Goal: Task Accomplishment & Management: Manage account settings

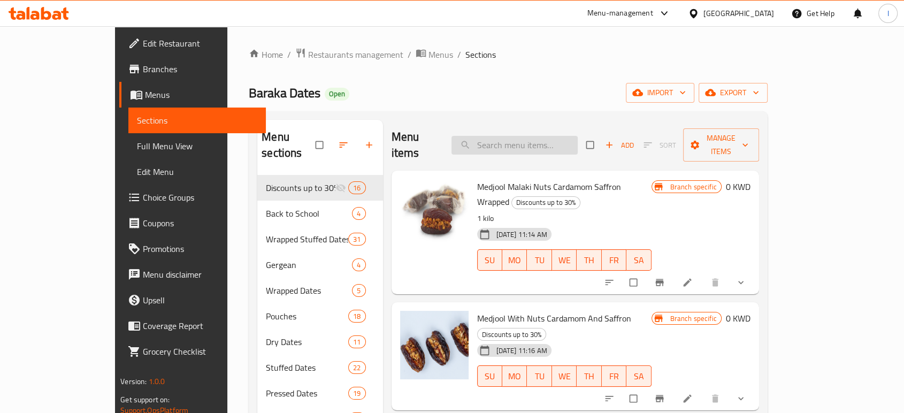
click at [518, 140] on input "search" at bounding box center [515, 145] width 126 height 19
paste input "Fustukiya - Wrapped"
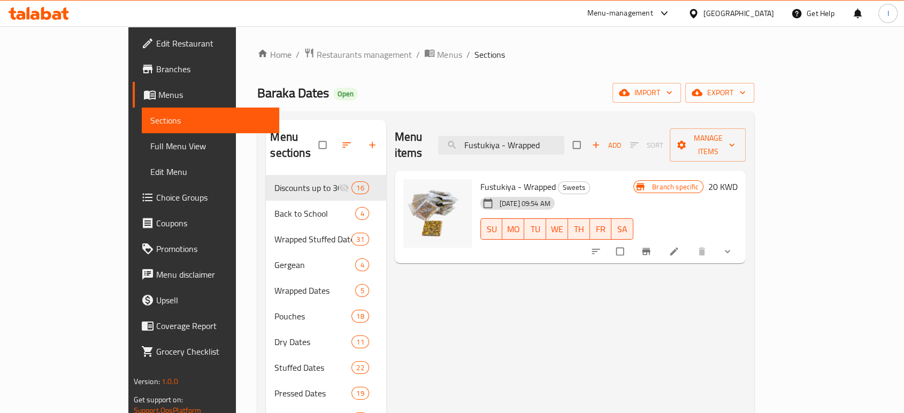
type input "Fustukiya - Wrapped"
click at [651, 248] on icon "Branch-specific-item" at bounding box center [647, 251] width 8 height 7
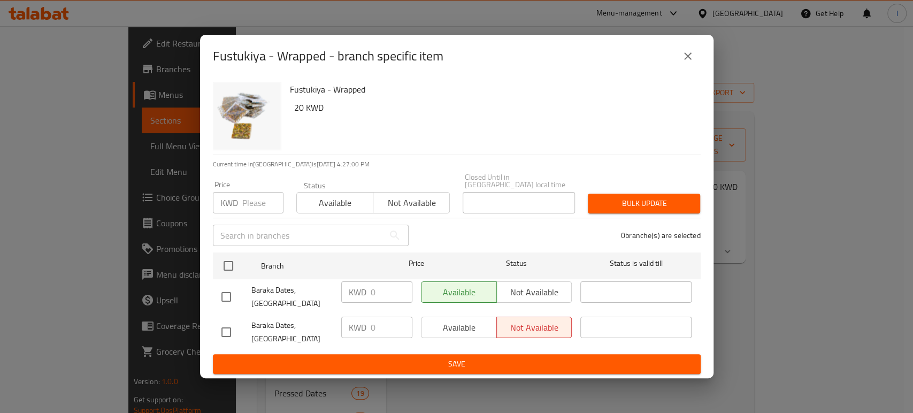
click at [904, 290] on div "Fustukiya - Wrapped - branch specific item Fustukiya - Wrapped 20 KWD Current t…" at bounding box center [456, 206] width 913 height 413
click at [693, 63] on icon "close" at bounding box center [688, 56] width 13 height 13
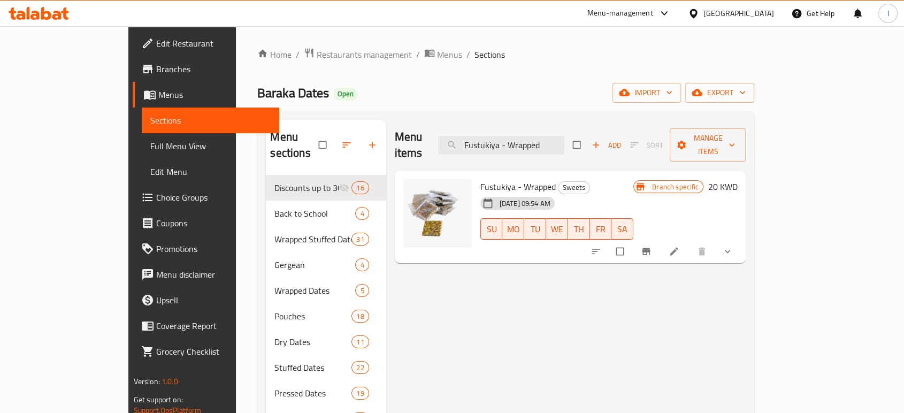
click at [678, 248] on icon at bounding box center [674, 252] width 8 height 8
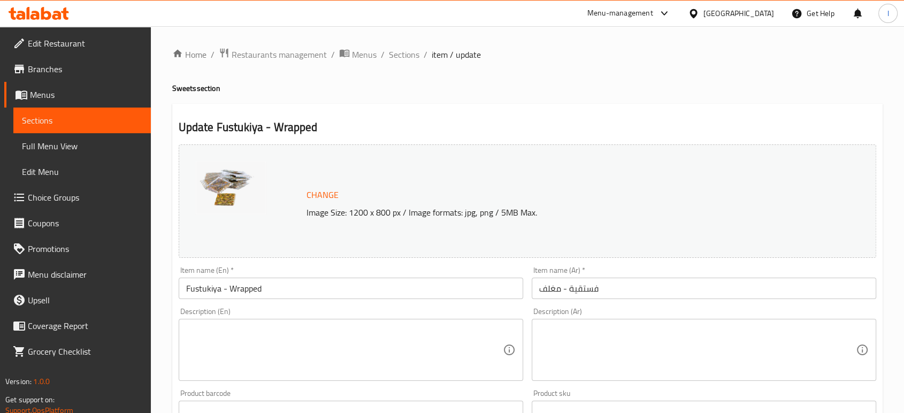
scroll to position [376, 0]
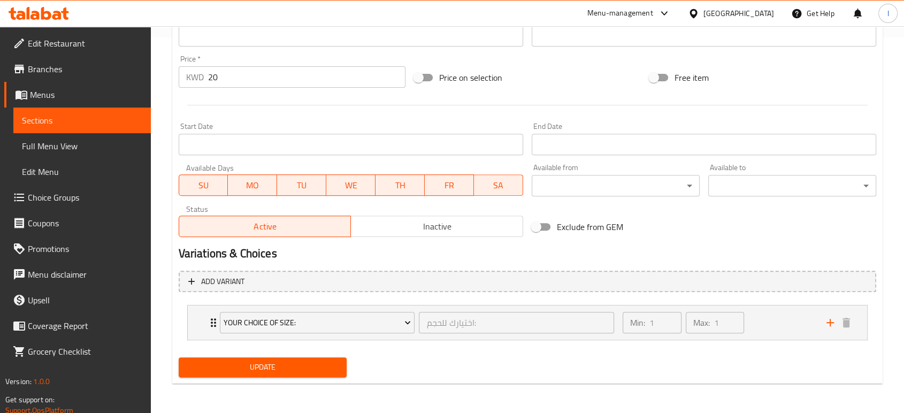
drag, startPoint x: 241, startPoint y: 78, endPoint x: 65, endPoint y: 88, distance: 176.3
click at [81, 84] on div "Edit Restaurant Branches Menus Sections Full Menu View Edit Menu Choice Groups …" at bounding box center [452, 32] width 904 height 763
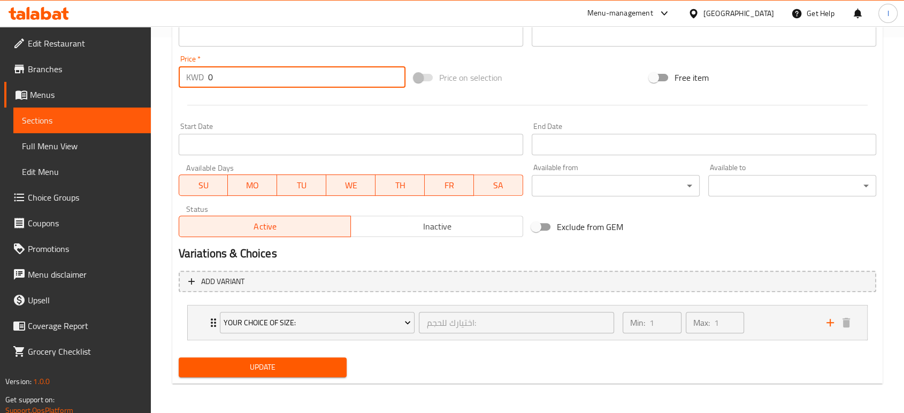
type input "0"
click at [315, 371] on span "Update" at bounding box center [262, 367] width 151 height 13
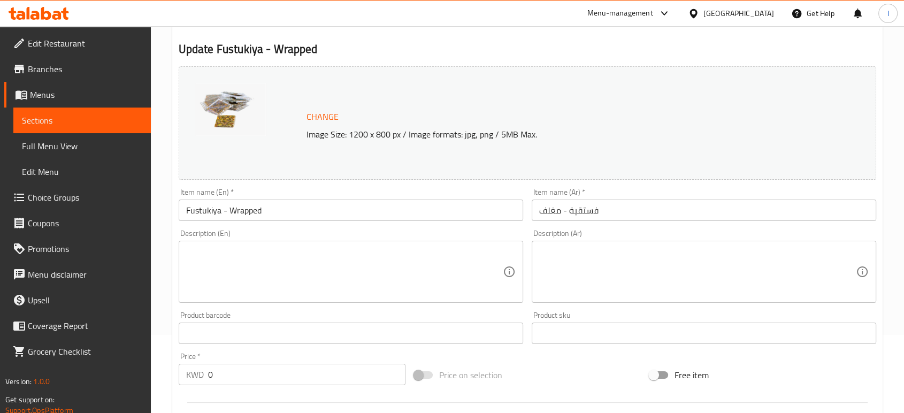
scroll to position [0, 0]
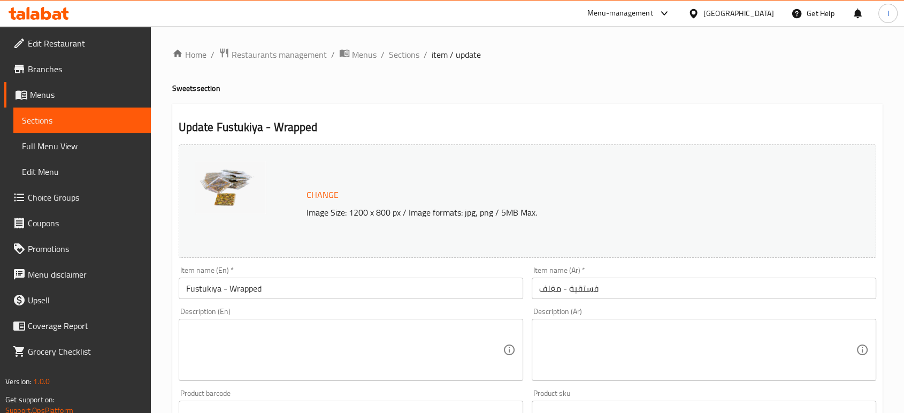
click at [60, 118] on span "Sections" at bounding box center [82, 120] width 120 height 13
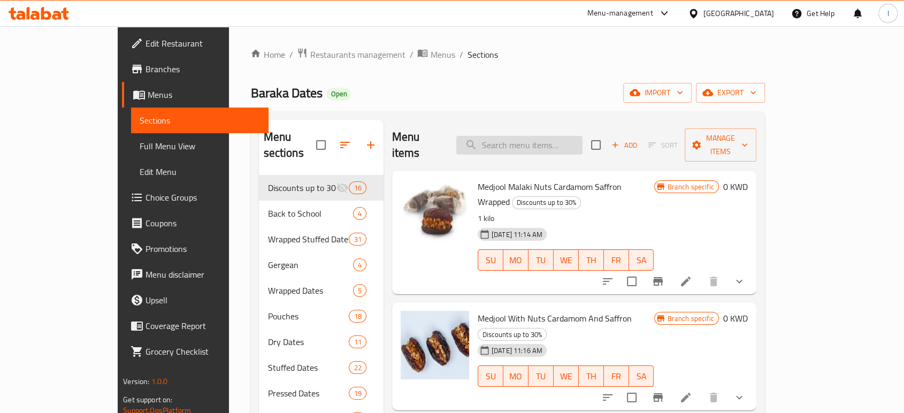
click at [551, 136] on input "search" at bounding box center [519, 145] width 126 height 19
paste input "Fustukiya - Wrapped"
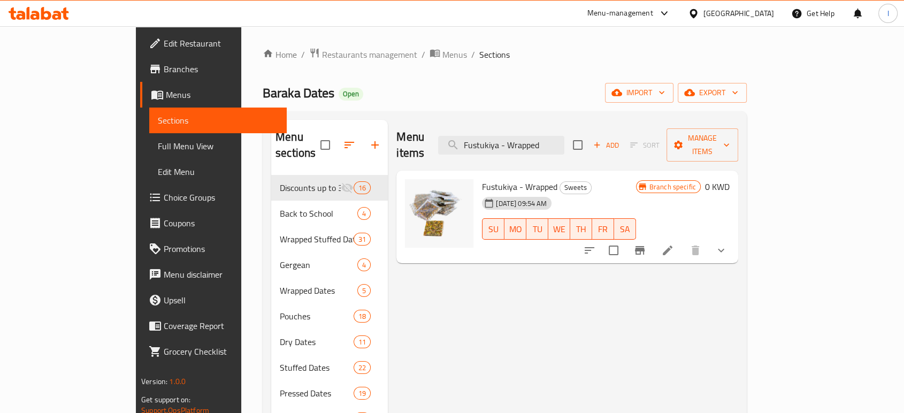
drag, startPoint x: 596, startPoint y: 141, endPoint x: 236, endPoint y: 134, distance: 359.6
paste input "Medjool Salted Caramel Covered In Dark Chocolate"
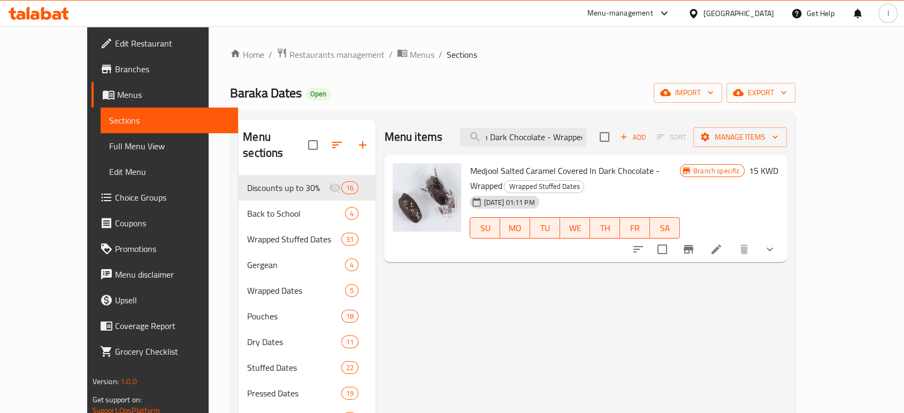
type input "Medjool Salted Caramel Covered In Dark Chocolate - Wrapped"
click at [723, 243] on icon at bounding box center [716, 249] width 13 height 13
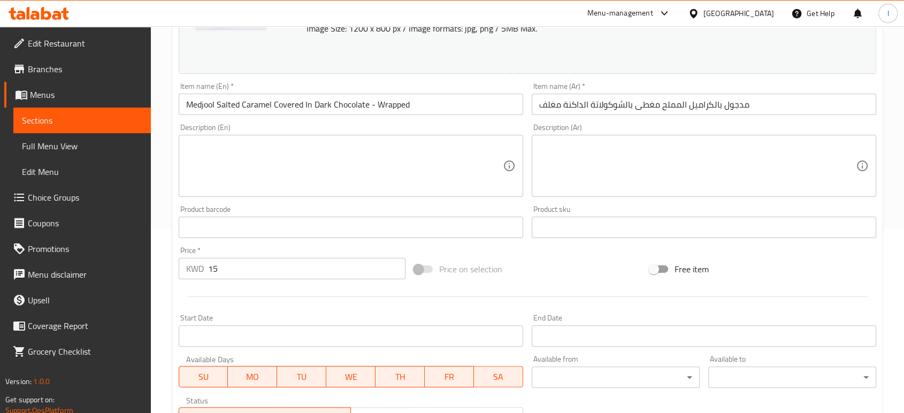
scroll to position [416, 0]
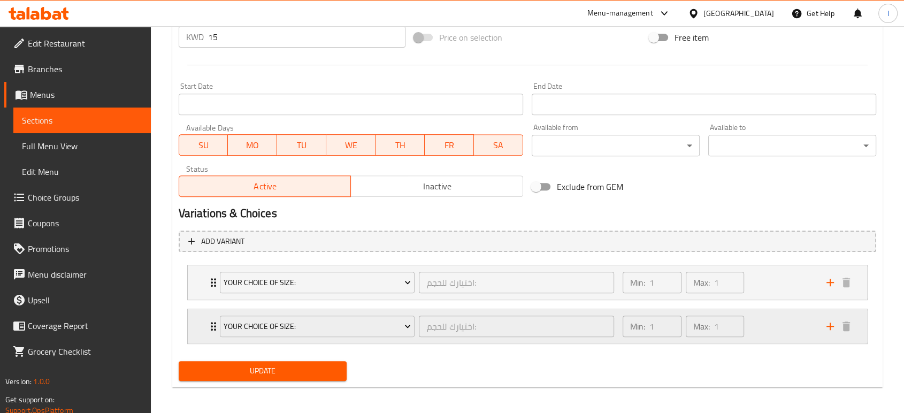
click at [210, 324] on icon "Expand" at bounding box center [213, 326] width 13 height 13
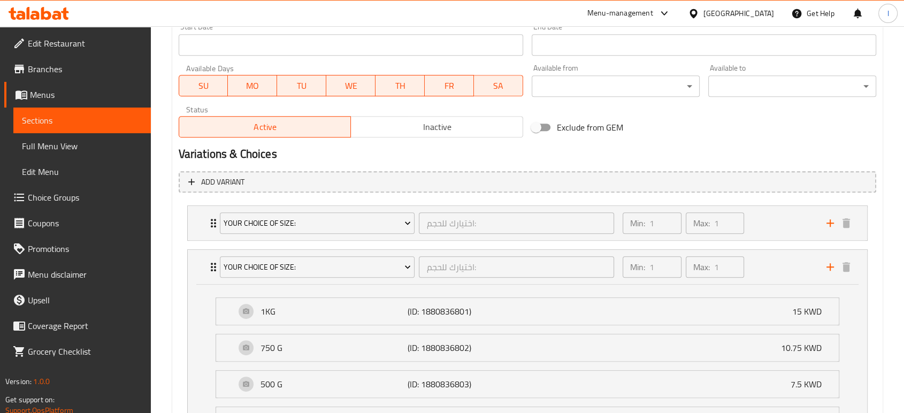
scroll to position [586, 0]
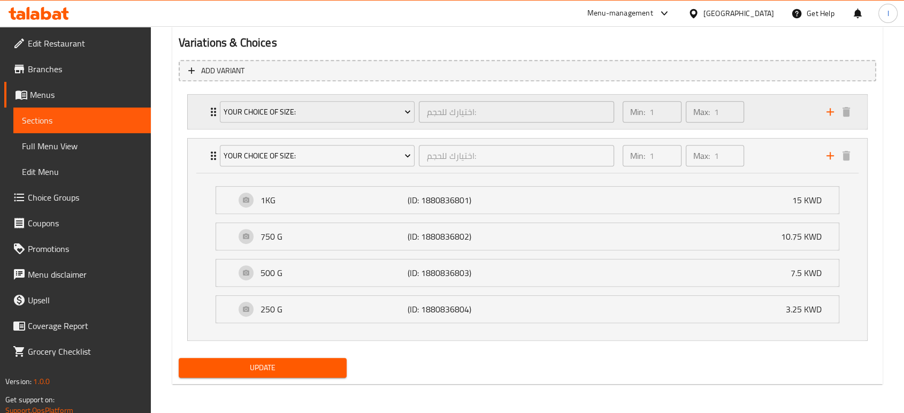
click at [210, 110] on icon "Expand" at bounding box center [213, 111] width 13 height 13
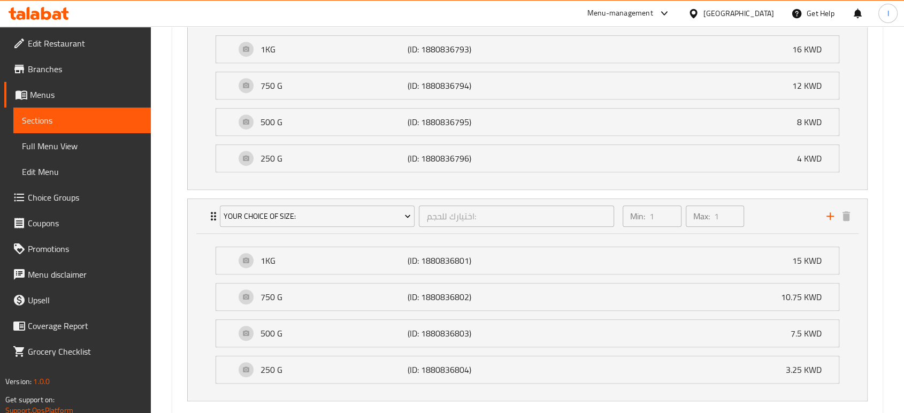
scroll to position [575, 0]
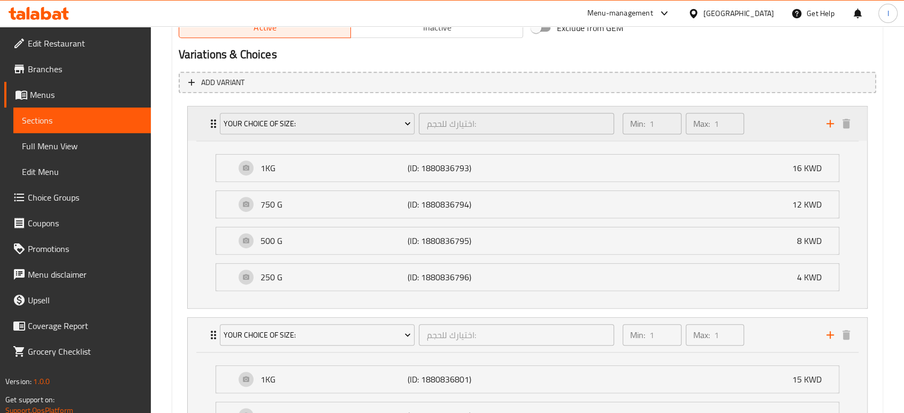
click at [211, 119] on icon "Expand" at bounding box center [213, 123] width 5 height 9
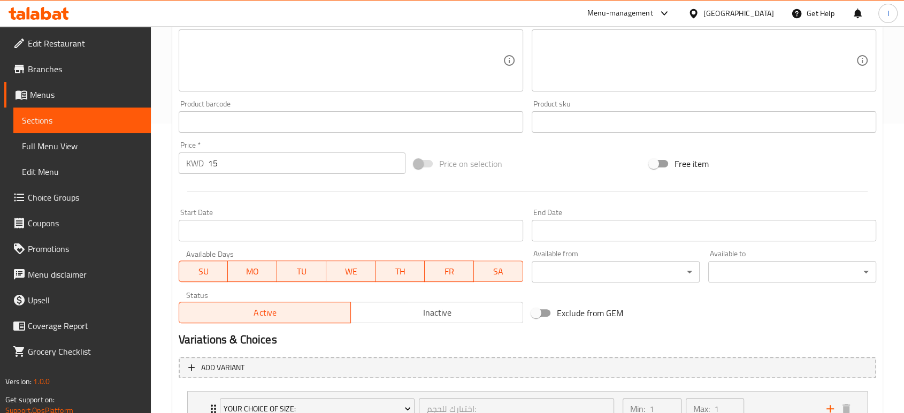
scroll to position [289, 0]
drag, startPoint x: 232, startPoint y: 161, endPoint x: 165, endPoint y: 173, distance: 67.9
click at [159, 169] on div "Home / Restaurants management / Menus / Sections / item / update Wrapped Stuffe…" at bounding box center [527, 224] width 753 height 974
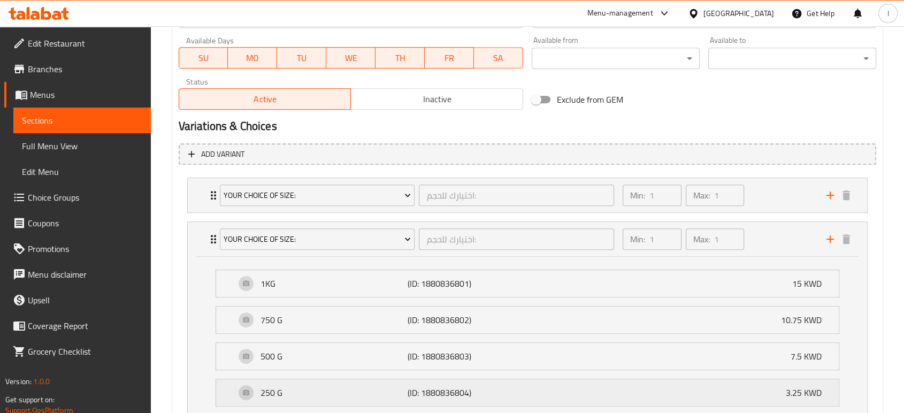
scroll to position [586, 0]
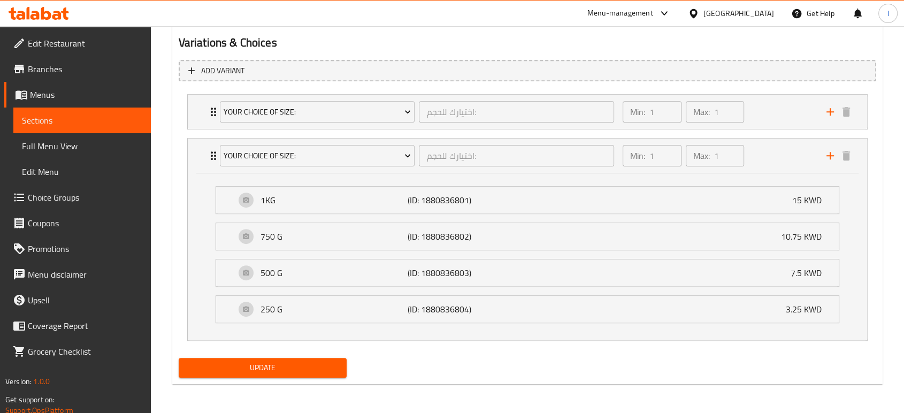
type input "0"
click at [256, 369] on span "Update" at bounding box center [262, 367] width 151 height 13
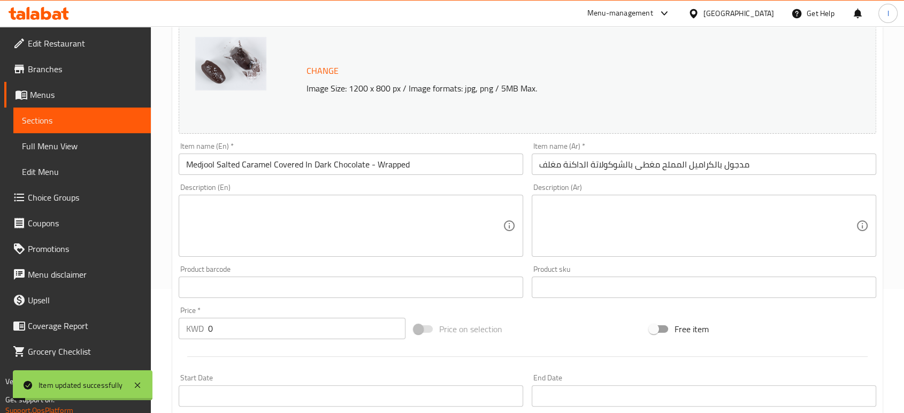
scroll to position [111, 0]
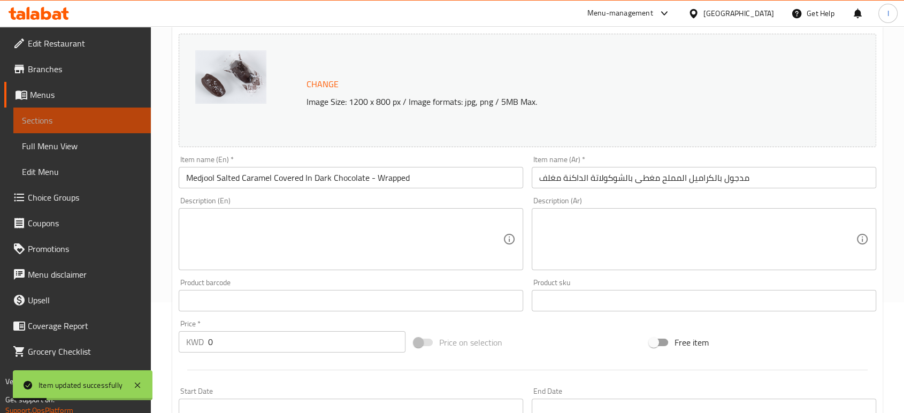
click at [50, 114] on span "Sections" at bounding box center [82, 120] width 120 height 13
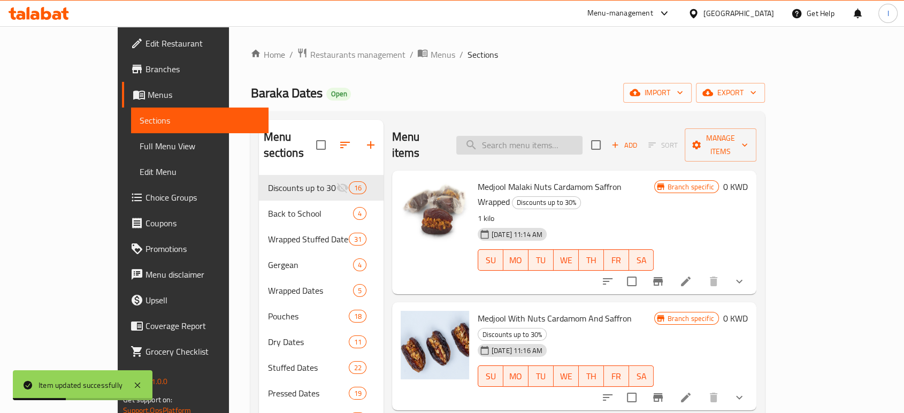
click at [536, 146] on input "search" at bounding box center [519, 145] width 126 height 19
paste input "Medjool Malaki Granola Almond Butter -Wrapped"
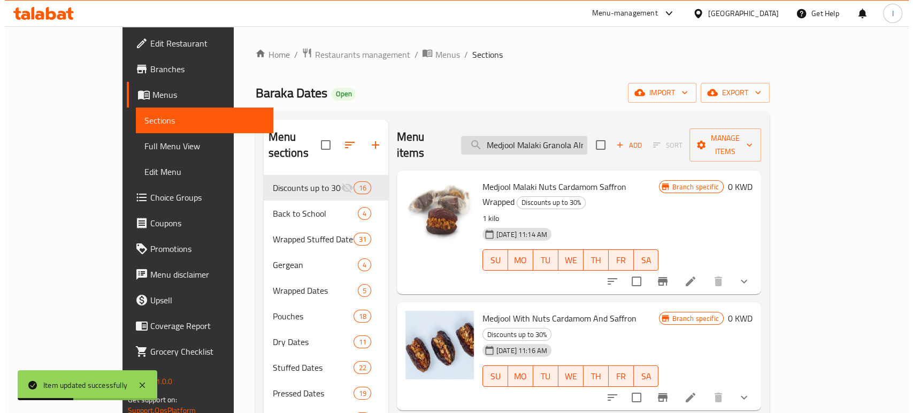
scroll to position [0, 82]
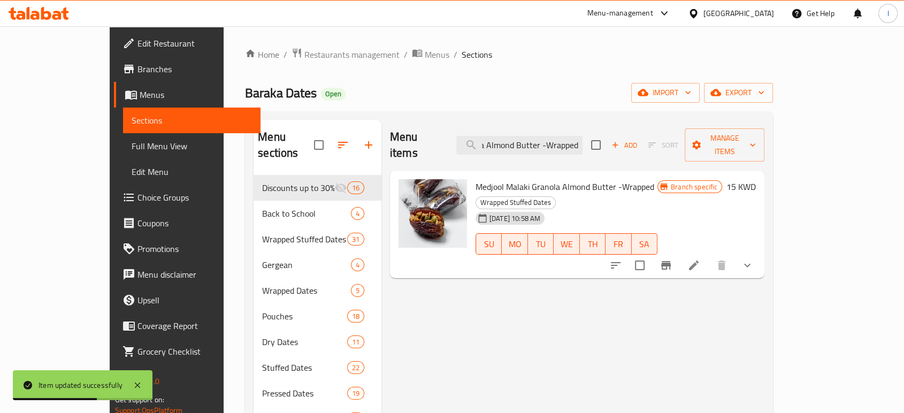
type input "Medjool Malaki Granola Almond Butter -Wrapped"
click at [700, 259] on icon at bounding box center [693, 265] width 13 height 13
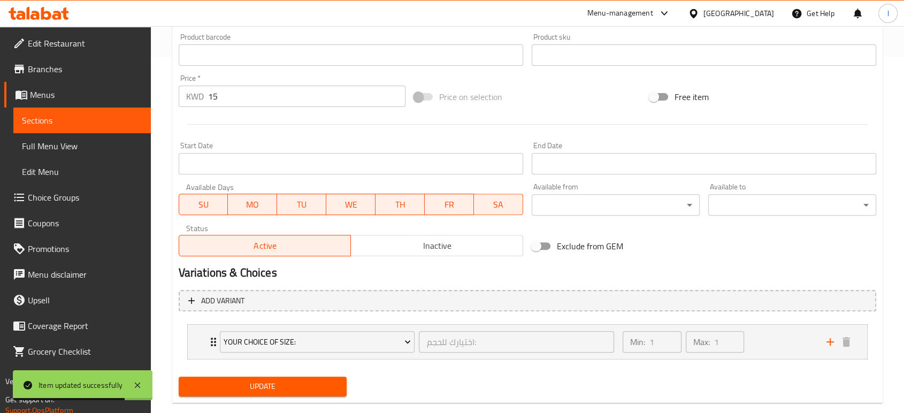
scroll to position [376, 0]
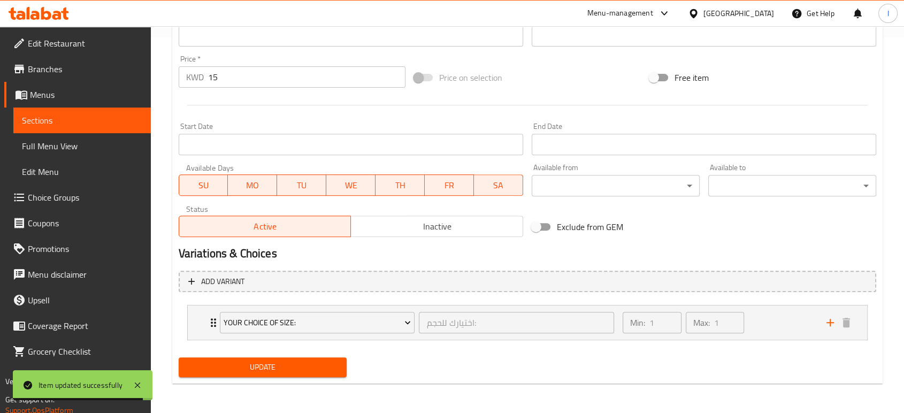
drag, startPoint x: 258, startPoint y: 78, endPoint x: -64, endPoint y: 103, distance: 322.5
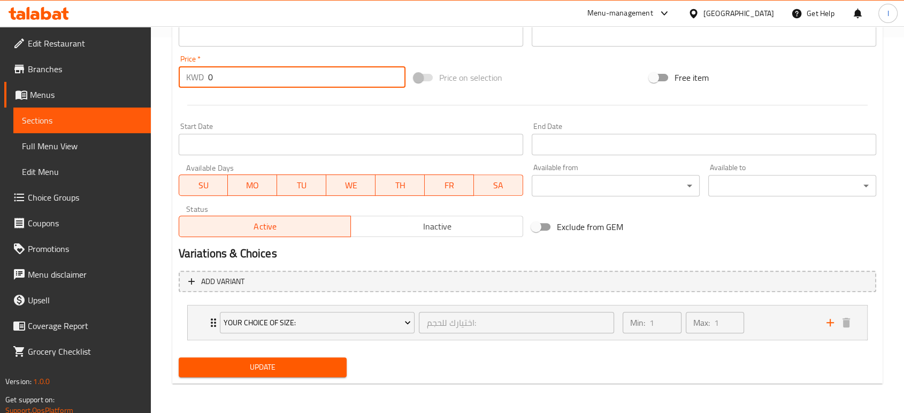
type input "0"
click at [236, 366] on span "Update" at bounding box center [262, 367] width 151 height 13
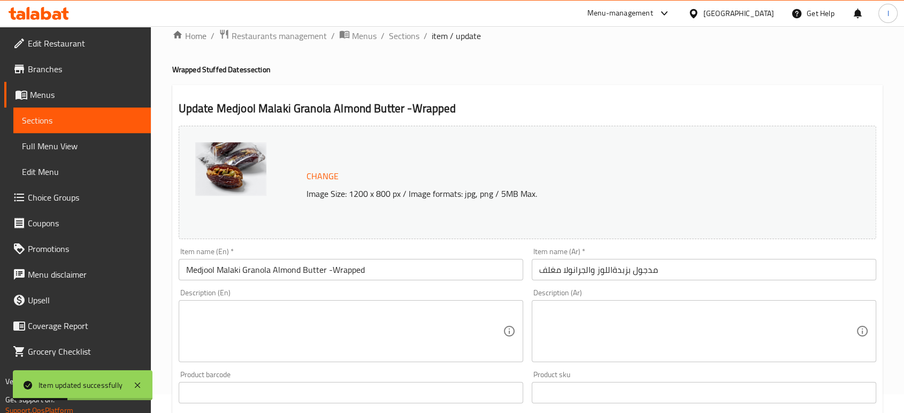
scroll to position [0, 0]
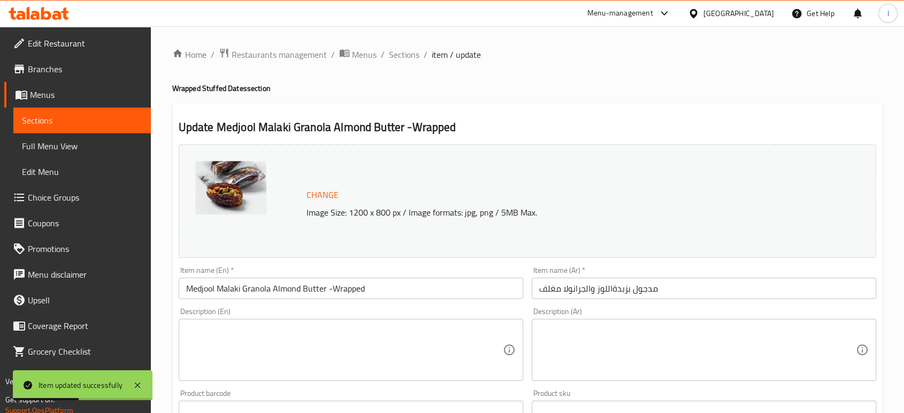
click at [58, 123] on span "Sections" at bounding box center [82, 120] width 120 height 13
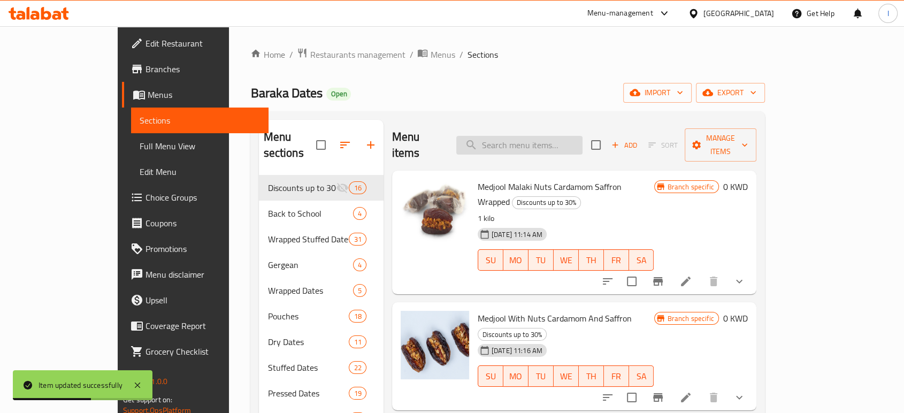
click at [569, 136] on input "search" at bounding box center [519, 145] width 126 height 19
paste input "Medjool Caramalized Walnut 1 Kg"
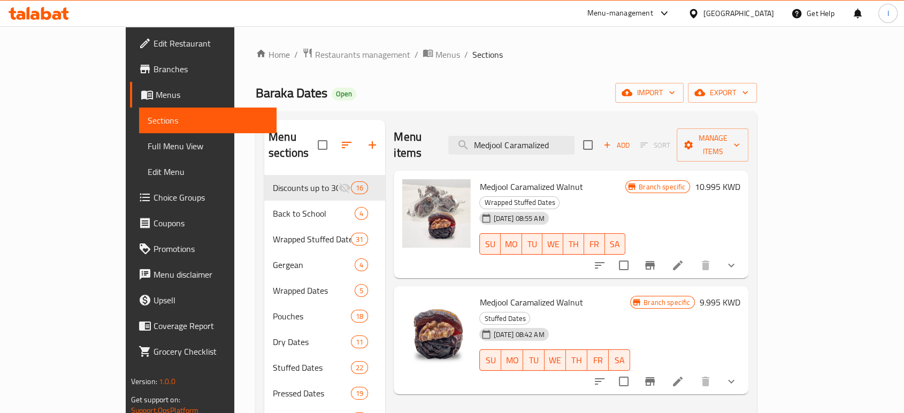
type input "Medjool"
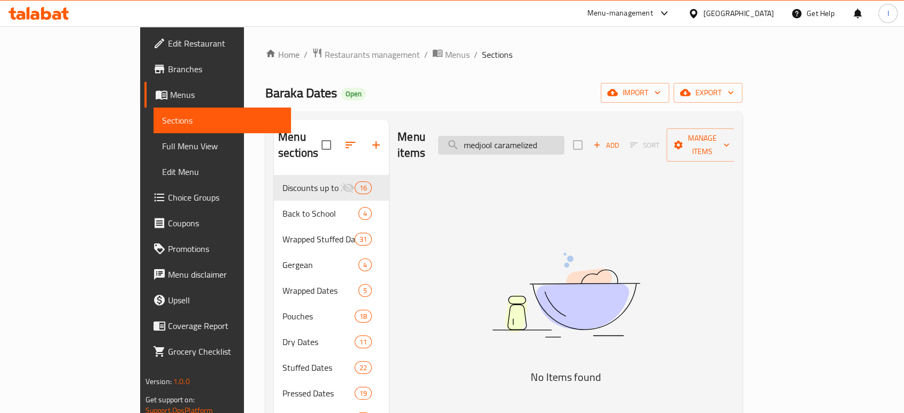
click at [564, 141] on input "medjool caramelized" at bounding box center [501, 145] width 126 height 19
click at [544, 138] on input "medjool caramelized" at bounding box center [501, 145] width 126 height 19
click at [564, 136] on input "medjool caramelized" at bounding box center [501, 145] width 126 height 19
paste input "Medjool Caramalized Walnut 1 Kg"
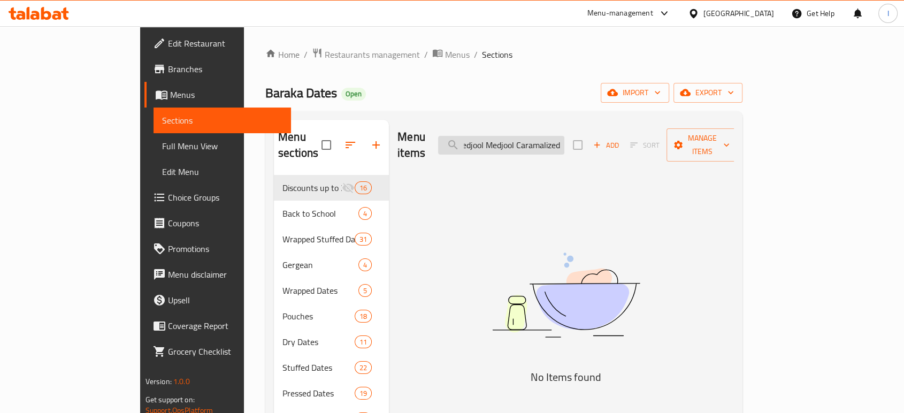
scroll to position [0, 11]
type input "medjool"
paste input "Medjool Caramalized Walnut 1 Kg"
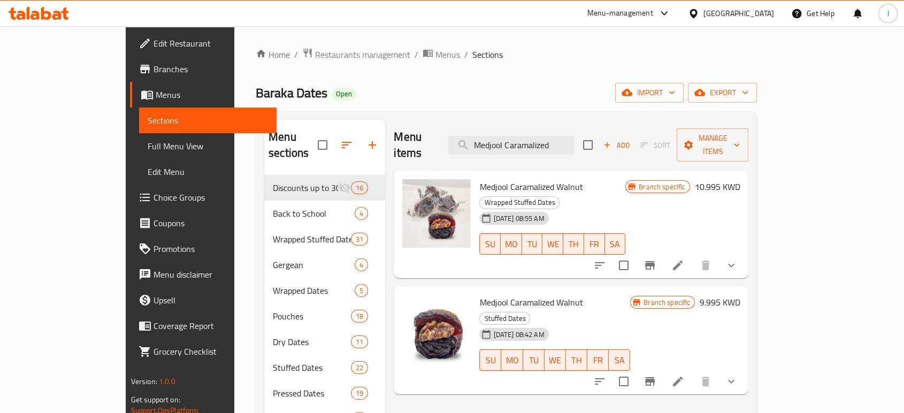
type input "Medjool Caramalized"
click at [683, 377] on icon at bounding box center [678, 382] width 10 height 10
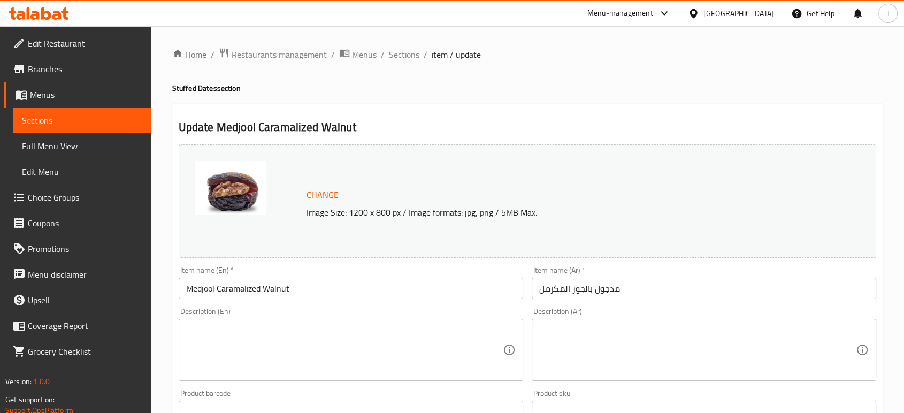
scroll to position [376, 0]
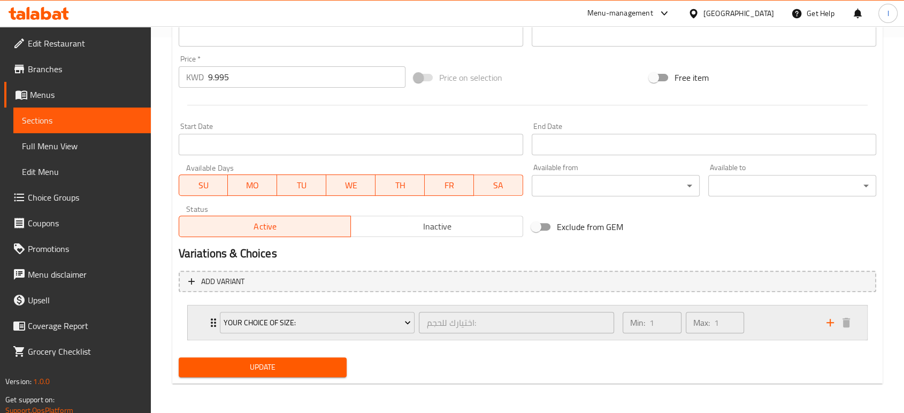
click at [209, 322] on icon "Expand" at bounding box center [213, 322] width 13 height 13
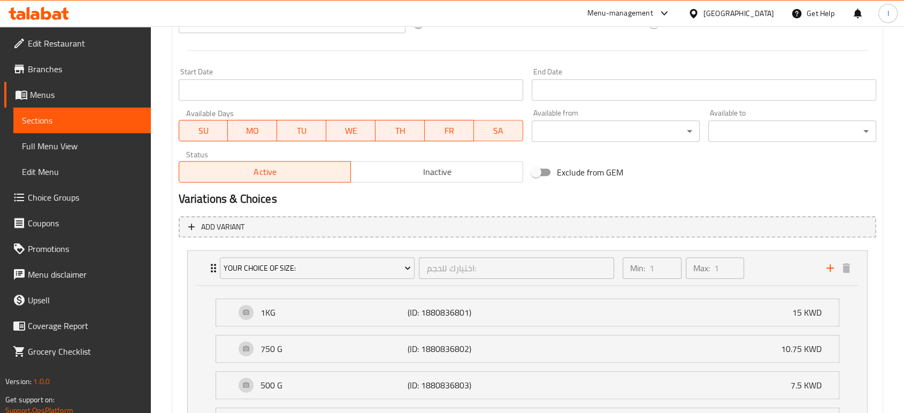
scroll to position [304, 0]
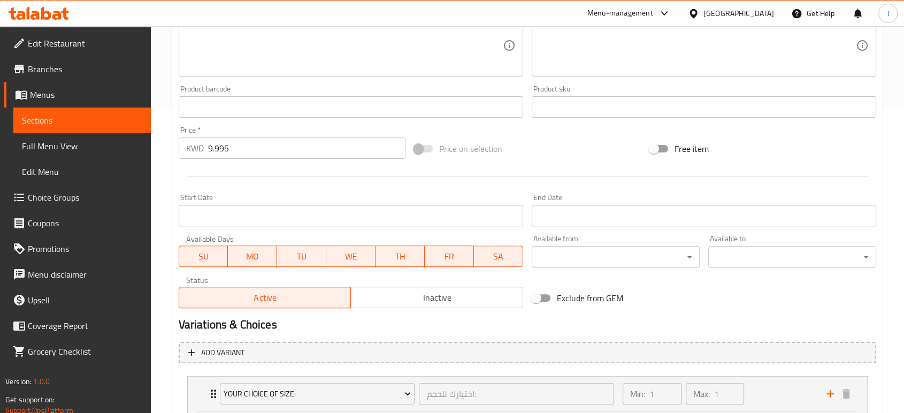
drag, startPoint x: 162, startPoint y: 148, endPoint x: 4, endPoint y: 149, distance: 158.4
click at [27, 149] on div "Edit Restaurant Branches Menus Sections Full Menu View Edit Menu Choice Groups …" at bounding box center [452, 187] width 904 height 930
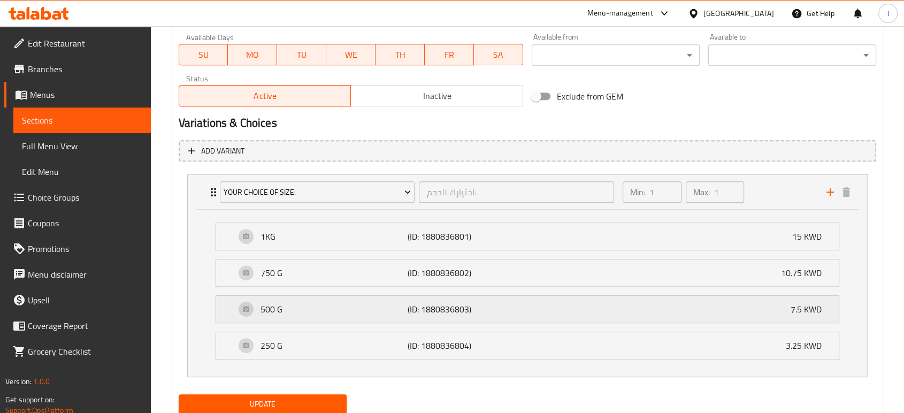
scroll to position [543, 0]
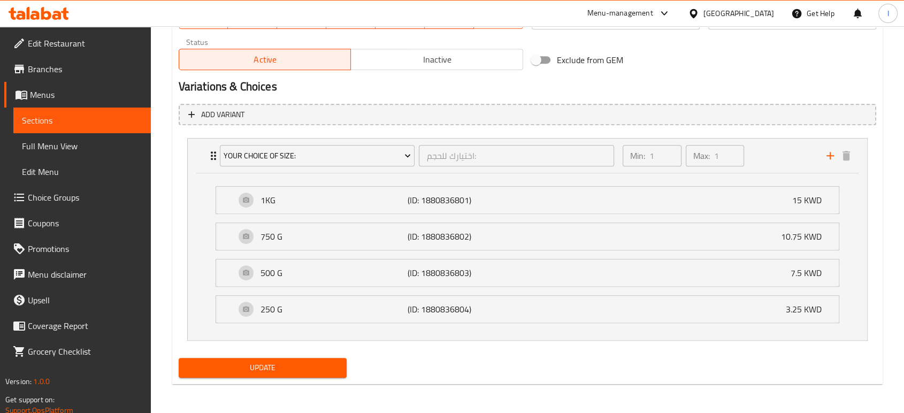
type input "0"
click at [288, 366] on span "Update" at bounding box center [262, 367] width 151 height 13
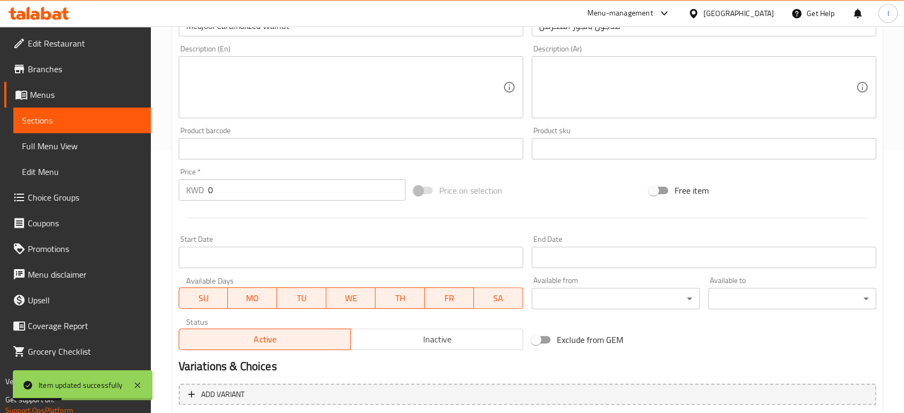
scroll to position [297, 0]
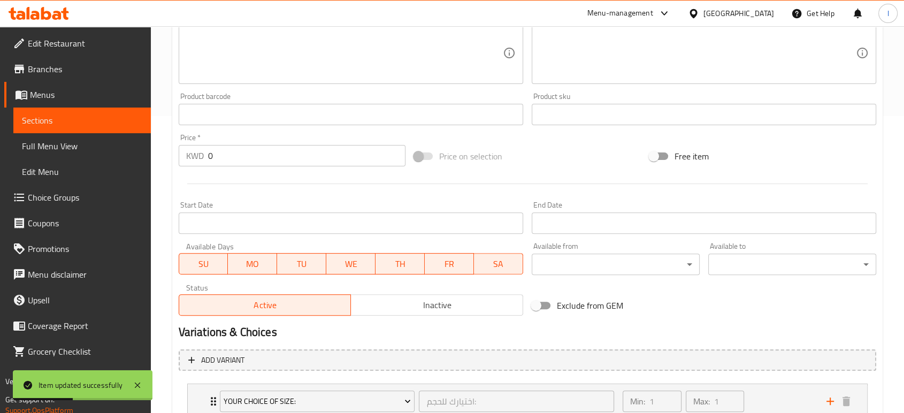
click at [33, 120] on span "Sections" at bounding box center [82, 120] width 120 height 13
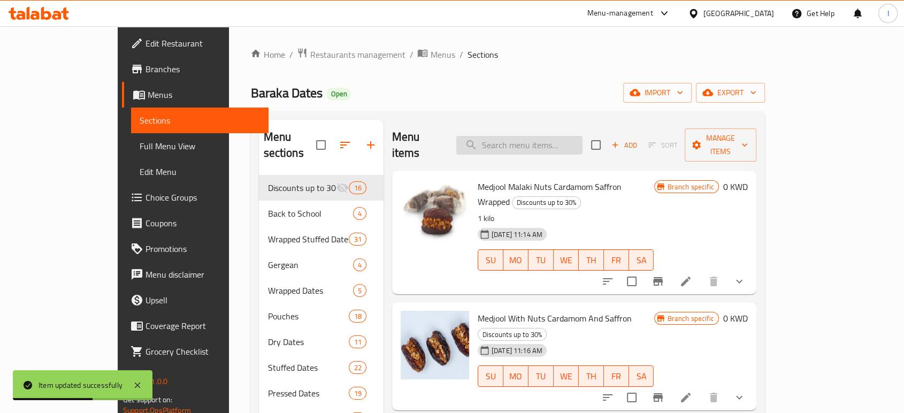
click at [576, 136] on input "search" at bounding box center [519, 145] width 126 height 19
paste input "Medjool Hazelnut Butter Praline Milk Chocolate Bueno-Wrapped"
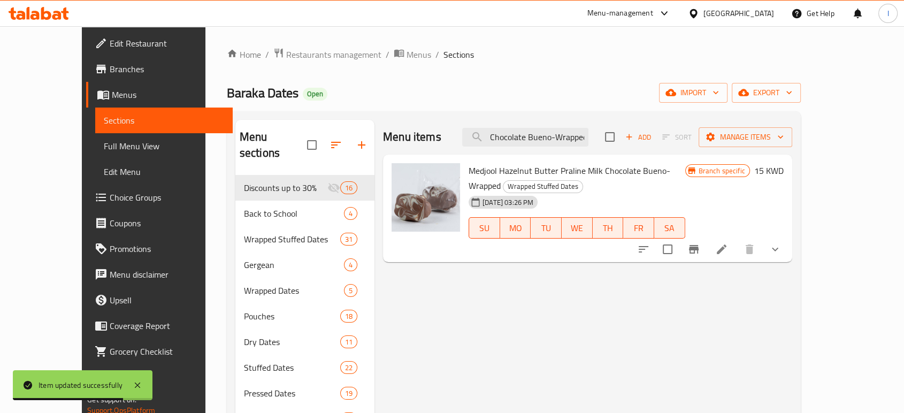
type input "Medjool Hazelnut Butter Praline Milk Chocolate Bueno-Wrapped"
click at [737, 241] on li at bounding box center [722, 249] width 30 height 19
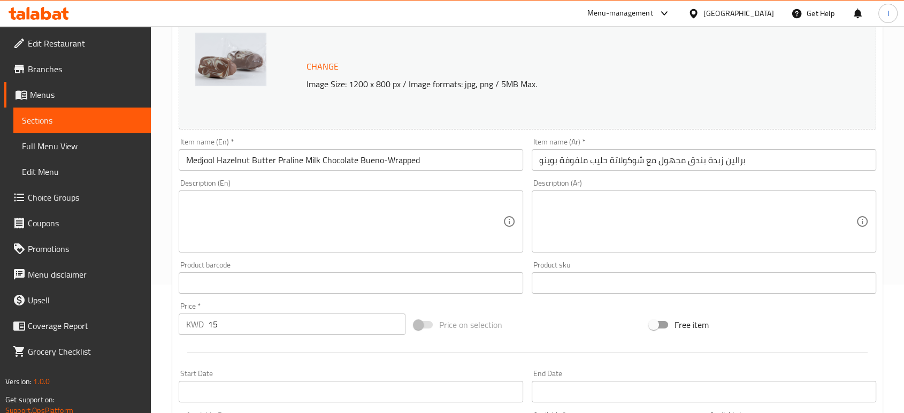
scroll to position [376, 0]
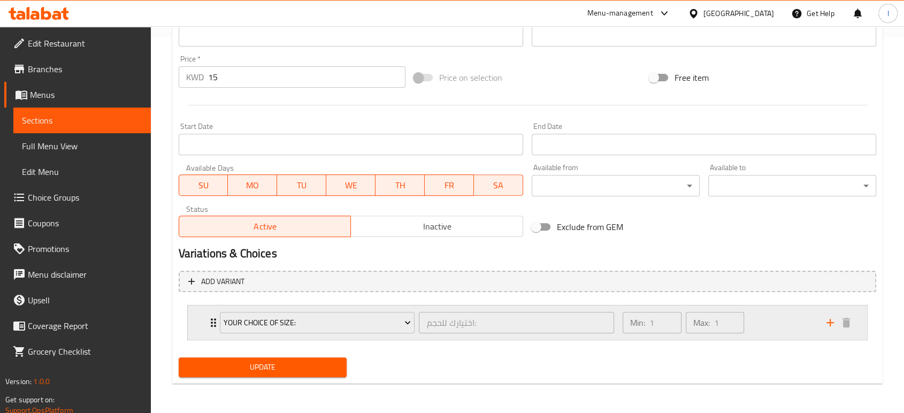
click at [210, 318] on icon "Expand" at bounding box center [213, 322] width 13 height 13
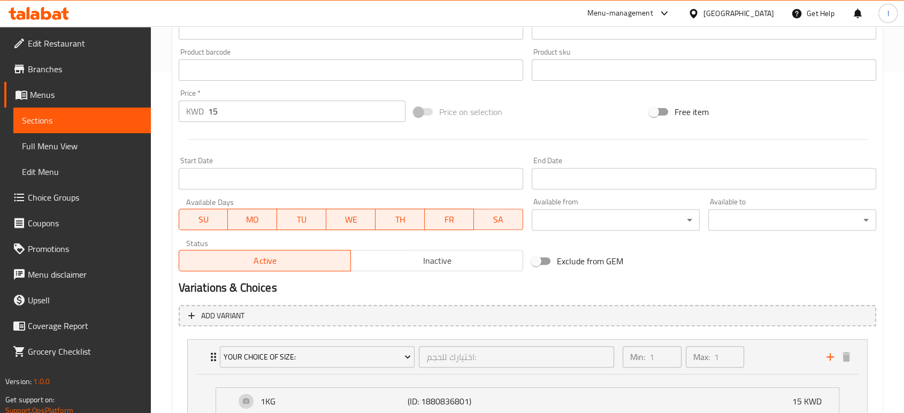
scroll to position [245, 0]
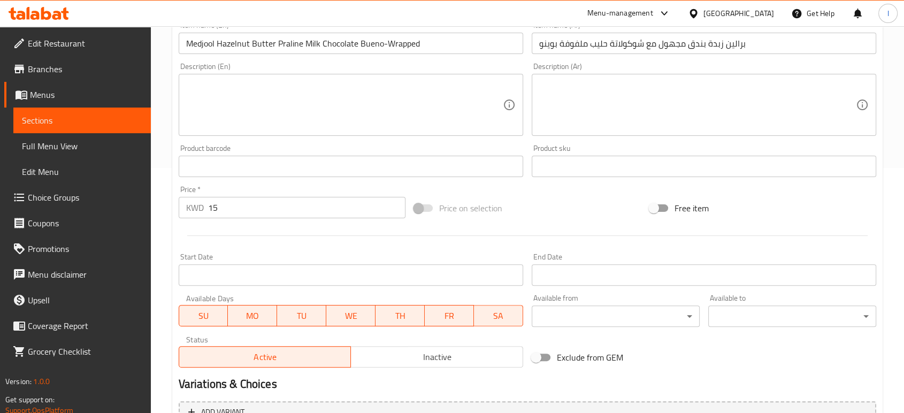
drag, startPoint x: 242, startPoint y: 204, endPoint x: 109, endPoint y: 224, distance: 134.1
click at [121, 221] on div "Edit Restaurant Branches Menus Sections Full Menu View Edit Menu Choice Groups …" at bounding box center [452, 246] width 904 height 930
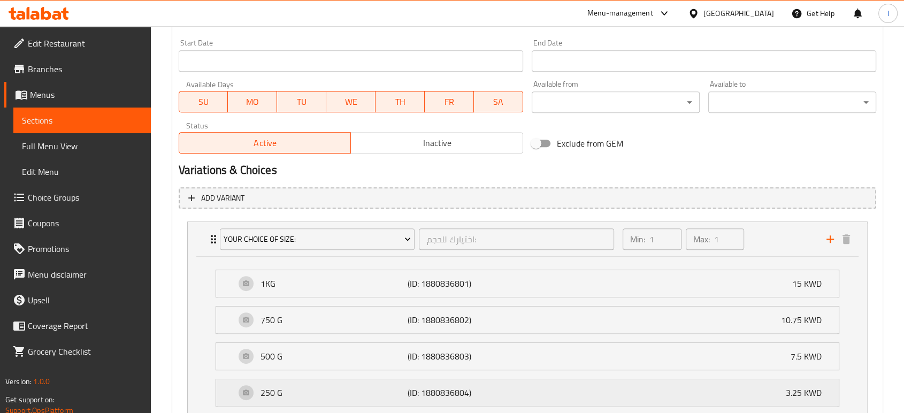
scroll to position [543, 0]
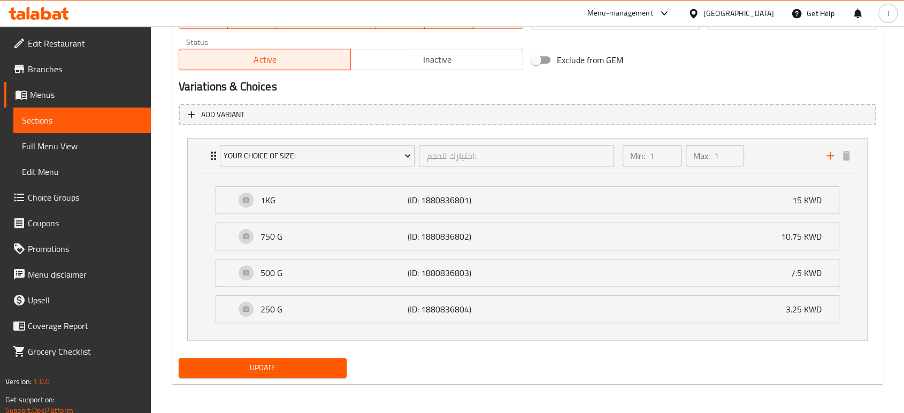
type input "0"
click at [303, 368] on span "Update" at bounding box center [262, 367] width 151 height 13
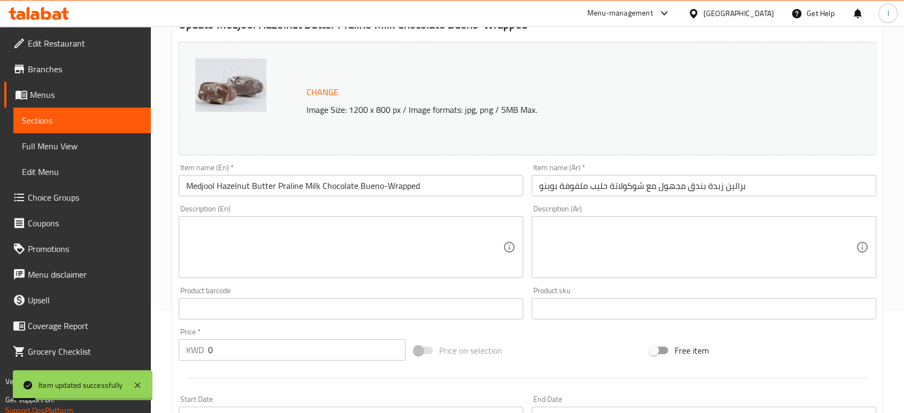
scroll to position [67, 0]
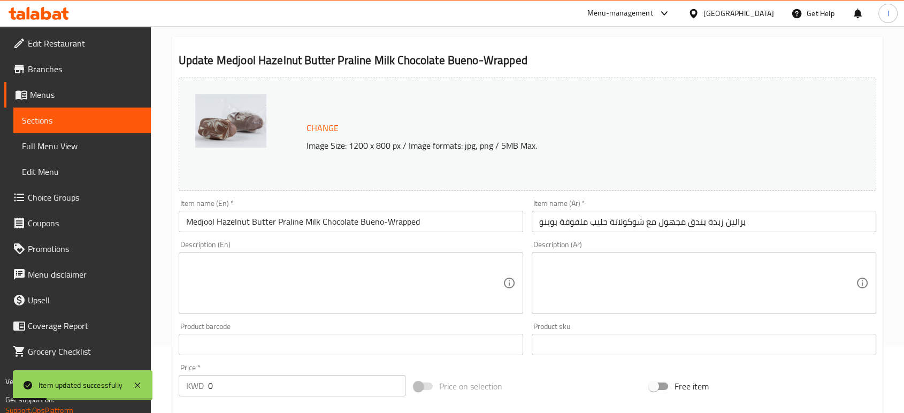
drag, startPoint x: 56, startPoint y: 123, endPoint x: 100, endPoint y: 119, distance: 43.5
click at [56, 123] on span "Sections" at bounding box center [82, 120] width 120 height 13
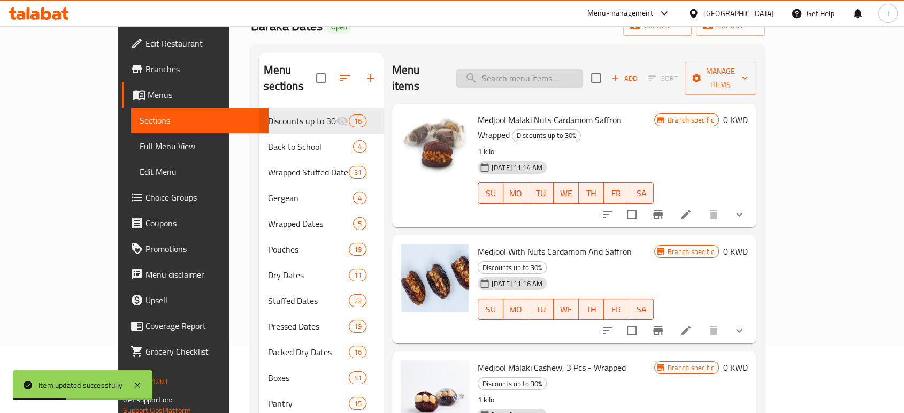
click at [560, 70] on input "search" at bounding box center [519, 78] width 126 height 19
paste input "Medjool Malaki Coconut Cream- Wrapped"
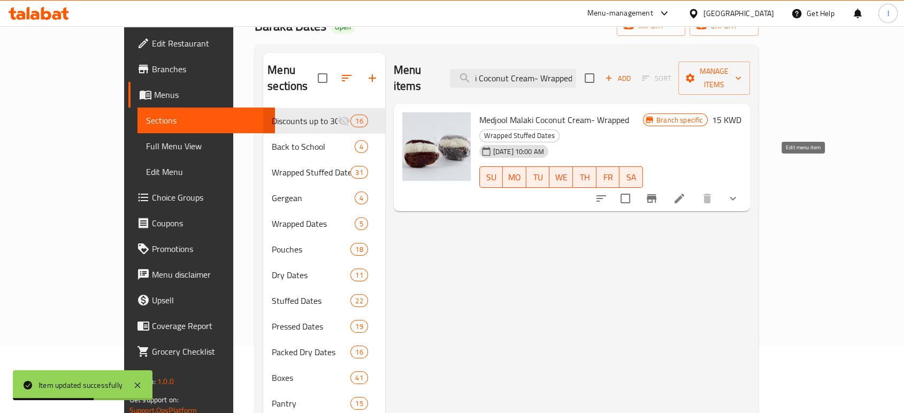
type input "Medjool Malaki Coconut Cream- Wrapped"
click at [686, 192] on icon at bounding box center [679, 198] width 13 height 13
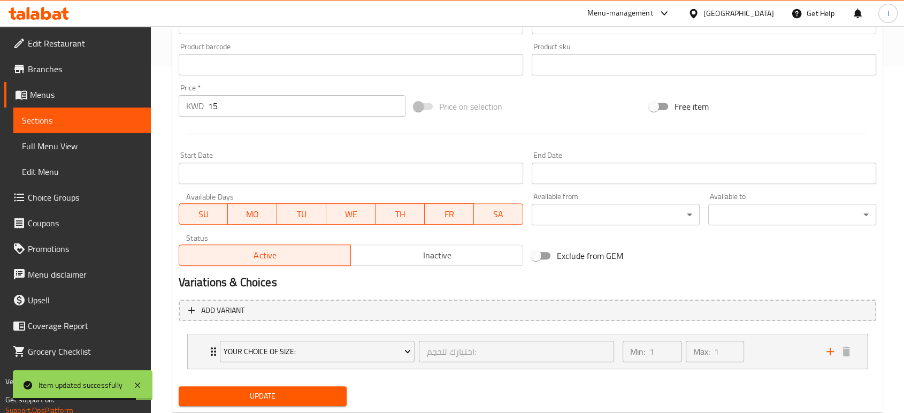
scroll to position [356, 0]
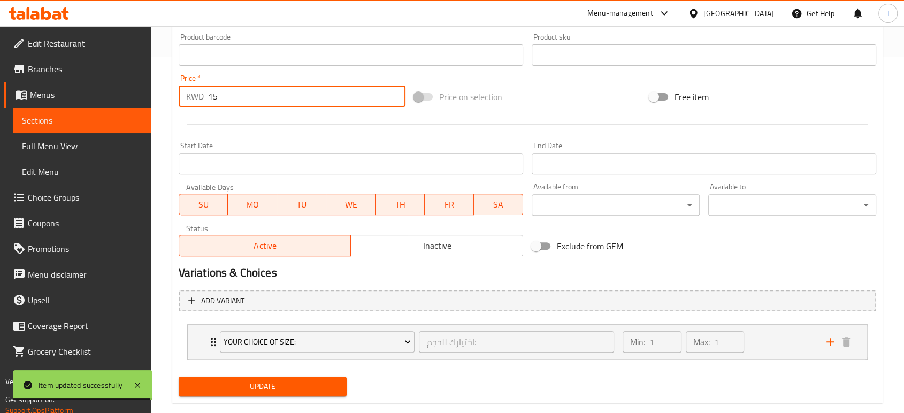
drag, startPoint x: 238, startPoint y: 93, endPoint x: -70, endPoint y: 127, distance: 309.5
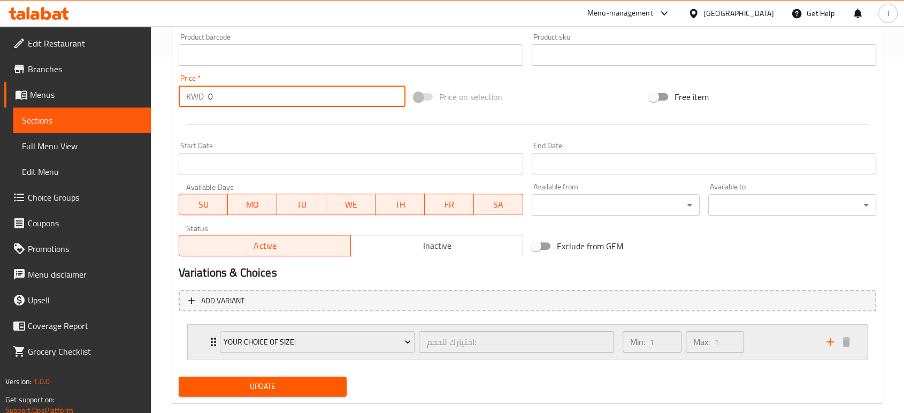
click at [209, 343] on icon "Expand" at bounding box center [213, 341] width 13 height 13
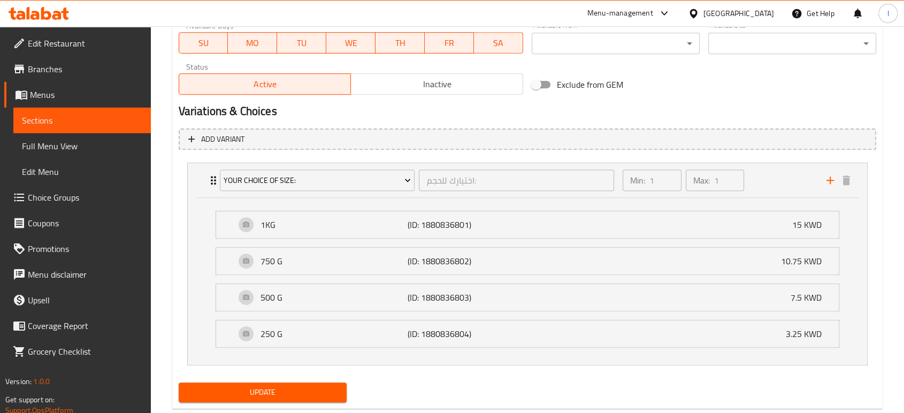
scroll to position [543, 0]
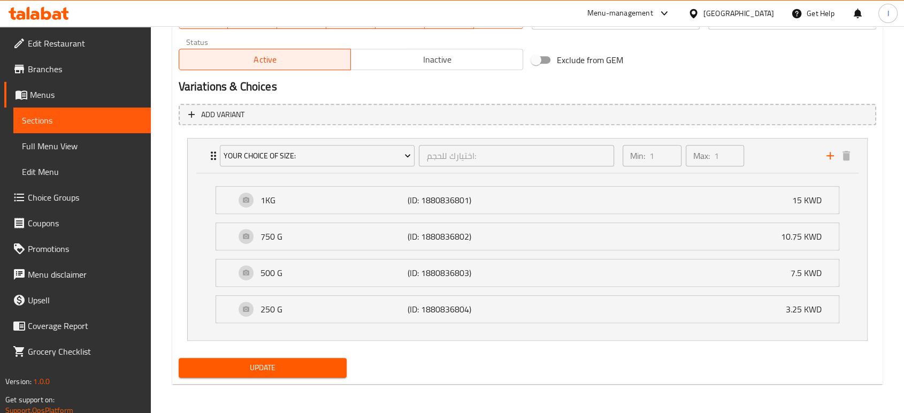
type input "0"
click at [284, 367] on span "Update" at bounding box center [262, 367] width 151 height 13
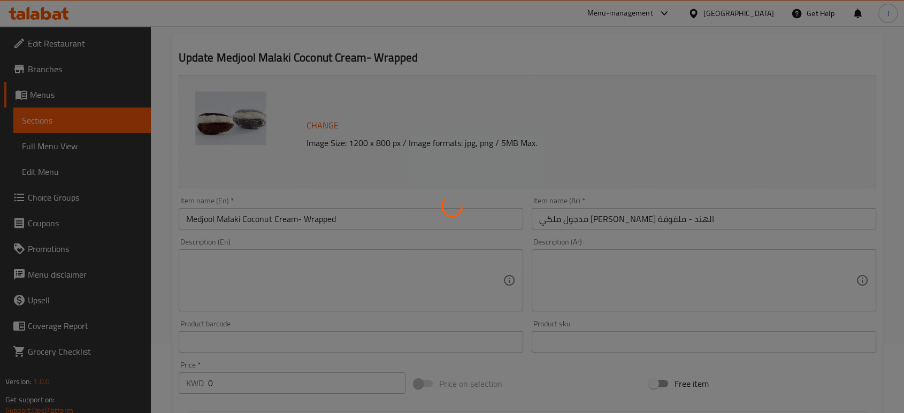
scroll to position [67, 0]
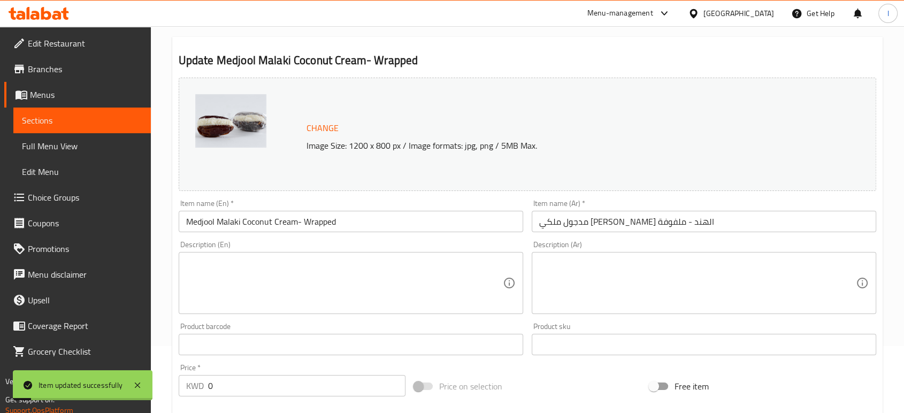
drag, startPoint x: 50, startPoint y: 116, endPoint x: 59, endPoint y: 120, distance: 10.8
click at [50, 116] on span "Sections" at bounding box center [82, 120] width 120 height 13
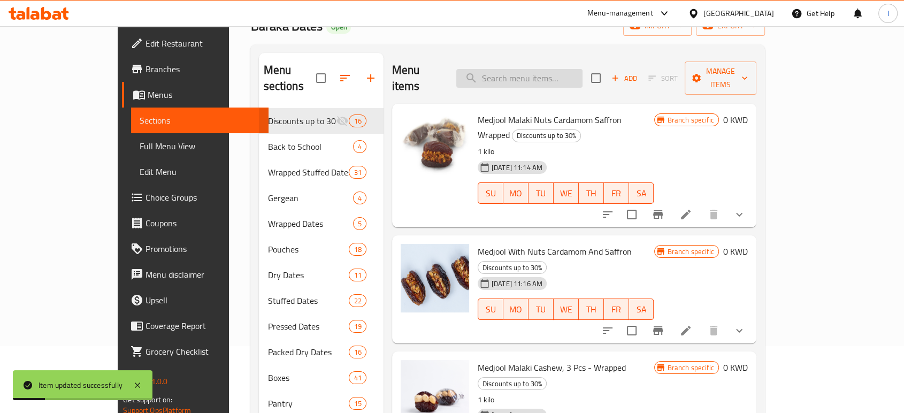
click at [557, 70] on input "search" at bounding box center [519, 78] width 126 height 19
paste input "Medjool Malaki Espresso Cream"
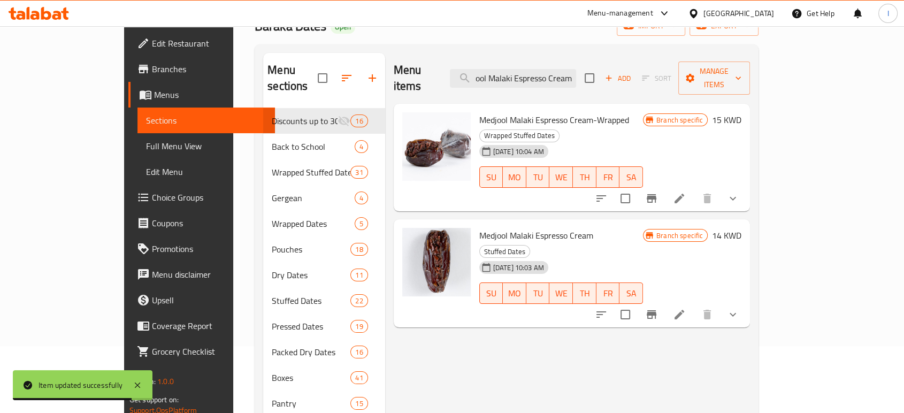
type input "Medjool Malaki Espresso Cream"
click at [686, 308] on icon at bounding box center [679, 314] width 13 height 13
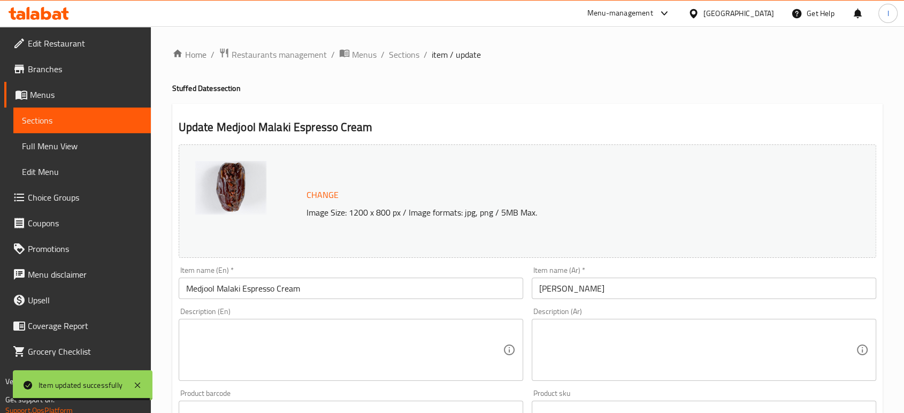
scroll to position [376, 0]
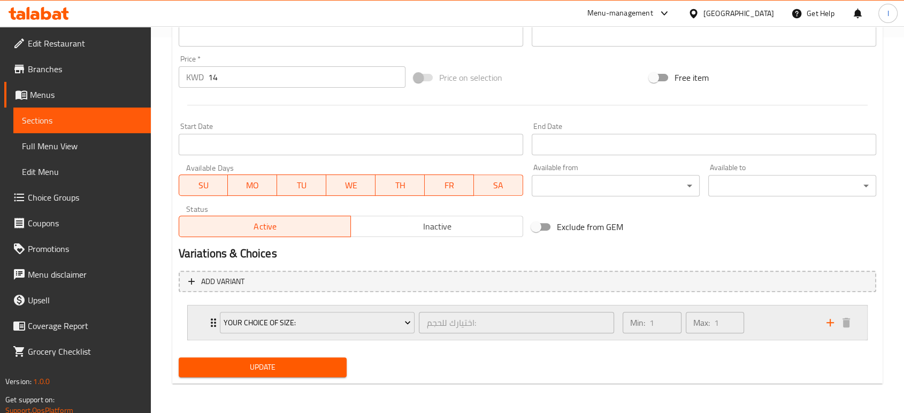
click at [214, 324] on div "Your Choice Of size: اختيارك للحجم: ​" at bounding box center [417, 322] width 408 height 34
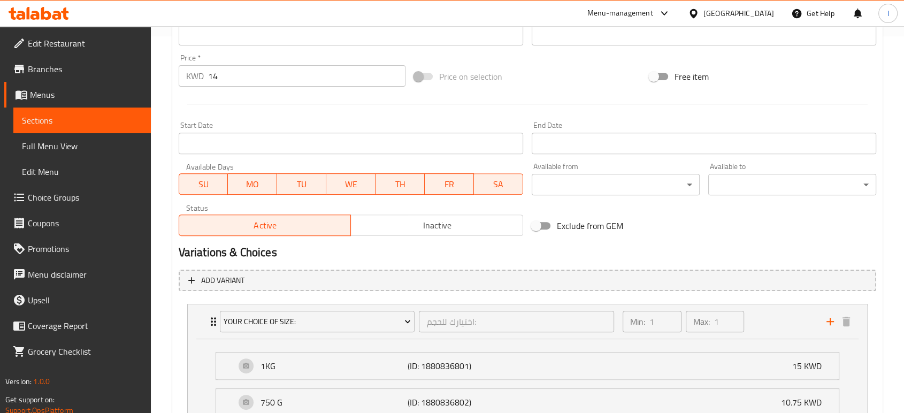
scroll to position [356, 0]
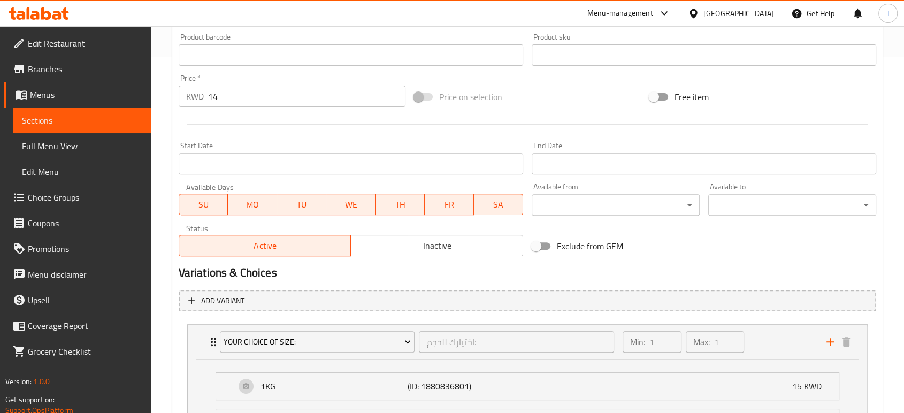
drag, startPoint x: 185, startPoint y: 98, endPoint x: -14, endPoint y: 116, distance: 199.8
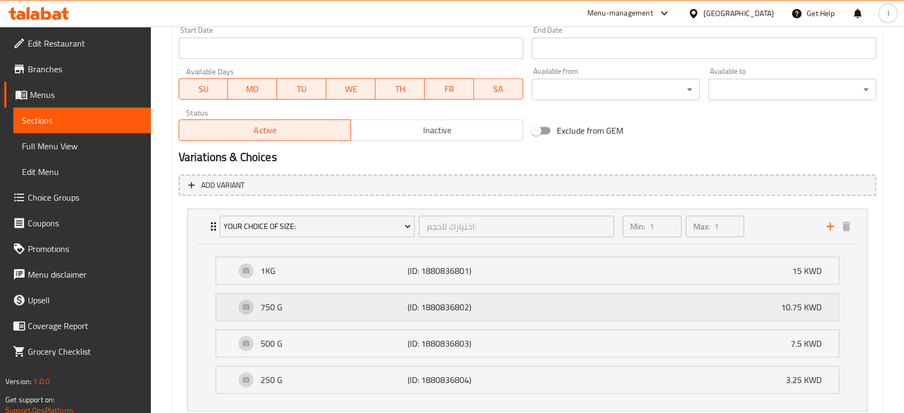
scroll to position [543, 0]
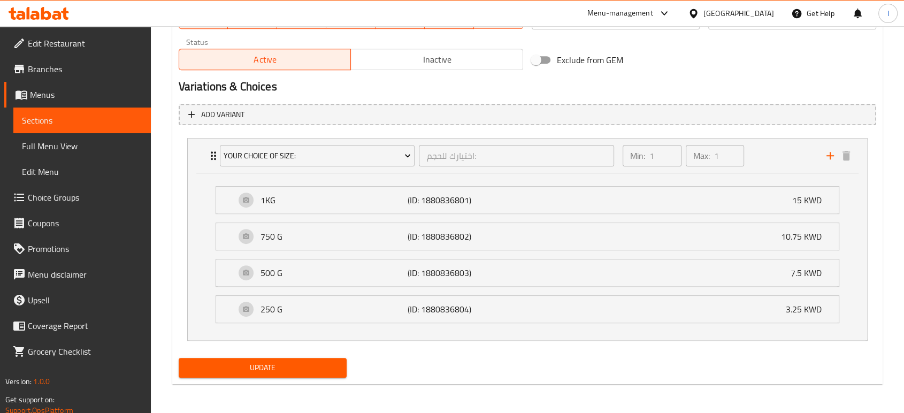
type input "0"
click at [297, 368] on span "Update" at bounding box center [262, 367] width 151 height 13
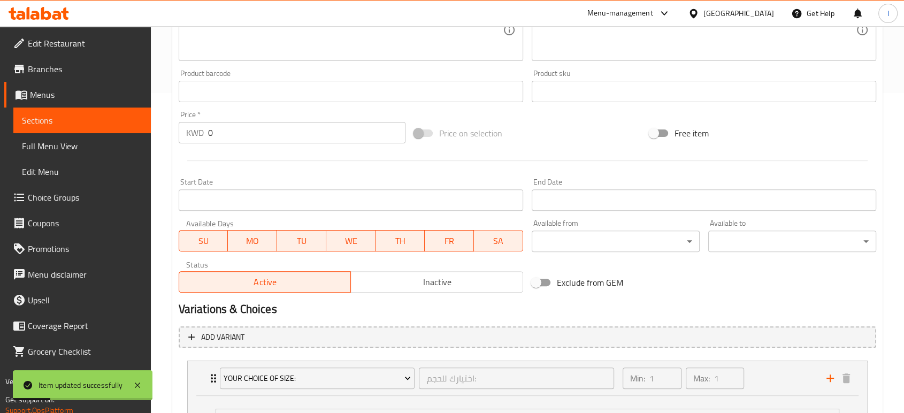
scroll to position [126, 0]
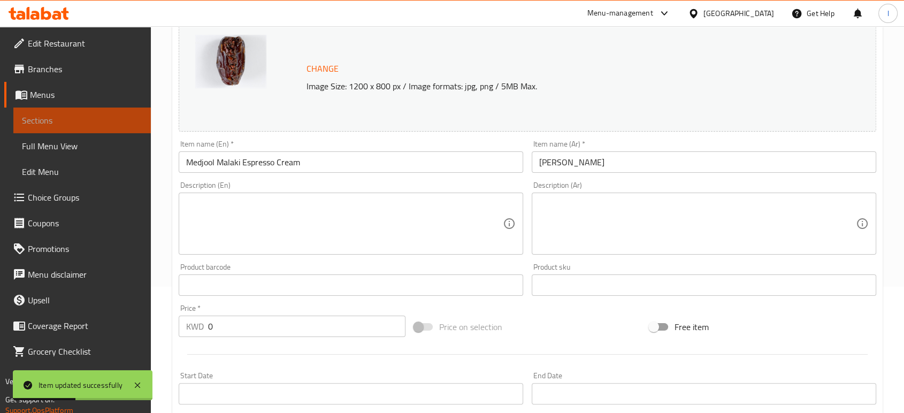
click at [42, 123] on span "Sections" at bounding box center [82, 120] width 120 height 13
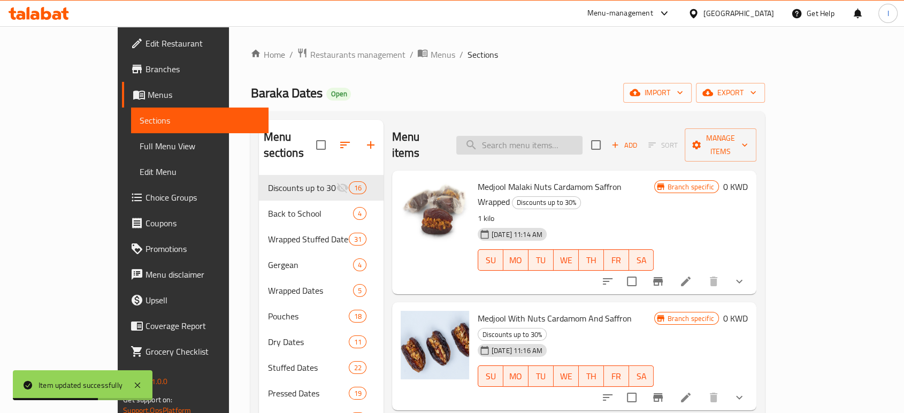
click at [544, 140] on input "search" at bounding box center [519, 145] width 126 height 19
paste input "Medjool Malaki Espresso Cream-Wrapped"
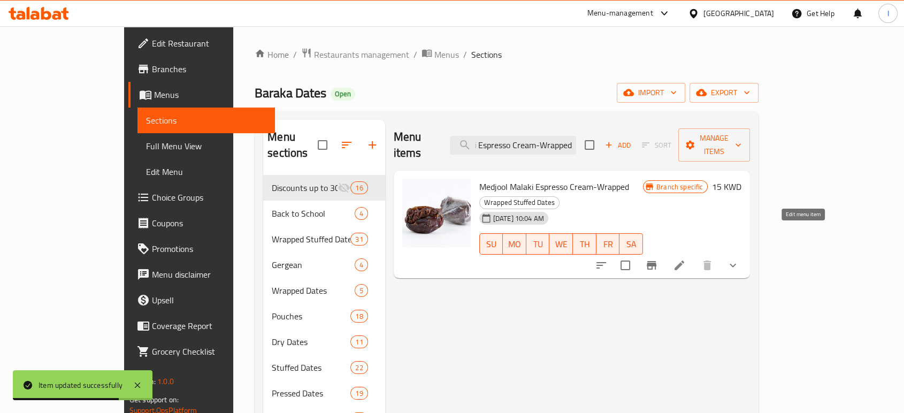
type input "Medjool Malaki Espresso Cream-Wrapped"
click at [686, 259] on icon at bounding box center [679, 265] width 13 height 13
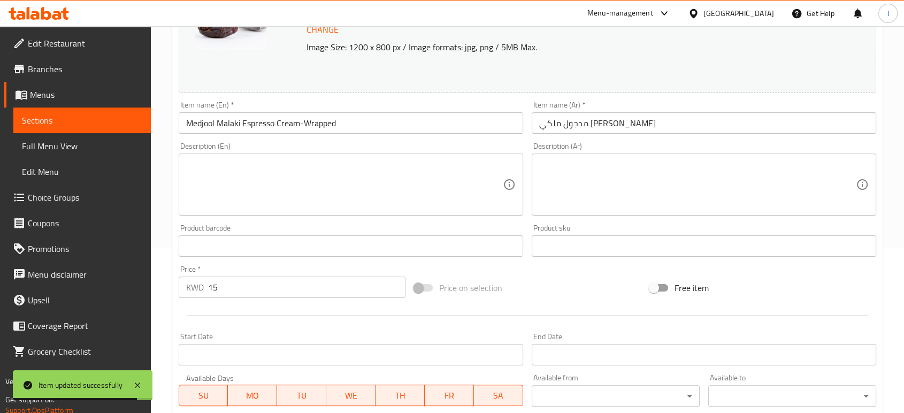
scroll to position [356, 0]
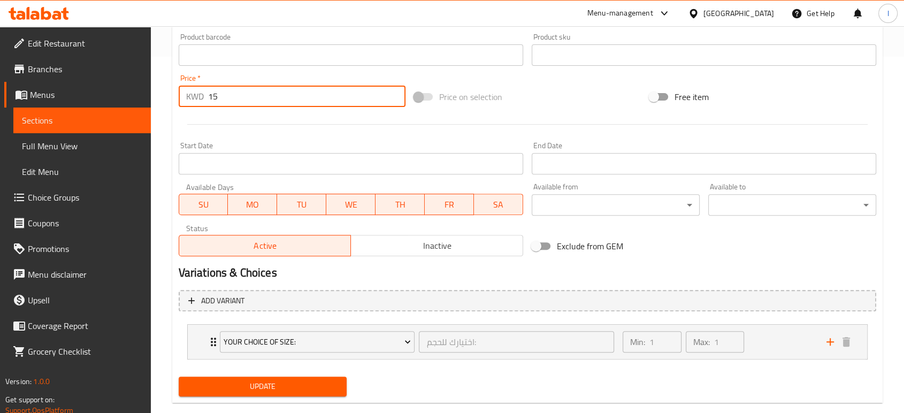
drag, startPoint x: 248, startPoint y: 97, endPoint x: -51, endPoint y: 130, distance: 301.4
click at [210, 337] on icon "Expand" at bounding box center [213, 341] width 13 height 13
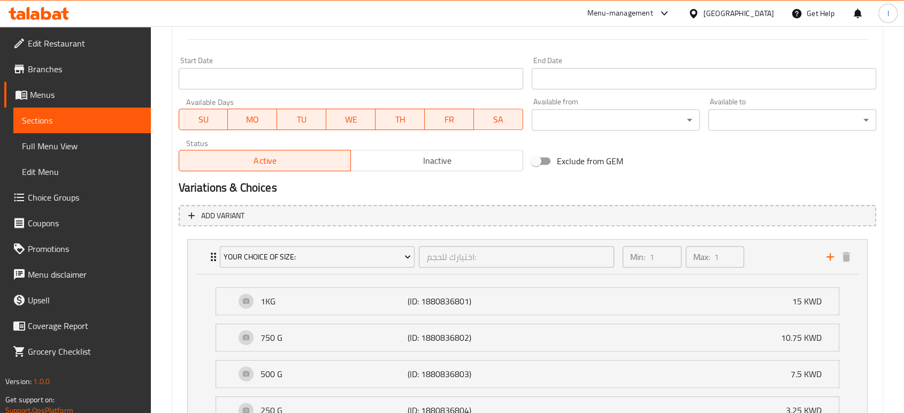
scroll to position [543, 0]
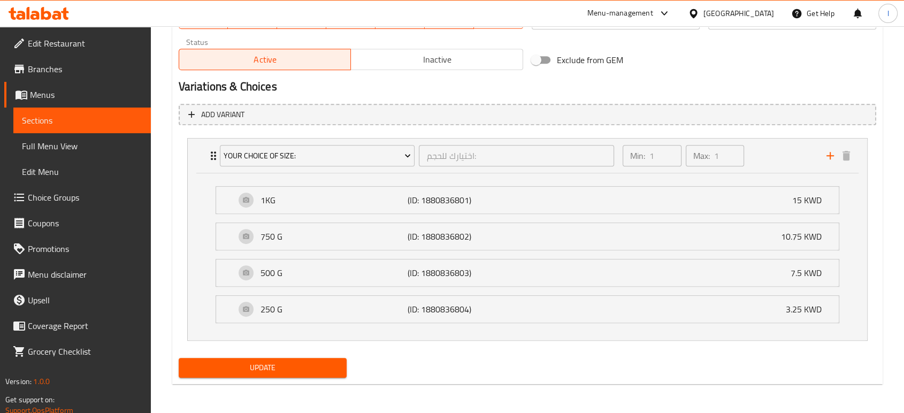
type input "0"
click at [281, 366] on span "Update" at bounding box center [262, 367] width 151 height 13
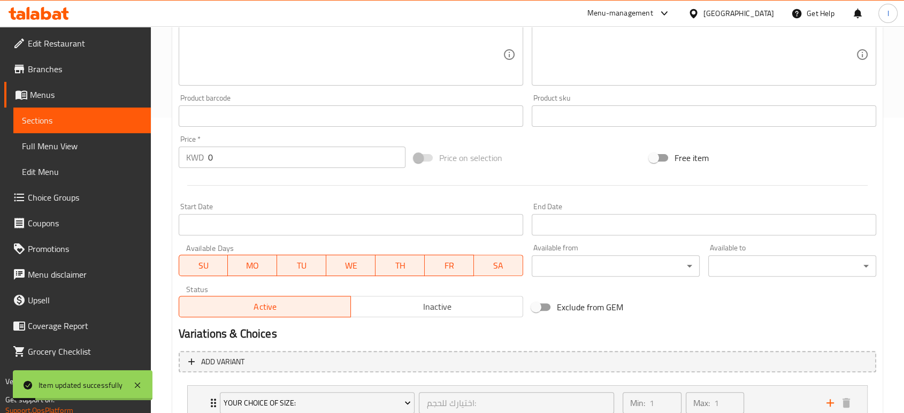
scroll to position [67, 0]
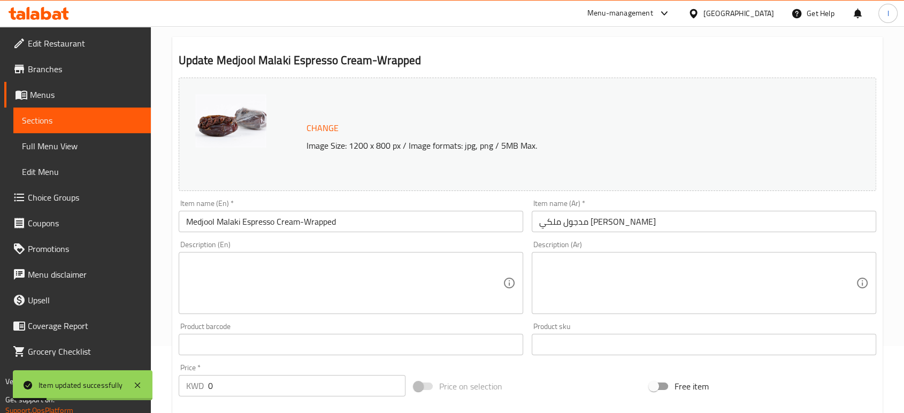
drag, startPoint x: 57, startPoint y: 118, endPoint x: 134, endPoint y: 119, distance: 76.5
click at [57, 118] on span "Sections" at bounding box center [82, 120] width 120 height 13
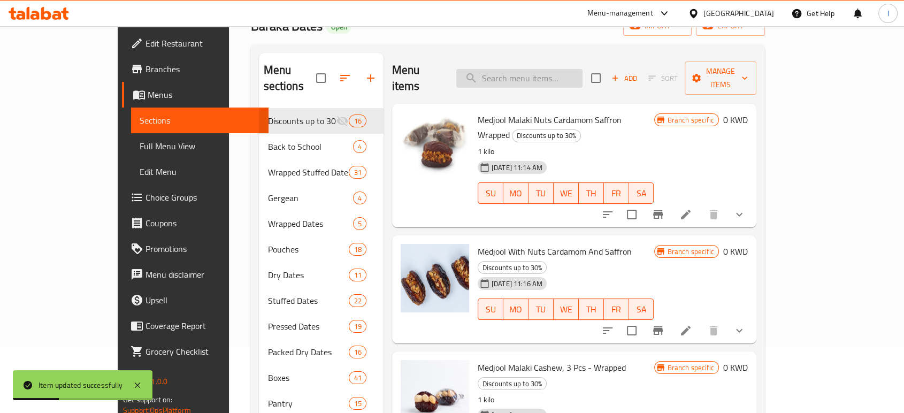
click at [539, 69] on input "search" at bounding box center [519, 78] width 126 height 19
paste input "Medjool Malaki Lotus Cream-Wrapped"
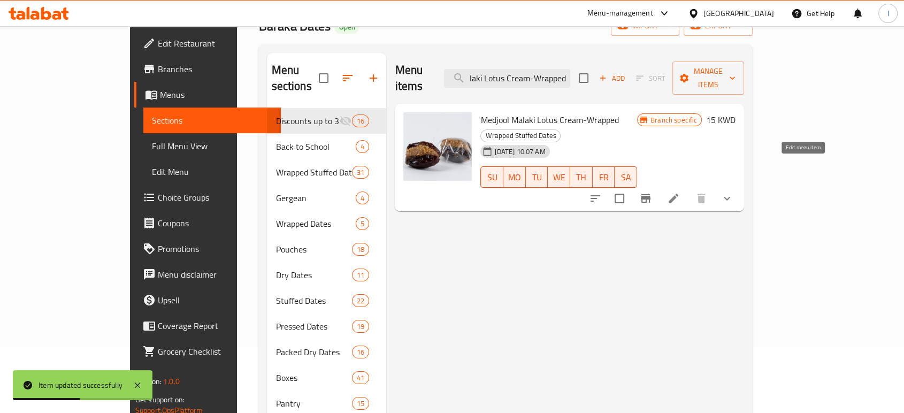
type input "Medjool Malaki Lotus Cream-Wrapped"
click at [680, 192] on icon at bounding box center [673, 198] width 13 height 13
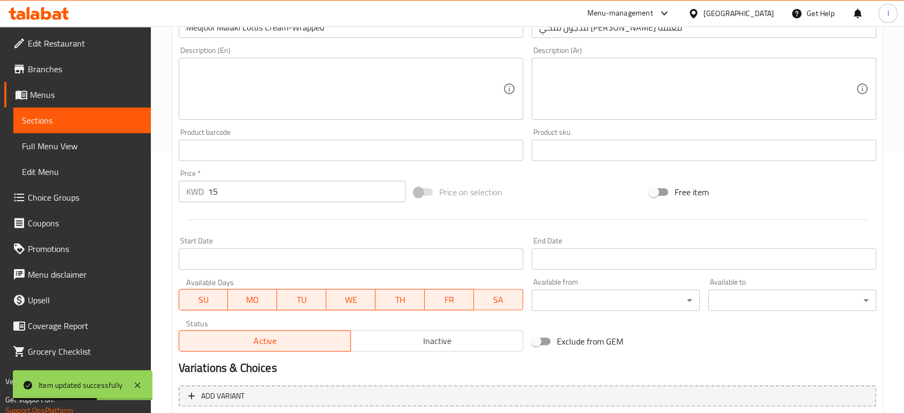
scroll to position [376, 0]
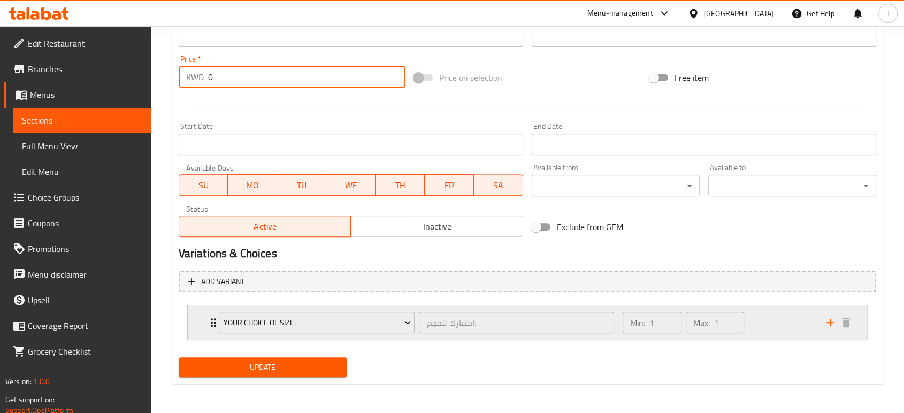
click at [211, 322] on icon "Expand" at bounding box center [213, 322] width 5 height 9
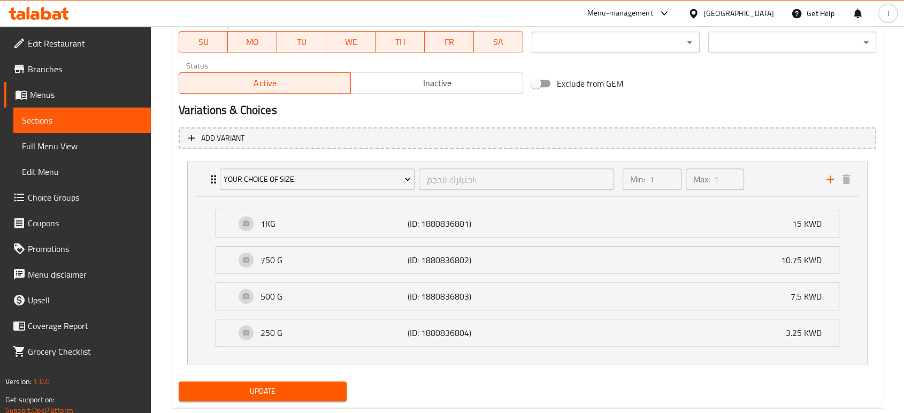
scroll to position [543, 0]
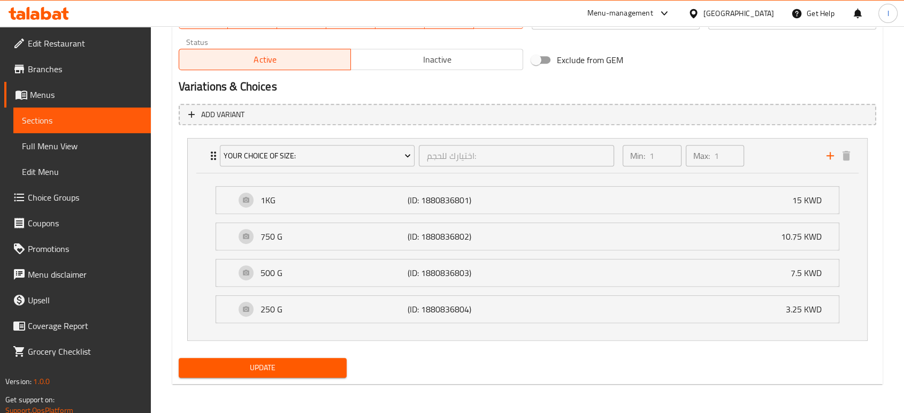
type input "0"
click at [276, 367] on span "Update" at bounding box center [262, 367] width 151 height 13
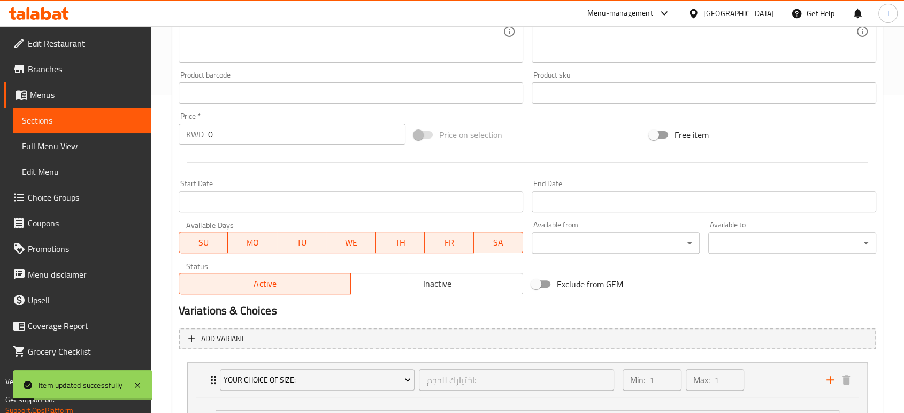
scroll to position [126, 0]
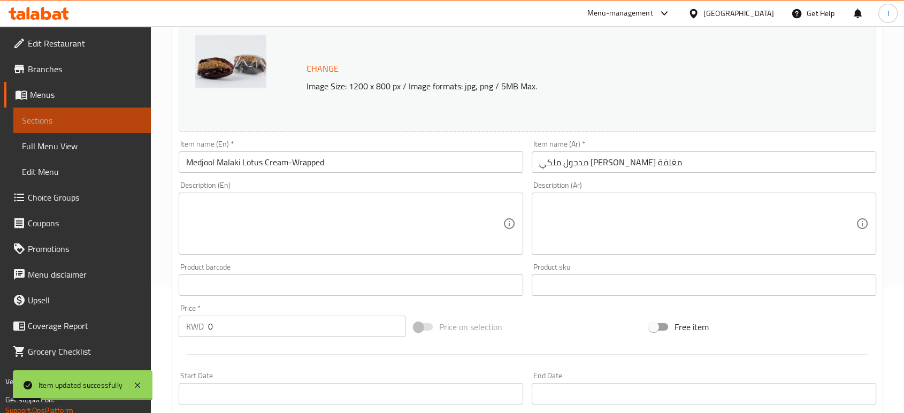
click at [37, 117] on span "Sections" at bounding box center [82, 120] width 120 height 13
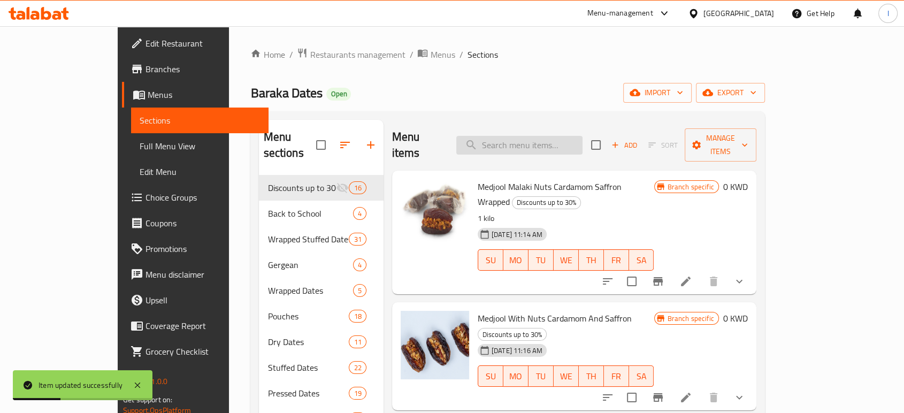
click at [544, 136] on input "search" at bounding box center [519, 145] width 126 height 19
paste input "Medjool Peanut Butter Dark Chocolate 1 Kg Wrapped"
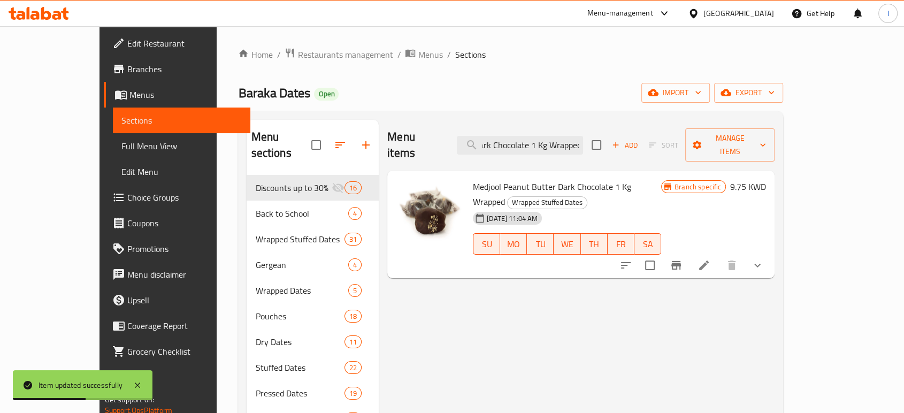
type input "Medjool Peanut Butter Dark Chocolate 1 Kg Wrapped"
click at [711, 259] on icon at bounding box center [704, 265] width 13 height 13
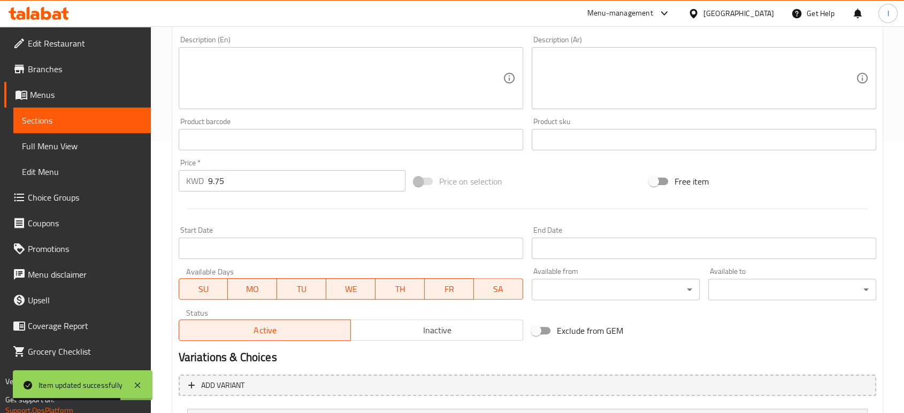
scroll to position [297, 0]
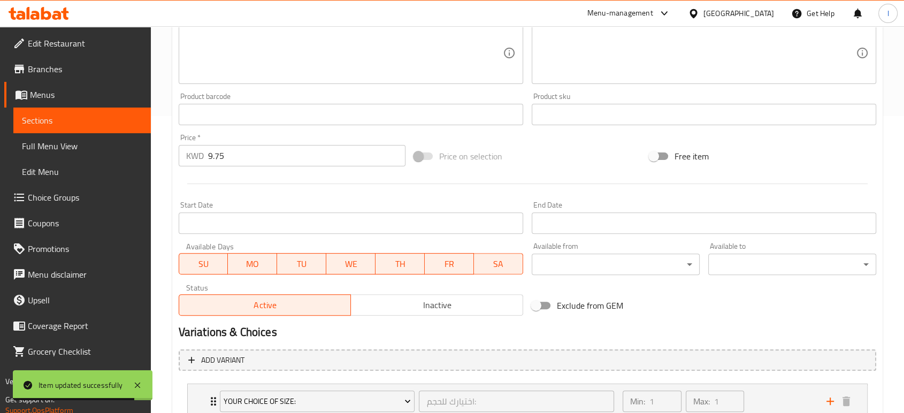
drag, startPoint x: 240, startPoint y: 155, endPoint x: 16, endPoint y: 193, distance: 227.3
click at [16, 193] on div "Edit Restaurant Branches Menus Sections Full Menu View Edit Menu Choice Groups …" at bounding box center [452, 110] width 904 height 763
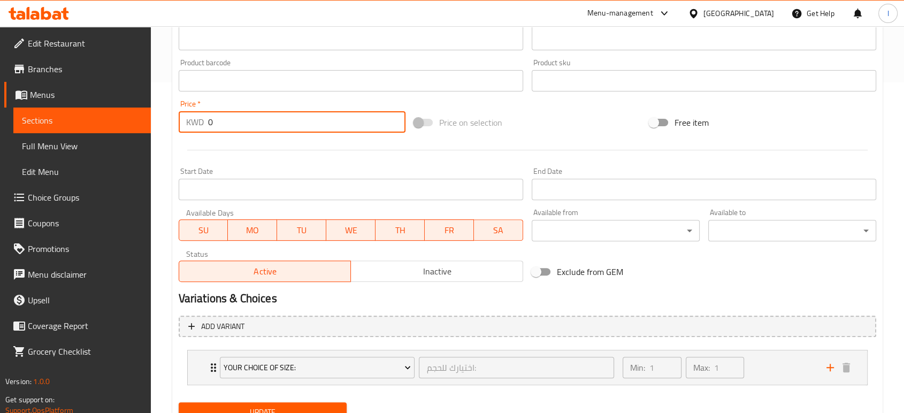
scroll to position [376, 0]
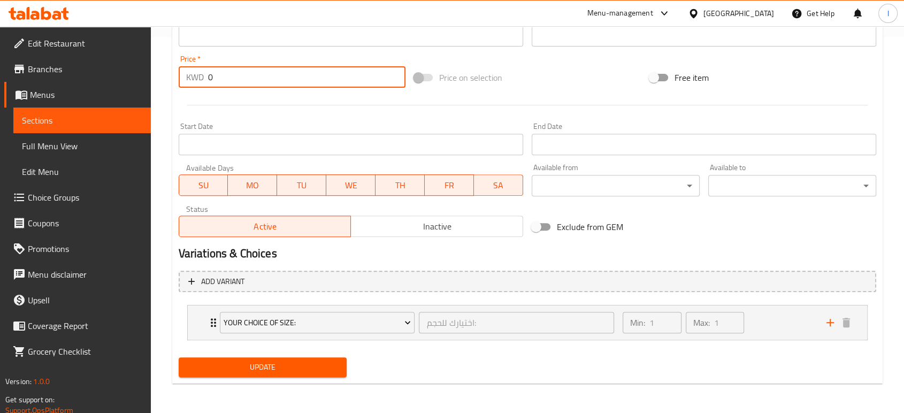
type input "0"
click at [292, 368] on span "Update" at bounding box center [262, 367] width 151 height 13
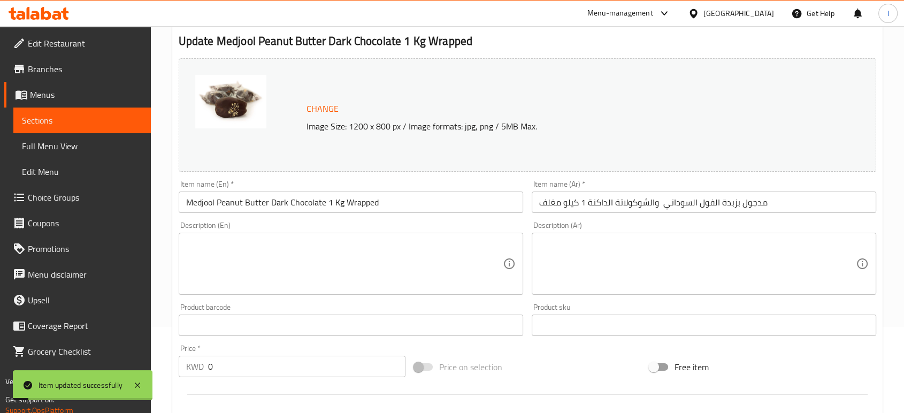
scroll to position [0, 0]
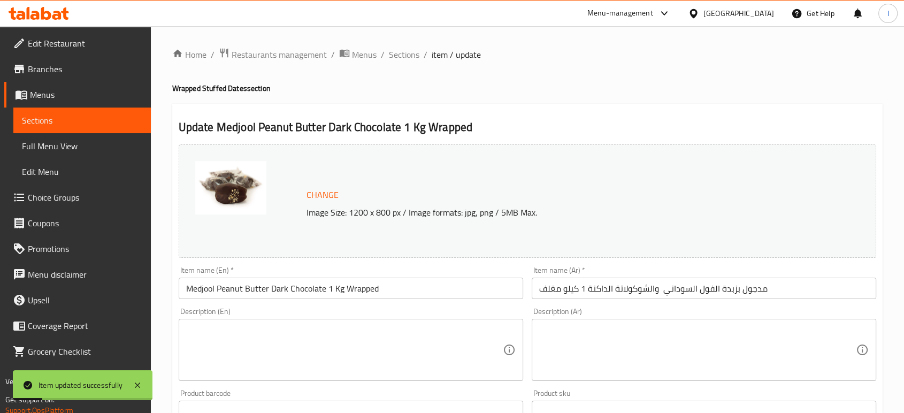
drag, startPoint x: 68, startPoint y: 117, endPoint x: 86, endPoint y: 120, distance: 17.4
click at [68, 117] on span "Sections" at bounding box center [82, 120] width 120 height 13
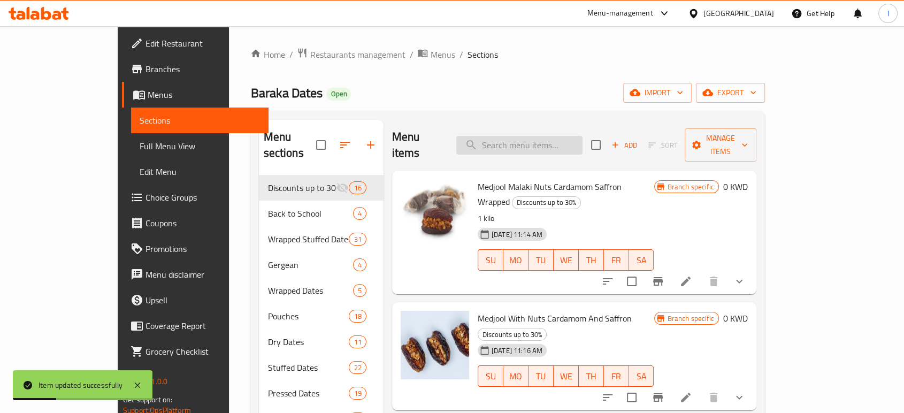
click at [551, 136] on input "search" at bounding box center [519, 145] width 126 height 19
paste input "Medjool Salted Caramel Covered In Dark Chocolate"
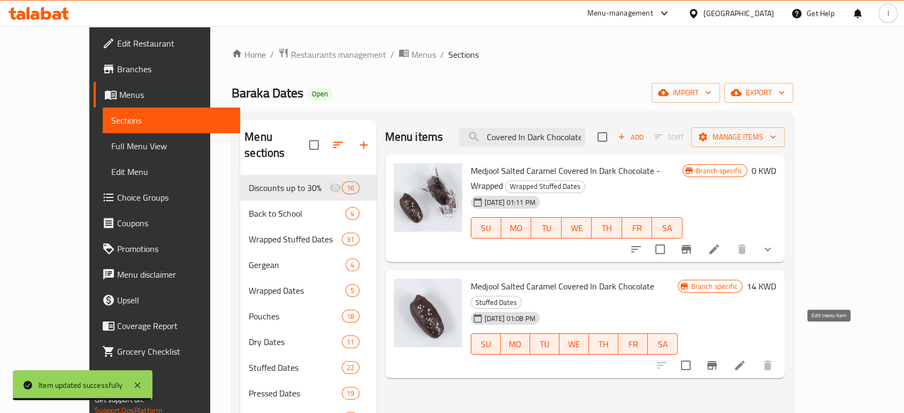
type input "Medjool Salted Caramel Covered In Dark Chocolate"
click at [746, 359] on icon at bounding box center [740, 365] width 13 height 13
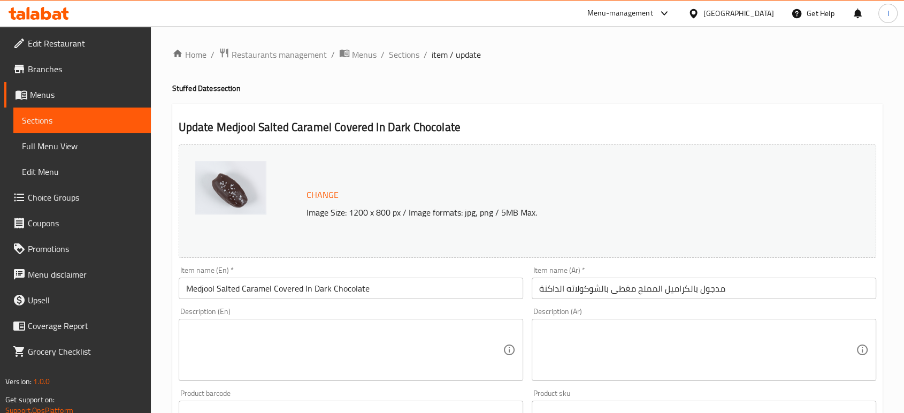
click at [48, 120] on span "Sections" at bounding box center [82, 120] width 120 height 13
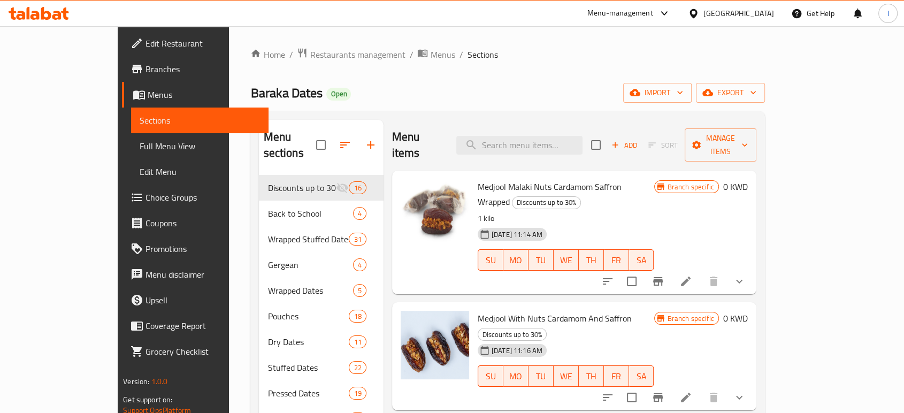
drag, startPoint x: 535, startPoint y: 146, endPoint x: 534, endPoint y: 154, distance: 8.6
click at [535, 146] on input "search" at bounding box center [519, 145] width 126 height 19
paste input "Semsemiya - Wrapped"
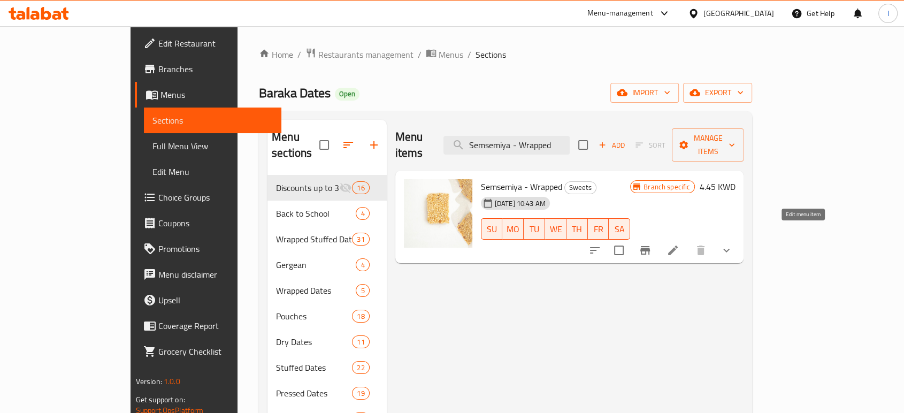
type input "Semsemiya - Wrapped"
click at [679, 244] on icon at bounding box center [673, 250] width 13 height 13
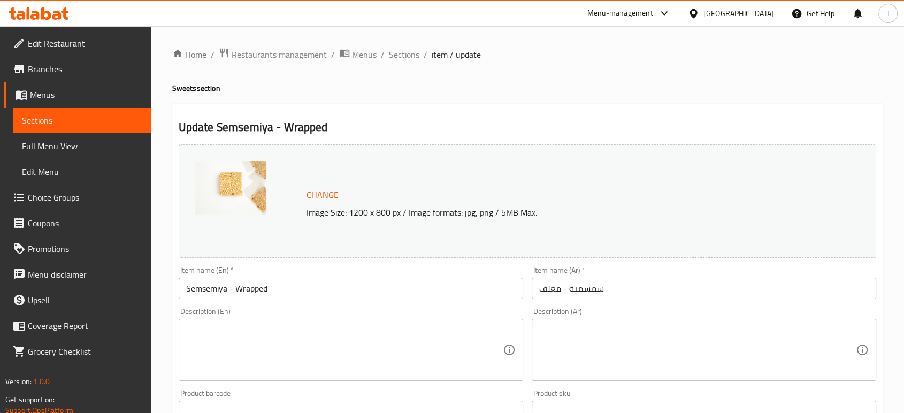
scroll to position [376, 0]
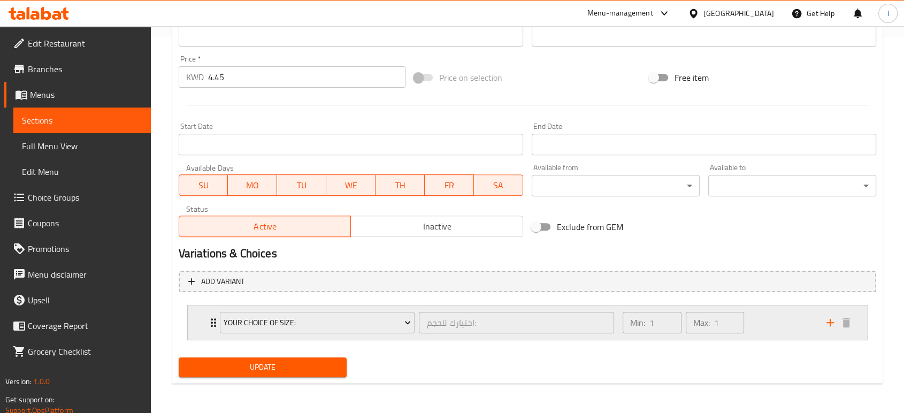
click at [209, 324] on icon "Expand" at bounding box center [213, 322] width 13 height 13
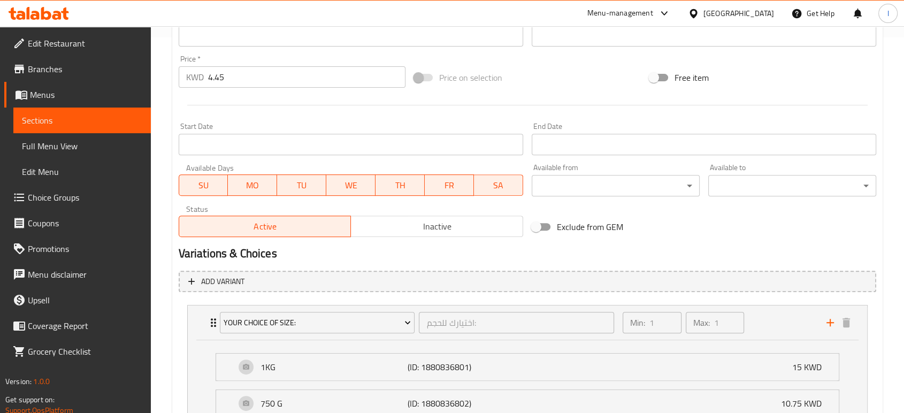
drag, startPoint x: 71, startPoint y: 102, endPoint x: 6, endPoint y: 112, distance: 65.1
click at [20, 110] on div "Edit Restaurant Branches Menus Sections Full Menu View Edit Menu Choice Groups …" at bounding box center [452, 116] width 904 height 930
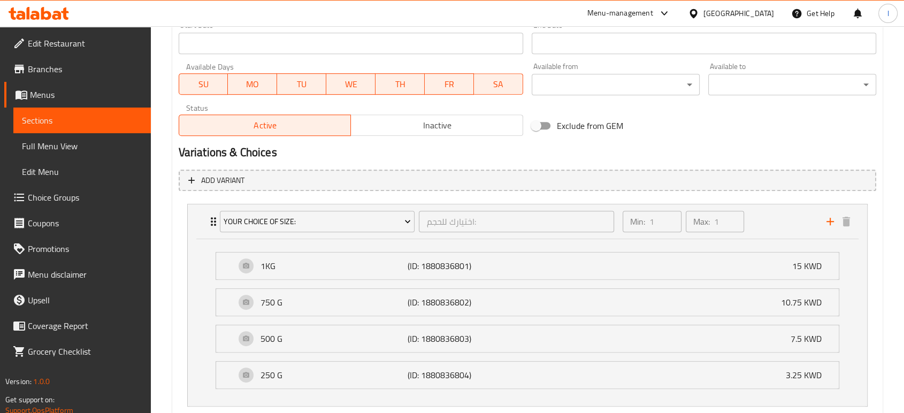
scroll to position [543, 0]
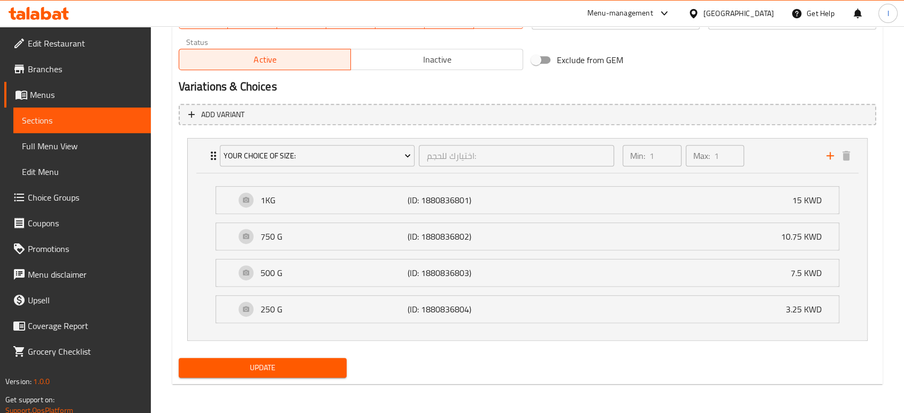
type input "0"
click at [300, 366] on span "Update" at bounding box center [262, 367] width 151 height 13
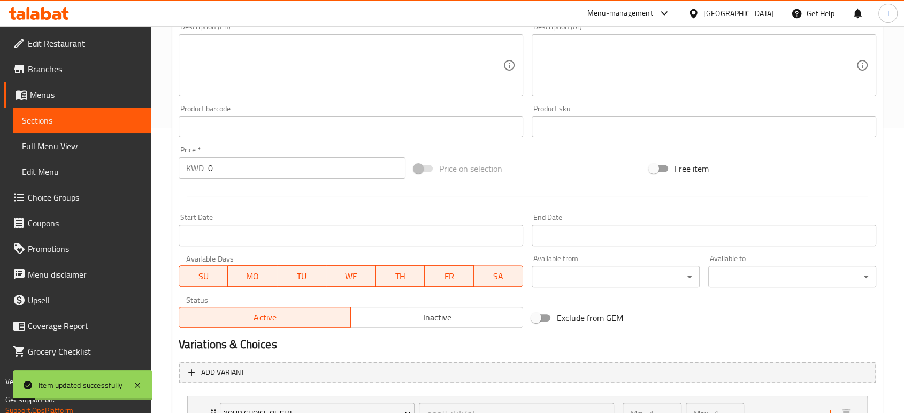
scroll to position [126, 0]
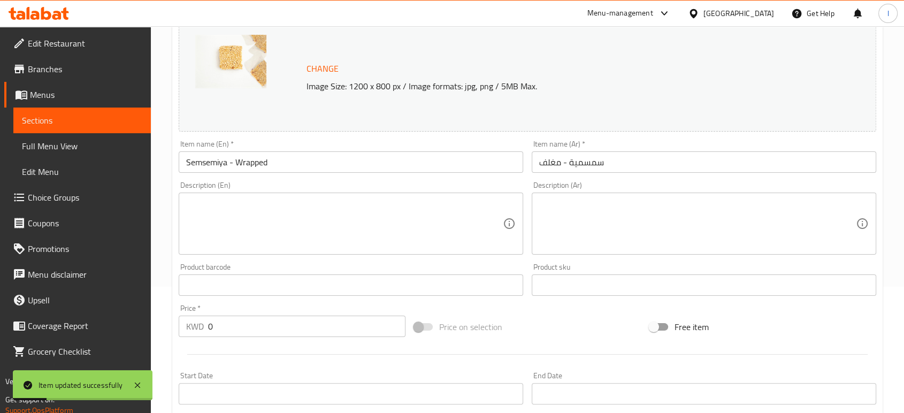
drag, startPoint x: 46, startPoint y: 117, endPoint x: 53, endPoint y: 117, distance: 7.0
click at [46, 117] on span "Sections" at bounding box center [82, 120] width 120 height 13
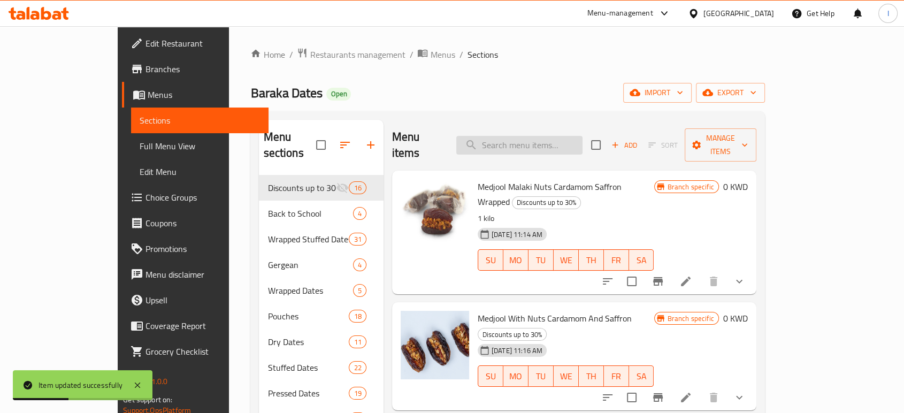
click at [545, 136] on input "search" at bounding box center [519, 145] width 126 height 19
paste input "Wrapped Medjool Malaki Orange"
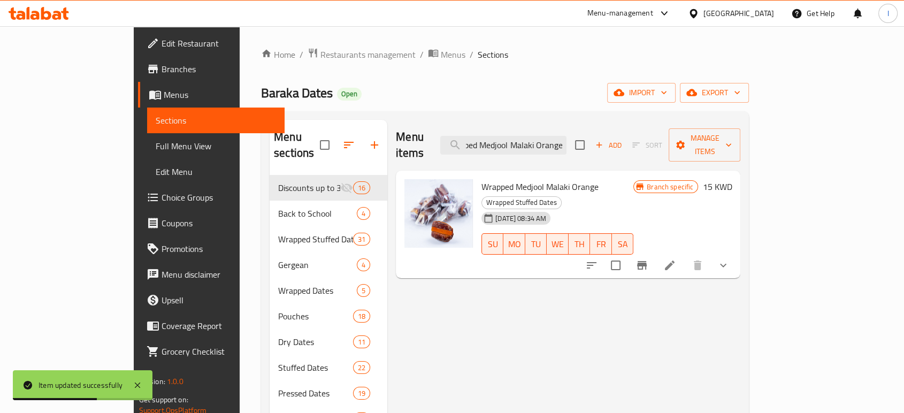
type input "Wrapped Medjool Malaki Orange"
click at [675, 261] on icon at bounding box center [670, 266] width 10 height 10
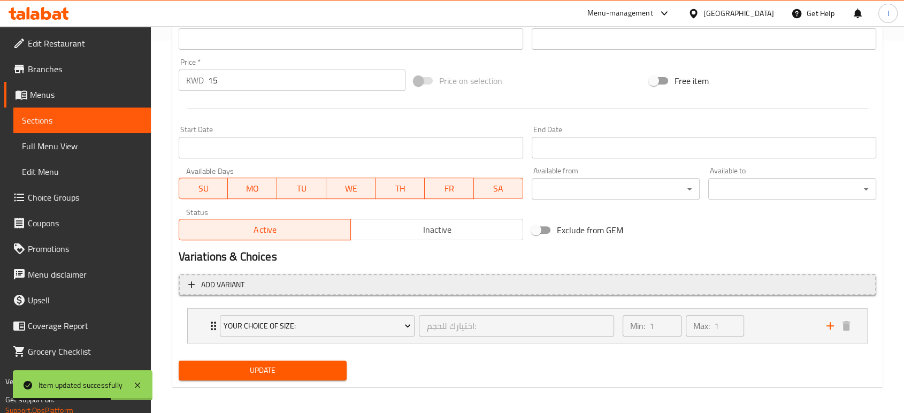
scroll to position [376, 0]
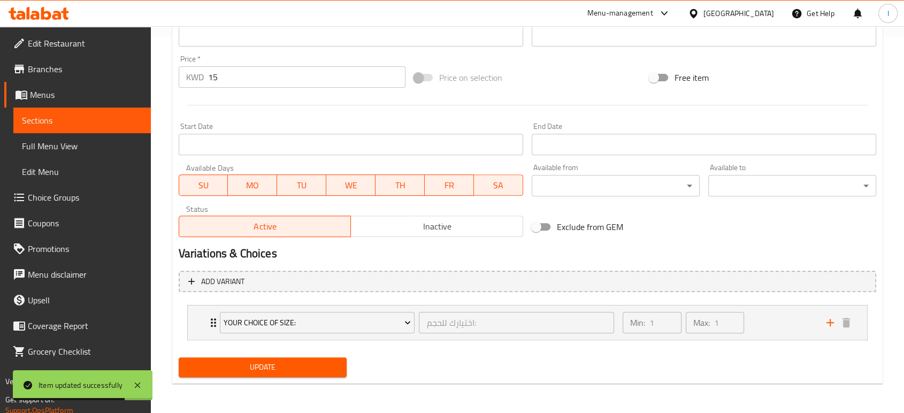
drag, startPoint x: 228, startPoint y: 80, endPoint x: 42, endPoint y: 123, distance: 190.9
click at [42, 123] on div "Edit Restaurant Branches Menus Sections Full Menu View Edit Menu Choice Groups …" at bounding box center [452, 32] width 904 height 763
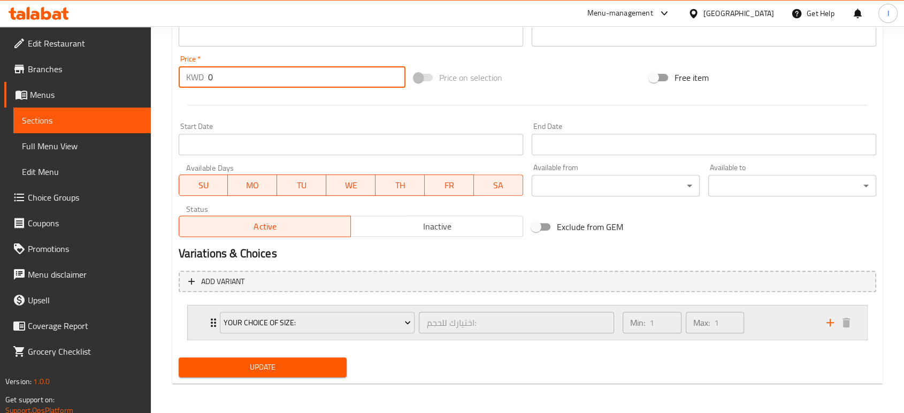
click at [213, 324] on div "Your Choice Of size: اختيارك للحجم: ​" at bounding box center [417, 322] width 408 height 34
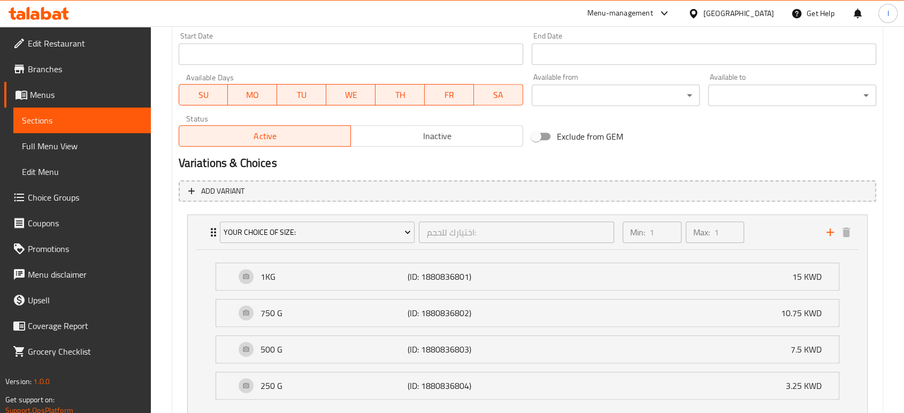
scroll to position [543, 0]
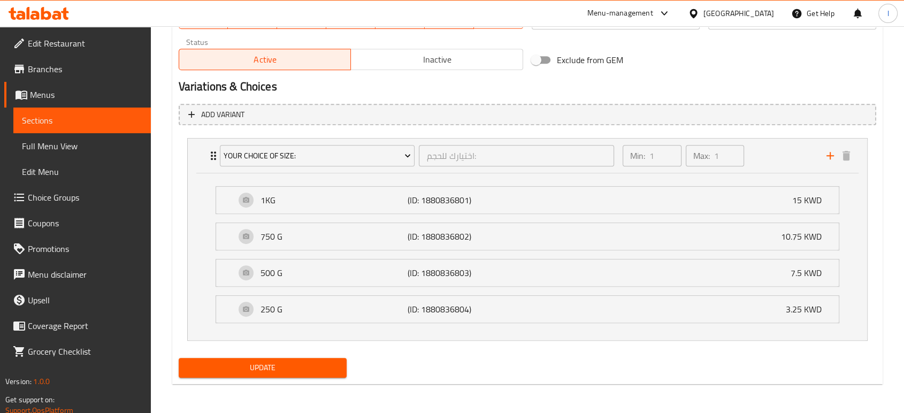
type input "0"
click at [294, 360] on button "Update" at bounding box center [263, 368] width 168 height 20
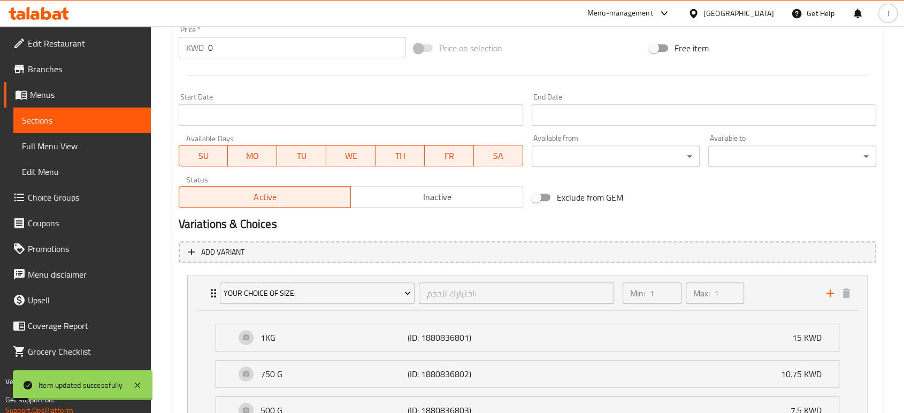
scroll to position [186, 0]
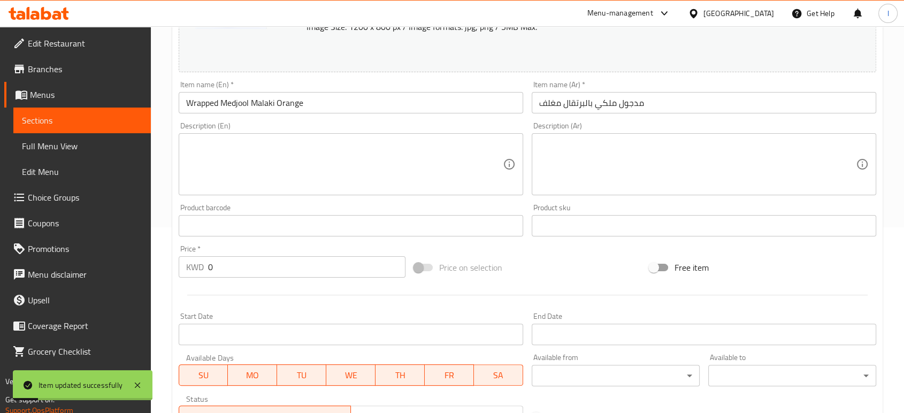
click at [42, 114] on span "Sections" at bounding box center [82, 120] width 120 height 13
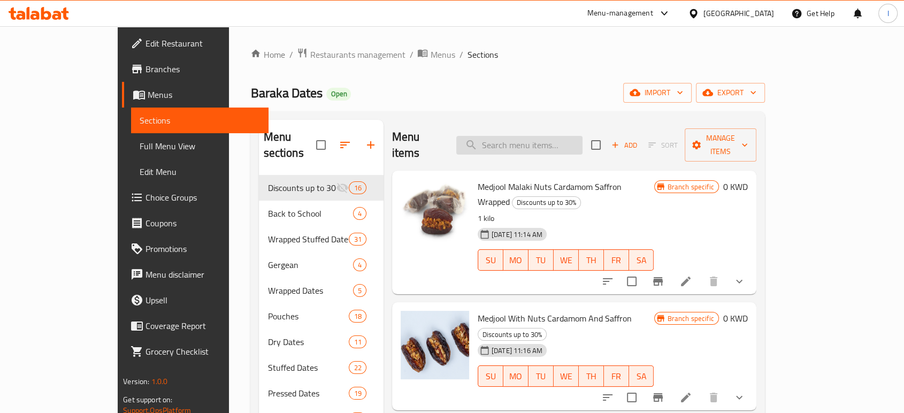
drag, startPoint x: 525, startPoint y: 137, endPoint x: 513, endPoint y: 139, distance: 11.8
click at [525, 137] on input "search" at bounding box center [519, 145] width 126 height 19
paste input "Medjool Malaki Granola Almond Butter -Wrapped"
type input "Medjool Malaki Granola Almond Butter -Wrapped"
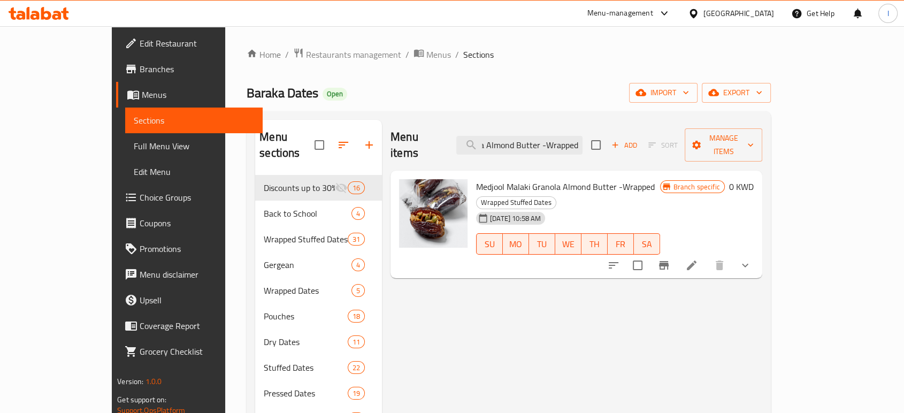
click at [698, 259] on icon at bounding box center [691, 265] width 13 height 13
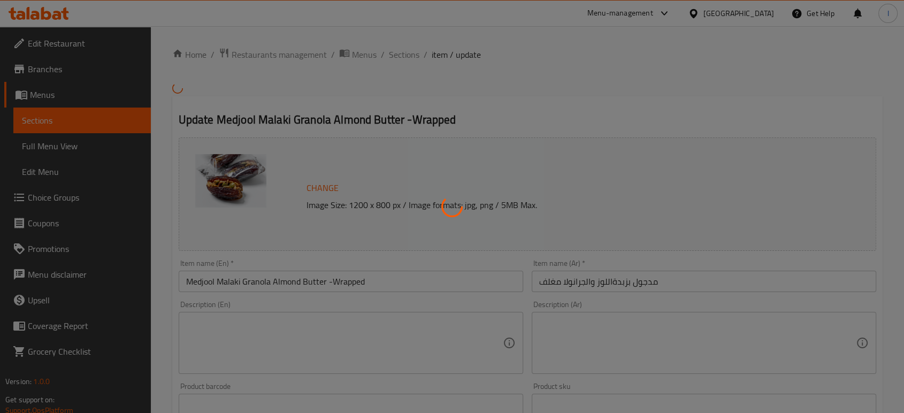
type input "اختيارك للحجم:"
type input "1"
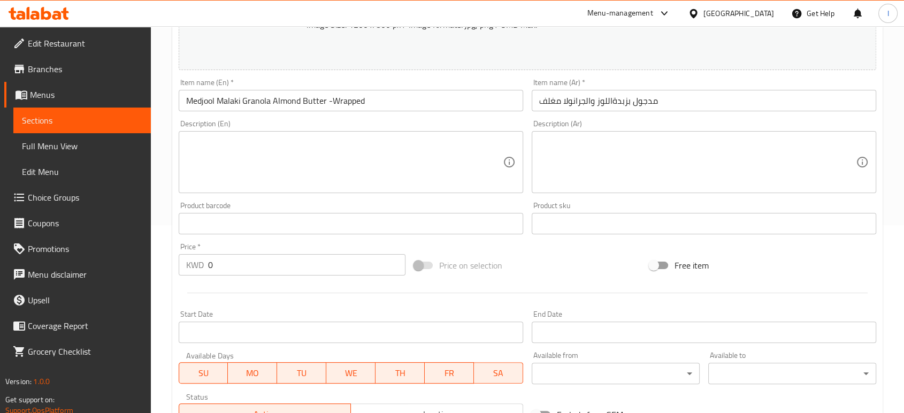
scroll to position [376, 0]
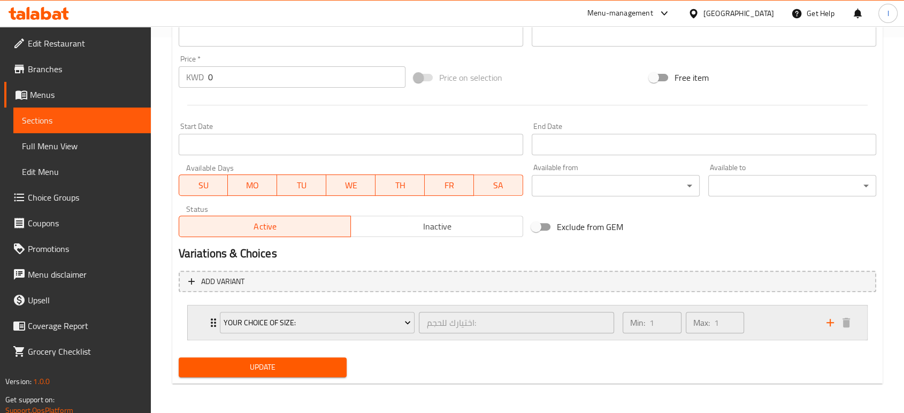
click at [210, 324] on icon "Expand" at bounding box center [213, 322] width 13 height 13
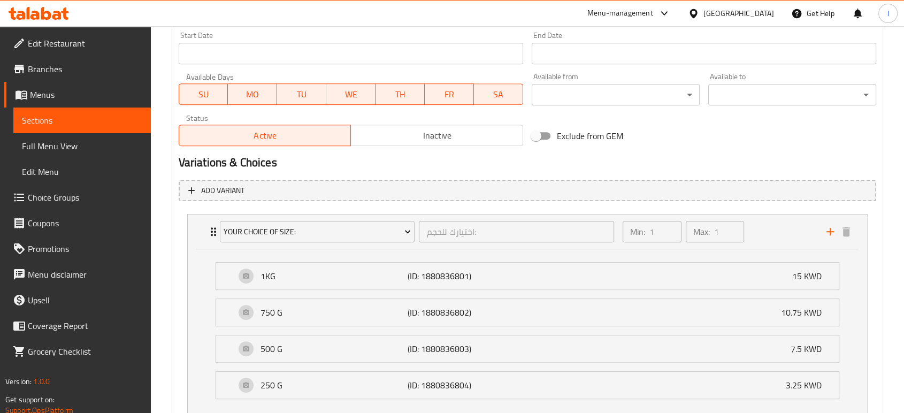
scroll to position [543, 0]
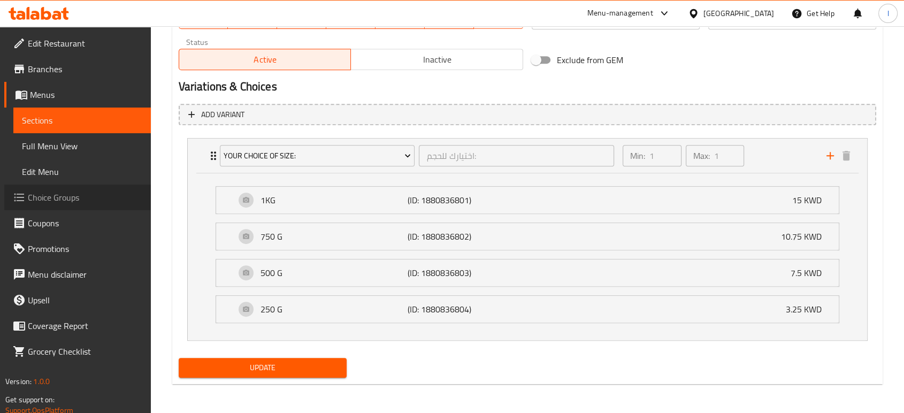
click at [66, 207] on link "Choice Groups" at bounding box center [77, 198] width 147 height 26
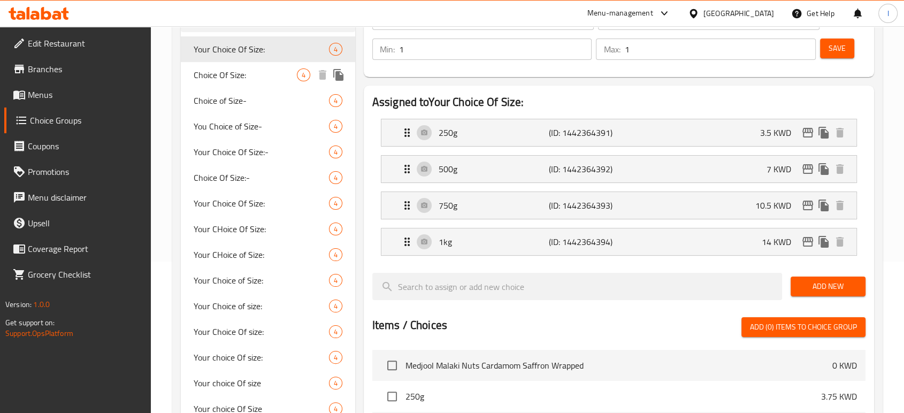
click at [230, 68] on span "Choice Of Size:" at bounding box center [245, 74] width 103 height 13
type input "Choice Of Size:"
type input "اختيار الحجم"
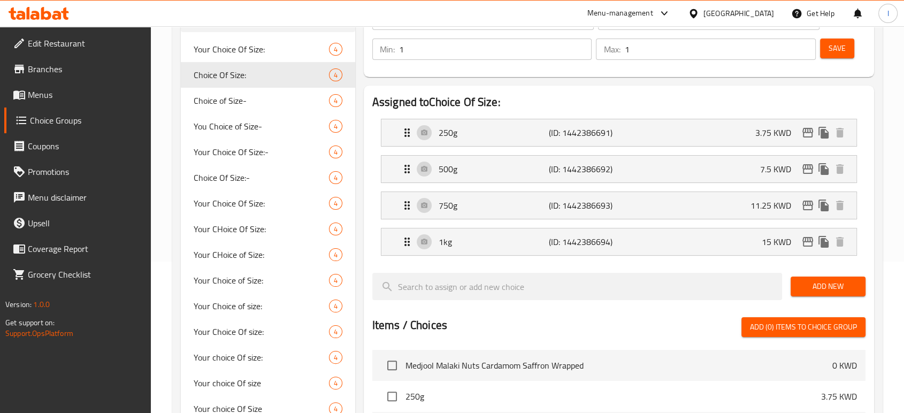
click at [60, 102] on link "Menus" at bounding box center [77, 95] width 147 height 26
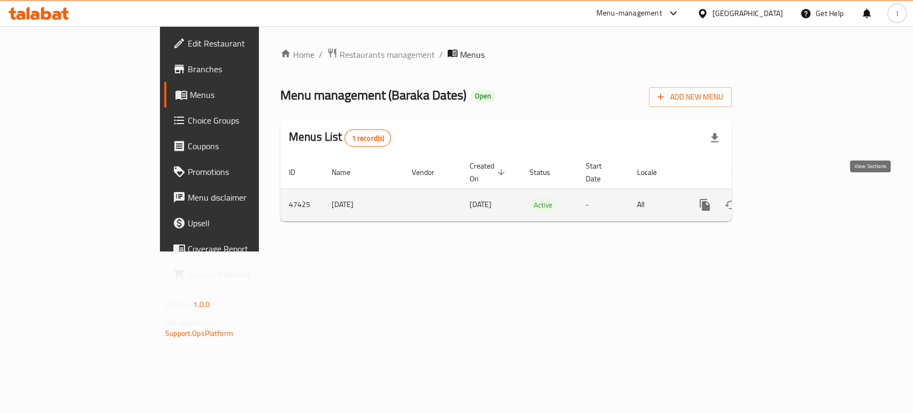
click at [789, 198] on icon "enhanced table" at bounding box center [782, 204] width 13 height 13
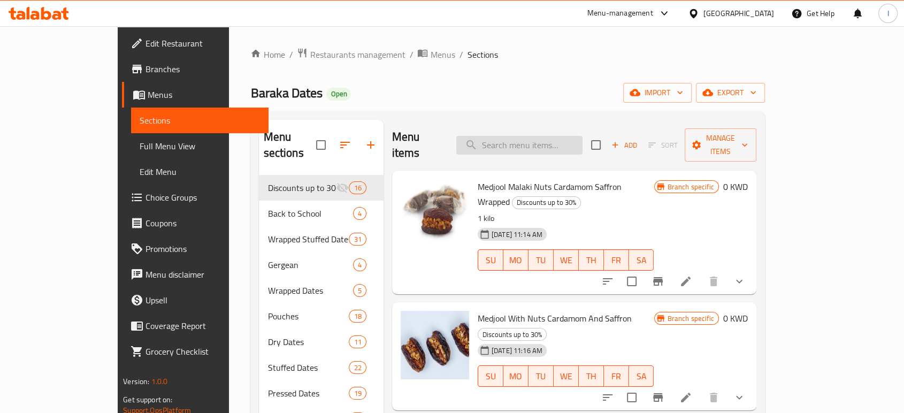
click at [563, 143] on input "search" at bounding box center [519, 145] width 126 height 19
paste input "Medjool Malaki Granola Almond Butter -Wrapped"
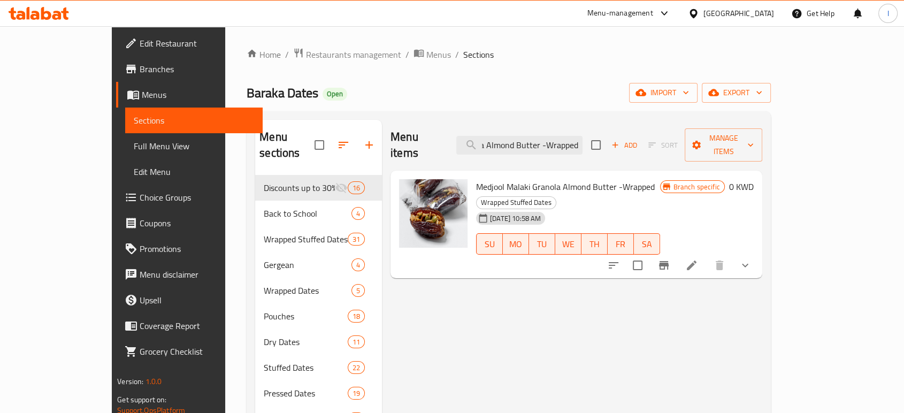
type input "Medjool Malaki Granola Almond Butter -Wrapped"
click at [697, 261] on icon at bounding box center [692, 266] width 10 height 10
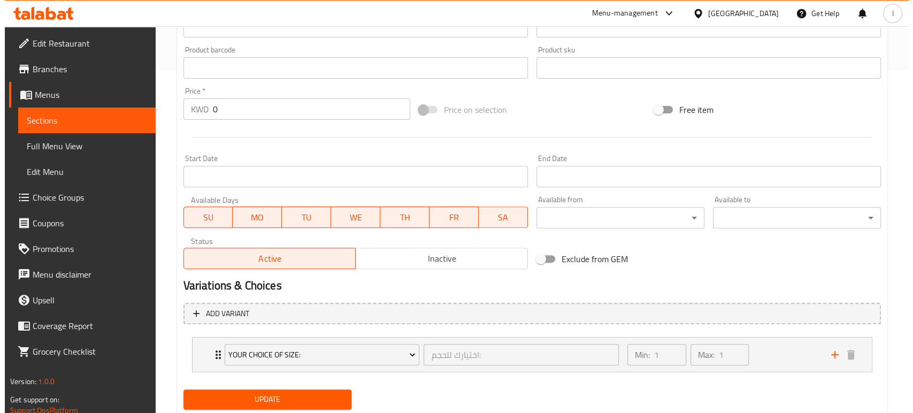
scroll to position [376, 0]
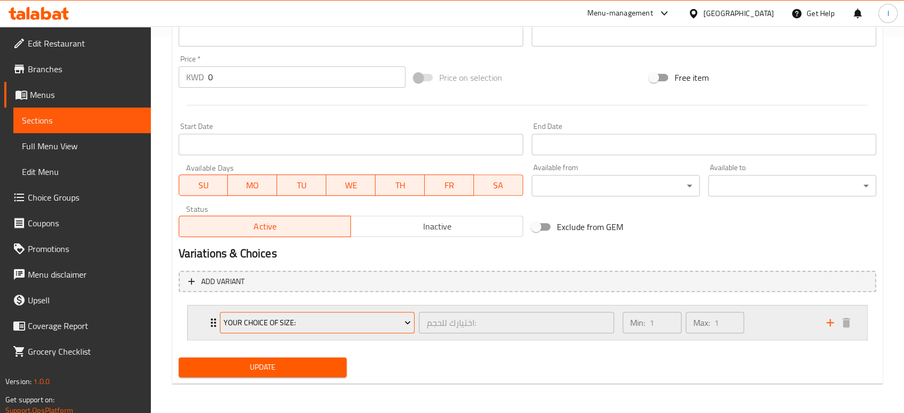
click at [330, 324] on span "Your Choice Of size:" at bounding box center [317, 322] width 187 height 13
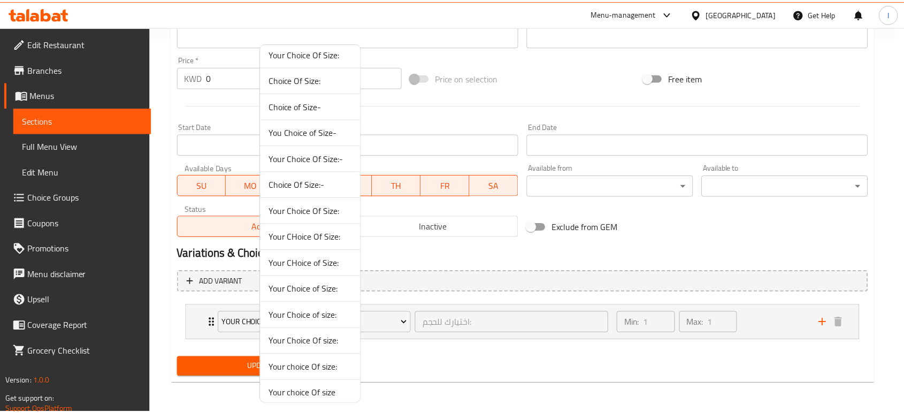
scroll to position [0, 0]
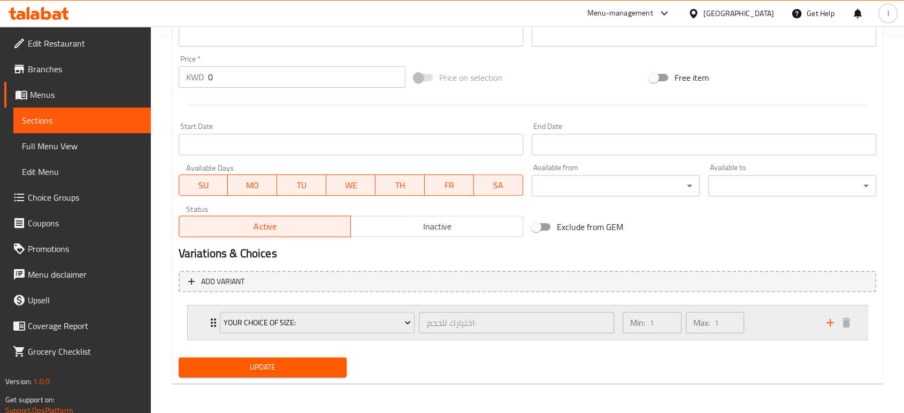
click at [211, 326] on icon "Expand" at bounding box center [213, 322] width 5 height 9
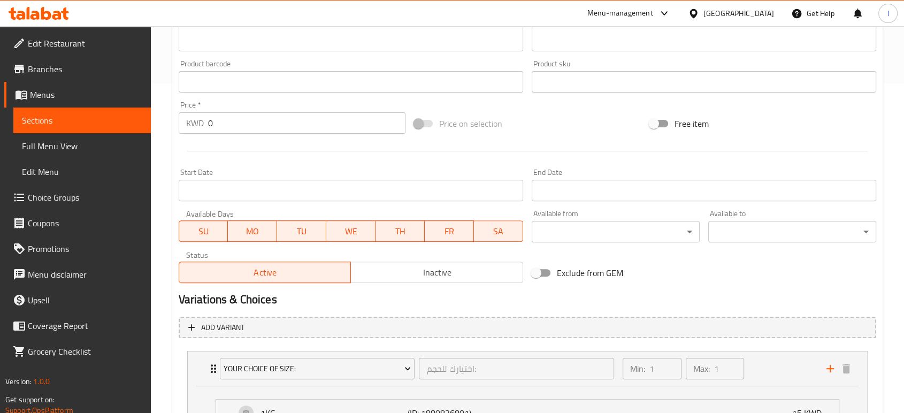
scroll to position [186, 0]
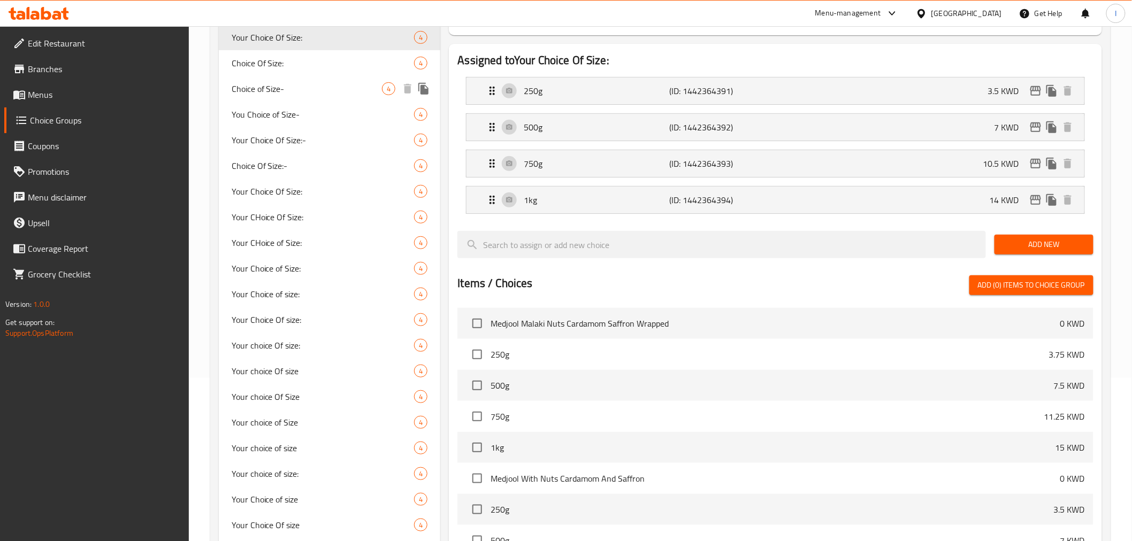
scroll to position [368, 0]
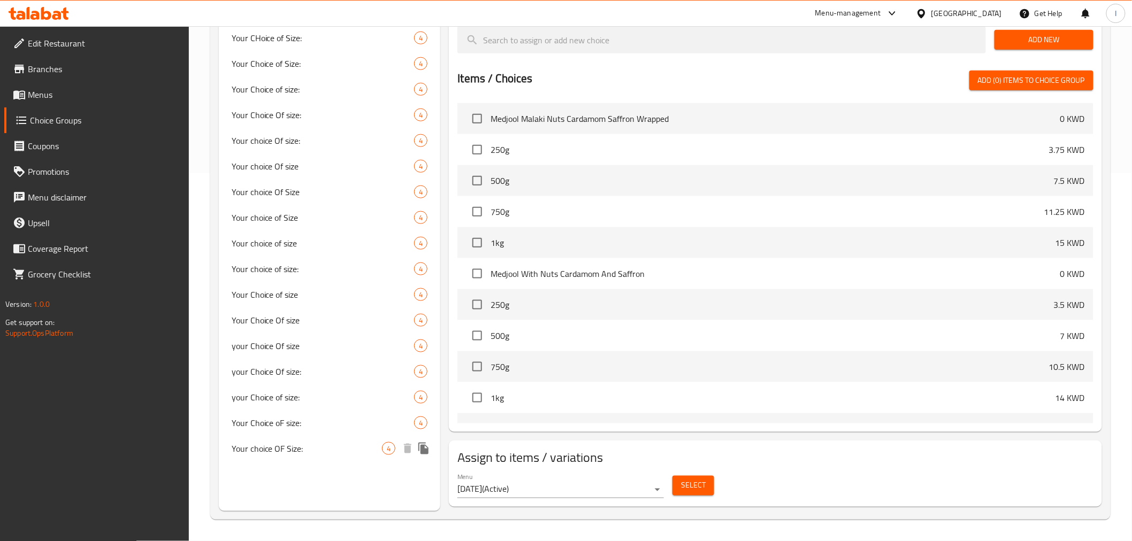
drag, startPoint x: 270, startPoint y: 451, endPoint x: 280, endPoint y: 446, distance: 11.7
click at [270, 412] on span "Your choice OF Size:" at bounding box center [307, 448] width 151 height 13
type input "Your choice OF Size:"
type input "اختيارك للحجم"
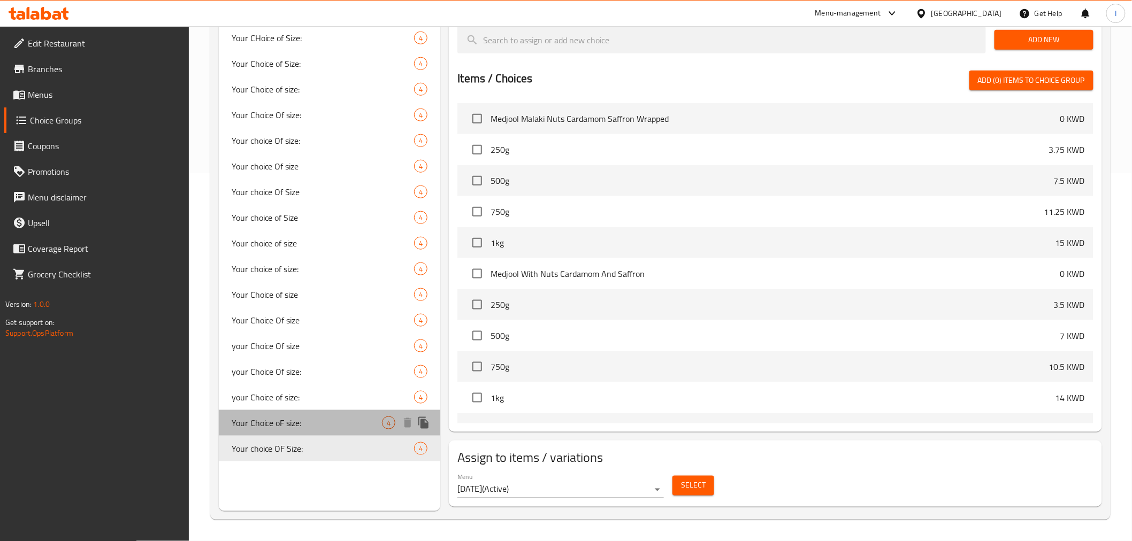
click at [297, 412] on span "Your Choice oF size:" at bounding box center [307, 423] width 151 height 13
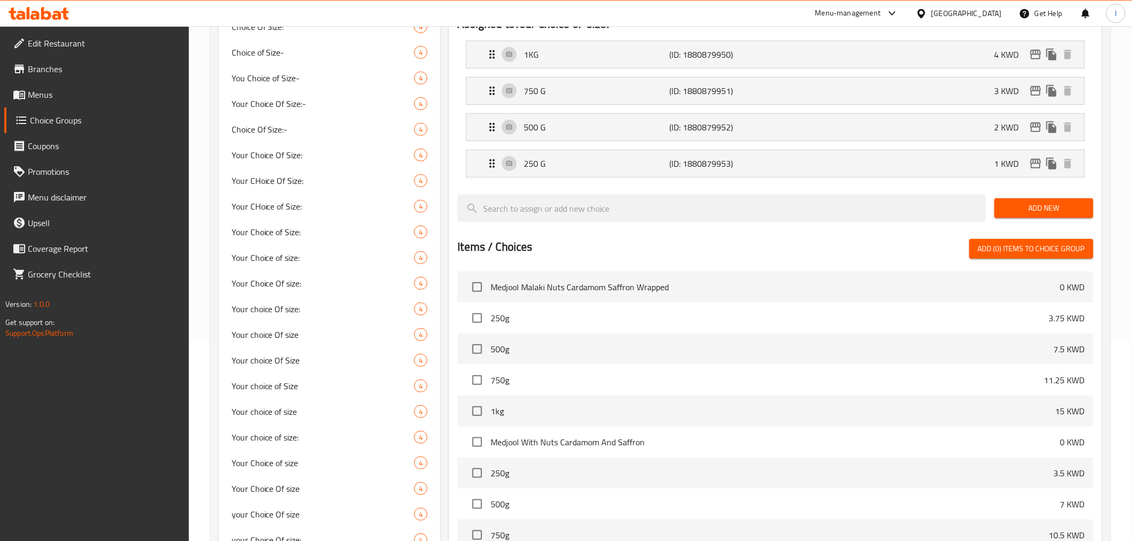
scroll to position [0, 0]
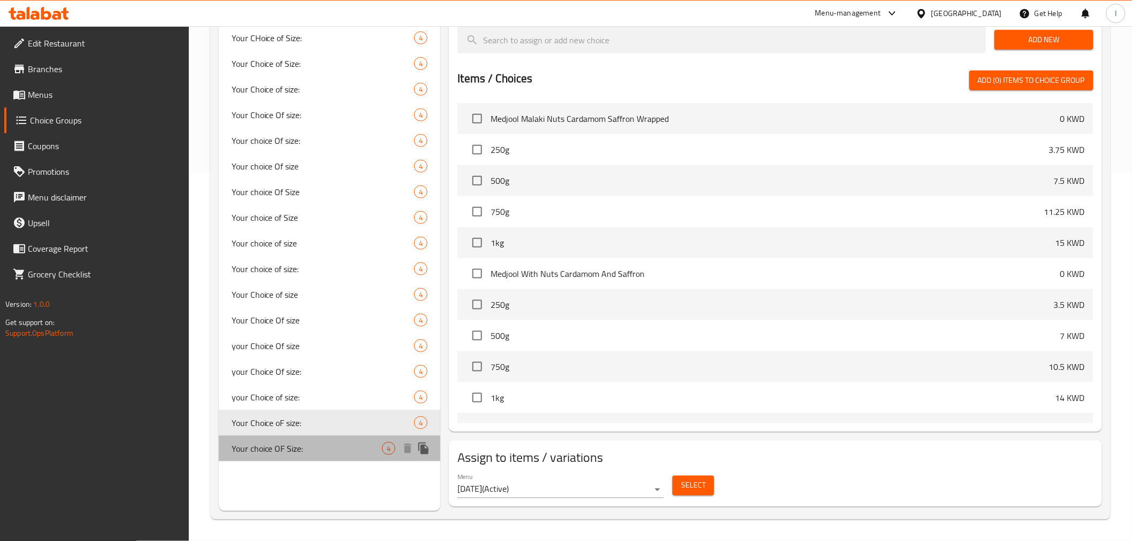
click at [255, 412] on span "Your choice OF Size:" at bounding box center [307, 448] width 151 height 13
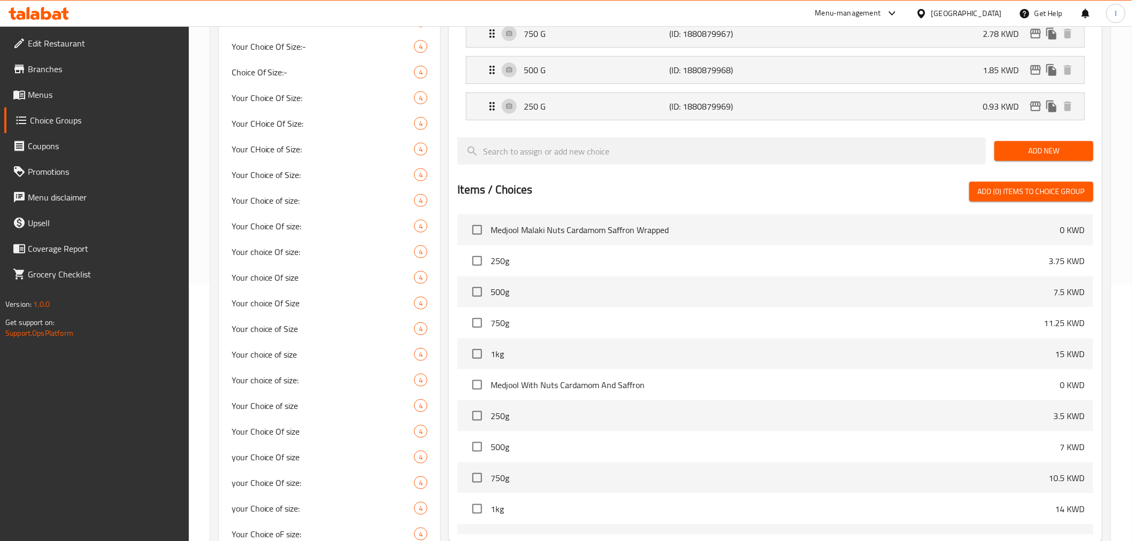
scroll to position [368, 0]
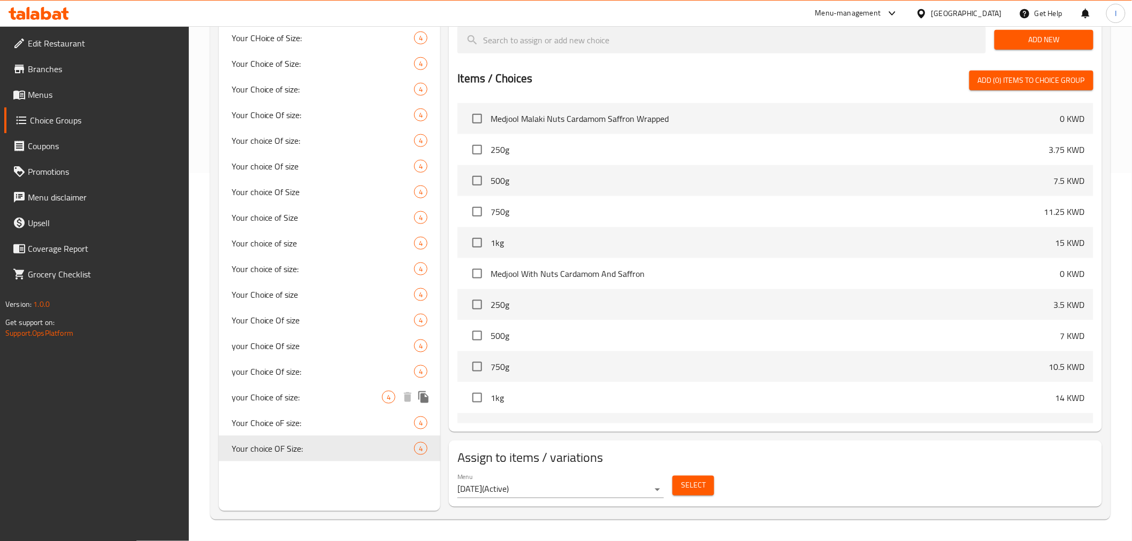
click at [286, 393] on span "your Choice of size:" at bounding box center [307, 397] width 151 height 13
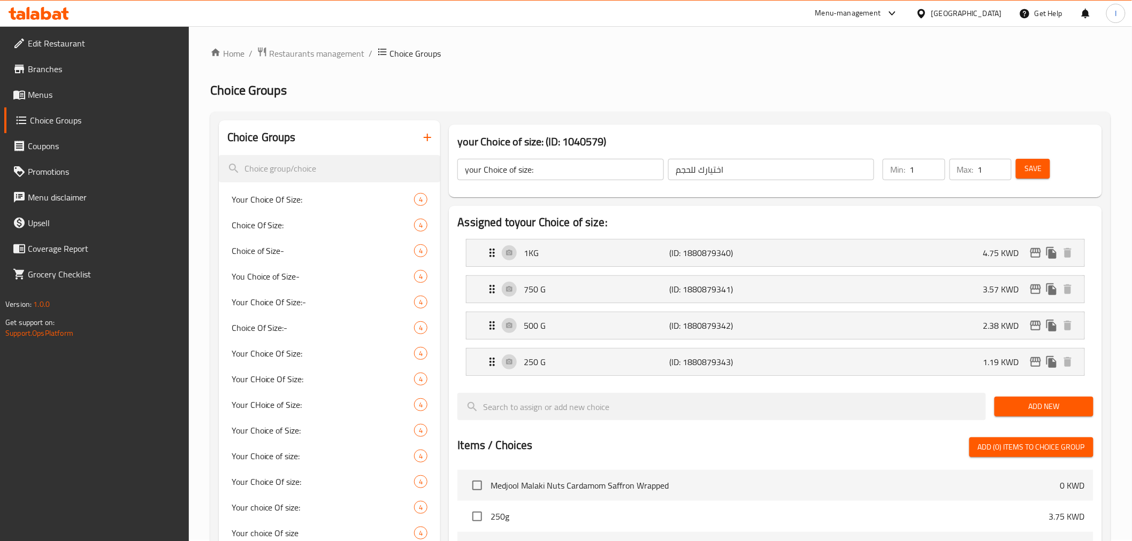
scroll to position [0, 0]
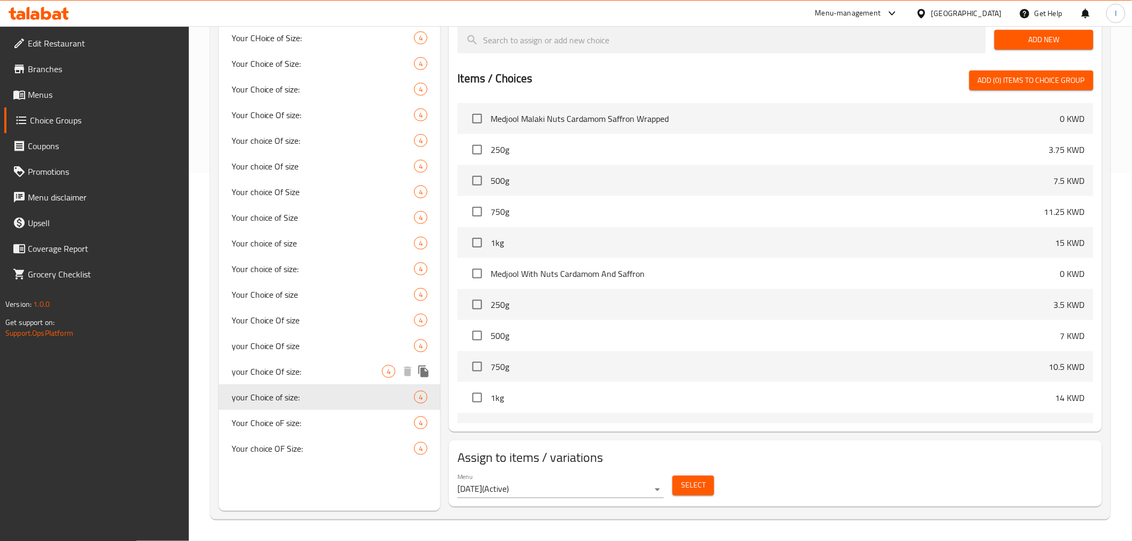
click at [307, 372] on span "your Choice Of size:" at bounding box center [307, 371] width 151 height 13
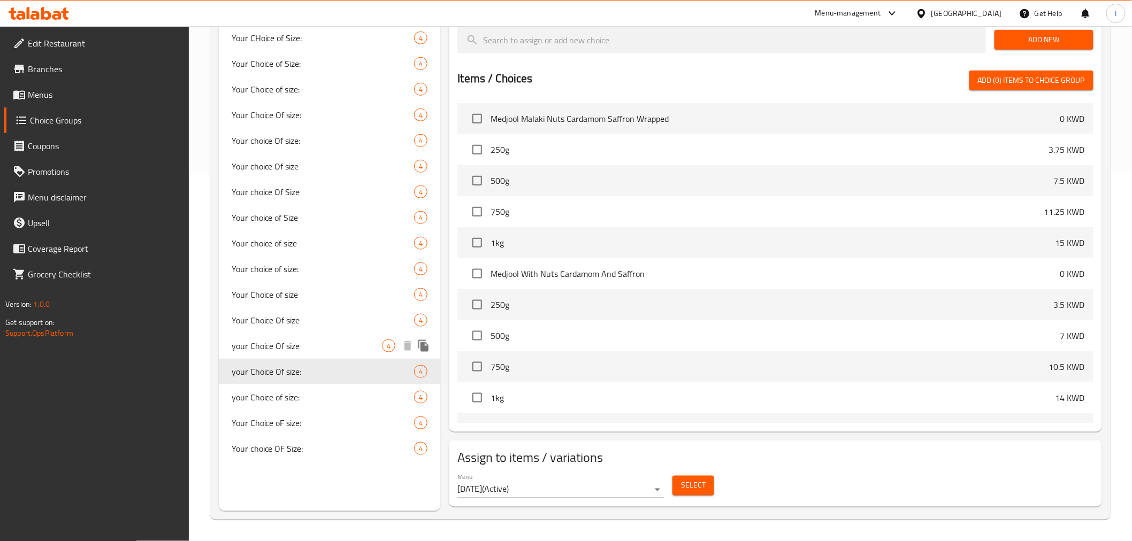
click at [288, 340] on span "your Choice Of size" at bounding box center [307, 346] width 151 height 13
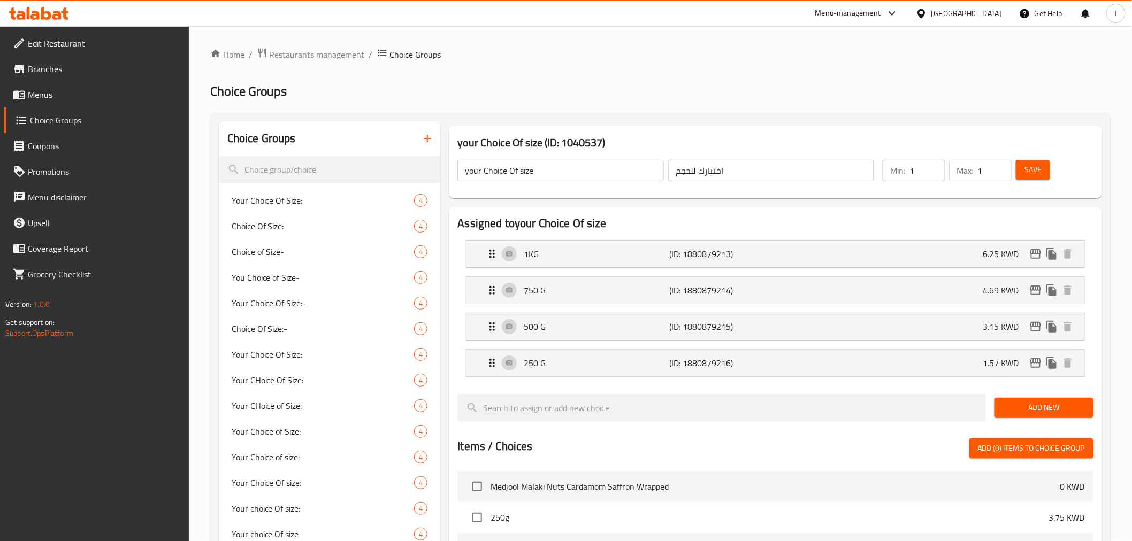
scroll to position [368, 0]
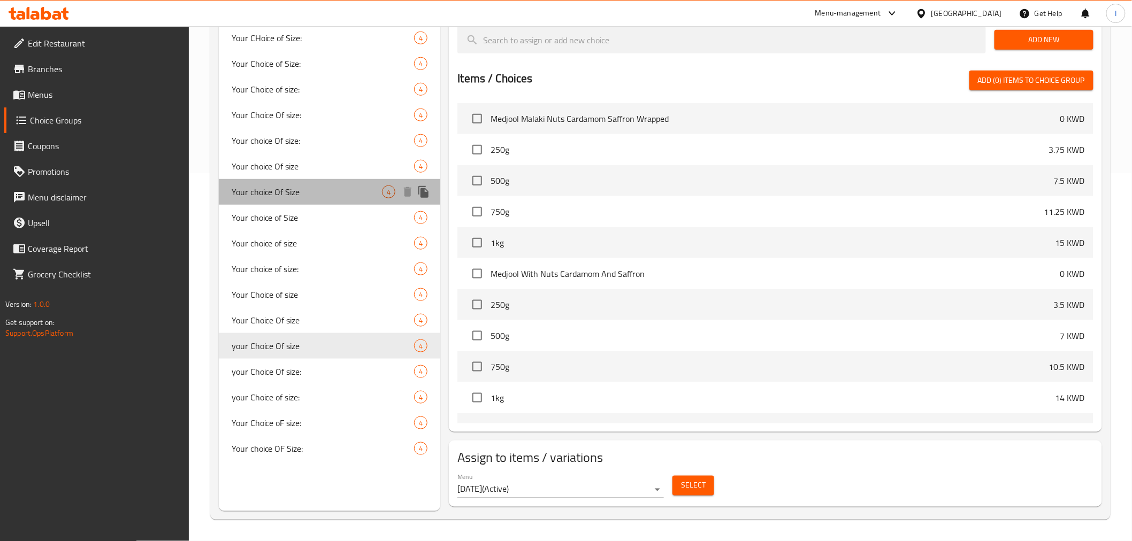
click at [341, 198] on div "Your choice Of Size 4" at bounding box center [330, 192] width 222 height 26
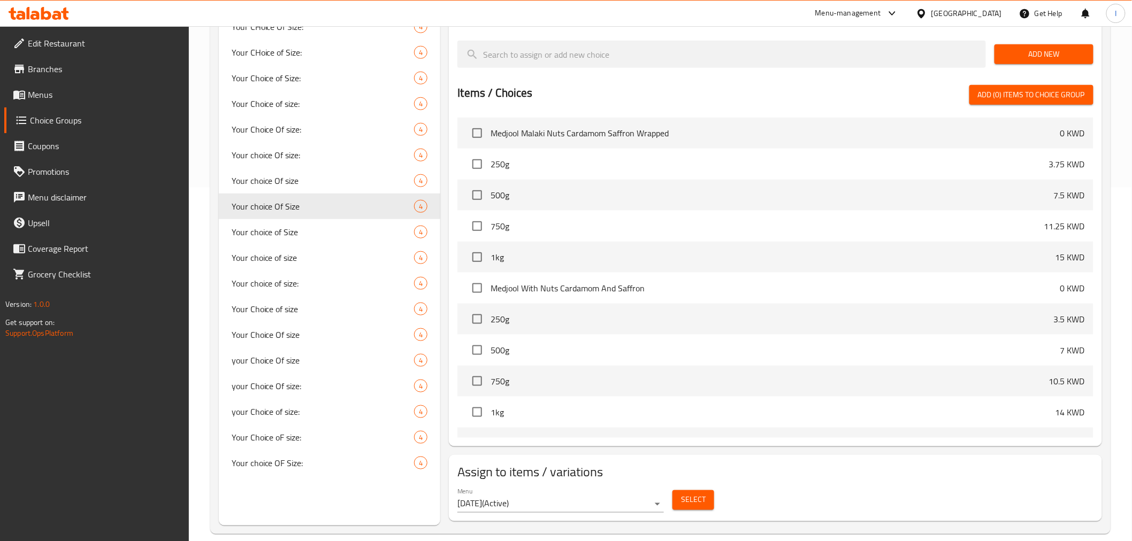
scroll to position [356, 0]
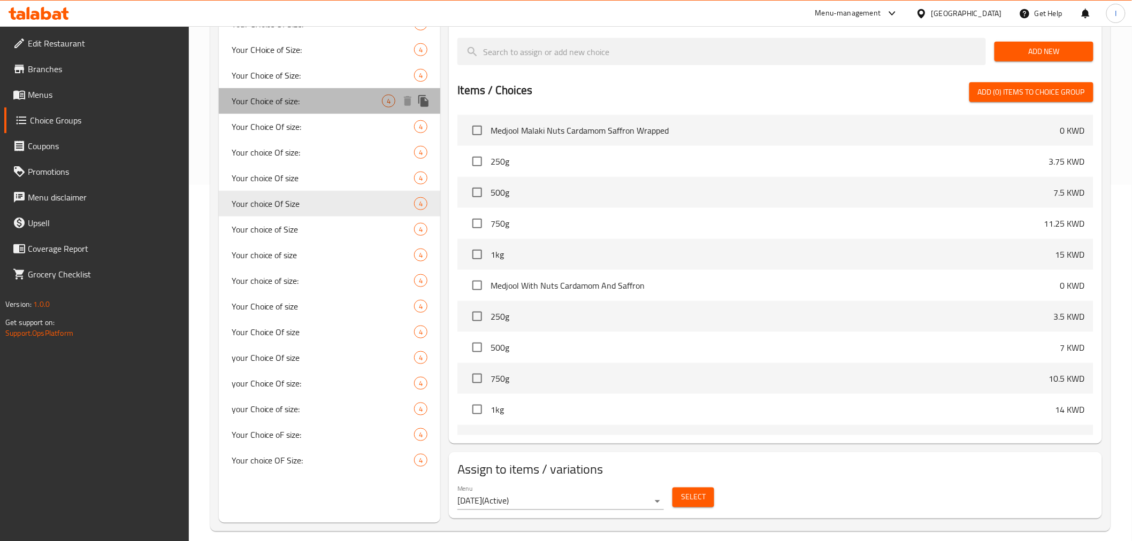
click at [298, 100] on span "Your Choice of size:" at bounding box center [307, 101] width 151 height 13
type input "Your Choice of size:"
type input "اختيارك للحجم:"
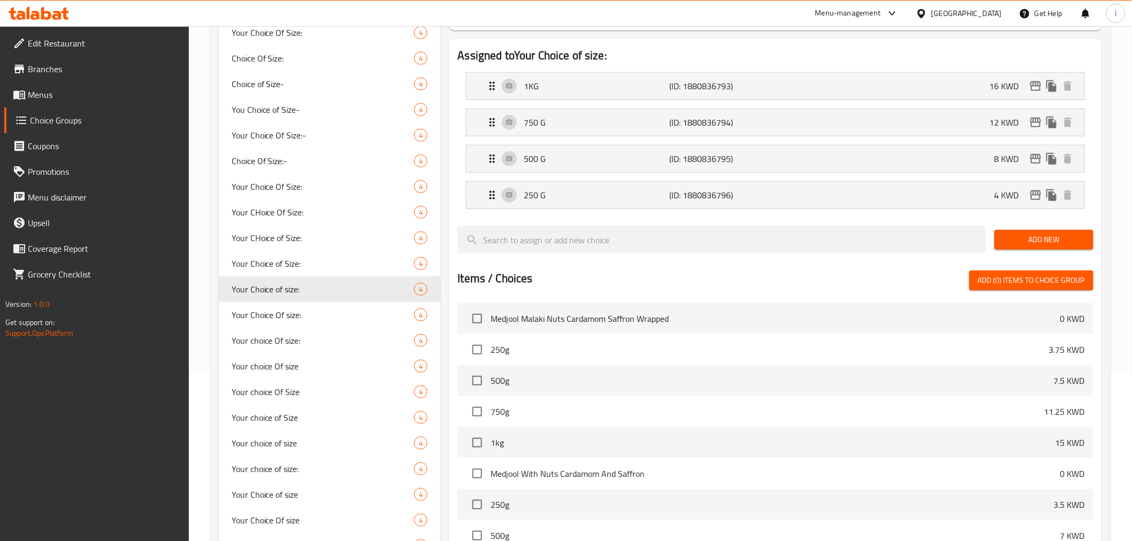
scroll to position [178, 0]
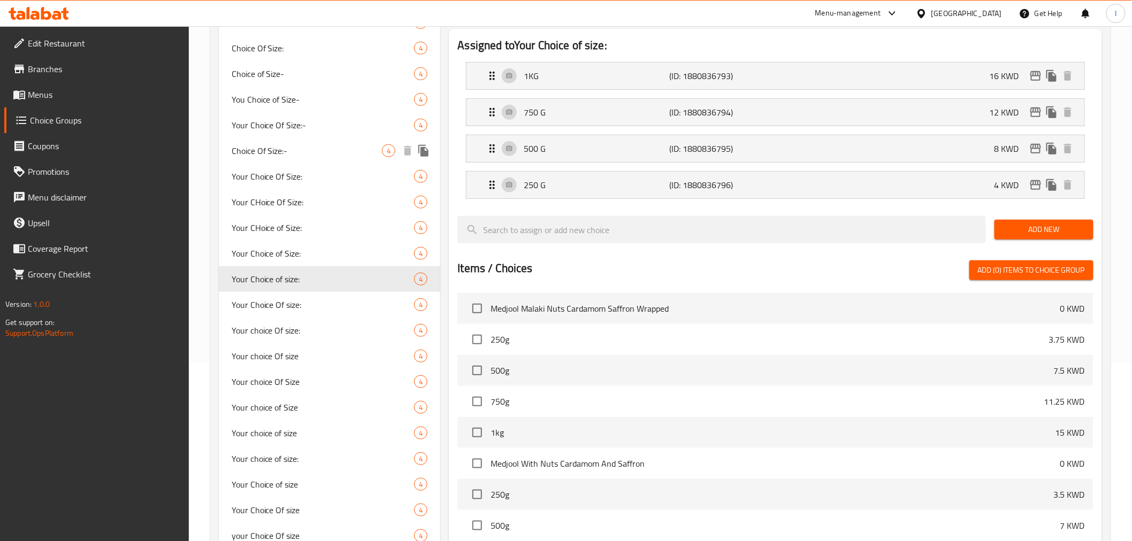
click at [299, 122] on span "Your Choice Of Size:-" at bounding box center [323, 125] width 183 height 13
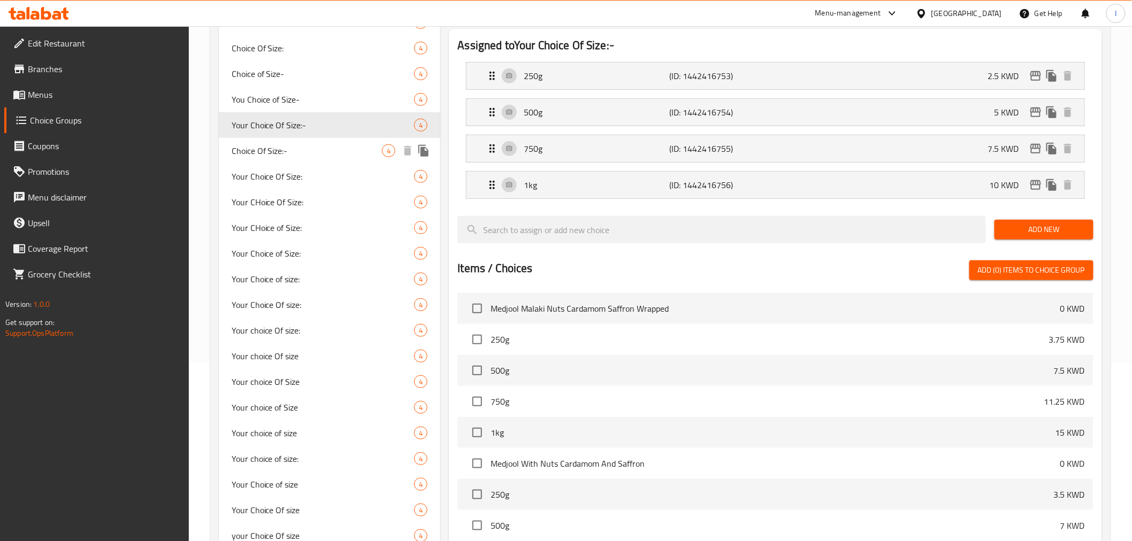
type input "Your Choice Of Size:-"
type input "اختيارك للحجم:-"
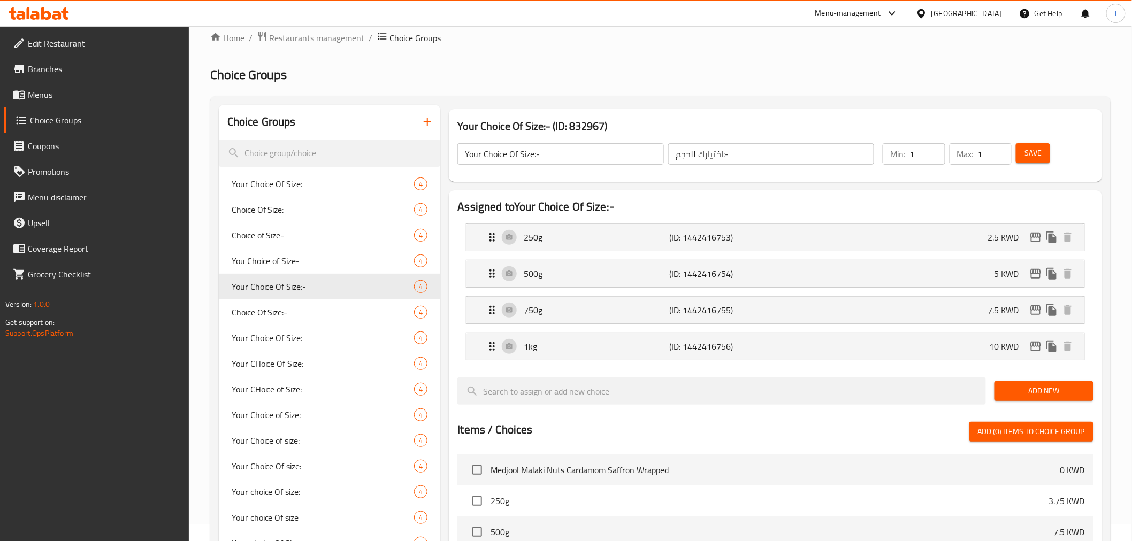
scroll to position [0, 0]
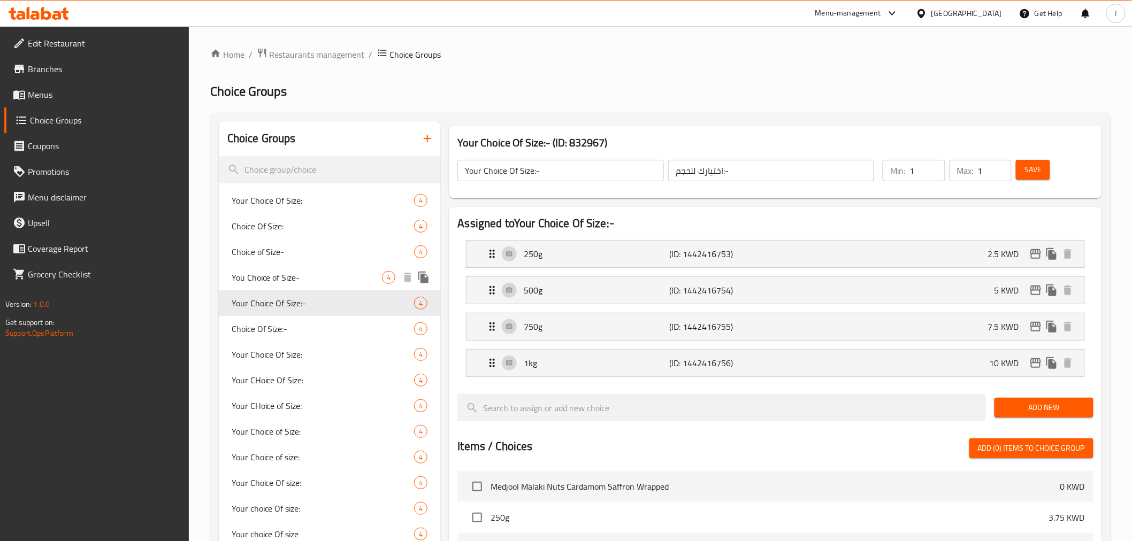
click at [266, 271] on span "You Choice of Size-" at bounding box center [307, 277] width 151 height 13
type input "You Choice of Size-"
type input "اختيارك للحجم -"
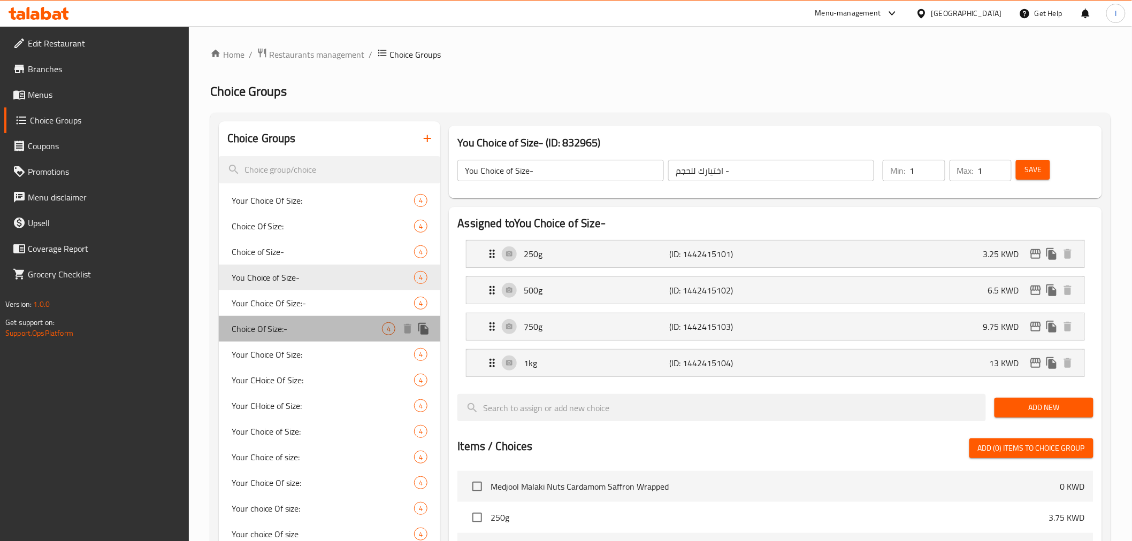
click at [281, 332] on span "Choice Of Size:-" at bounding box center [307, 329] width 151 height 13
type input "Choice Of Size:-"
type input "اختيار الحجم:-"
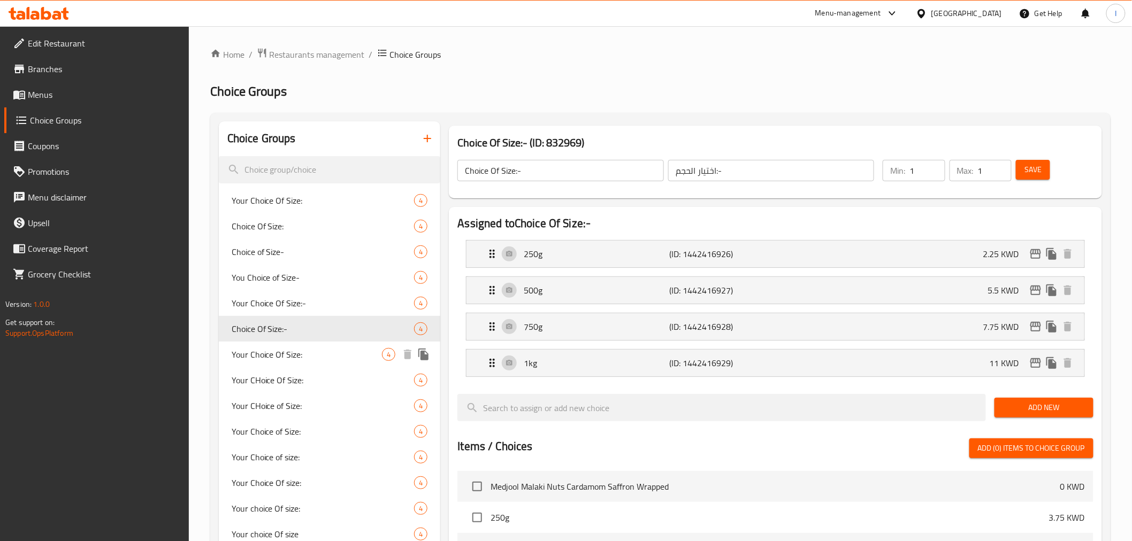
click at [285, 357] on span "Your Choice Of Size:" at bounding box center [307, 354] width 151 height 13
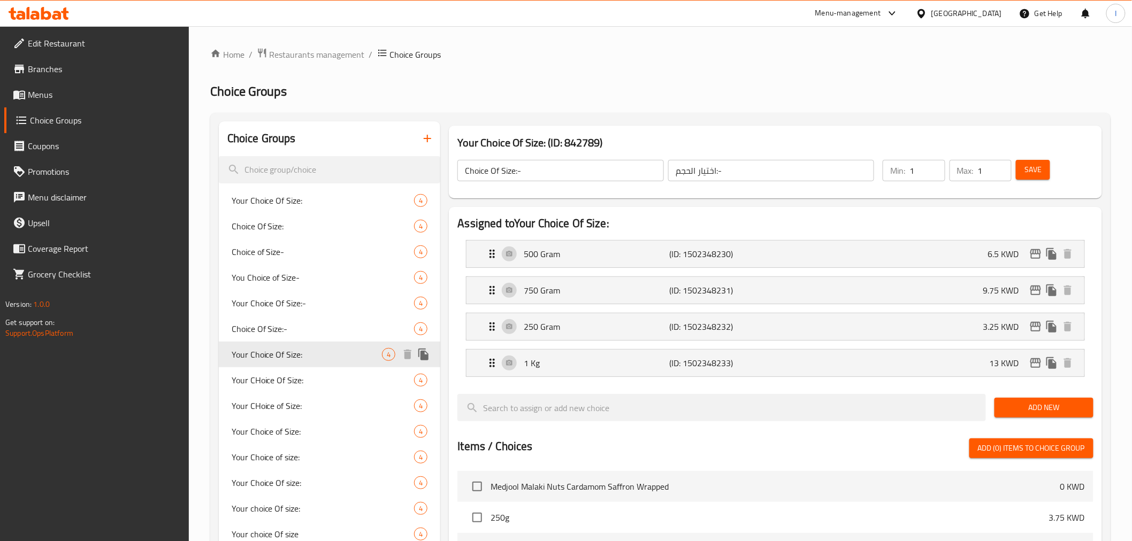
type input "Your Choice Of Size:"
type input "اختيارك للحجم:"
click at [287, 376] on span "Your CHoice Of Size:" at bounding box center [307, 380] width 151 height 13
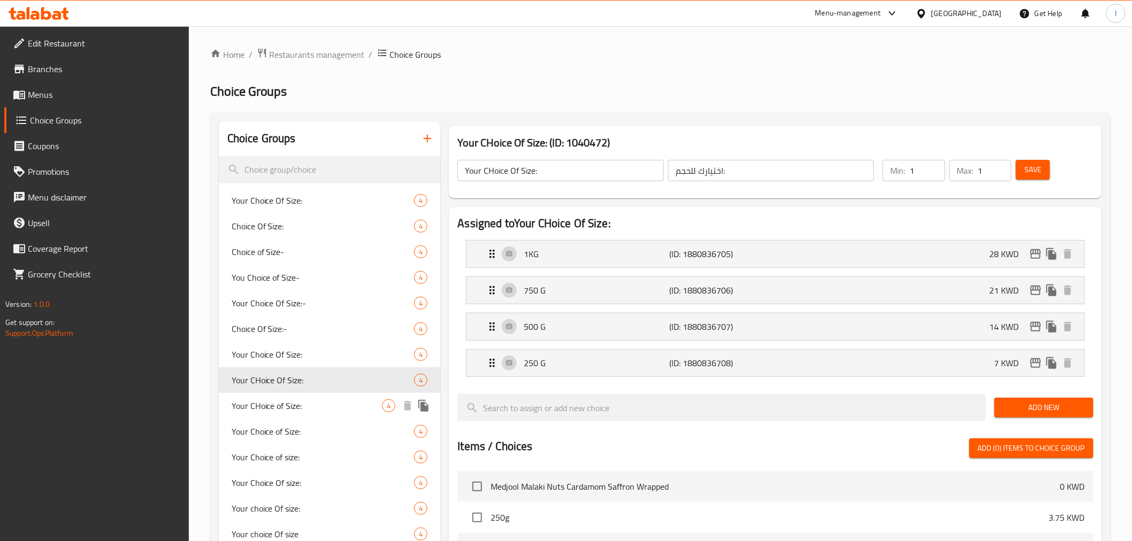
click at [316, 405] on span "Your CHoice of Size:" at bounding box center [307, 406] width 151 height 13
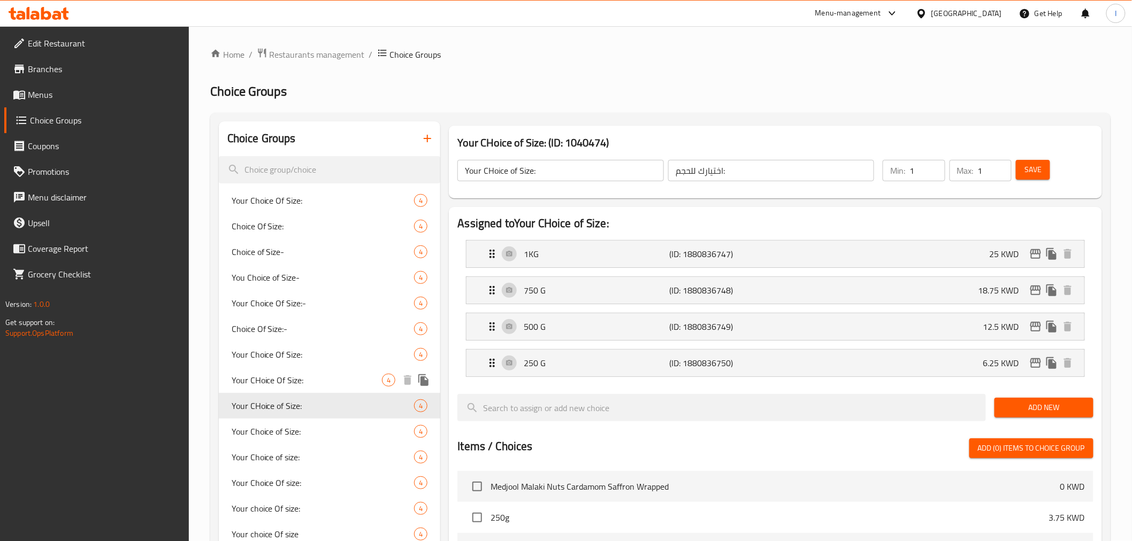
click at [320, 378] on span "Your CHoice Of Size:" at bounding box center [307, 380] width 151 height 13
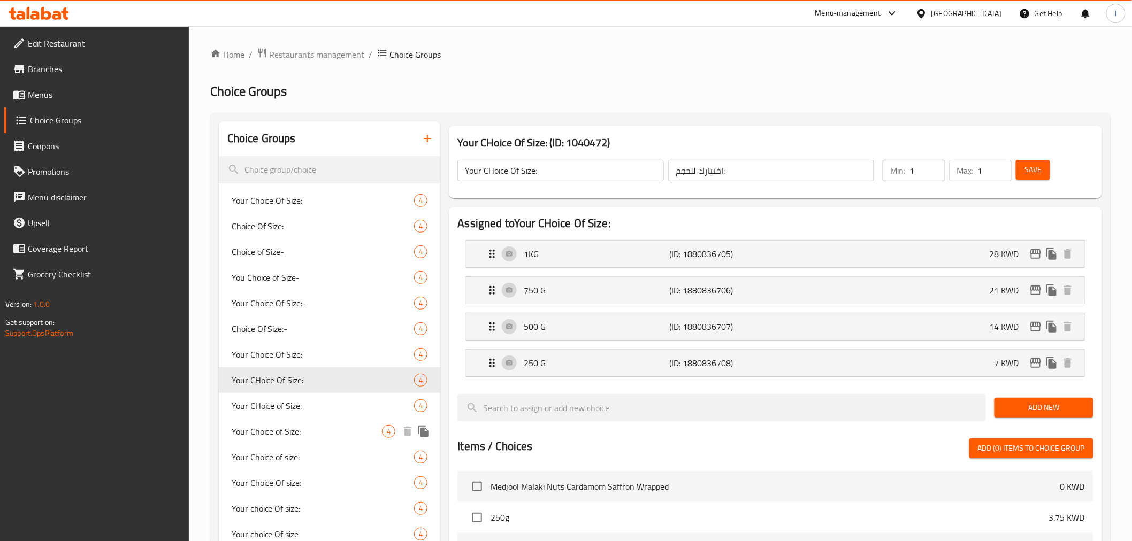
click at [292, 412] on span "Your Choice of Size:" at bounding box center [307, 431] width 151 height 13
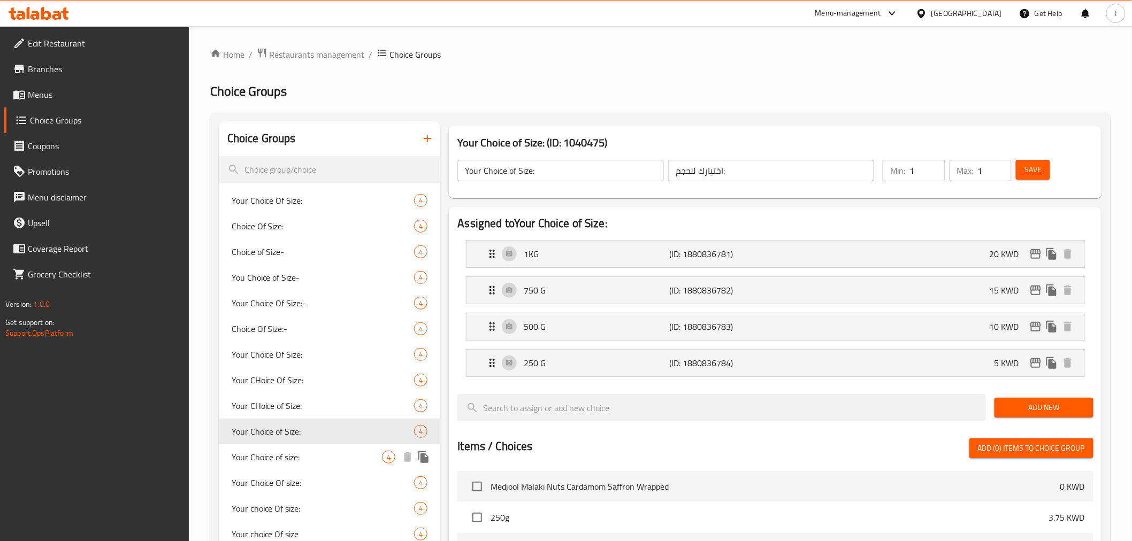
click at [297, 412] on span "Your Choice of size:" at bounding box center [307, 457] width 151 height 13
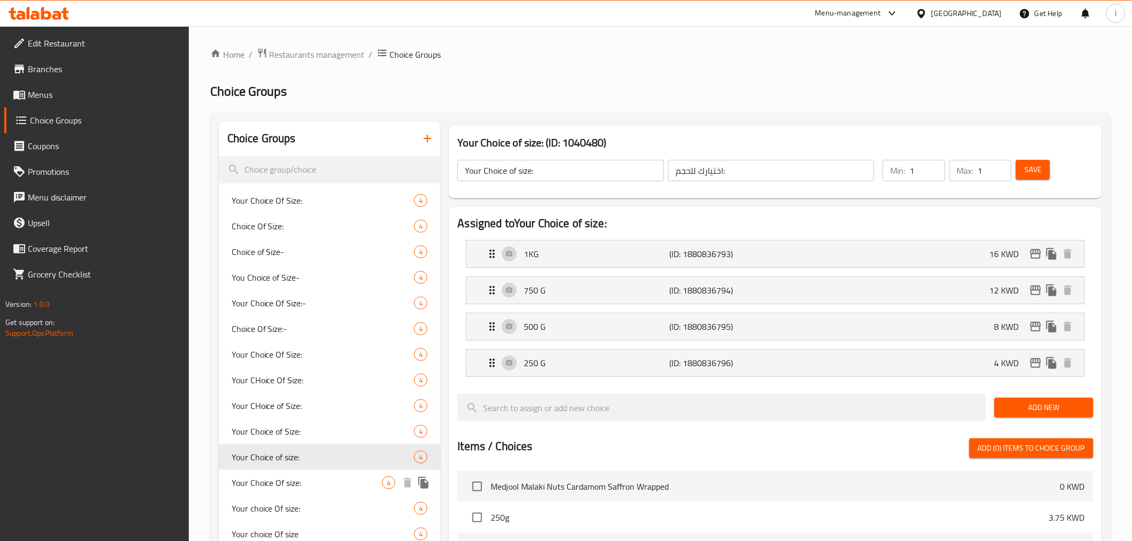
click at [307, 412] on span "Your Choice Of size:" at bounding box center [307, 483] width 151 height 13
type input "Your Choice Of size:"
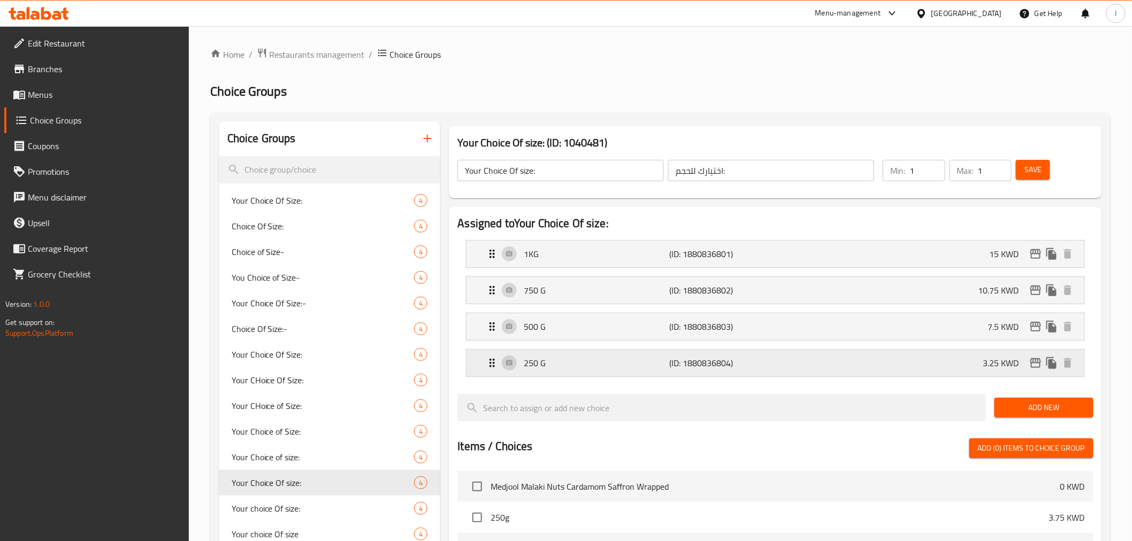
click at [617, 358] on p "250 G" at bounding box center [597, 363] width 146 height 13
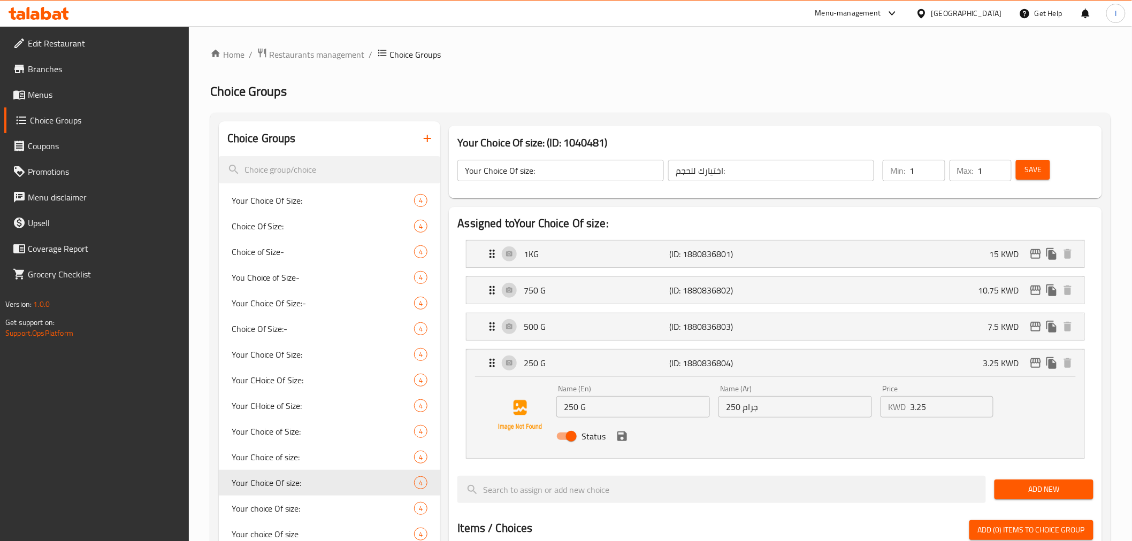
drag, startPoint x: 919, startPoint y: 404, endPoint x: 902, endPoint y: 404, distance: 17.1
click at [904, 404] on div "KWD 3.25 Price" at bounding box center [937, 406] width 113 height 21
click at [621, 412] on icon "save" at bounding box center [622, 436] width 13 height 13
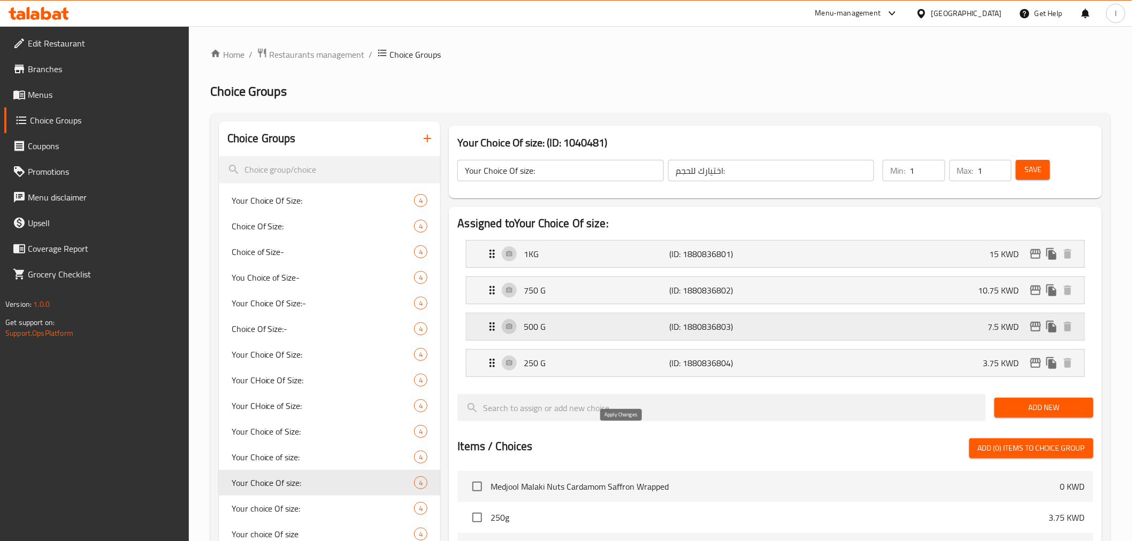
type input "3.75"
click at [904, 289] on div "750 G (ID: 1880836802) 10.75 KWD" at bounding box center [778, 290] width 585 height 27
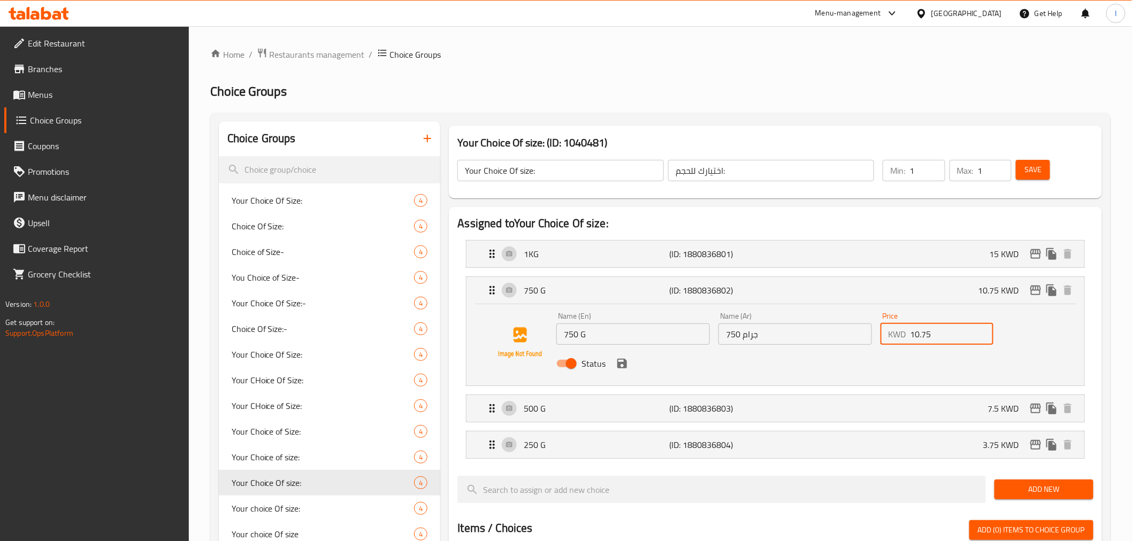
drag, startPoint x: 935, startPoint y: 335, endPoint x: 673, endPoint y: 363, distance: 263.0
click at [723, 348] on div "Name (En) 750 G Name (En) Name (Ar) 750 جرام Name (Ar) Price KWD 10.75 Price St…" at bounding box center [795, 343] width 486 height 70
click at [620, 359] on icon "save" at bounding box center [622, 364] width 10 height 10
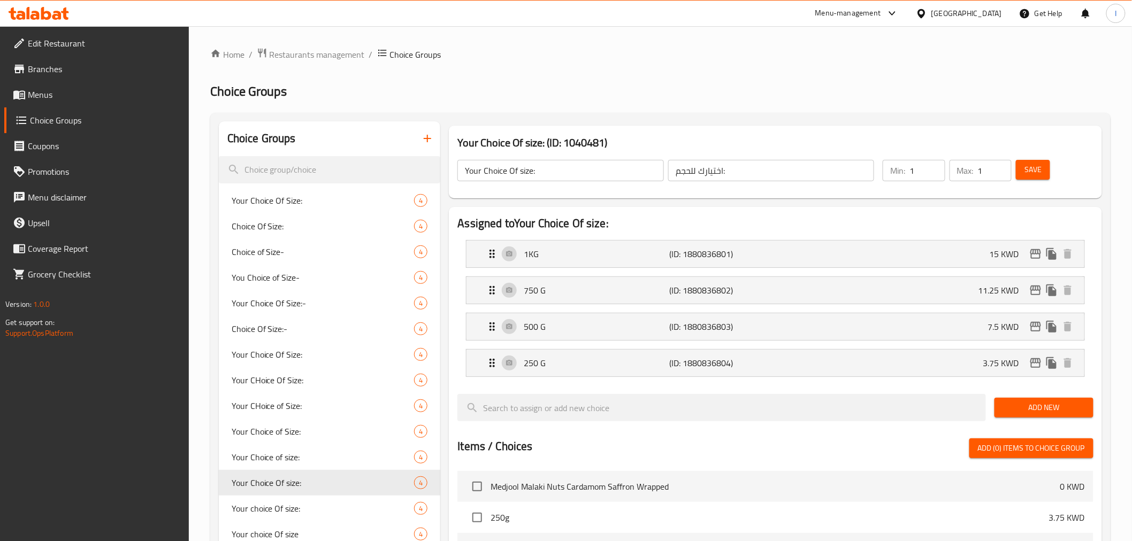
type input "11.25"
click at [904, 170] on div "Save" at bounding box center [1048, 171] width 68 height 26
click at [904, 167] on button "Save" at bounding box center [1033, 170] width 34 height 20
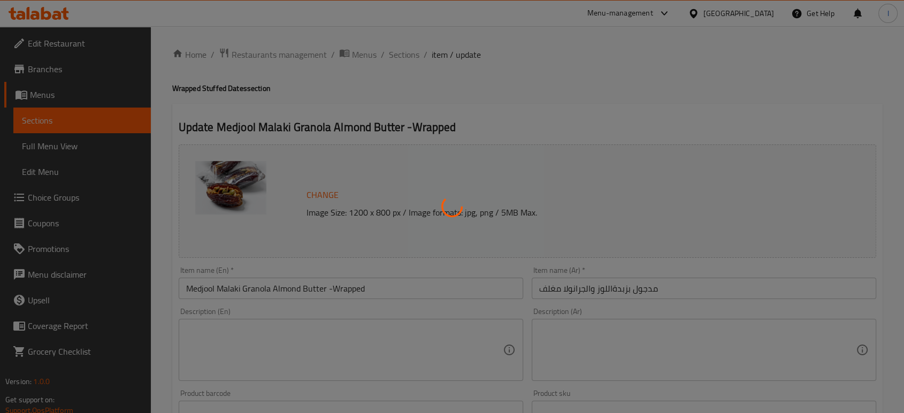
type input "اختيارك للحجم:"
type input "1"
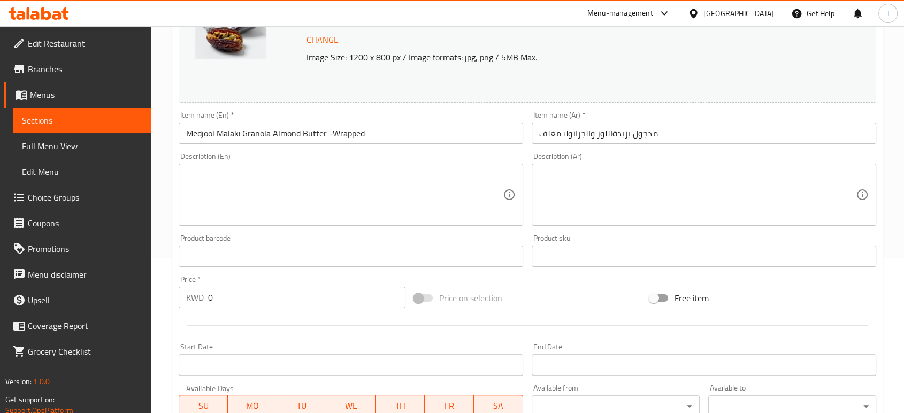
scroll to position [356, 0]
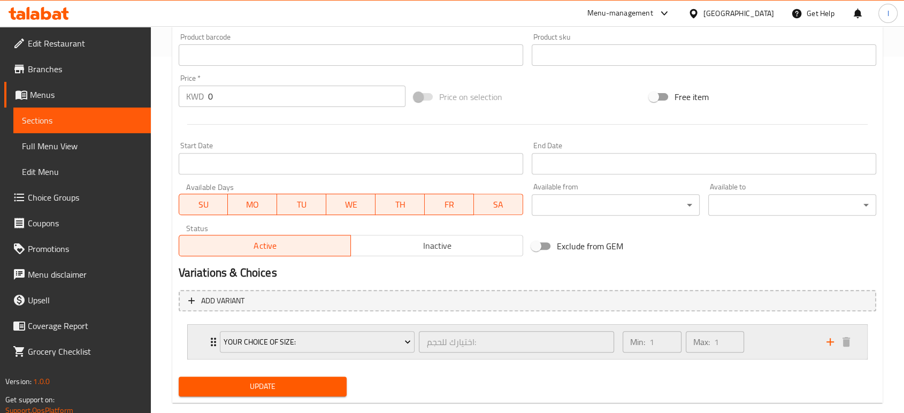
click at [213, 340] on div "Your Choice Of size: اختيارك للحجم: ​" at bounding box center [417, 342] width 408 height 34
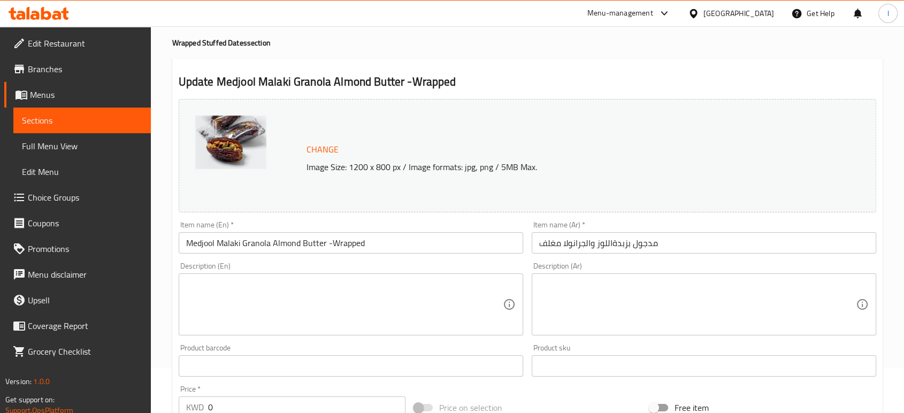
scroll to position [7, 0]
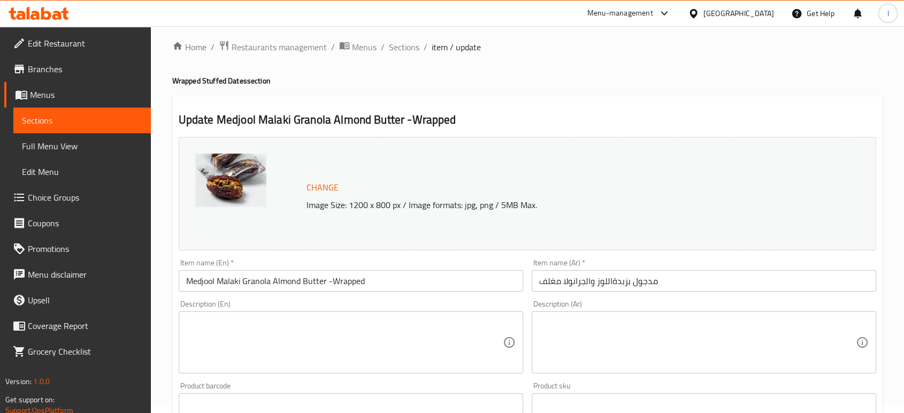
click at [60, 123] on span "Sections" at bounding box center [82, 120] width 120 height 13
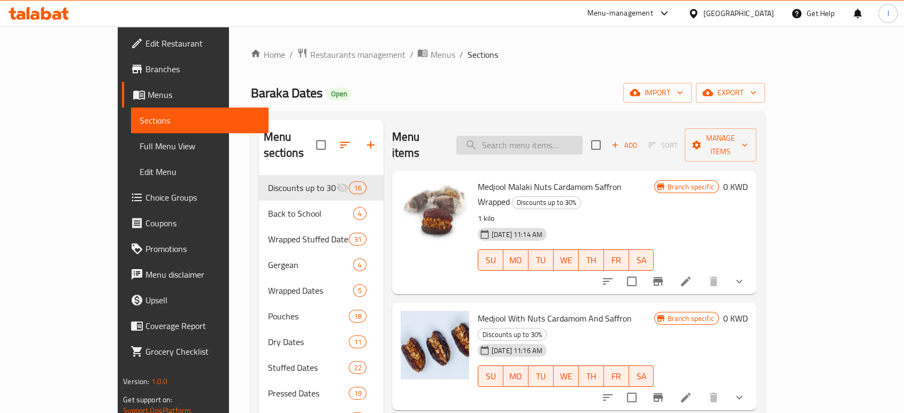
click at [583, 141] on input "search" at bounding box center [519, 145] width 126 height 19
paste input "Medjool Caramalized Walnut 1 Kg"
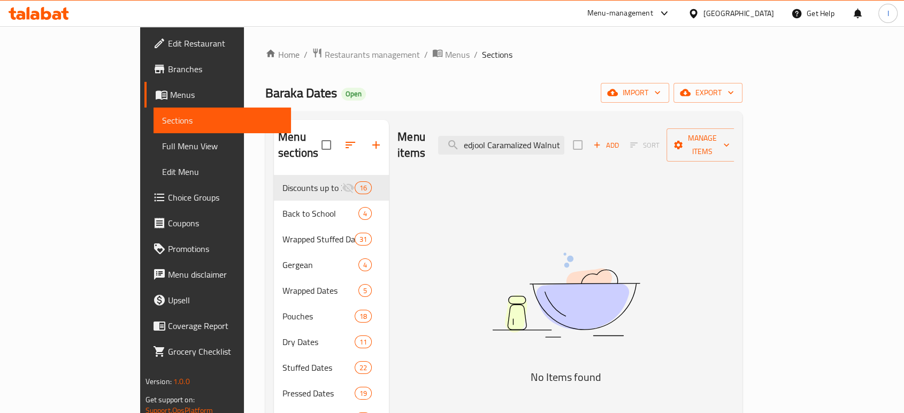
scroll to position [0, 9]
type input "Medjool Caramalized"
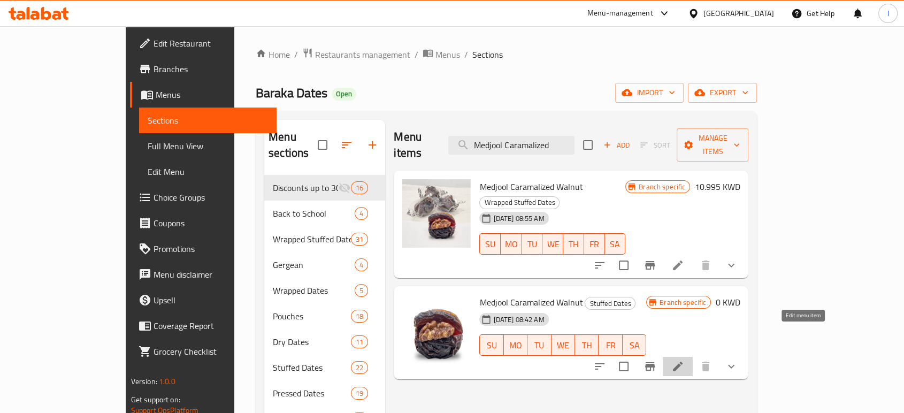
click at [683, 362] on icon at bounding box center [678, 367] width 10 height 10
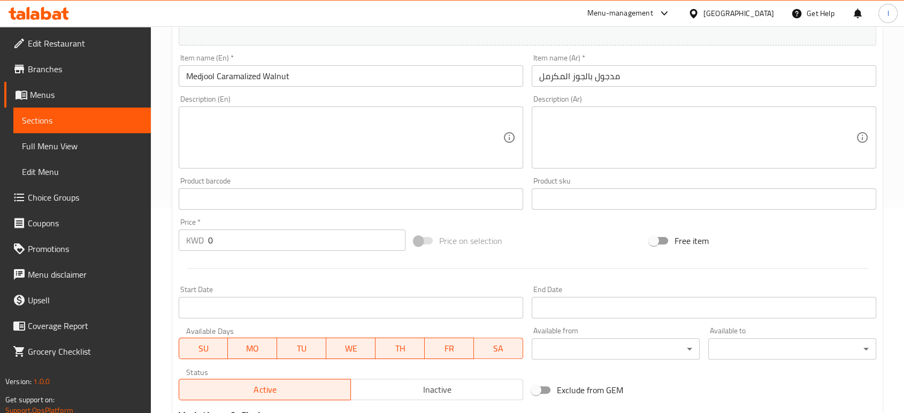
scroll to position [368, 0]
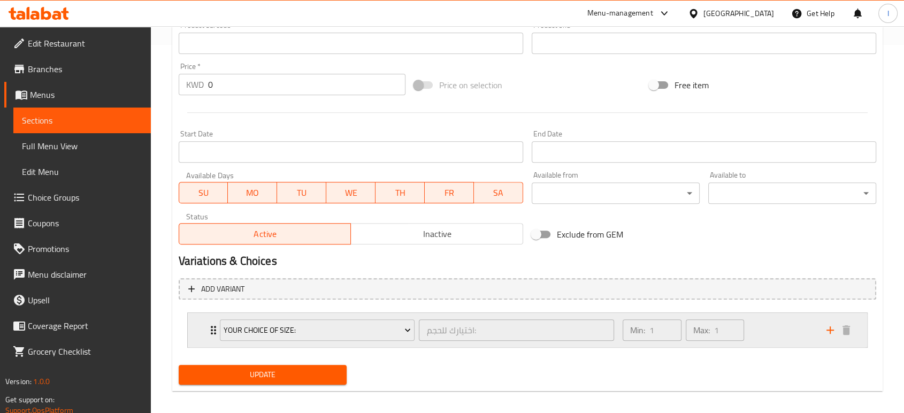
click at [210, 330] on icon "Expand" at bounding box center [213, 330] width 13 height 13
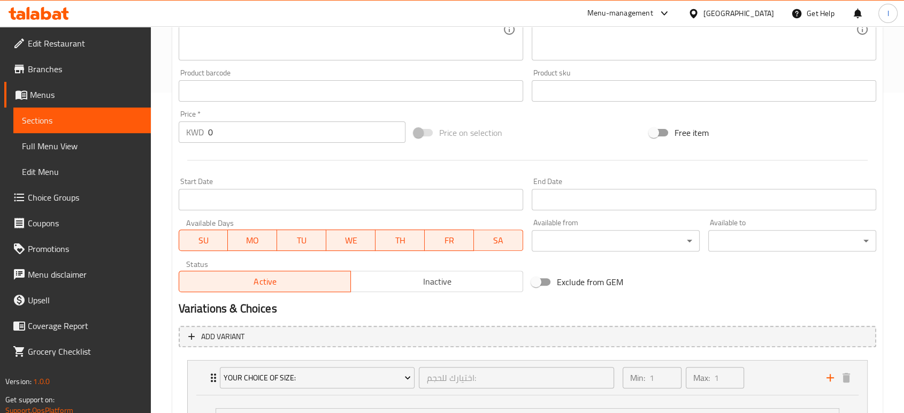
scroll to position [424, 0]
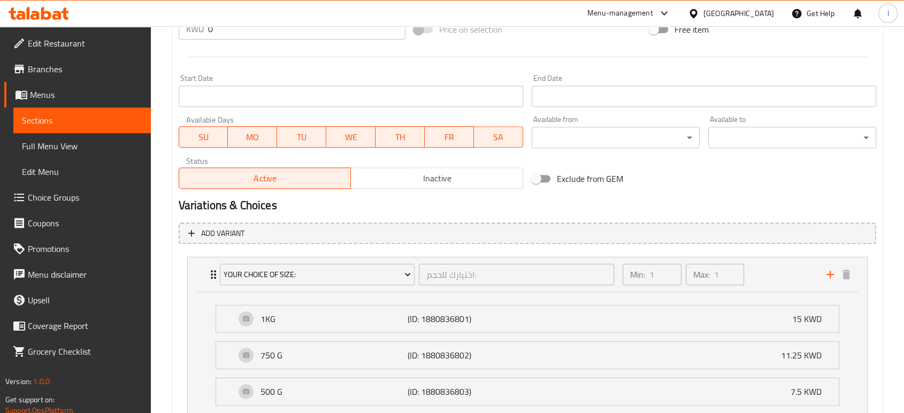
drag, startPoint x: 60, startPoint y: 123, endPoint x: 72, endPoint y: 129, distance: 13.4
click at [60, 123] on span "Sections" at bounding box center [82, 120] width 120 height 13
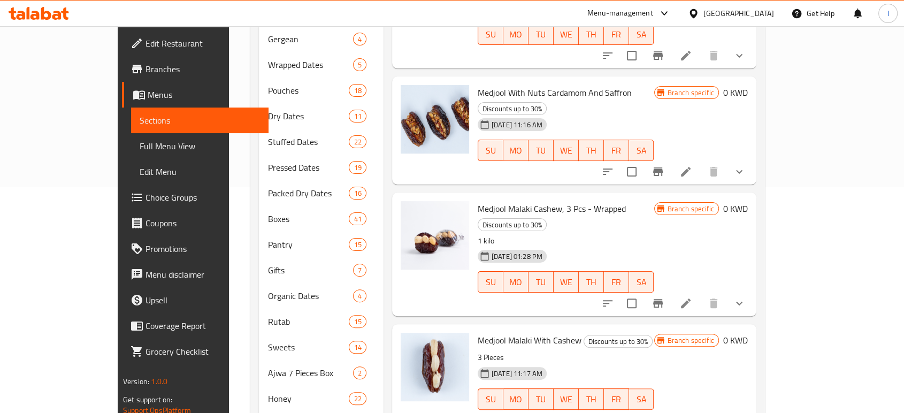
scroll to position [67, 0]
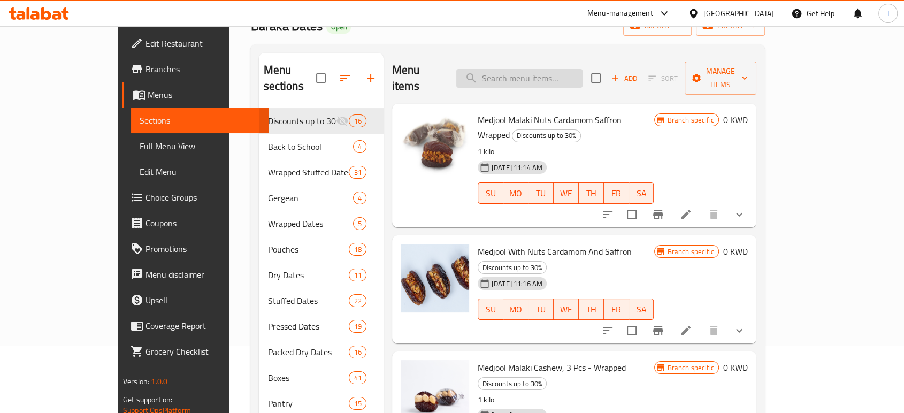
click at [548, 70] on input "search" at bounding box center [519, 78] width 126 height 19
paste input "Medjool Hazelnut Butter Praline Milk Chocolate Bueno-Wrapped"
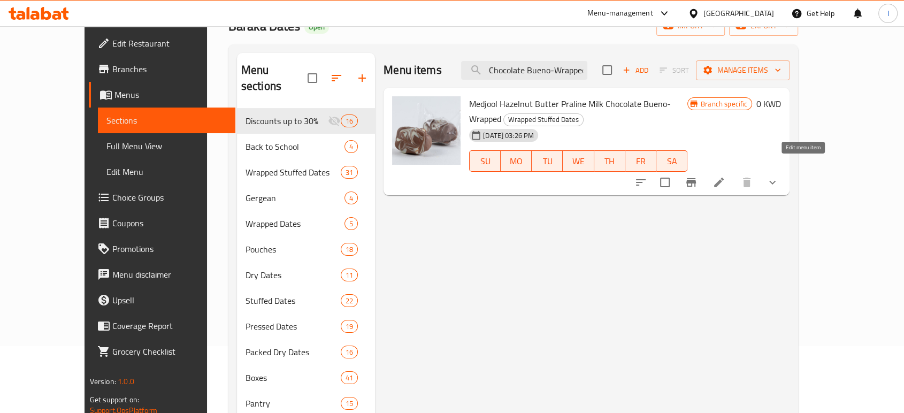
type input "Medjool Hazelnut Butter Praline Milk Chocolate Bueno-Wrapped"
click at [725, 176] on icon at bounding box center [719, 182] width 13 height 13
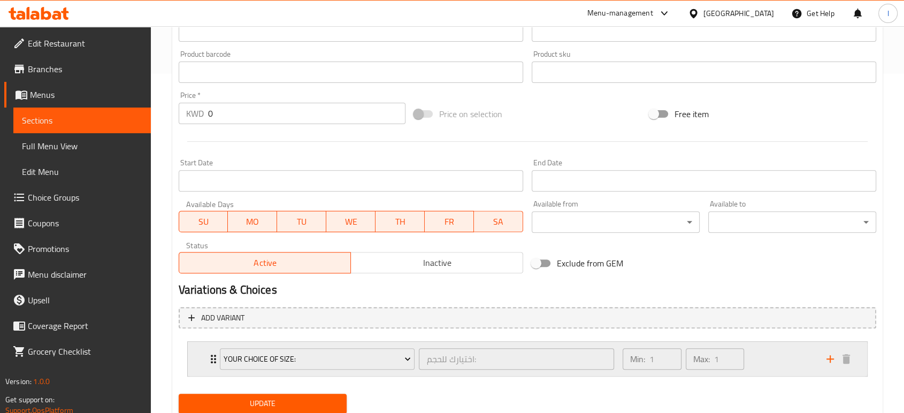
scroll to position [376, 0]
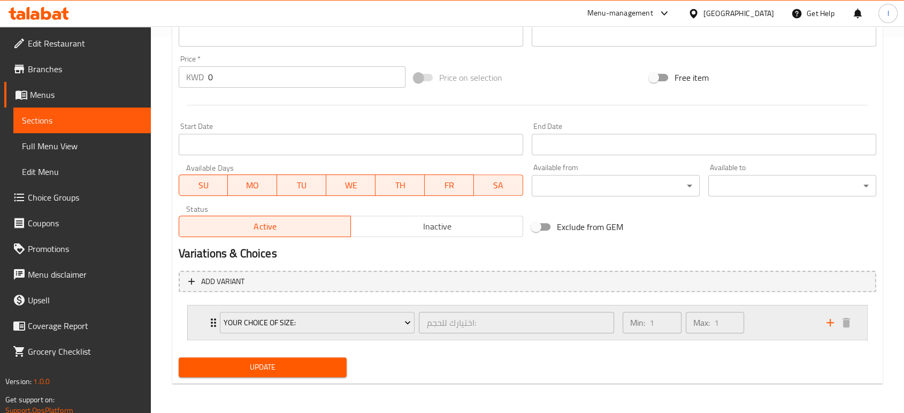
click at [212, 320] on icon "Expand" at bounding box center [213, 322] width 13 height 13
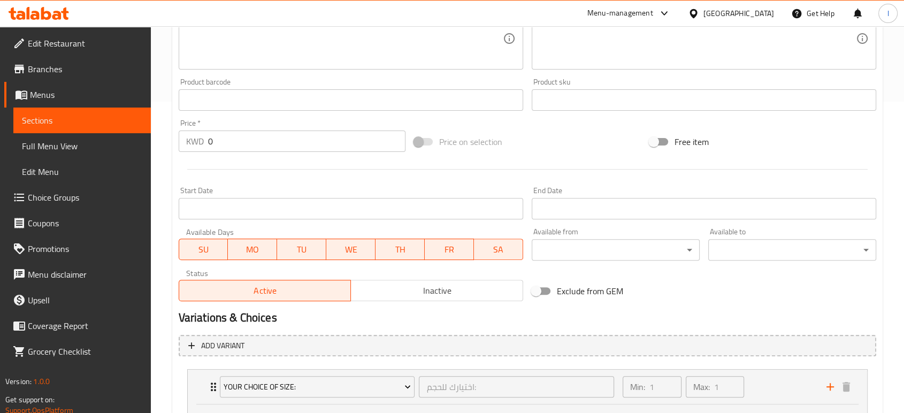
scroll to position [126, 0]
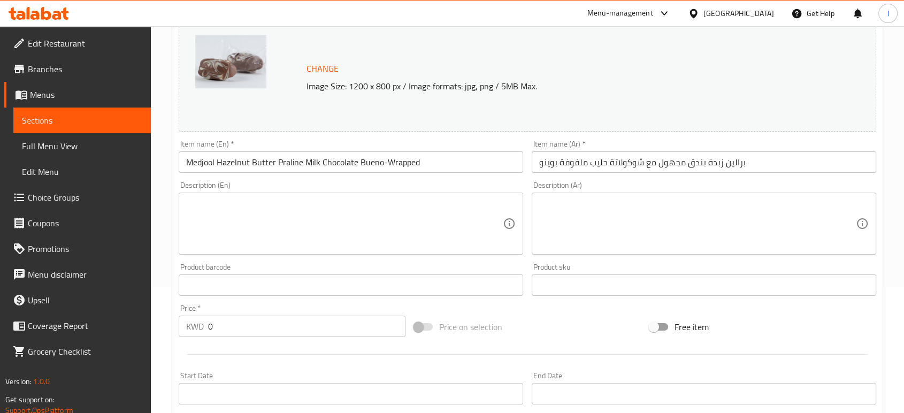
drag, startPoint x: 74, startPoint y: 121, endPoint x: 108, endPoint y: 120, distance: 33.2
click at [74, 121] on span "Sections" at bounding box center [82, 120] width 120 height 13
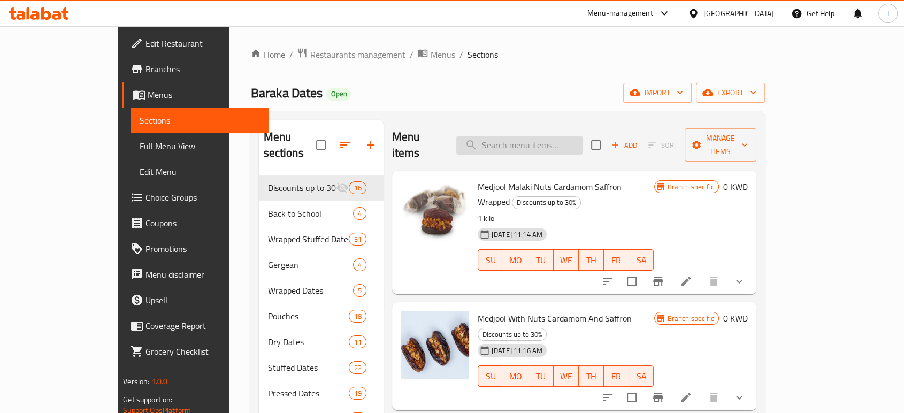
click at [557, 136] on input "search" at bounding box center [519, 145] width 126 height 19
paste input "Medjool Malaki Coconut Cream- Wrapped"
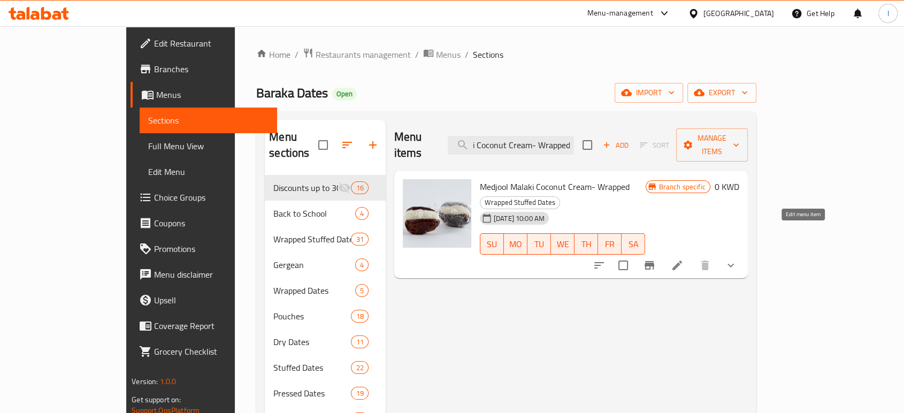
type input "Medjool Malaki Coconut Cream- Wrapped"
click at [684, 259] on icon at bounding box center [677, 265] width 13 height 13
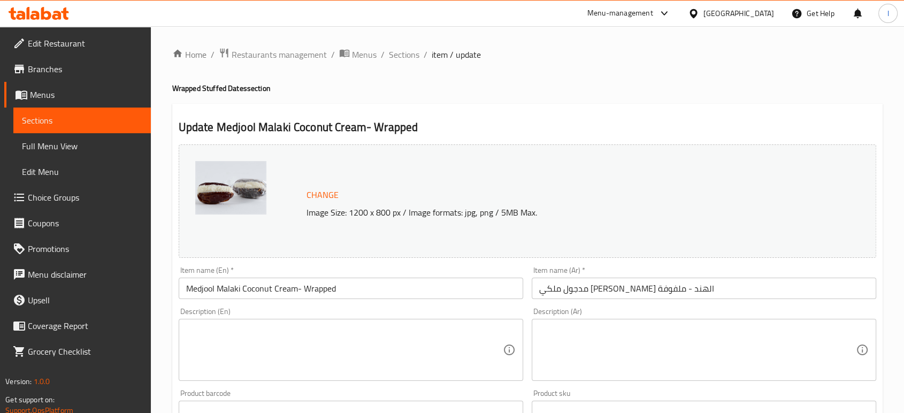
scroll to position [376, 0]
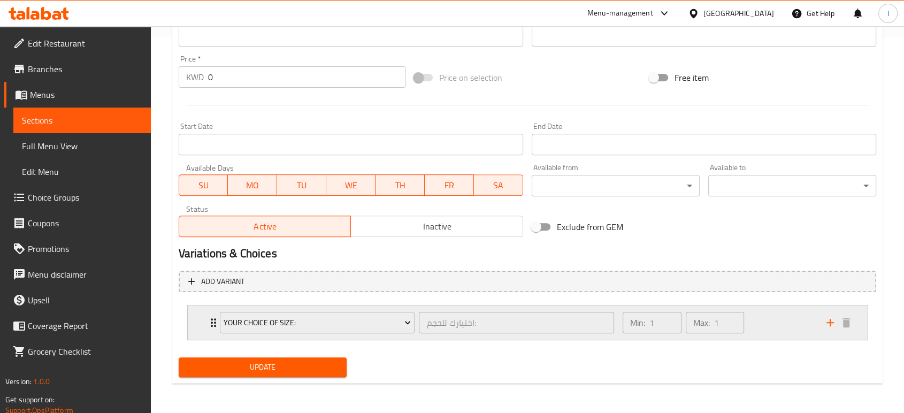
click at [211, 326] on icon "Expand" at bounding box center [213, 322] width 5 height 9
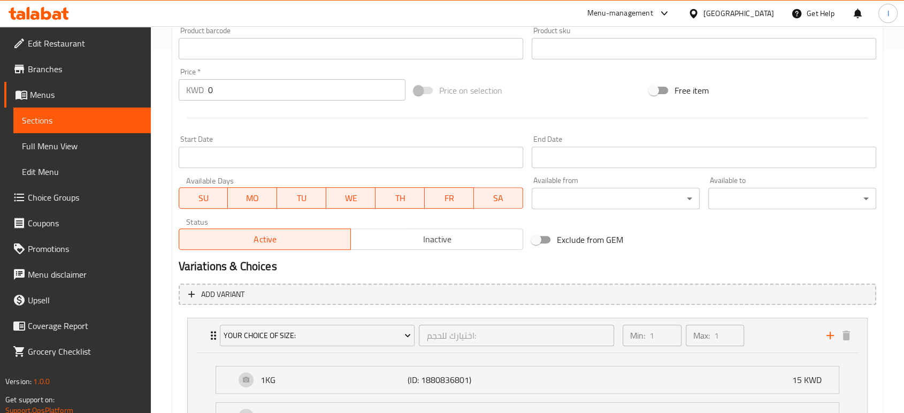
scroll to position [186, 0]
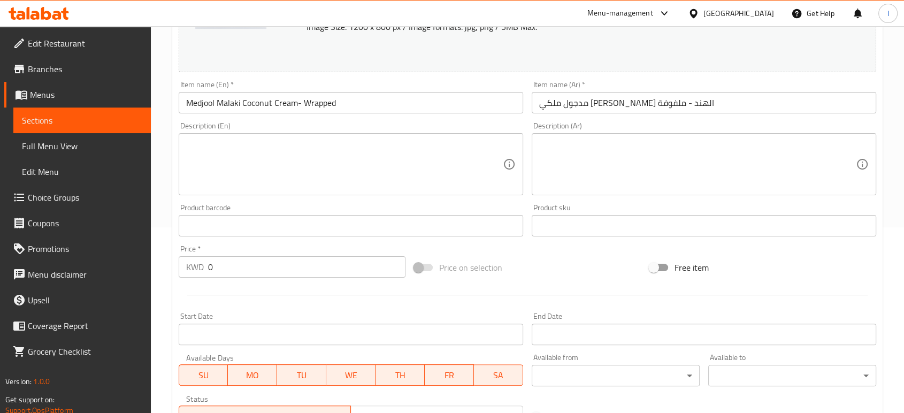
click at [68, 120] on span "Sections" at bounding box center [82, 120] width 120 height 13
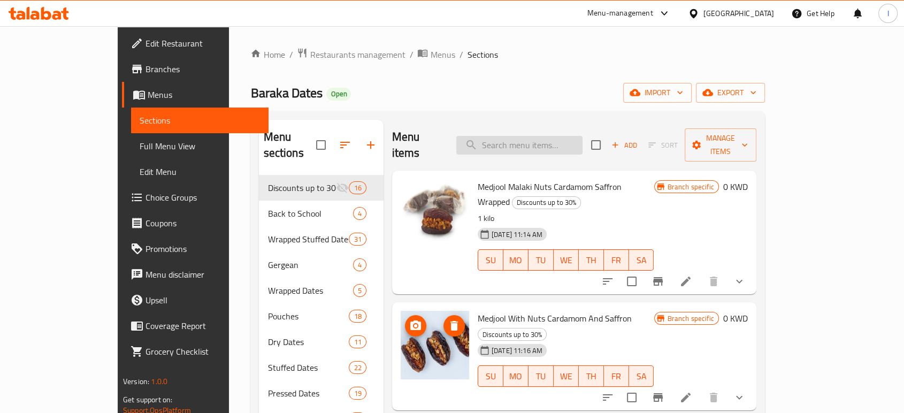
click at [524, 136] on input "search" at bounding box center [519, 145] width 126 height 19
paste input "Medjool Malaki Espresso Cream"
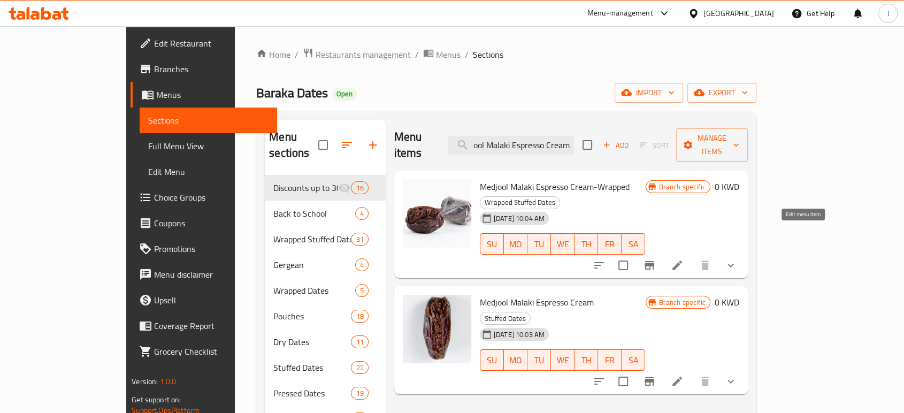
type input "Medjool Malaki Espresso Cream"
click at [684, 259] on icon at bounding box center [677, 265] width 13 height 13
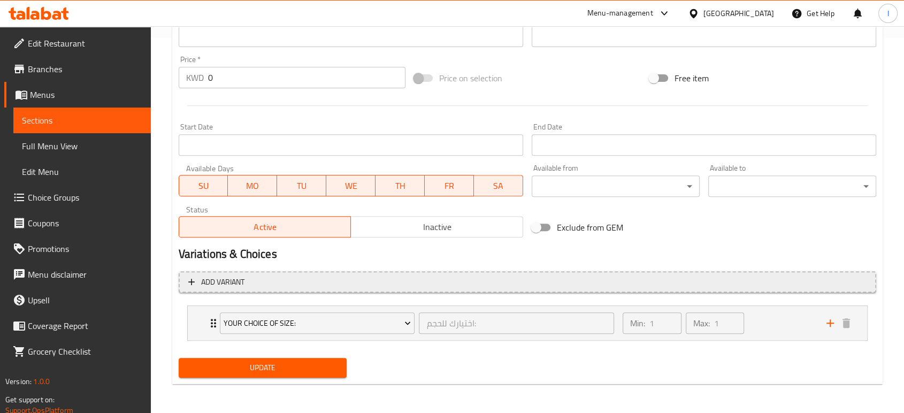
scroll to position [376, 0]
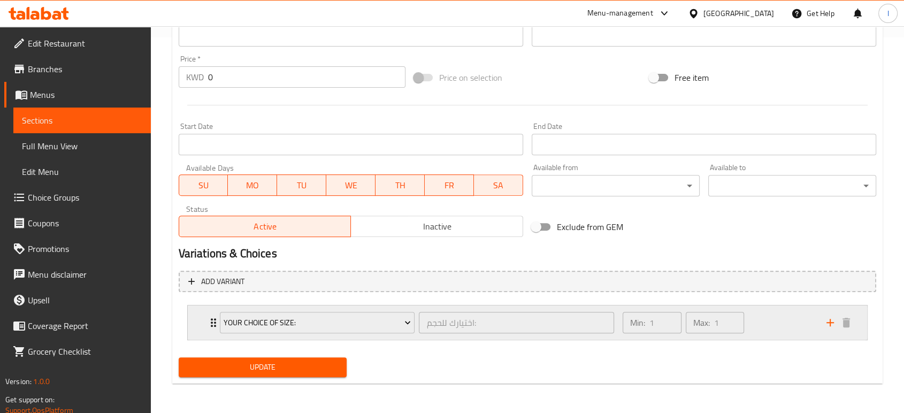
click at [211, 329] on div "Your Choice Of size: اختيارك للحجم: ​ Min: 1 ​ Max: 1 ​" at bounding box center [530, 322] width 647 height 34
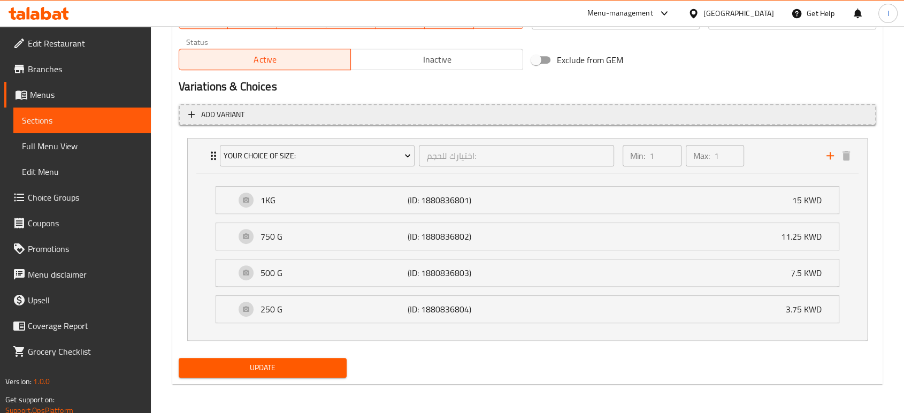
scroll to position [186, 0]
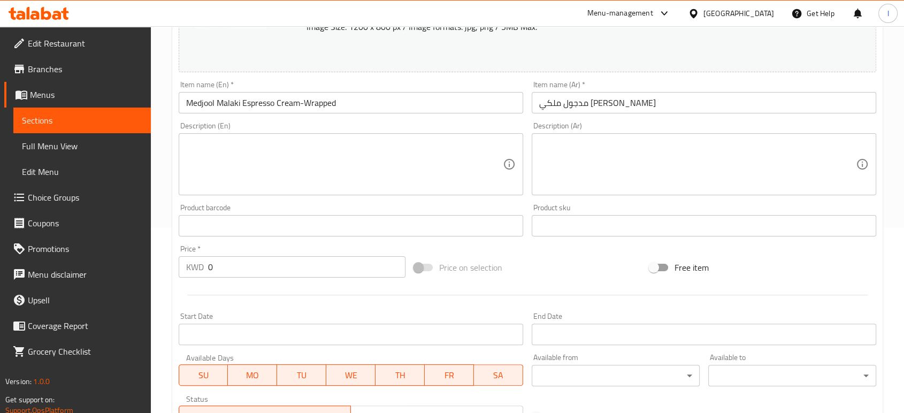
click at [56, 123] on span "Sections" at bounding box center [82, 120] width 120 height 13
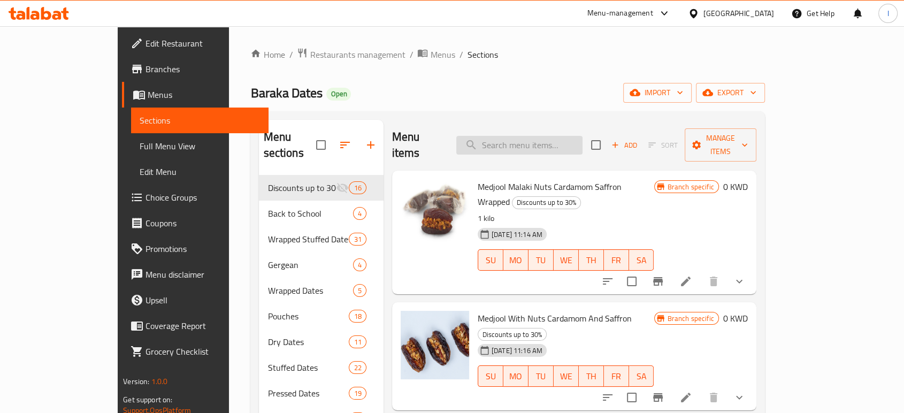
click at [575, 136] on input "search" at bounding box center [519, 145] width 126 height 19
paste input "Medjool Malaki Espresso Cream"
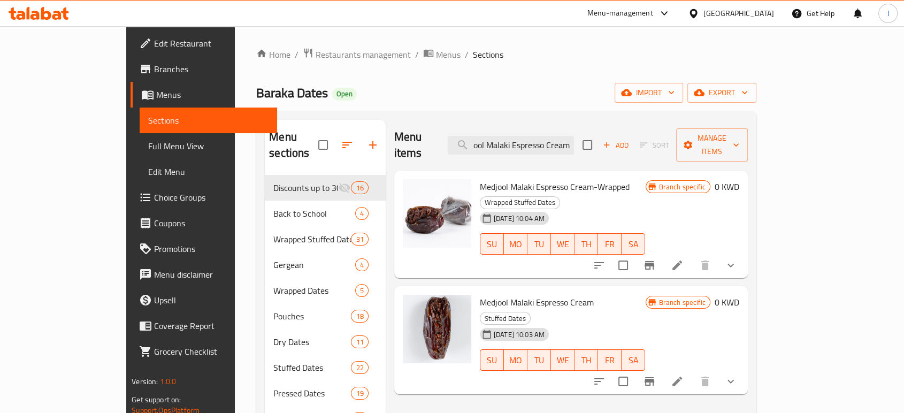
type input "Medjool Malaki Espresso Cream"
click at [684, 375] on icon at bounding box center [677, 381] width 13 height 13
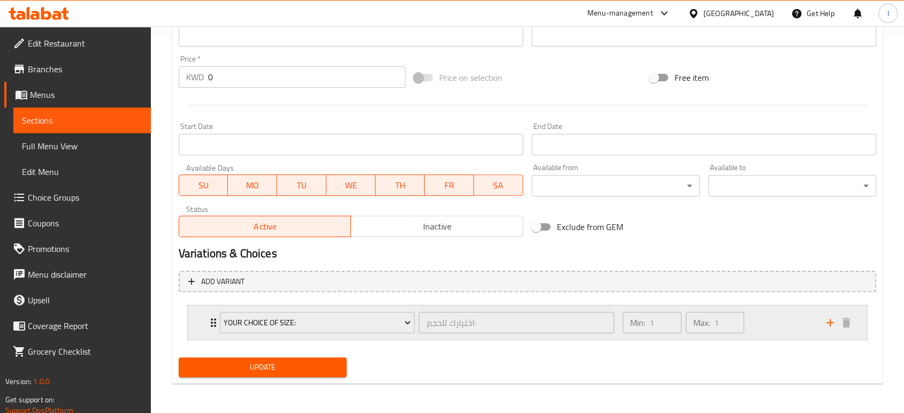
click at [214, 322] on div "Your Choice Of size: اختيارك للحجم: ​" at bounding box center [417, 322] width 408 height 34
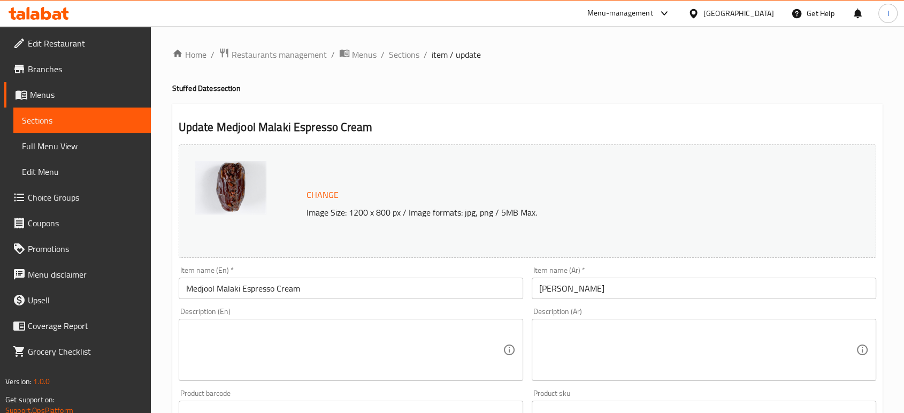
click at [71, 116] on span "Sections" at bounding box center [82, 120] width 120 height 13
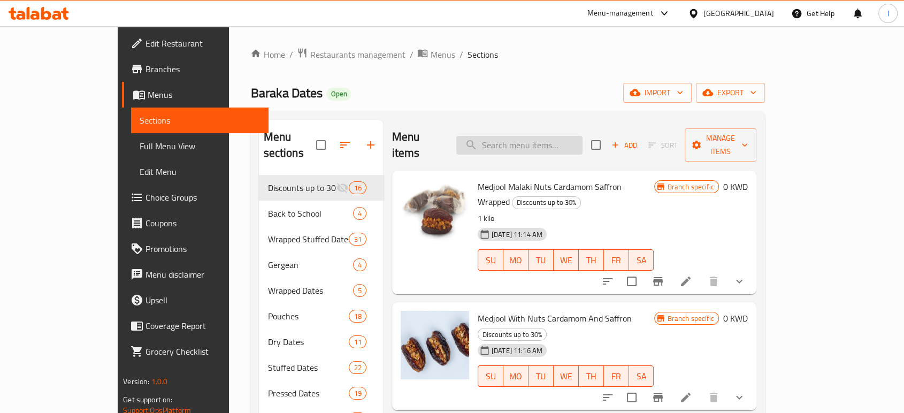
click at [546, 142] on input "search" at bounding box center [519, 145] width 126 height 19
paste input "Medjool Malaki Espresso Cream-Wrapped"
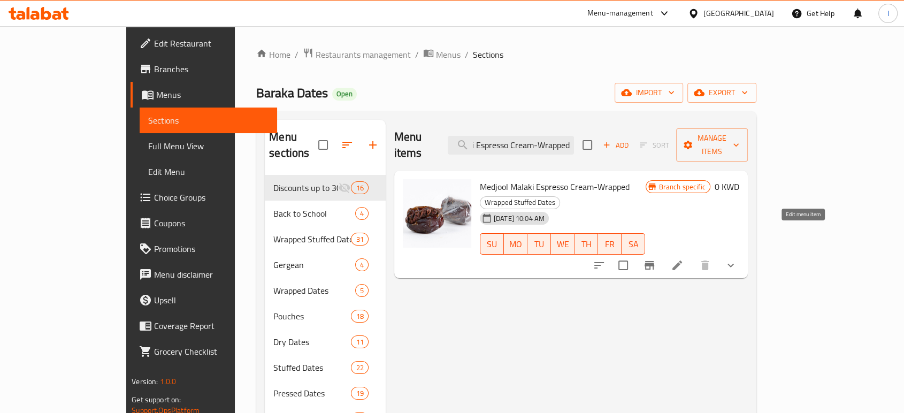
type input "Medjool Malaki Espresso Cream-Wrapped"
click at [684, 259] on icon at bounding box center [677, 265] width 13 height 13
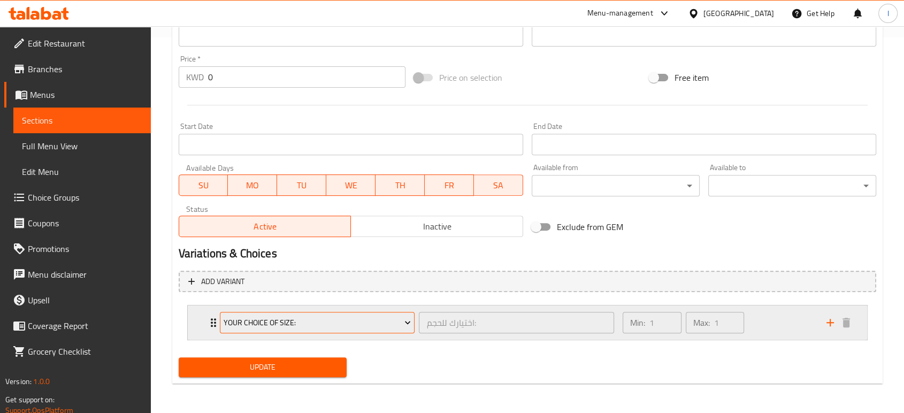
click at [220, 323] on button "Your Choice Of size:" at bounding box center [317, 322] width 195 height 21
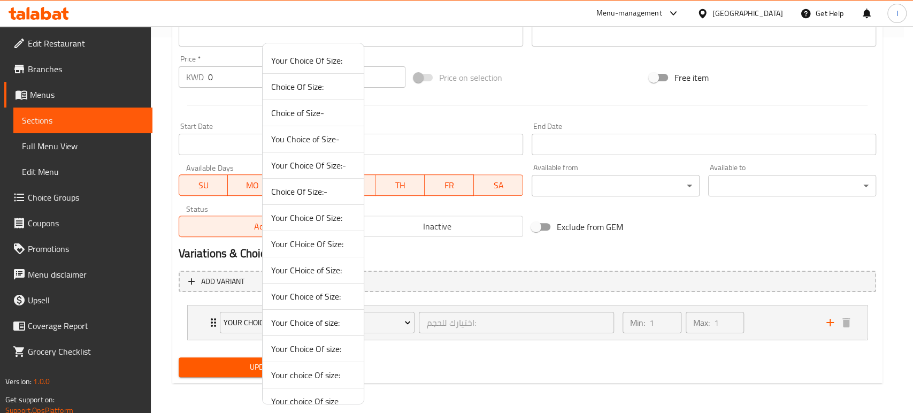
click at [211, 323] on div at bounding box center [456, 206] width 913 height 413
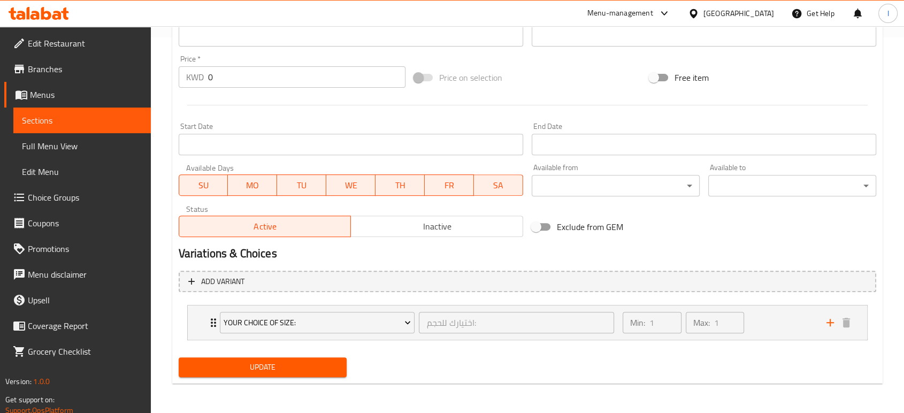
click at [211, 323] on icon "Expand" at bounding box center [213, 322] width 5 height 9
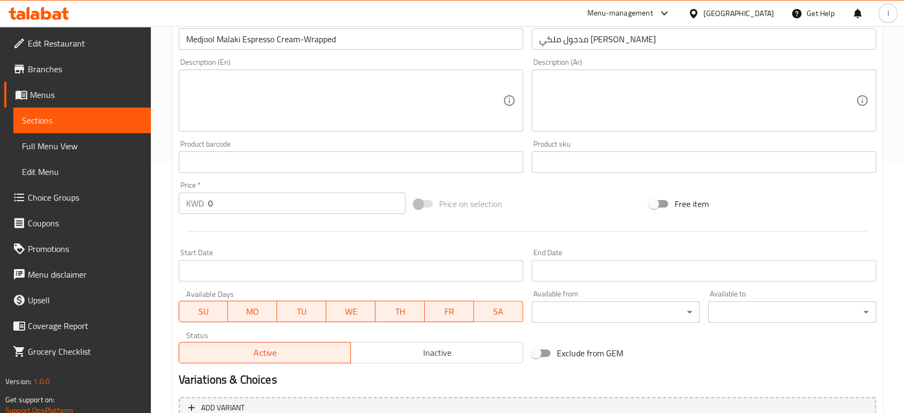
scroll to position [67, 0]
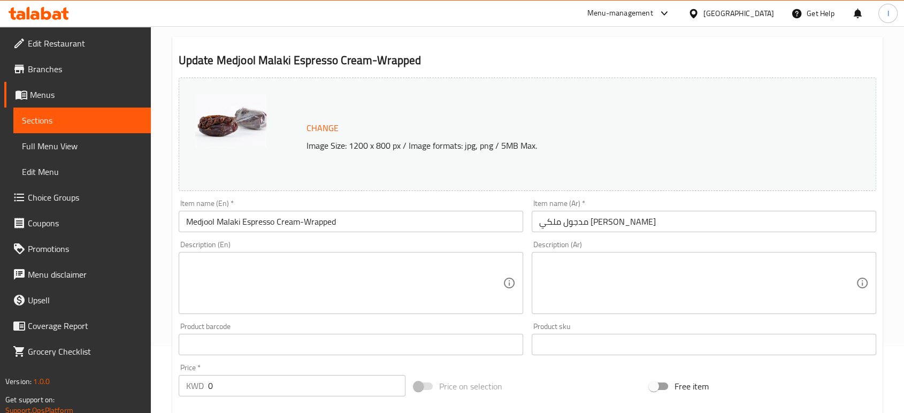
drag, startPoint x: 67, startPoint y: 124, endPoint x: 91, endPoint y: 124, distance: 24.6
click at [67, 124] on span "Sections" at bounding box center [82, 120] width 120 height 13
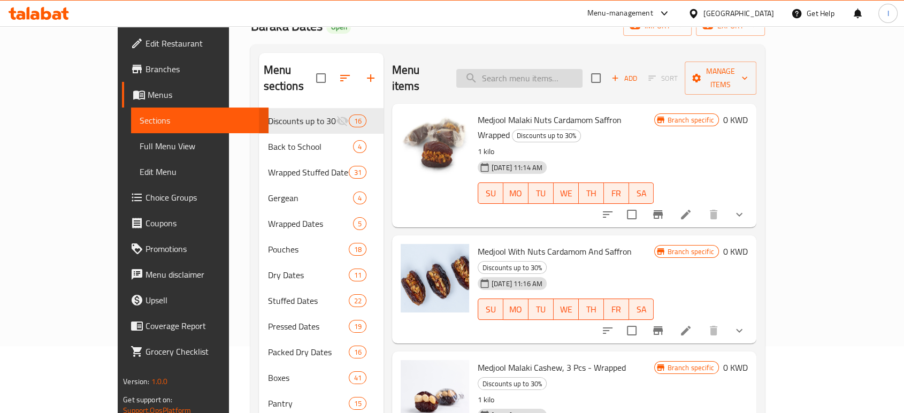
click at [565, 71] on input "search" at bounding box center [519, 78] width 126 height 19
paste input "Medjool Malaki Lotus Cream-Wrapped"
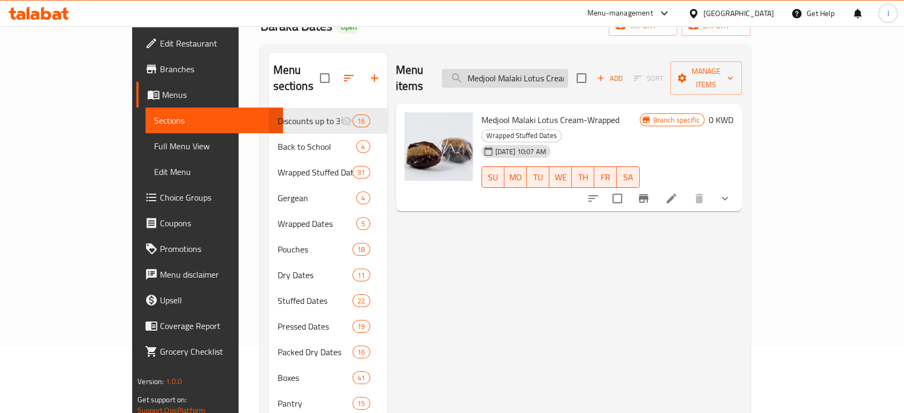
click at [531, 73] on input "Medjool Malaki Lotus Cream-Wrapped" at bounding box center [505, 78] width 126 height 19
paste input "Peanut Butter Dark Chocolate 1 Kg"
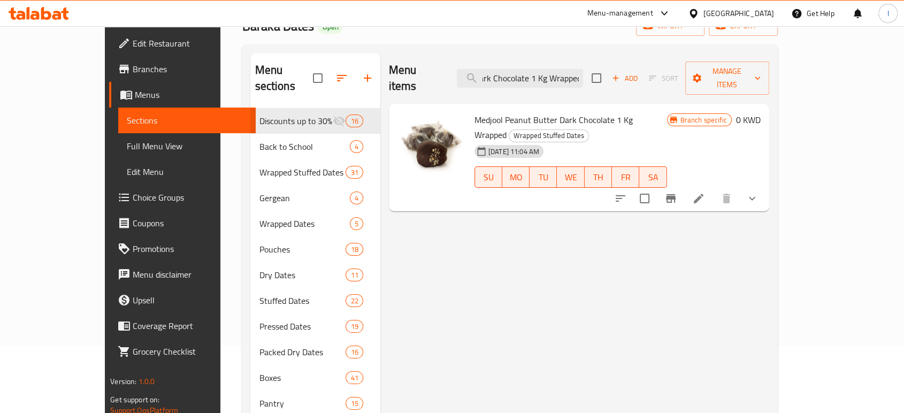
type input "Medjool Peanut Butter Dark Chocolate 1 Kg Wrapped"
click at [705, 192] on icon at bounding box center [698, 198] width 13 height 13
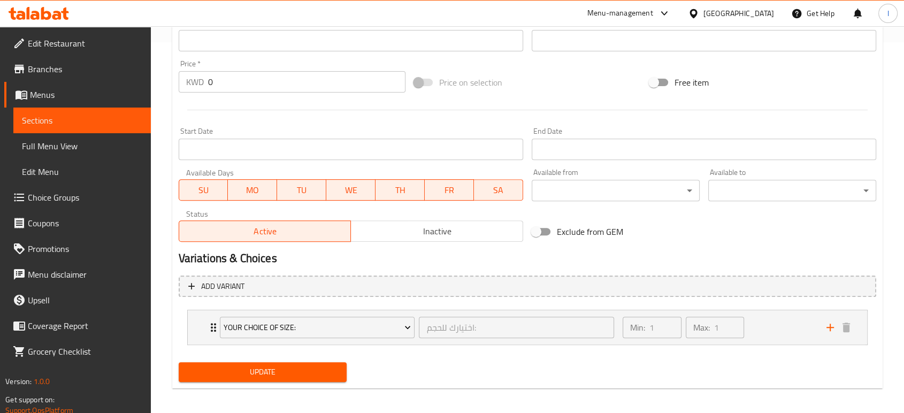
scroll to position [376, 0]
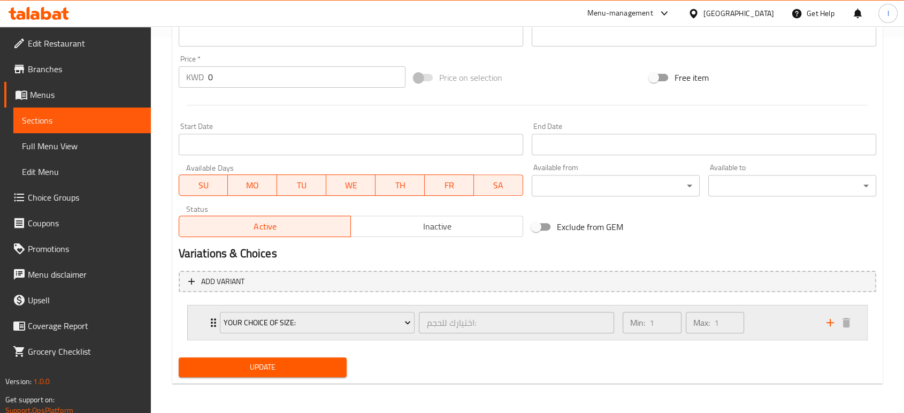
click at [211, 323] on icon "Expand" at bounding box center [213, 322] width 5 height 9
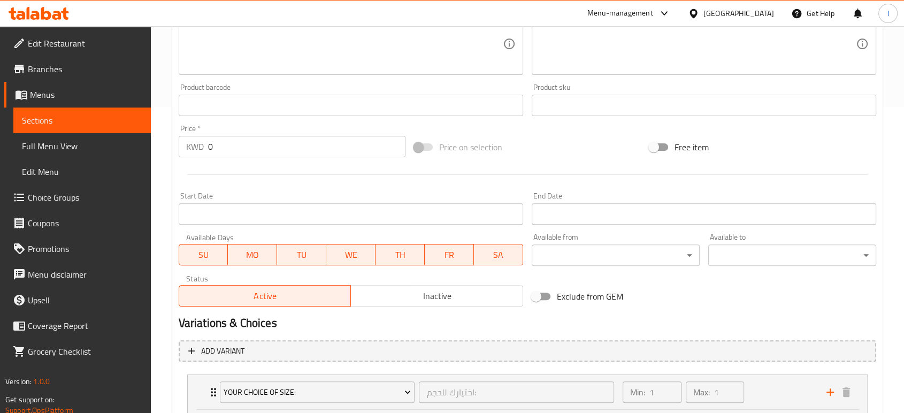
scroll to position [126, 0]
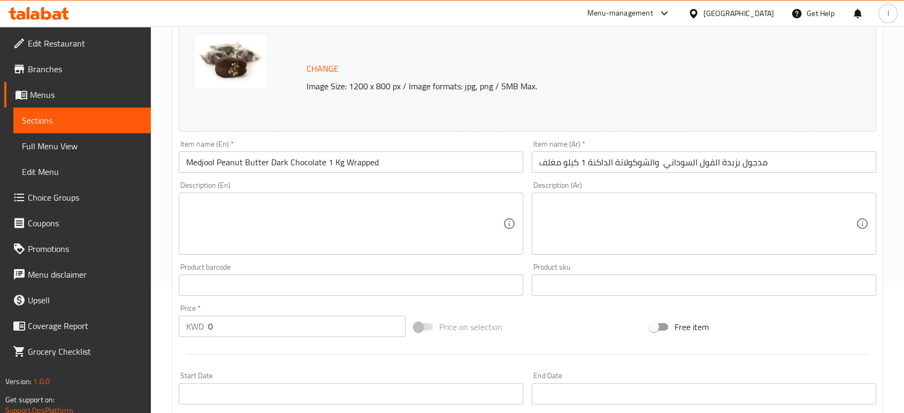
click at [93, 120] on span "Sections" at bounding box center [82, 120] width 120 height 13
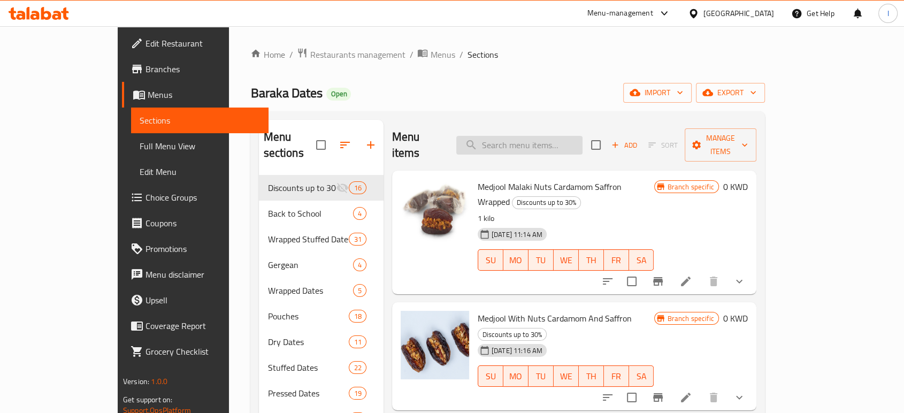
click at [529, 136] on input "search" at bounding box center [519, 145] width 126 height 19
paste input "Medjool Salted Caramel Covered In Dark Chocolate"
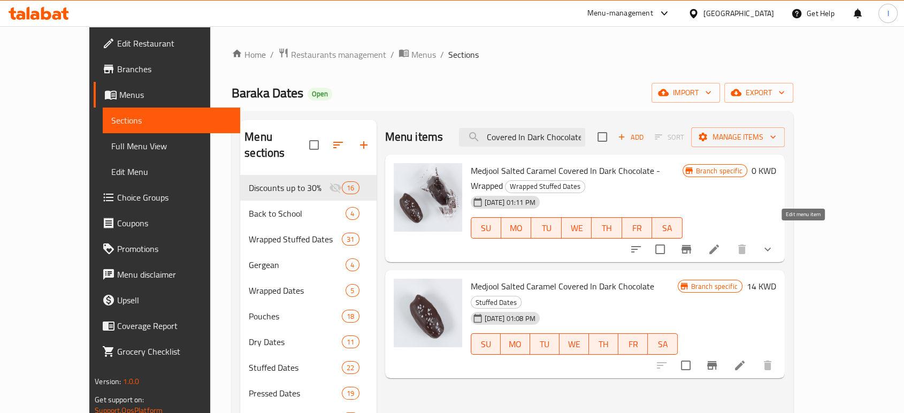
type input "Medjool Salted Caramel Covered In Dark Chocolate"
click at [721, 243] on icon at bounding box center [714, 249] width 13 height 13
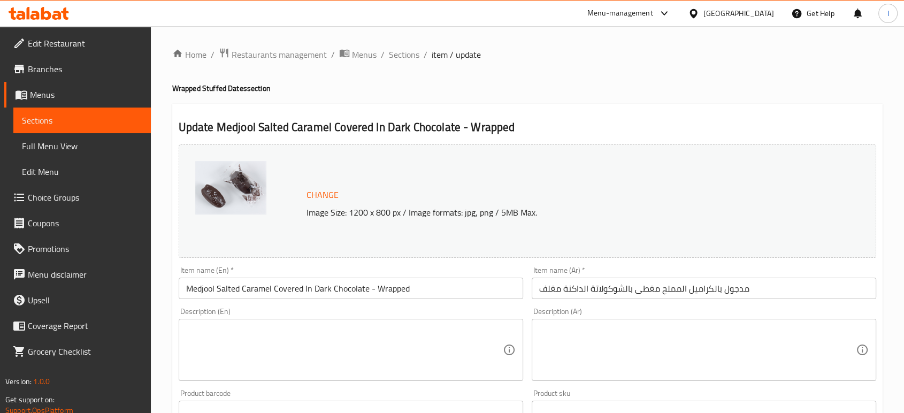
scroll to position [419, 0]
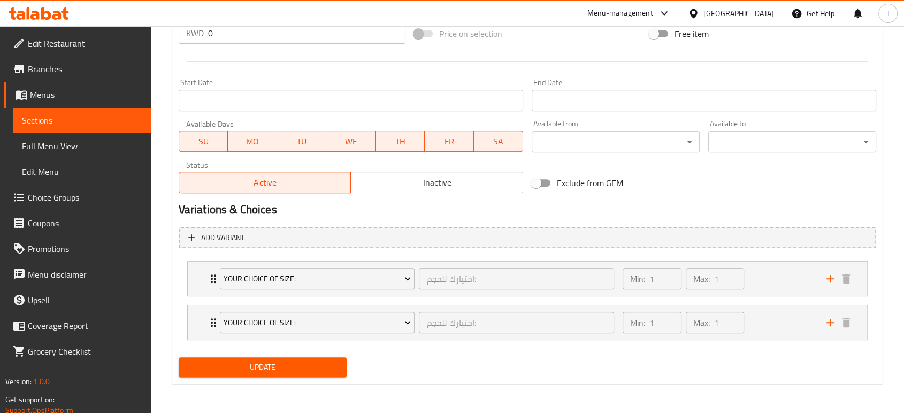
drag, startPoint x: 47, startPoint y: 119, endPoint x: 63, endPoint y: 123, distance: 16.6
click at [47, 119] on span "Sections" at bounding box center [82, 120] width 120 height 13
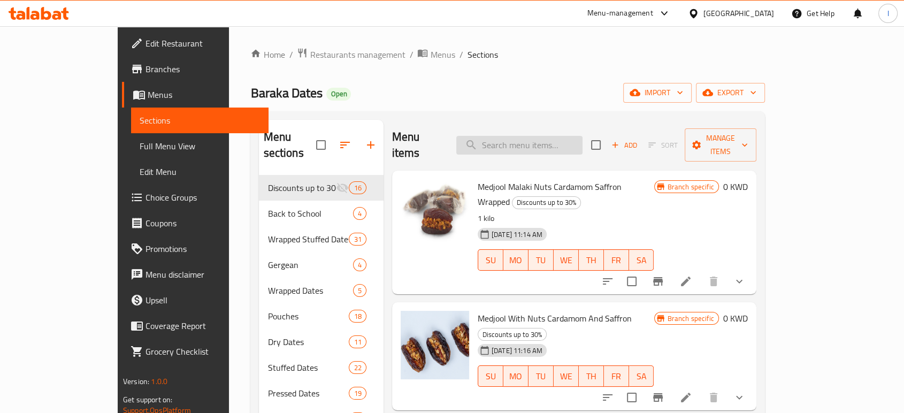
click at [527, 140] on input "search" at bounding box center [519, 145] width 126 height 19
paste input "Semsemiya - Wrapped"
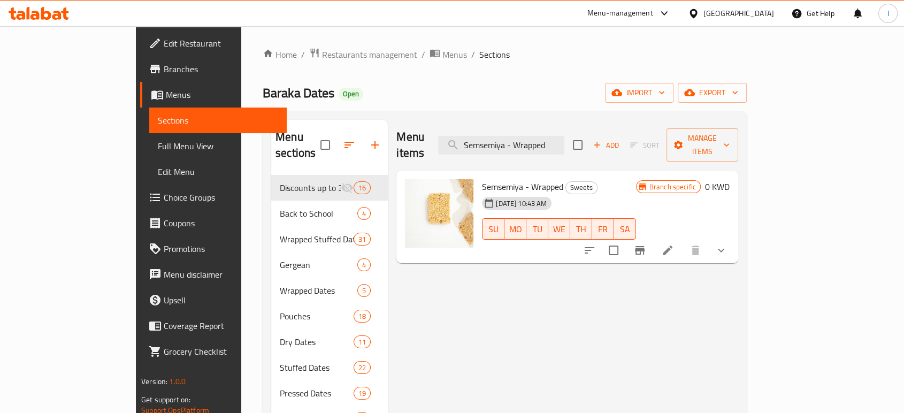
type input "Semsemiya - Wrapped"
click at [734, 245] on div at bounding box center [655, 251] width 157 height 26
click at [674, 244] on icon at bounding box center [667, 250] width 13 height 13
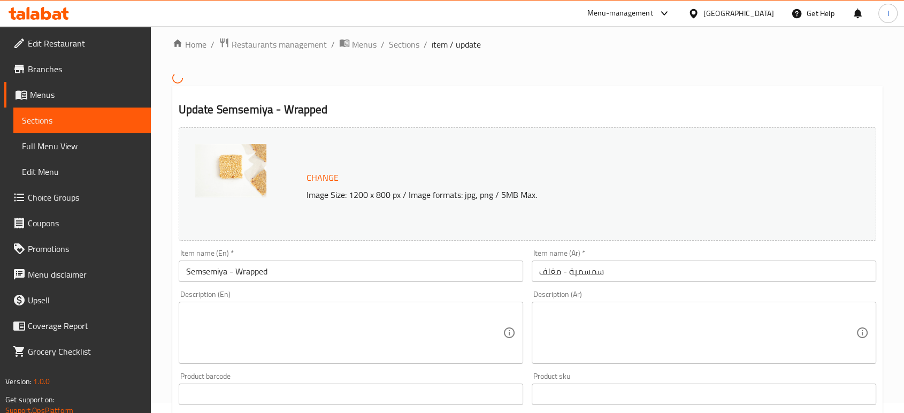
scroll to position [368, 0]
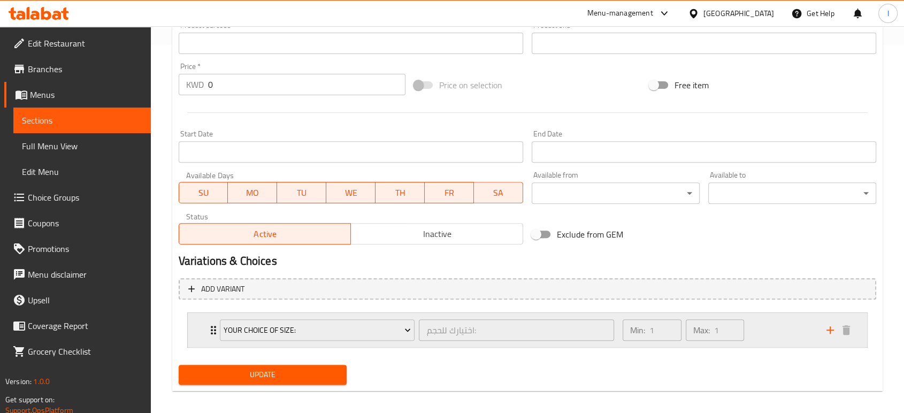
click at [210, 330] on icon "Expand" at bounding box center [213, 330] width 13 height 13
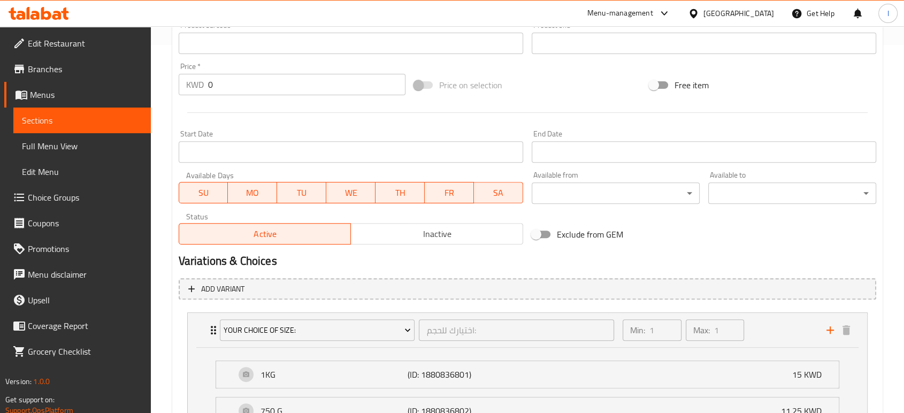
scroll to position [0, 0]
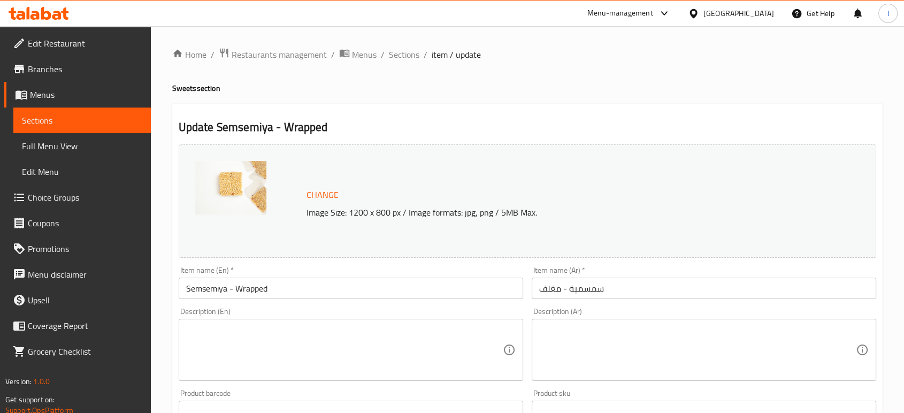
click at [68, 126] on span "Sections" at bounding box center [82, 120] width 120 height 13
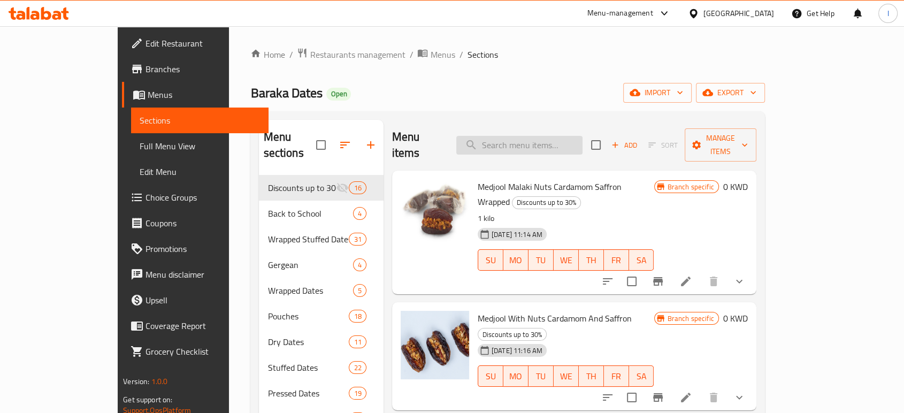
click at [531, 137] on input "search" at bounding box center [519, 145] width 126 height 19
paste input "Wrapped Medjool Malaki Orange"
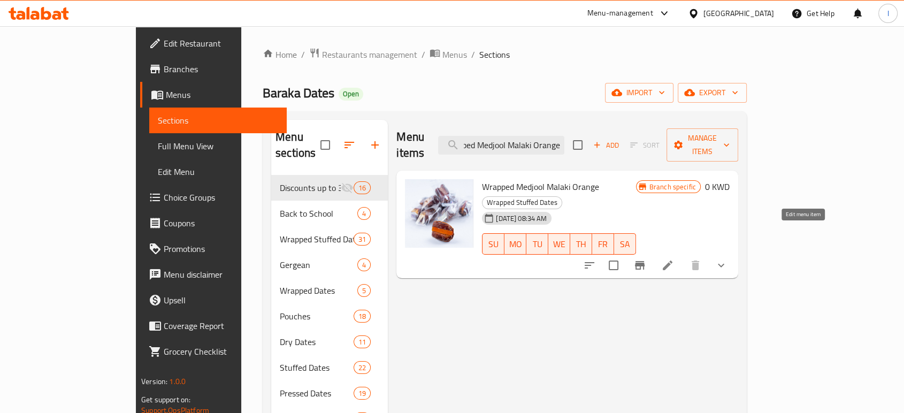
type input "Wrapped Medjool Malaki Orange"
click at [674, 259] on icon at bounding box center [667, 265] width 13 height 13
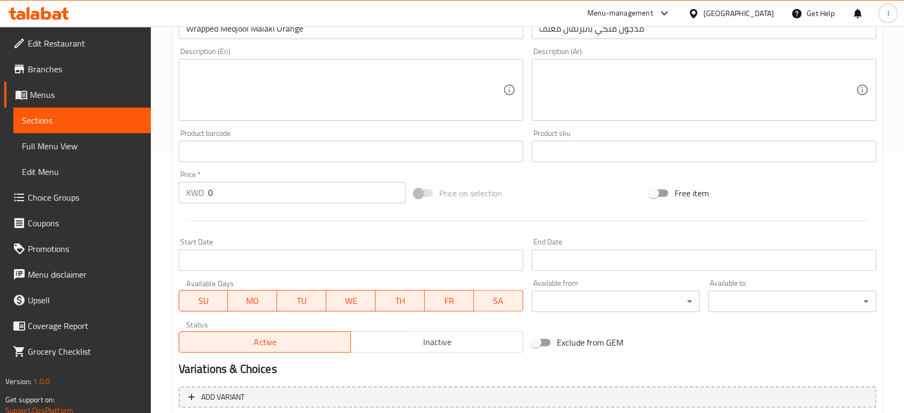
scroll to position [376, 0]
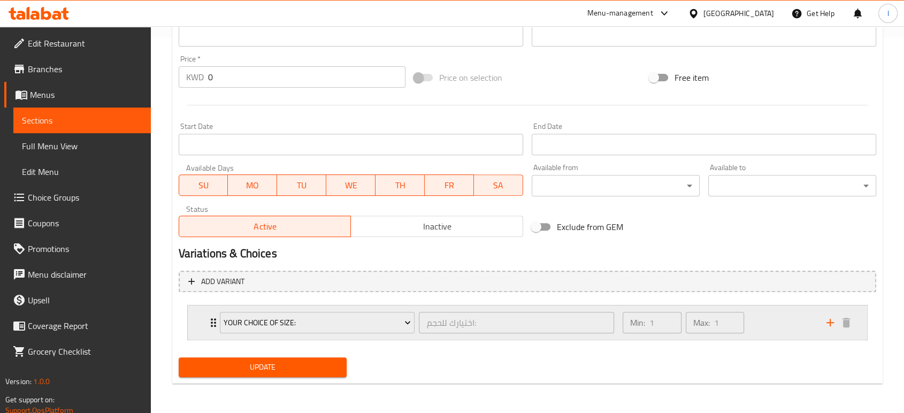
click at [205, 322] on div "Your Choice Of size: اختيارك للحجم: ​ Min: 1 ​ Max: 1 ​" at bounding box center [527, 322] width 679 height 34
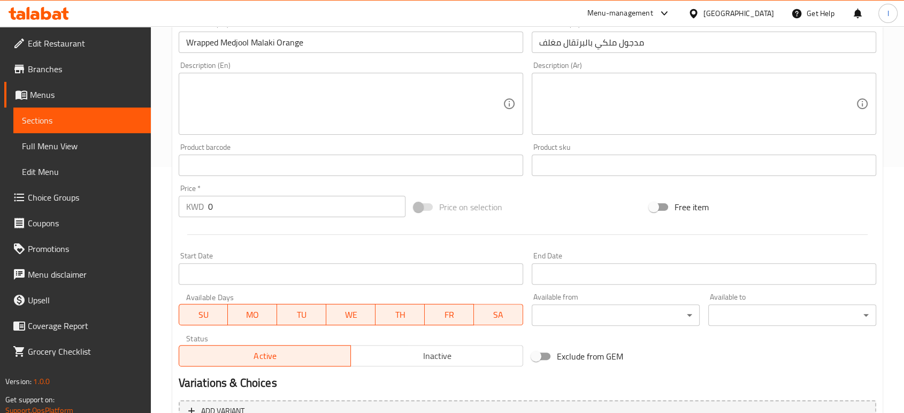
scroll to position [67, 0]
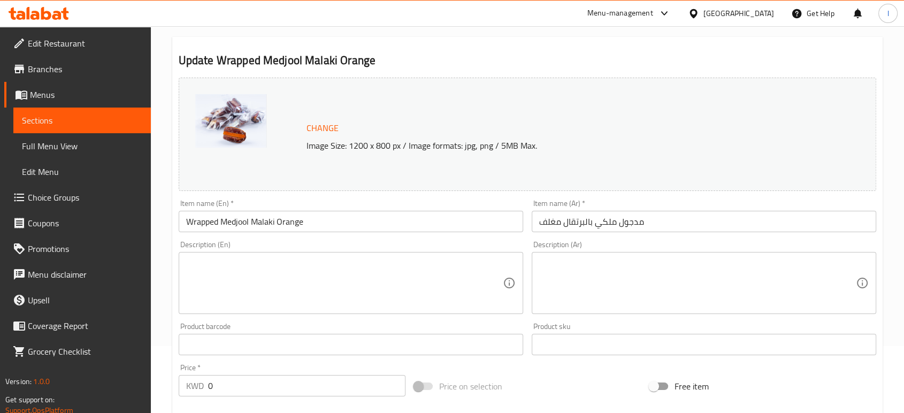
click at [68, 126] on span "Sections" at bounding box center [82, 120] width 120 height 13
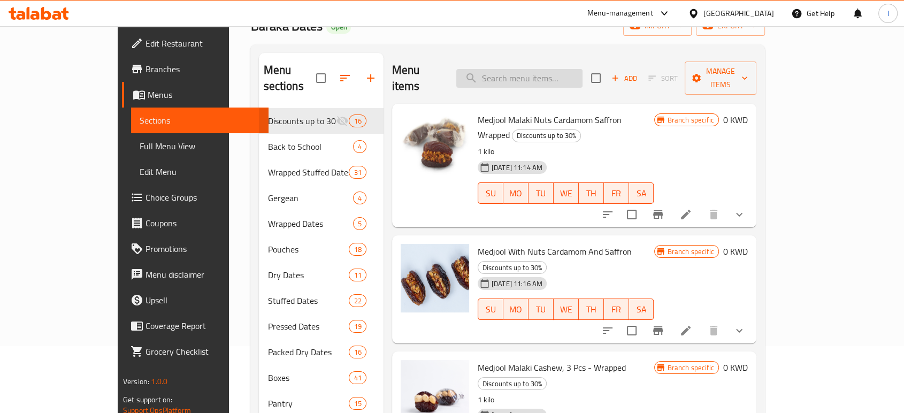
click at [568, 69] on input "search" at bounding box center [519, 78] width 126 height 19
paste input "Medjool Caramalized Walnut"
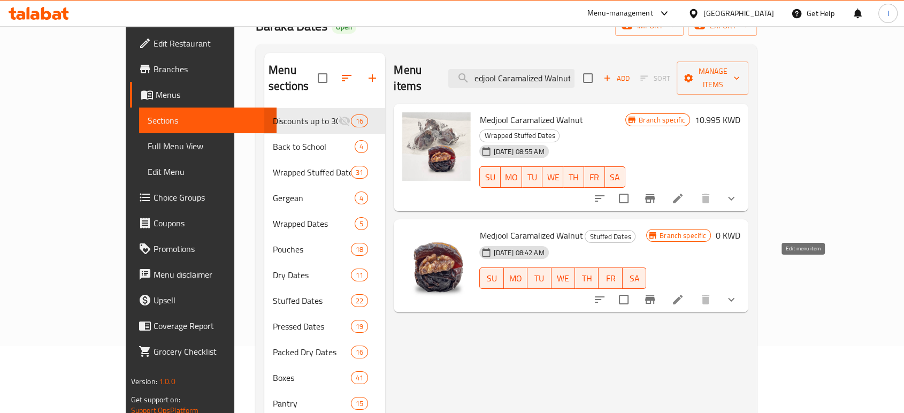
type input "Medjool Caramalized Walnut"
click at [684, 293] on icon at bounding box center [677, 299] width 13 height 13
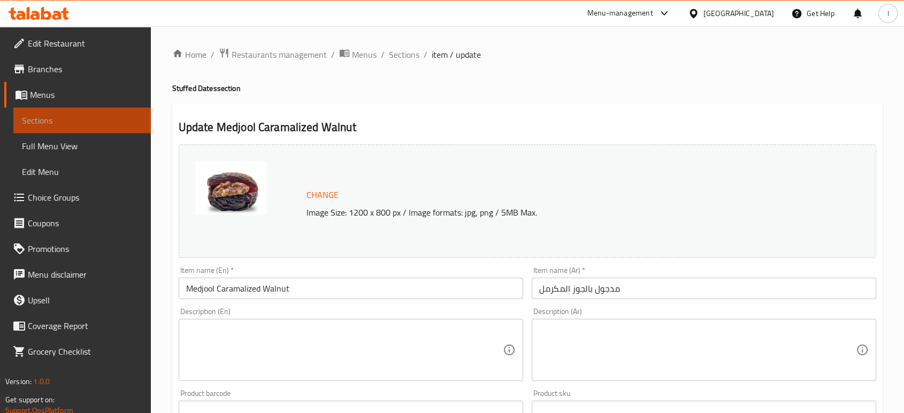
drag, startPoint x: 93, startPoint y: 113, endPoint x: 105, endPoint y: 127, distance: 18.6
click at [93, 113] on link "Sections" at bounding box center [81, 121] width 137 height 26
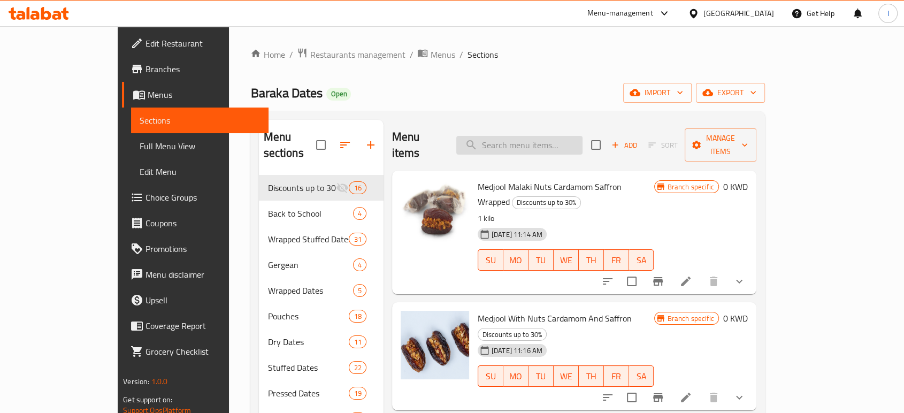
click at [552, 136] on input "search" at bounding box center [519, 145] width 126 height 19
paste input "Medjool Caramalized Walnut"
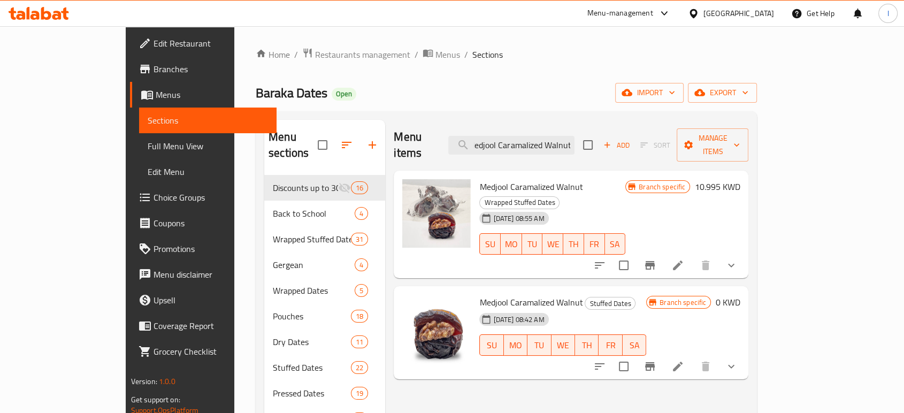
type input "Medjool Caramalized Walnut"
click at [684, 259] on icon at bounding box center [677, 265] width 13 height 13
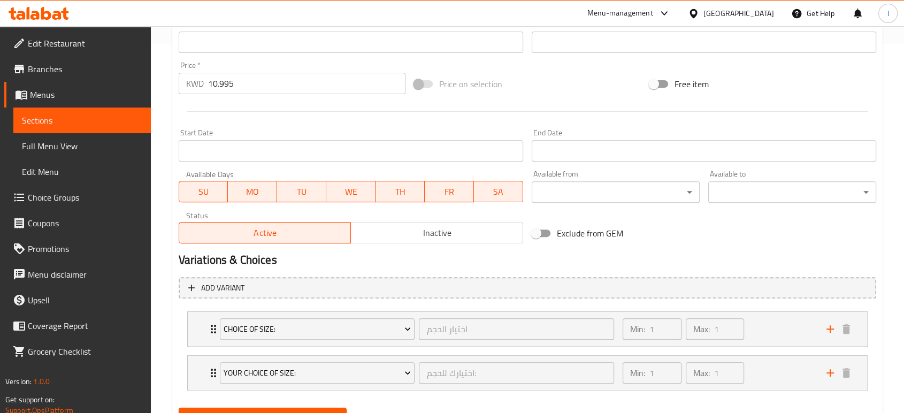
scroll to position [416, 0]
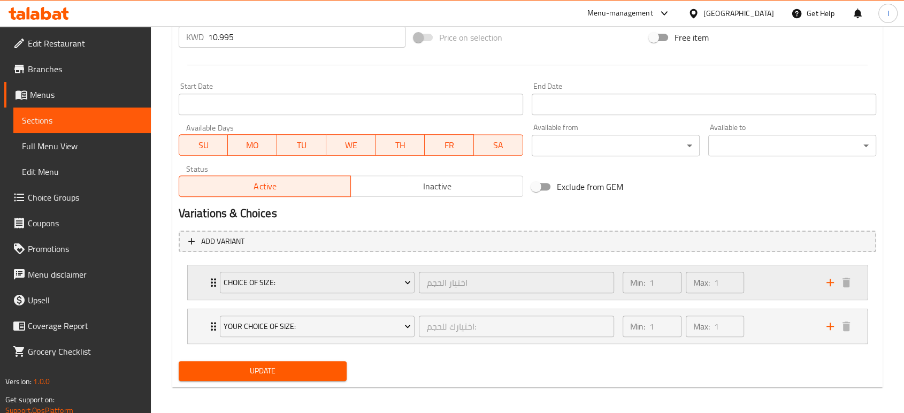
click at [212, 285] on icon "Expand" at bounding box center [213, 282] width 5 height 9
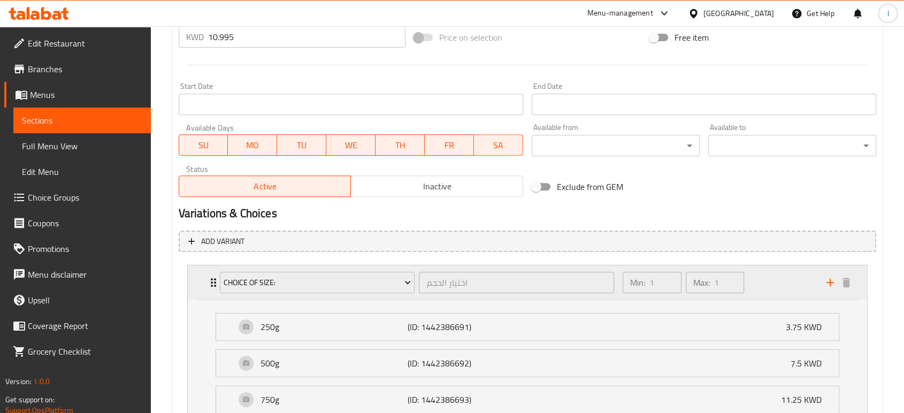
click at [209, 283] on icon "Expand" at bounding box center [213, 282] width 13 height 13
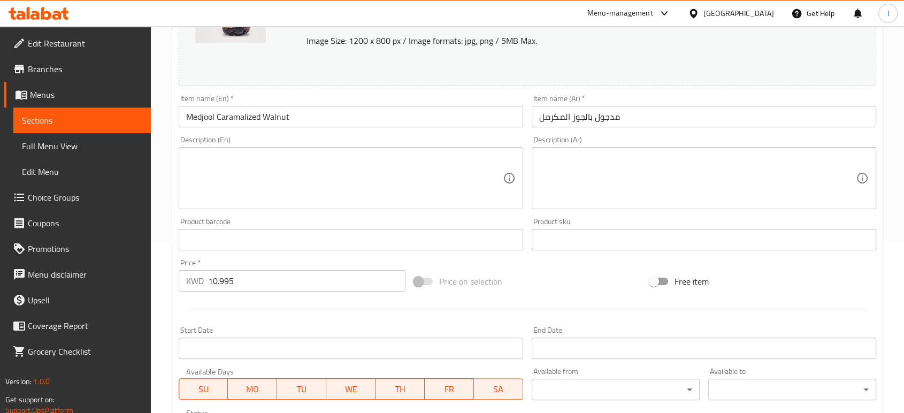
scroll to position [238, 0]
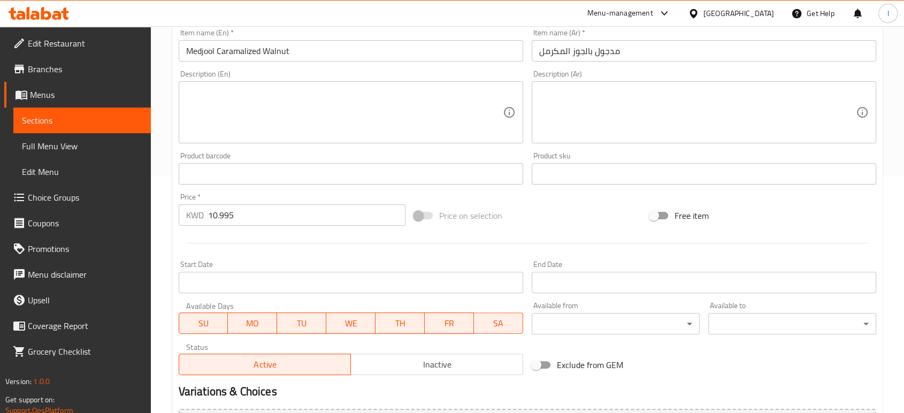
drag, startPoint x: 249, startPoint y: 213, endPoint x: 140, endPoint y: 213, distance: 109.1
click at [166, 213] on div "Home / Restaurants management / Menus / Sections / item / update Wrapped Stuffe…" at bounding box center [527, 192] width 753 height 807
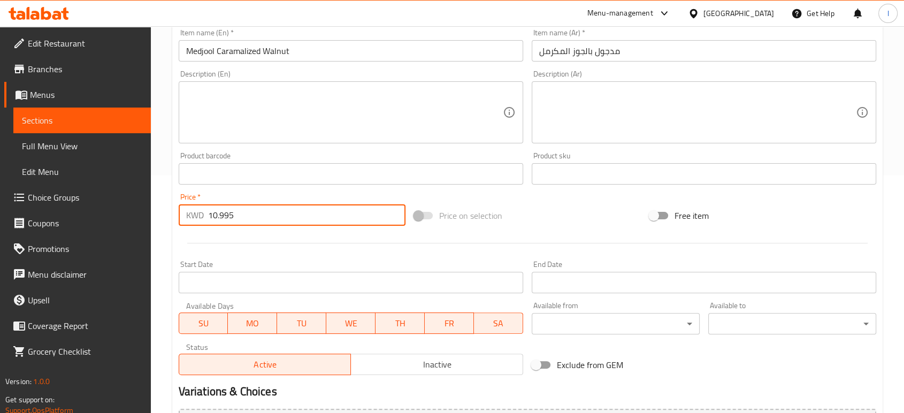
scroll to position [419, 0]
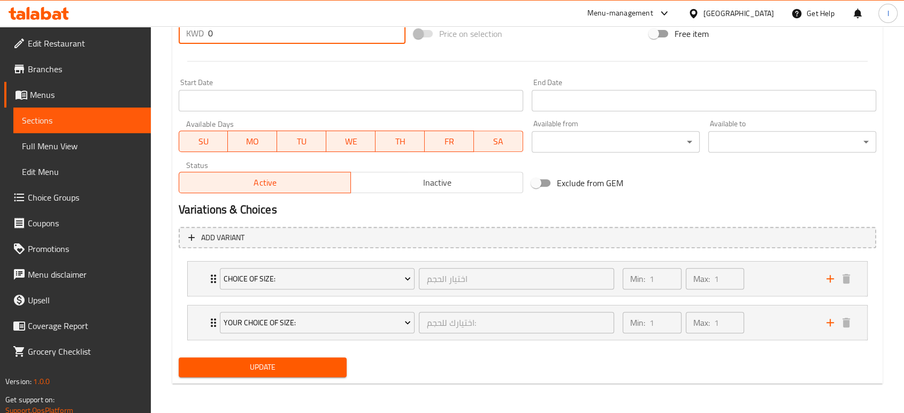
type input "0"
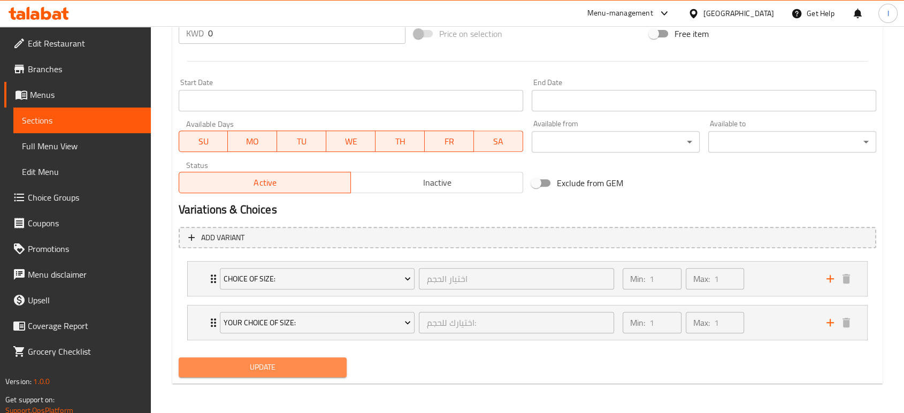
click at [275, 372] on span "Update" at bounding box center [262, 367] width 151 height 13
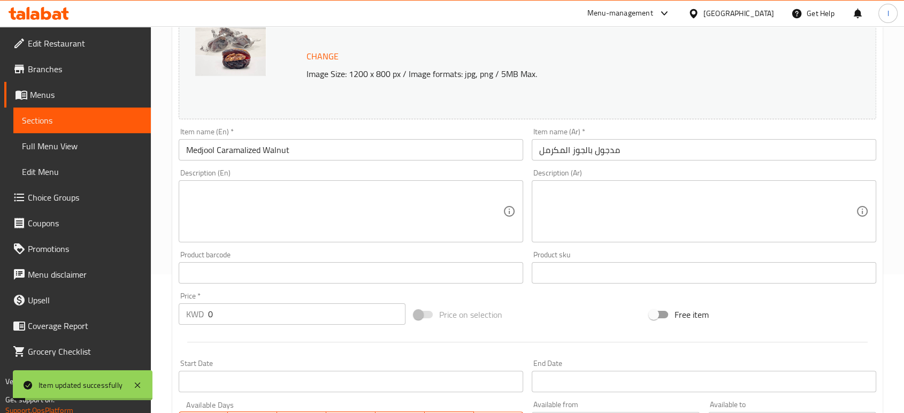
scroll to position [0, 0]
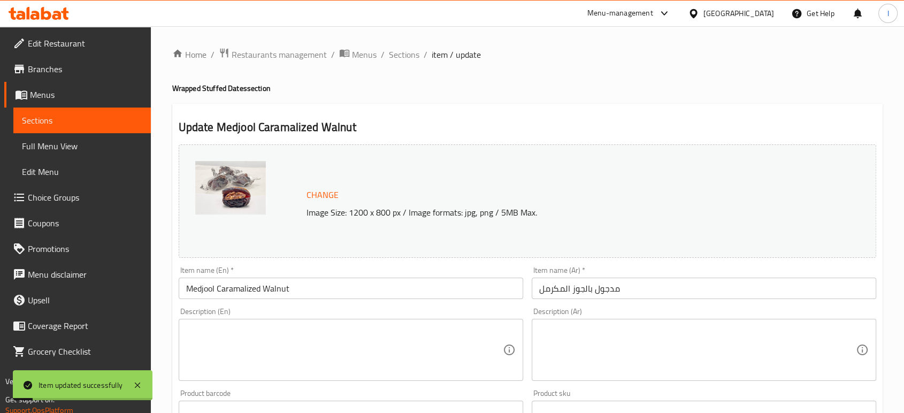
click at [79, 117] on span "Sections" at bounding box center [82, 120] width 120 height 13
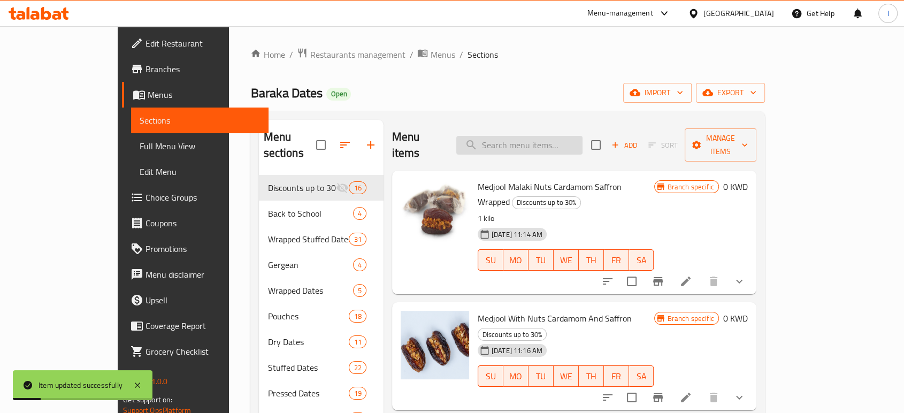
click at [557, 136] on input "search" at bounding box center [519, 145] width 126 height 19
paste input "Medjool Hazelnut Butter Praline Milk Chocolate Bueno"
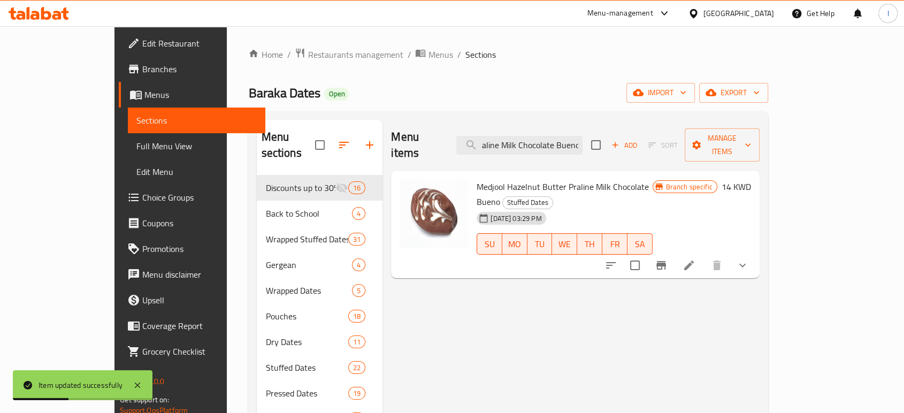
type input "Medjool Hazelnut Butter Praline Milk Chocolate Bueno"
click at [696, 259] on icon at bounding box center [689, 265] width 13 height 13
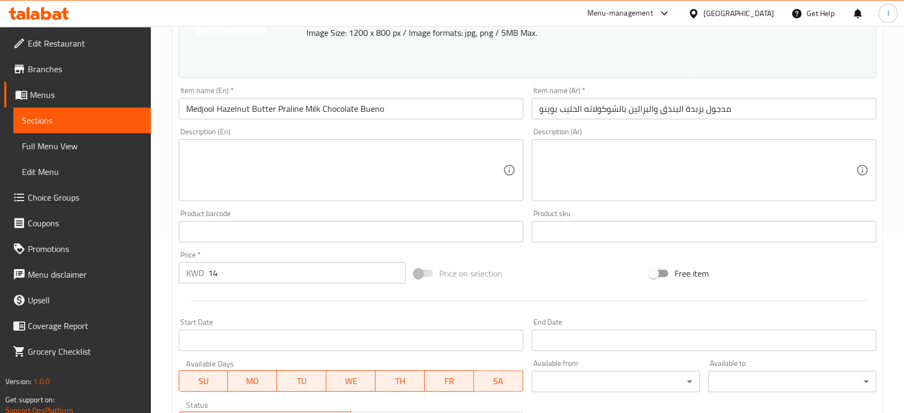
scroll to position [316, 0]
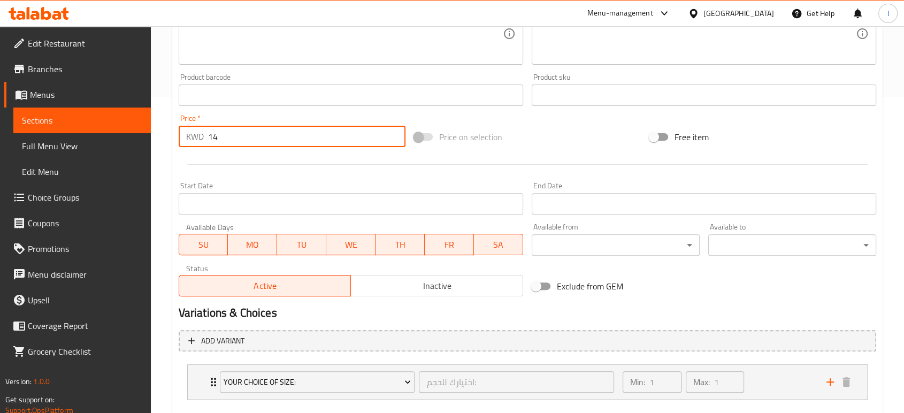
drag, startPoint x: 208, startPoint y: 140, endPoint x: 18, endPoint y: 166, distance: 191.7
click at [27, 157] on div "Edit Restaurant Branches Menus Sections Full Menu View Edit Menu Choice Groups …" at bounding box center [452, 91] width 904 height 763
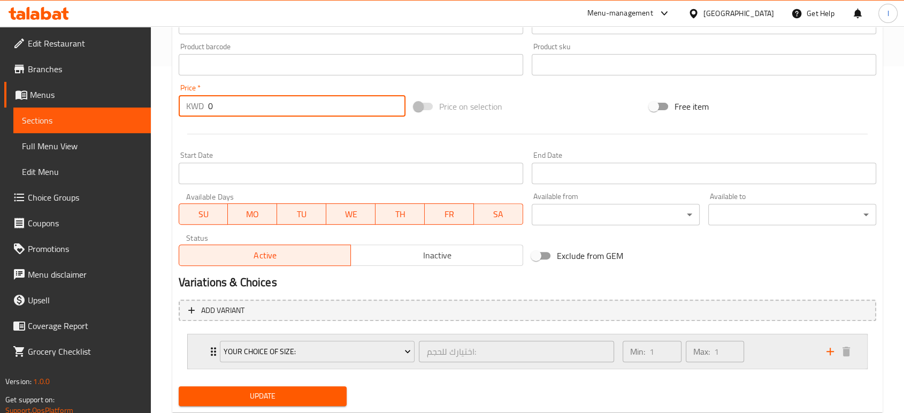
scroll to position [376, 0]
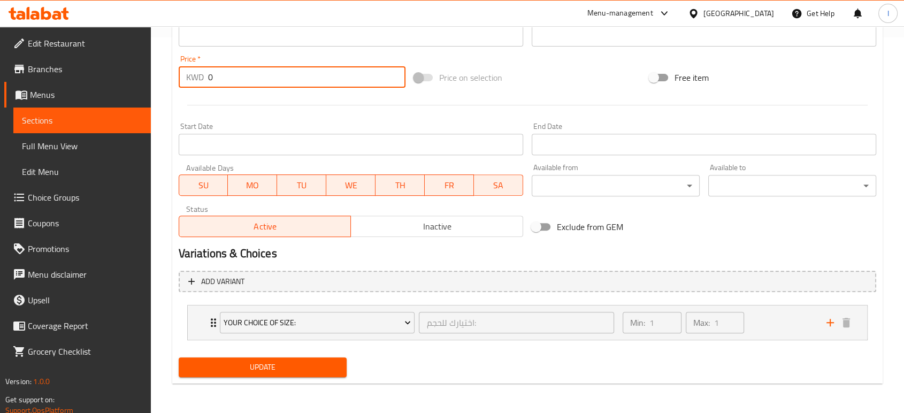
type input "0"
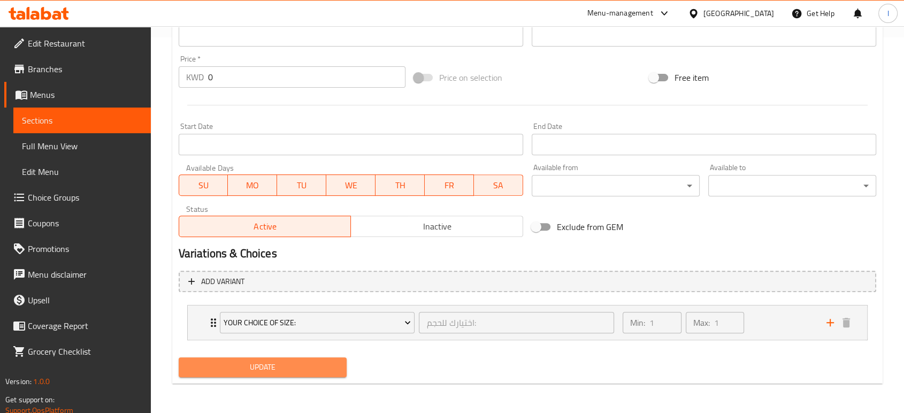
click at [290, 366] on span "Update" at bounding box center [262, 367] width 151 height 13
click at [271, 361] on span "Update" at bounding box center [262, 367] width 151 height 13
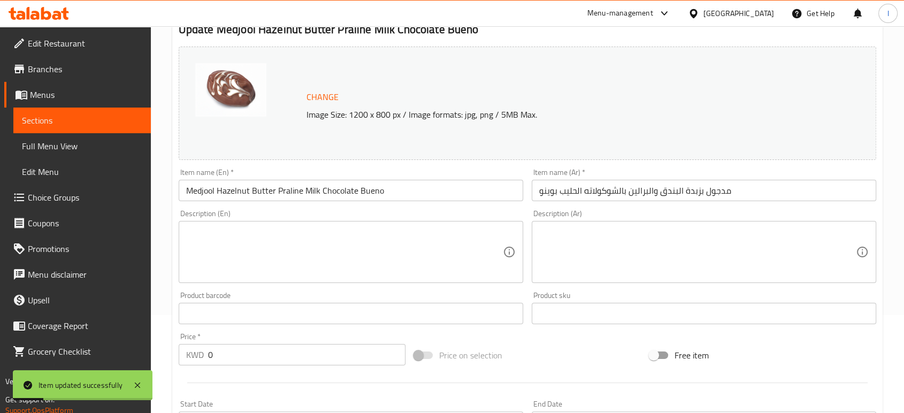
scroll to position [0, 0]
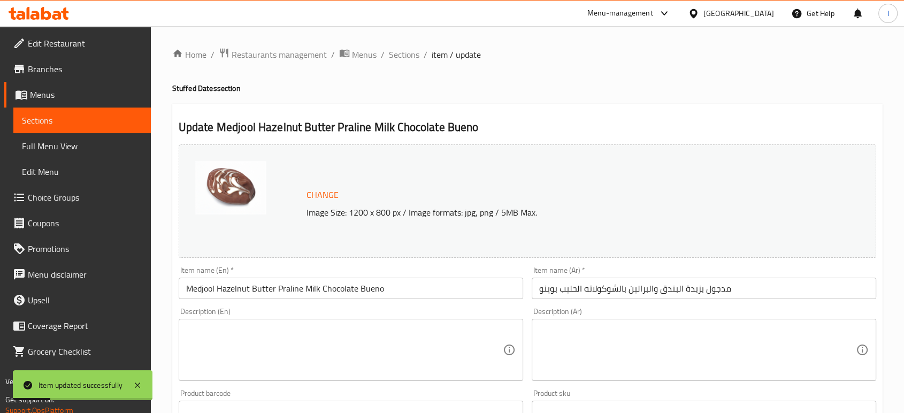
click at [27, 118] on span "Sections" at bounding box center [82, 120] width 120 height 13
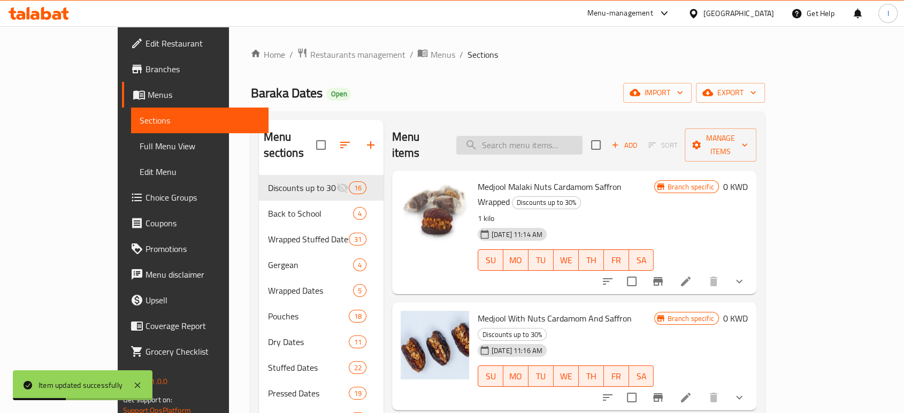
click at [574, 136] on input "search" at bounding box center [519, 145] width 126 height 19
paste input "Khudri Malaki With Orange Wrapped"
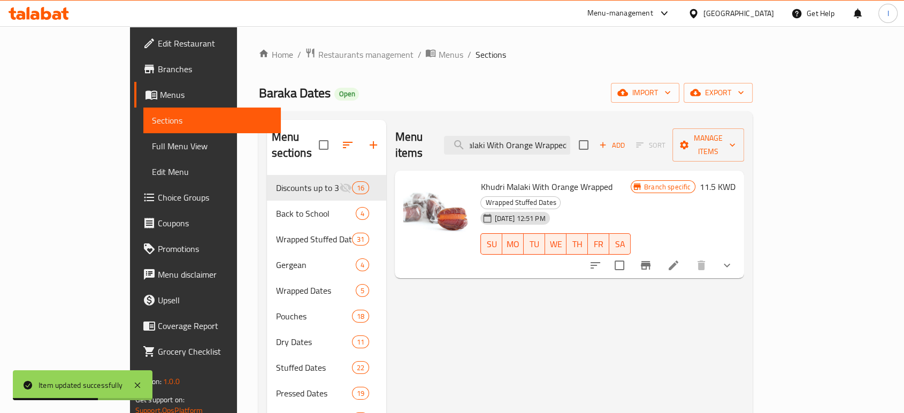
type input "Khudri Malaki With Orange Wrapped"
click at [678, 261] on icon at bounding box center [674, 266] width 10 height 10
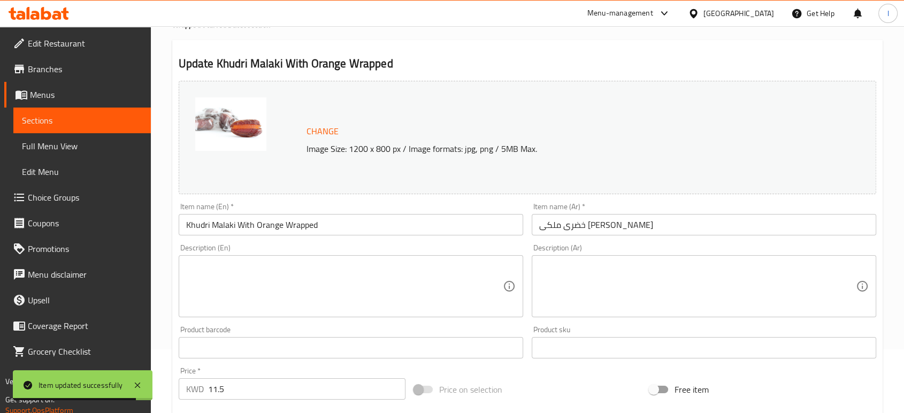
scroll to position [376, 0]
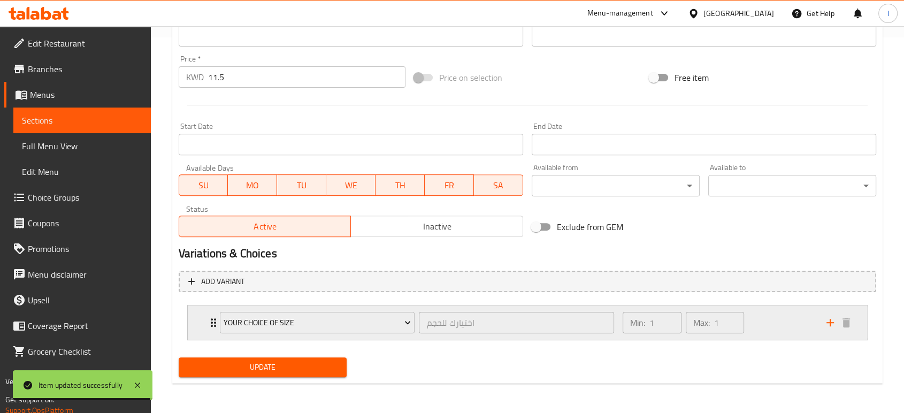
click at [211, 322] on icon "Expand" at bounding box center [213, 322] width 5 height 9
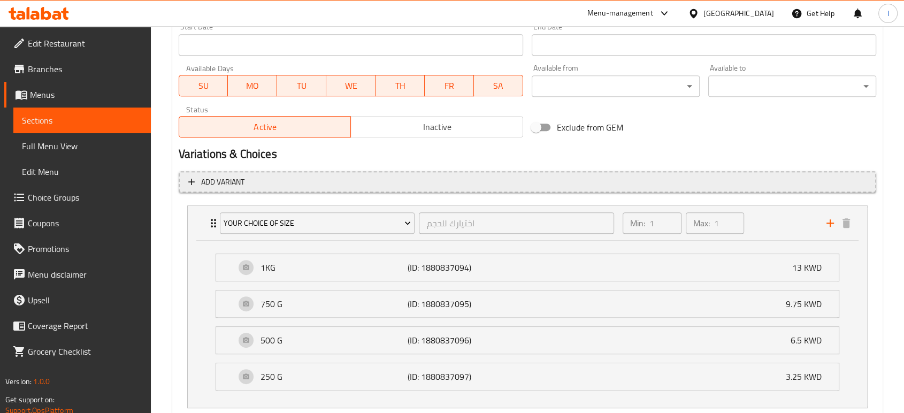
scroll to position [316, 0]
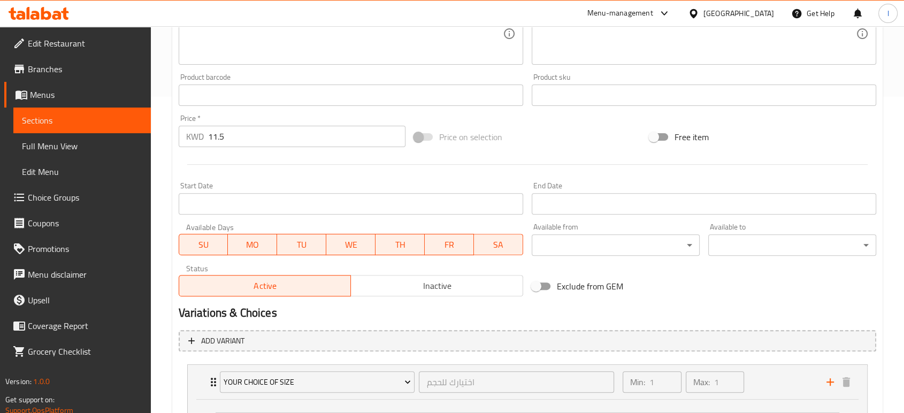
click at [40, 144] on div "Edit Restaurant Branches Menus Sections Full Menu View Edit Menu Choice Groups …" at bounding box center [452, 175] width 904 height 930
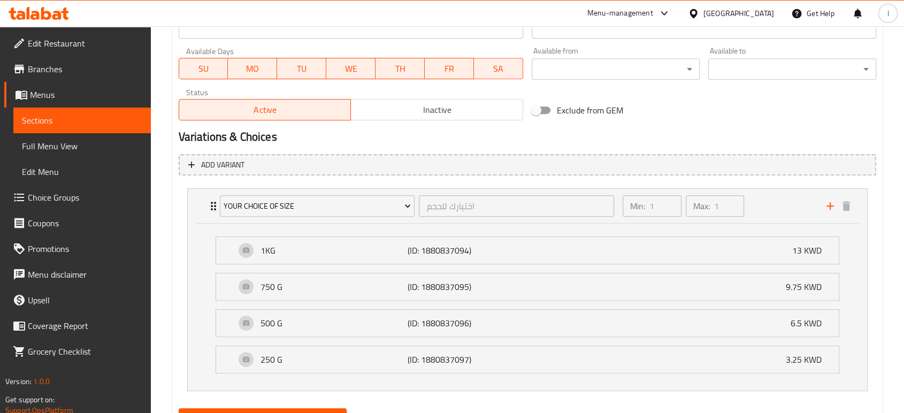
scroll to position [543, 0]
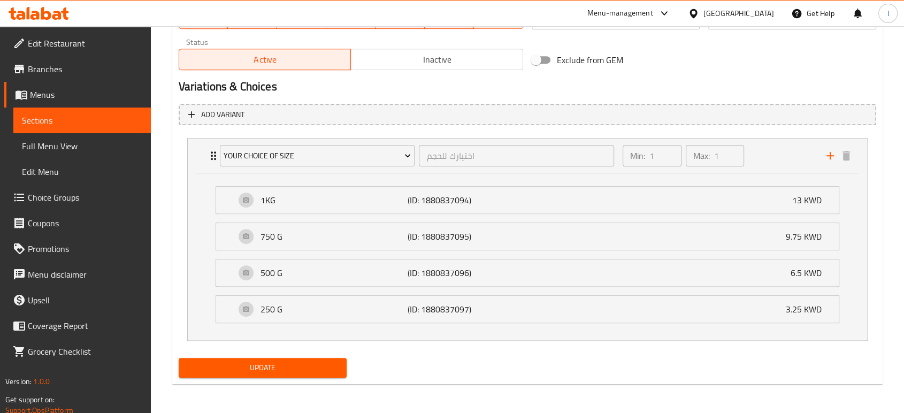
type input "0"
click at [272, 368] on span "Update" at bounding box center [262, 367] width 151 height 13
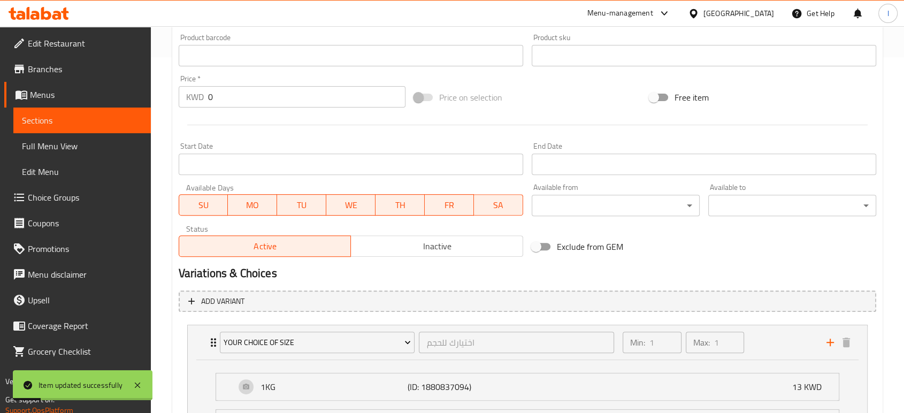
scroll to position [186, 0]
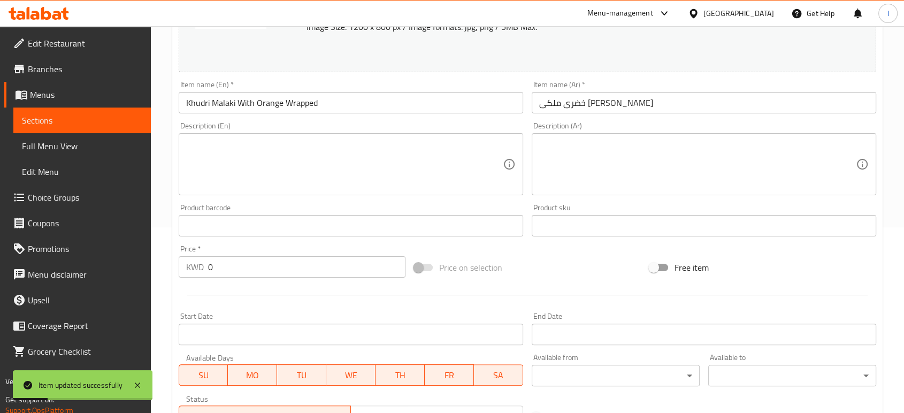
drag, startPoint x: 47, startPoint y: 119, endPoint x: 111, endPoint y: 131, distance: 65.4
click at [47, 119] on span "Sections" at bounding box center [82, 120] width 120 height 13
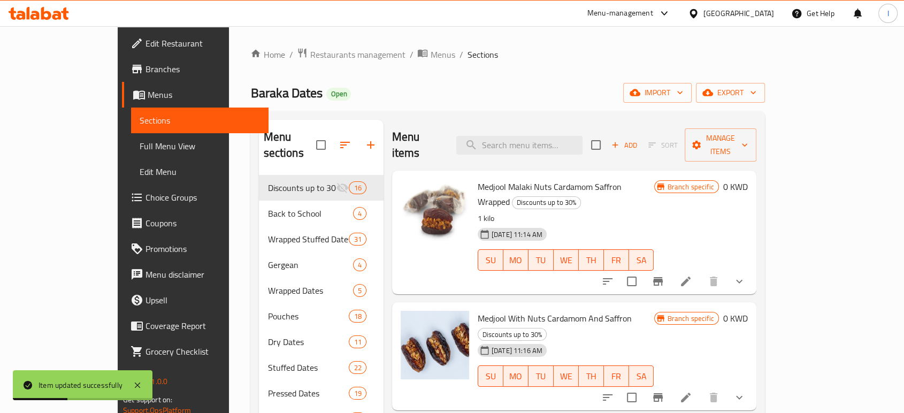
click at [562, 147] on div "Menu items Add Sort Manage items" at bounding box center [574, 145] width 364 height 51
click at [559, 136] on input "search" at bounding box center [519, 145] width 126 height 19
paste input "[PERSON_NAME] With Pistachio And Rose Wrapped"
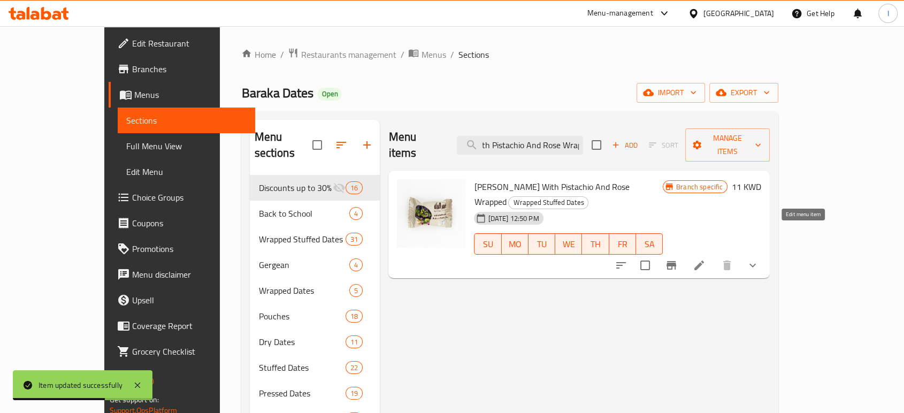
type input "[PERSON_NAME] With Pistachio And Rose Wrapped"
click at [706, 259] on icon at bounding box center [699, 265] width 13 height 13
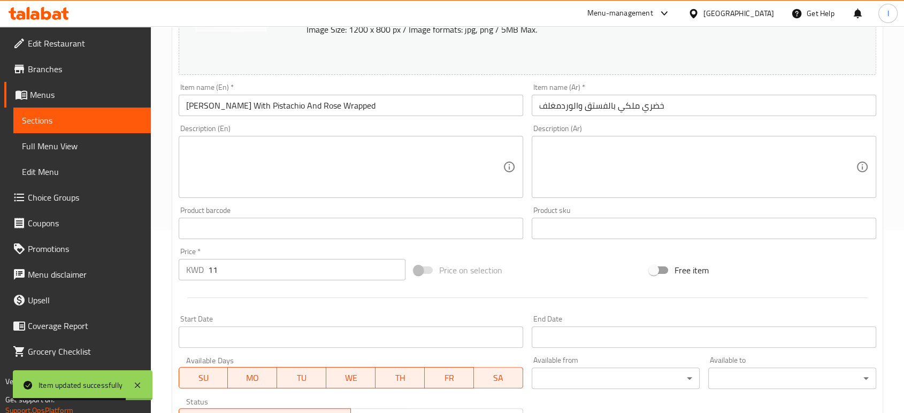
scroll to position [356, 0]
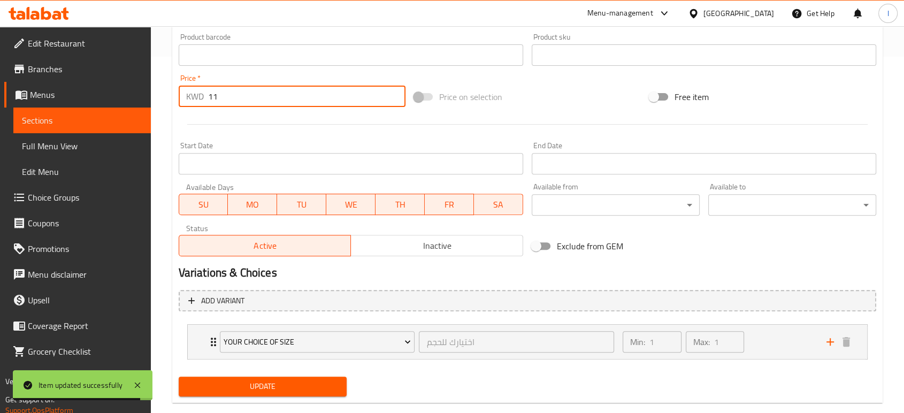
drag, startPoint x: 248, startPoint y: 93, endPoint x: 43, endPoint y: 131, distance: 208.9
click at [64, 110] on div "Edit Restaurant Branches Menus Sections Full Menu View Edit Menu Choice Groups …" at bounding box center [452, 51] width 904 height 763
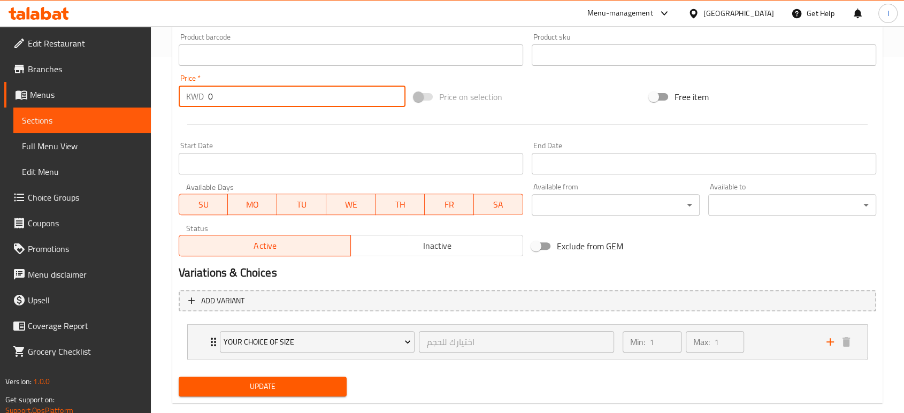
type input "0"
click at [247, 378] on button "Update" at bounding box center [263, 387] width 168 height 20
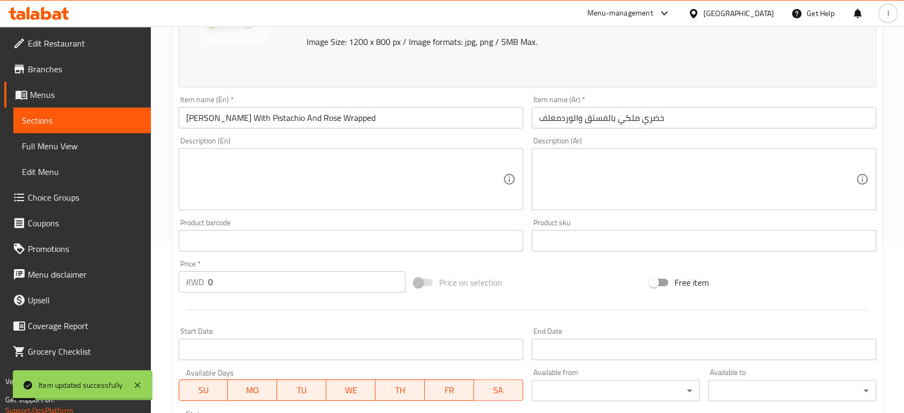
scroll to position [0, 0]
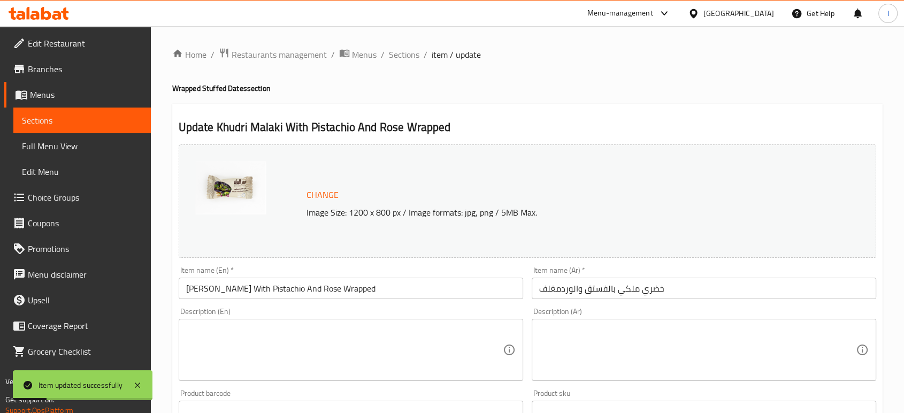
drag, startPoint x: 41, startPoint y: 118, endPoint x: 120, endPoint y: 125, distance: 80.0
click at [41, 118] on span "Sections" at bounding box center [82, 120] width 120 height 13
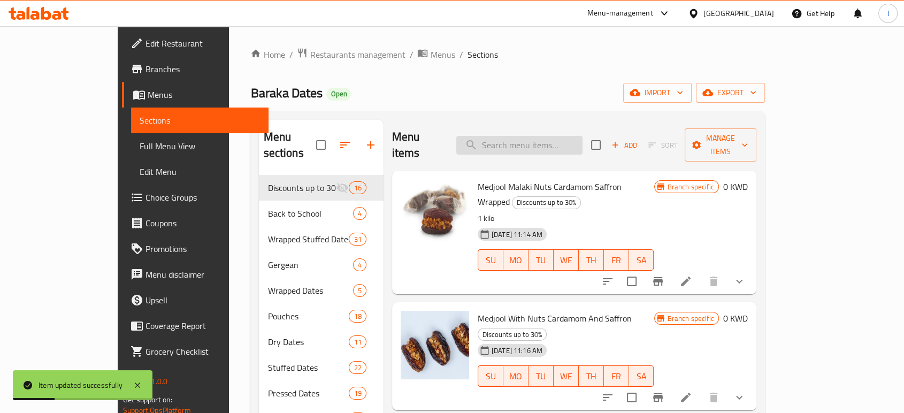
click at [559, 136] on input "search" at bounding box center [519, 145] width 126 height 19
paste input "Medjool With Rahash- Wrapped"
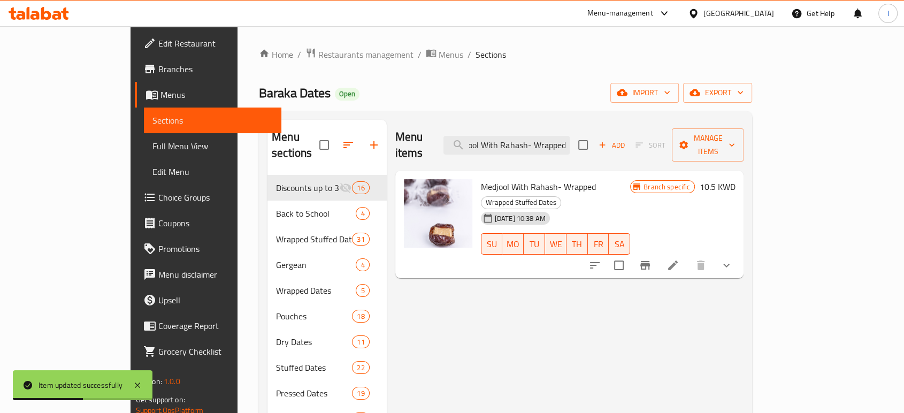
type input "Medjool With Rahash- Wrapped"
click at [678, 261] on icon at bounding box center [673, 266] width 10 height 10
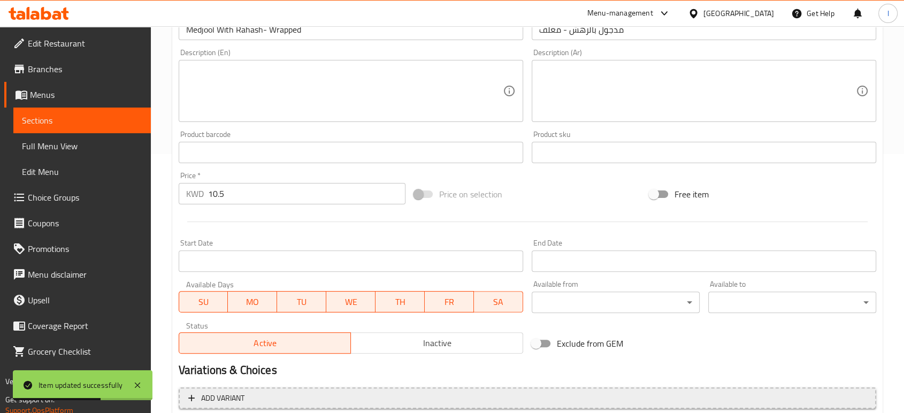
scroll to position [376, 0]
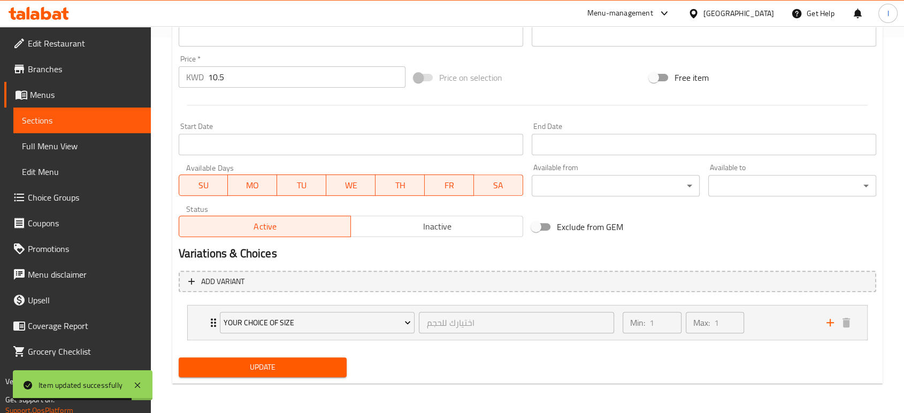
click at [76, 96] on div "Edit Restaurant Branches Menus Sections Full Menu View Edit Menu Choice Groups …" at bounding box center [452, 32] width 904 height 763
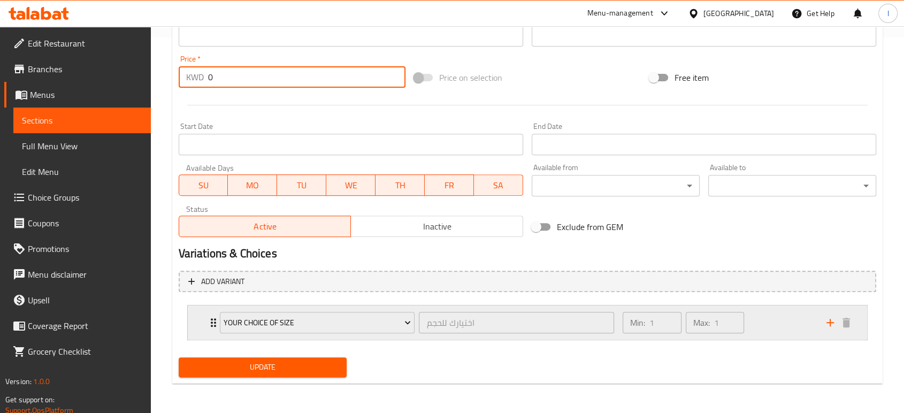
click at [211, 321] on icon "Expand" at bounding box center [213, 322] width 13 height 13
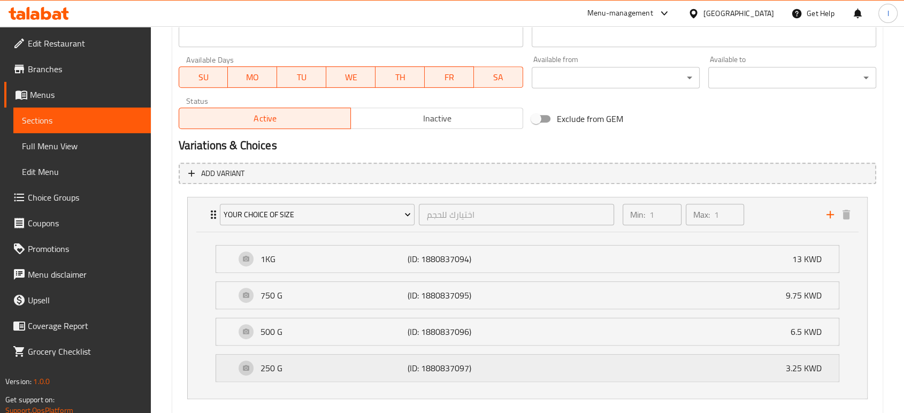
scroll to position [543, 0]
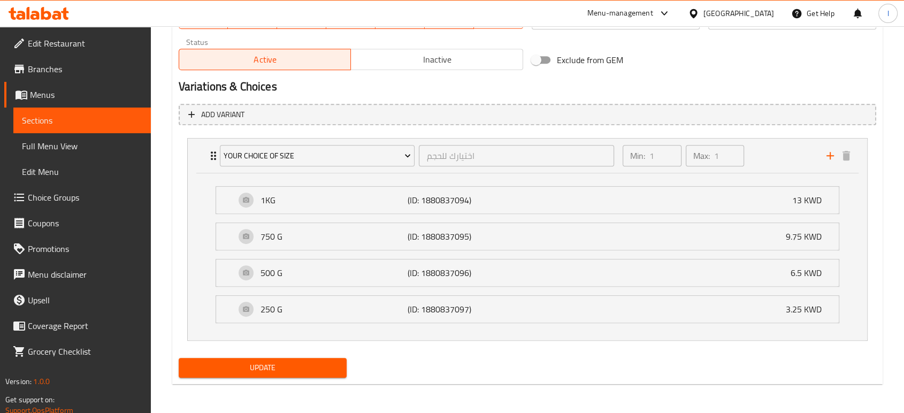
type input "0"
click at [272, 371] on span "Update" at bounding box center [262, 367] width 151 height 13
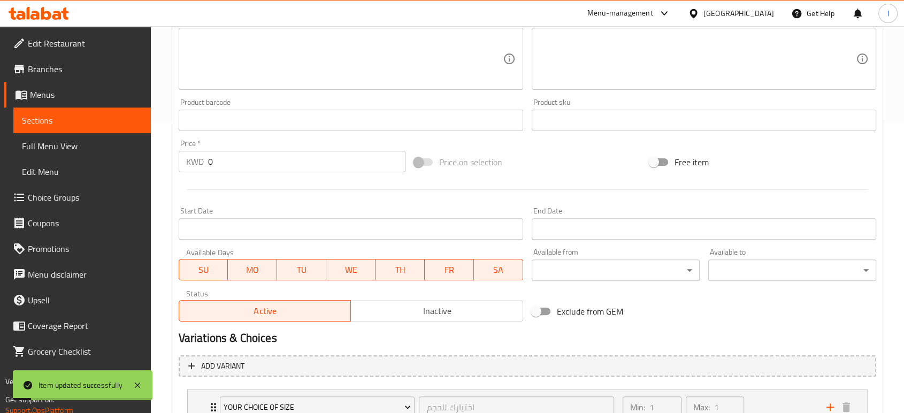
scroll to position [126, 0]
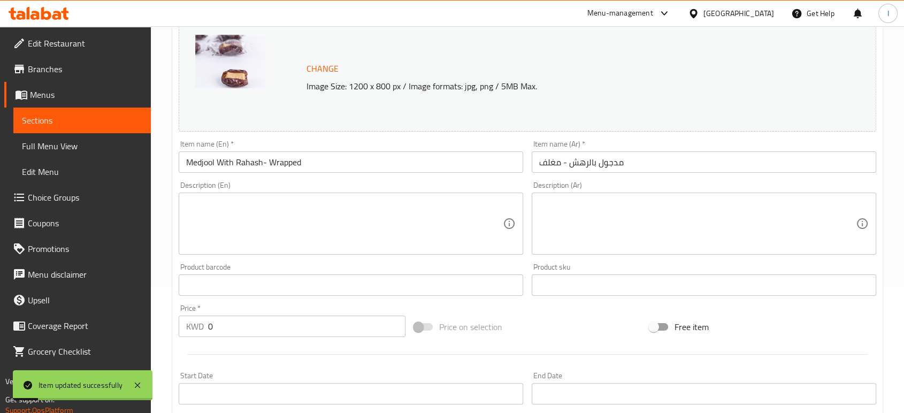
drag, startPoint x: 34, startPoint y: 119, endPoint x: 105, endPoint y: 124, distance: 71.4
click at [34, 119] on span "Sections" at bounding box center [82, 120] width 120 height 13
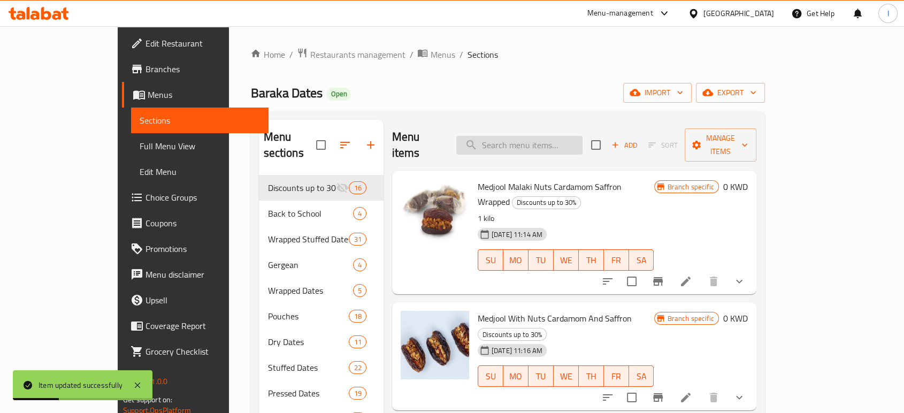
click at [546, 140] on input "search" at bounding box center [519, 145] width 126 height 19
paste input "Dark Chocolate Dipped Seedless Khudri Wrapped"
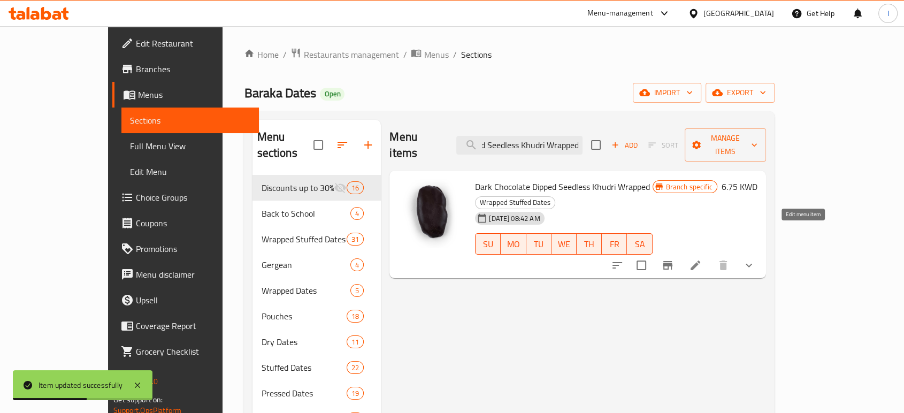
type input "Dark Chocolate Dipped Seedless Khudri Wrapped"
click at [700, 261] on icon at bounding box center [696, 266] width 10 height 10
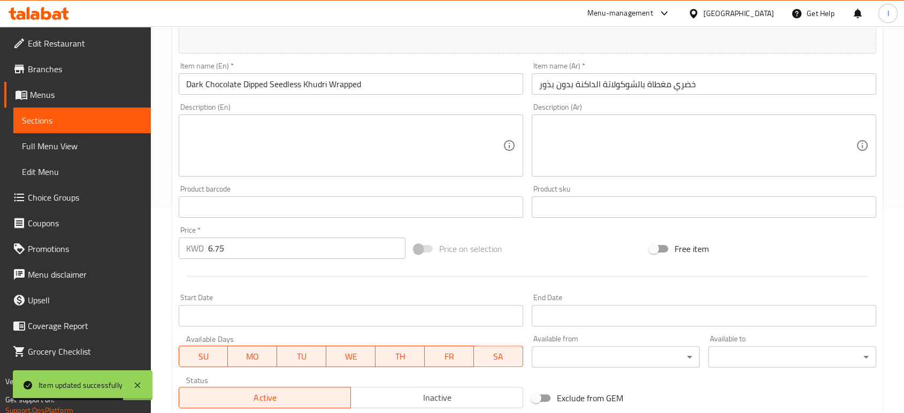
scroll to position [197, 0]
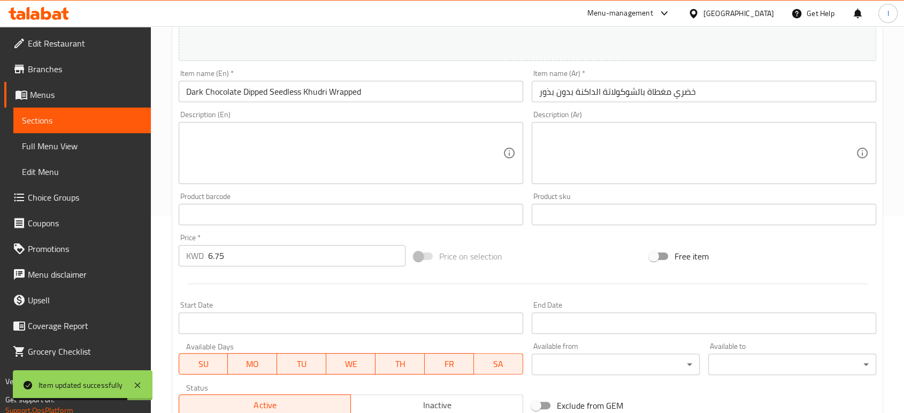
drag, startPoint x: 244, startPoint y: 250, endPoint x: 62, endPoint y: 277, distance: 184.4
click at [88, 264] on div "Edit Restaurant Branches Menus Sections Full Menu View Edit Menu Choice Groups …" at bounding box center [452, 210] width 904 height 763
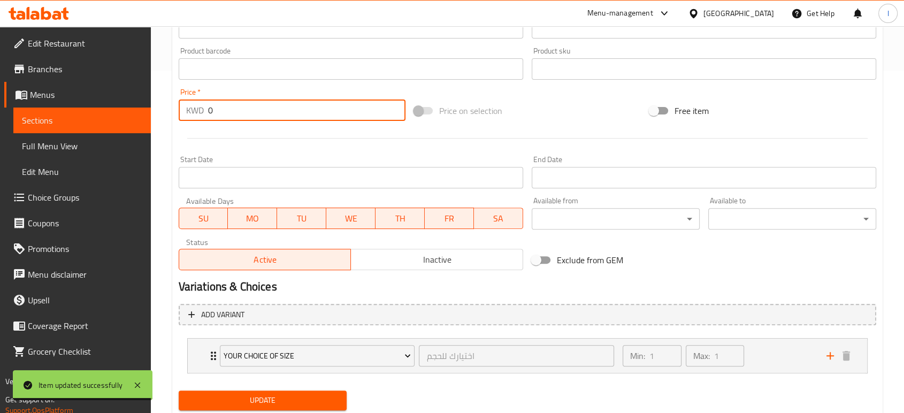
scroll to position [376, 0]
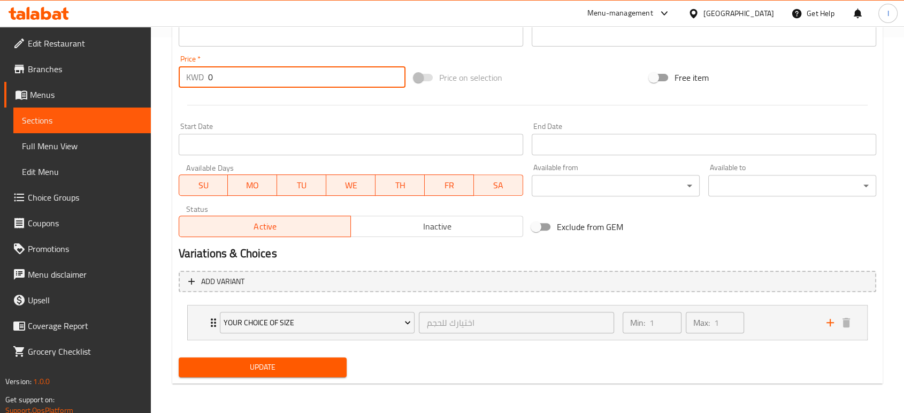
type input "0"
click at [244, 370] on span "Update" at bounding box center [262, 367] width 151 height 13
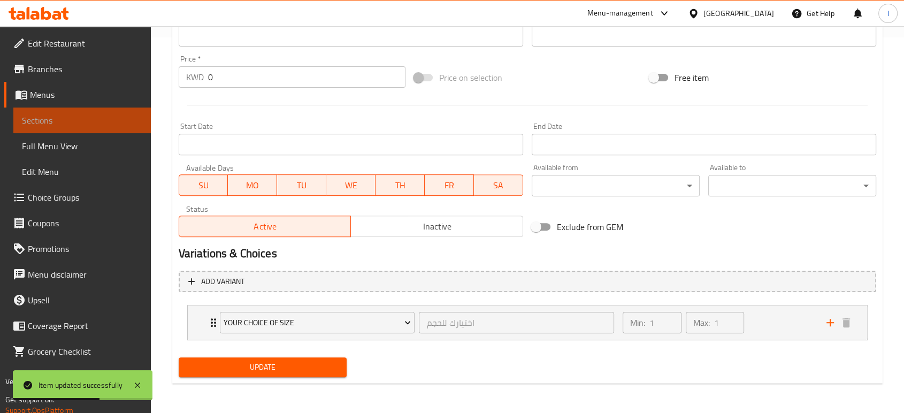
click at [50, 114] on span "Sections" at bounding box center [82, 120] width 120 height 13
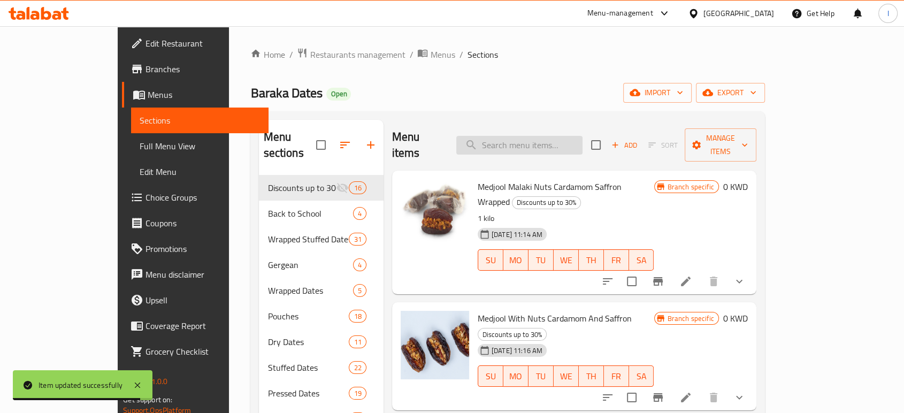
click at [543, 136] on input "search" at bounding box center [519, 145] width 126 height 19
paste input "Khudri Malaki Pistachio Rose"
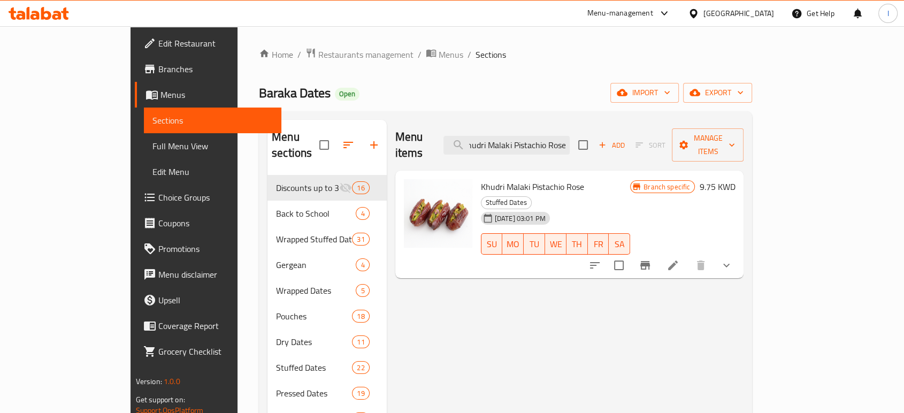
type input "Khudri Malaki Pistachio Rose"
click at [679, 259] on icon at bounding box center [673, 265] width 13 height 13
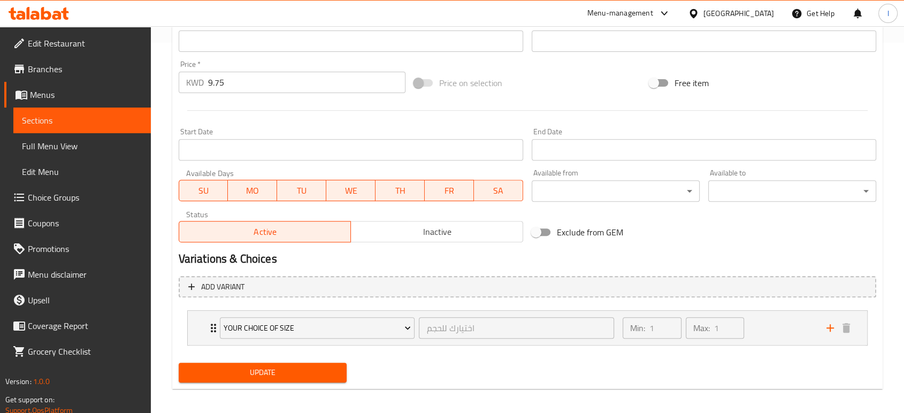
scroll to position [376, 0]
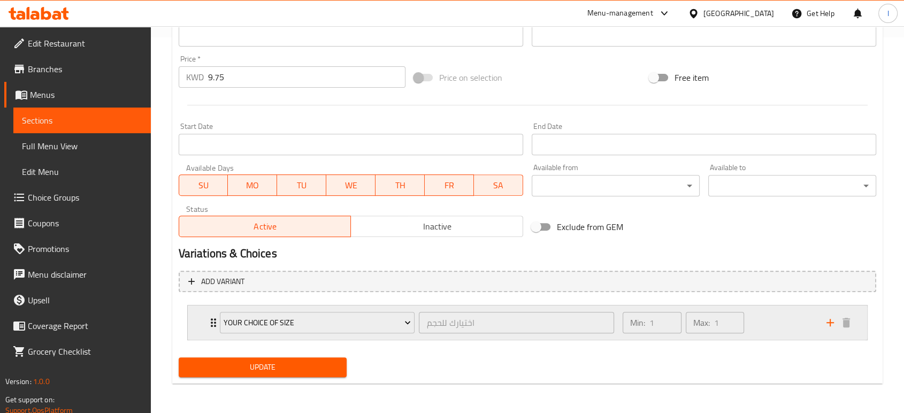
click at [212, 322] on icon "Expand" at bounding box center [213, 322] width 5 height 9
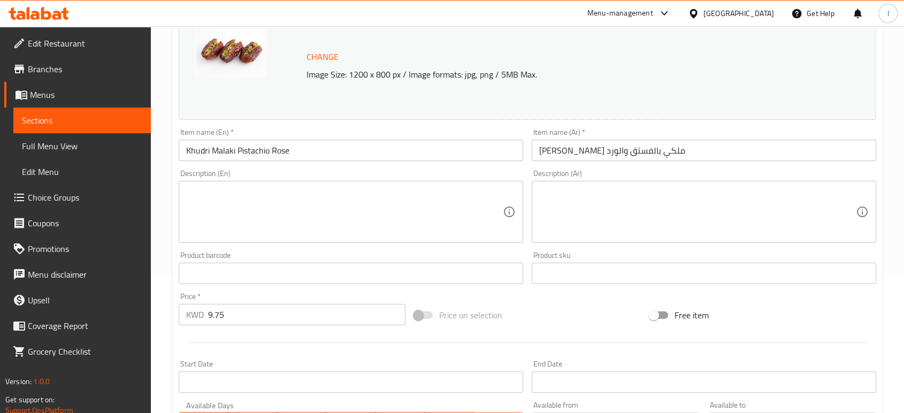
scroll to position [137, 0]
drag, startPoint x: -25, startPoint y: 327, endPoint x: -131, endPoint y: 326, distance: 105.4
click at [0, 276] on html "​ Menu-management [GEOGRAPHIC_DATA] Get Help I Edit Restaurant Branches Menus S…" at bounding box center [452, 69] width 904 height 413
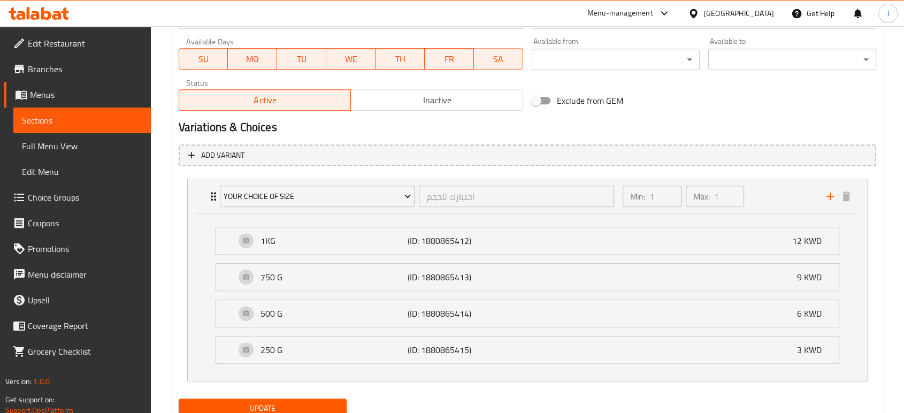
scroll to position [543, 0]
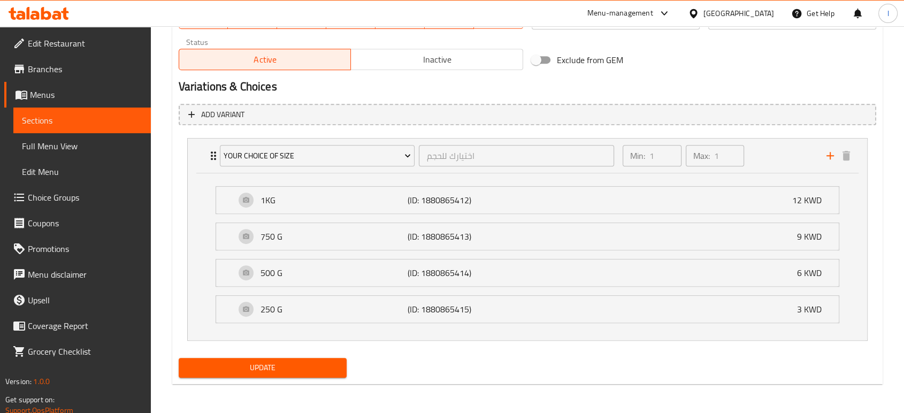
type input "0"
click at [250, 362] on span "Update" at bounding box center [262, 367] width 151 height 13
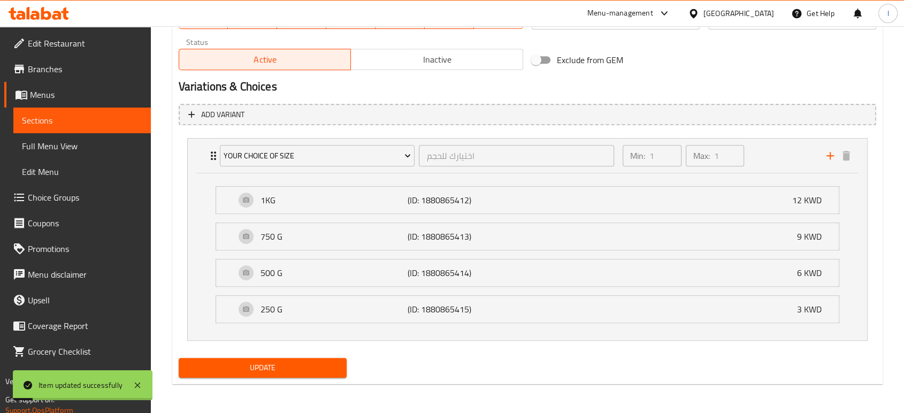
click at [75, 117] on span "Sections" at bounding box center [82, 120] width 120 height 13
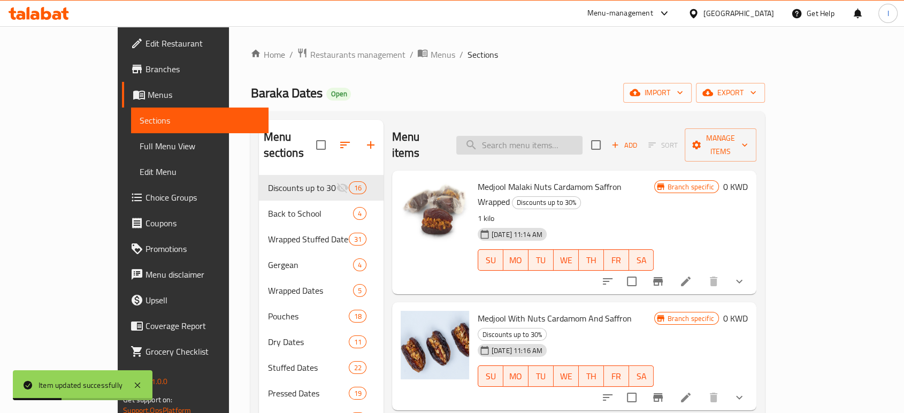
click at [536, 136] on input "search" at bounding box center [519, 145] width 126 height 19
paste input "Khudri Malaki With Orange"
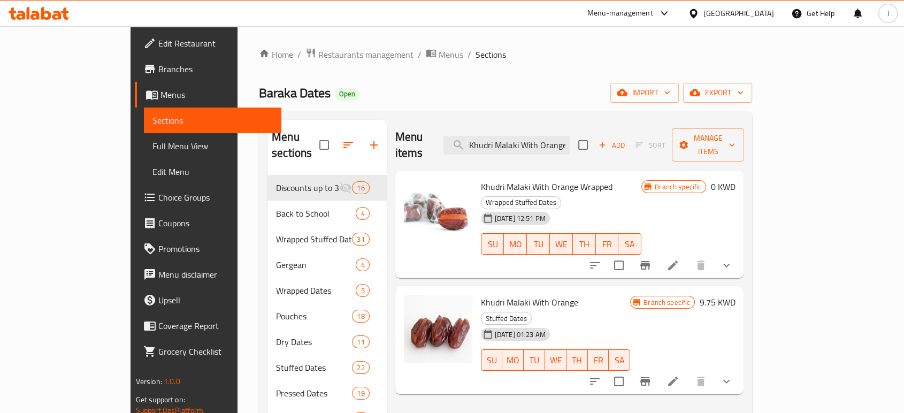
type input "Khudri Malaki With Orange"
click at [679, 375] on icon at bounding box center [673, 381] width 13 height 13
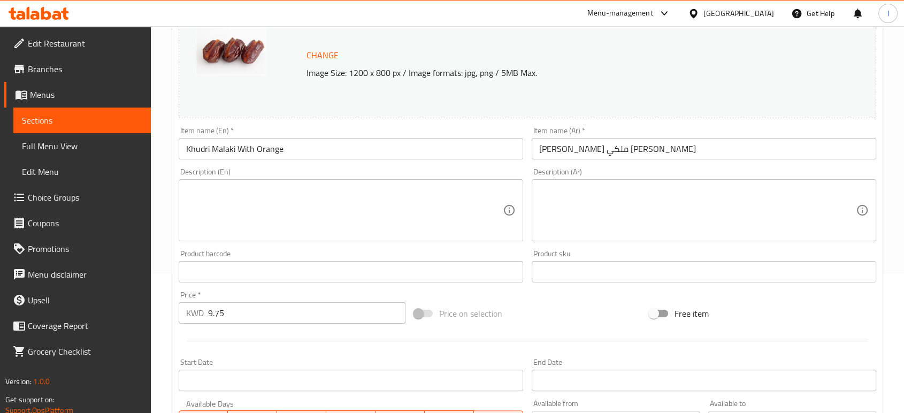
scroll to position [376, 0]
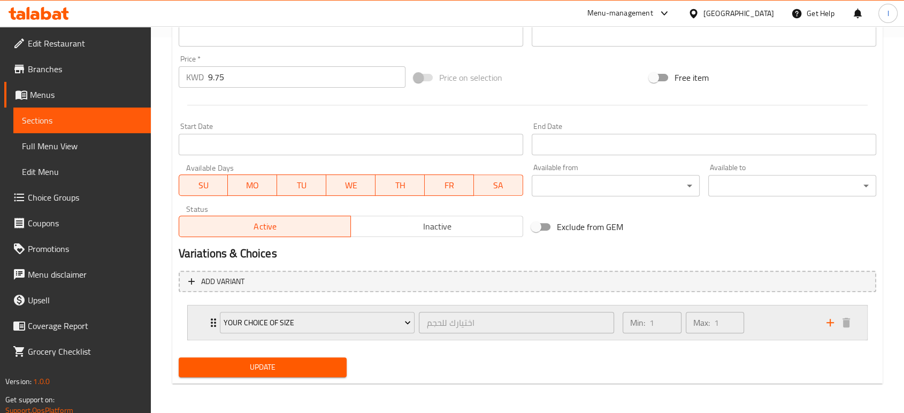
click at [208, 323] on icon "Expand" at bounding box center [213, 322] width 13 height 13
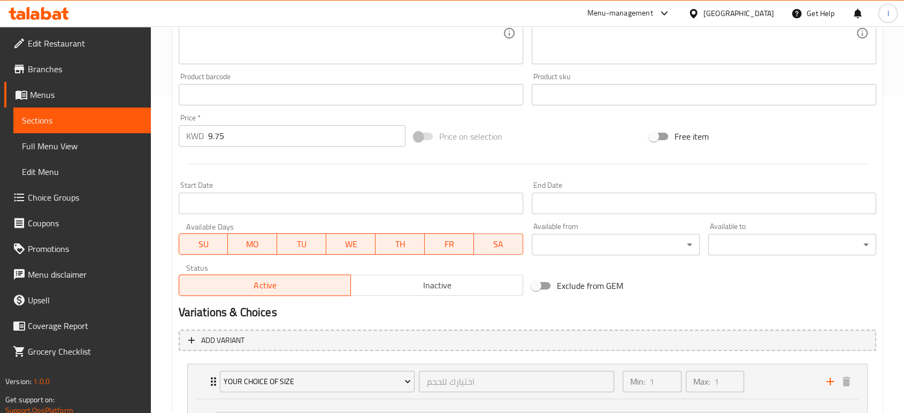
scroll to position [257, 0]
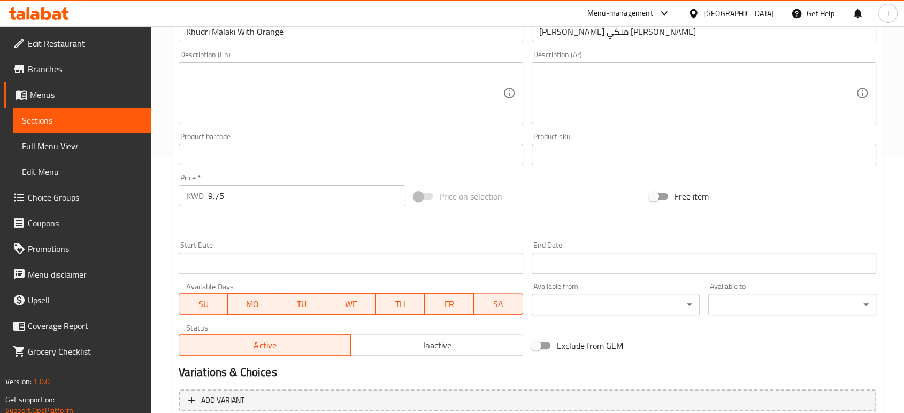
click at [26, 186] on div "Edit Restaurant Branches Menus Sections Full Menu View Edit Menu Choice Groups …" at bounding box center [452, 234] width 904 height 930
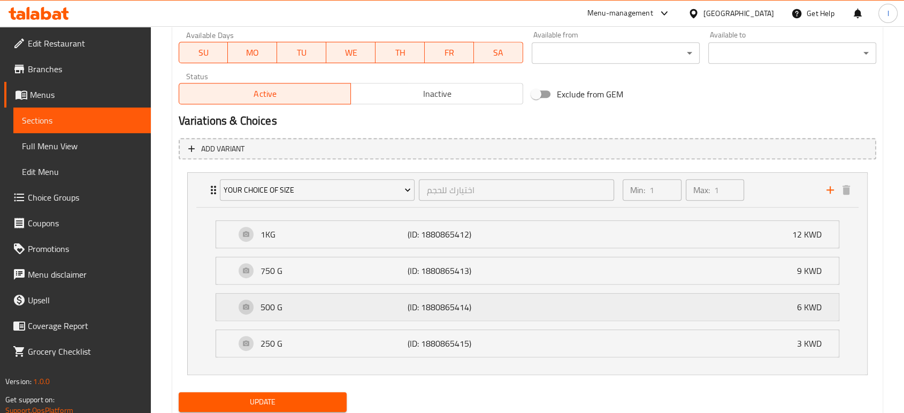
scroll to position [543, 0]
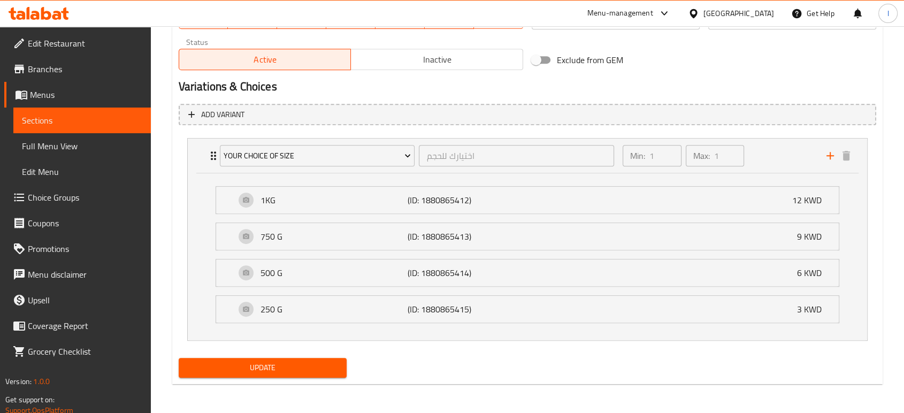
type input "0"
click at [204, 365] on span "Update" at bounding box center [262, 367] width 151 height 13
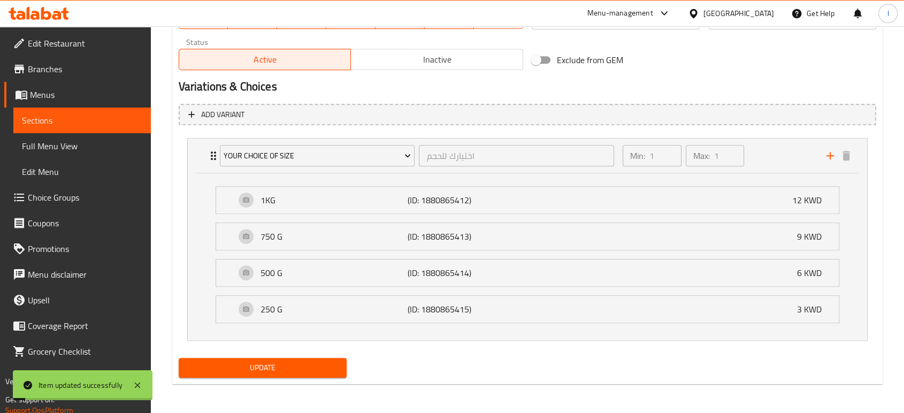
scroll to position [186, 0]
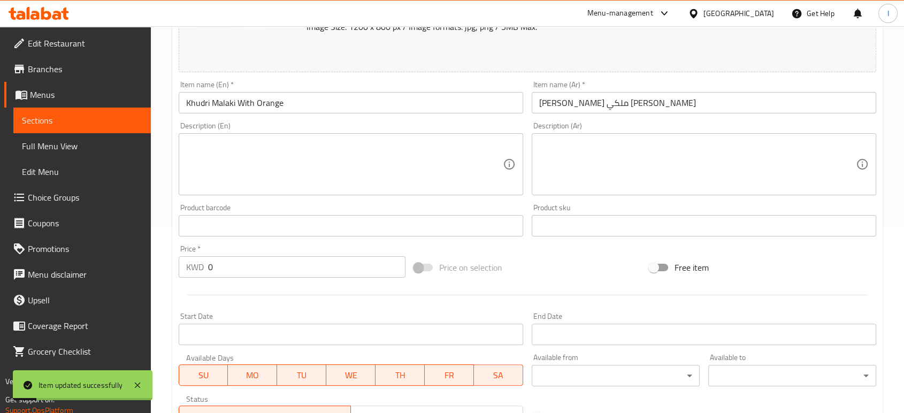
click at [42, 123] on span "Sections" at bounding box center [82, 120] width 120 height 13
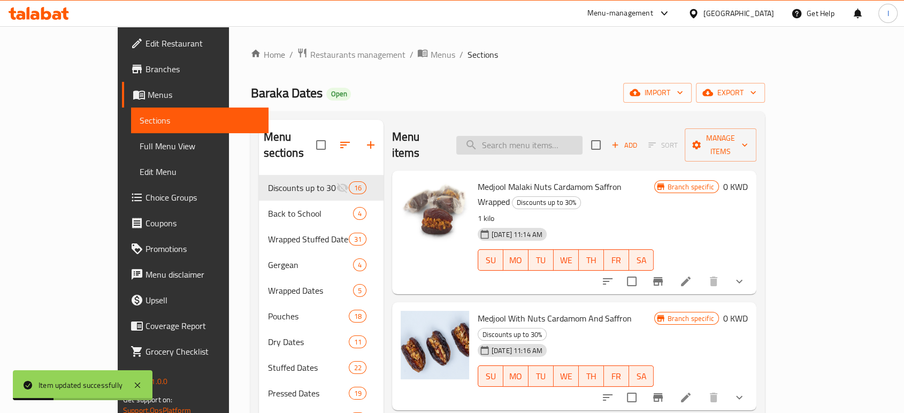
click at [574, 145] on input "search" at bounding box center [519, 145] width 126 height 19
paste input "[PERSON_NAME] With Pistachio"
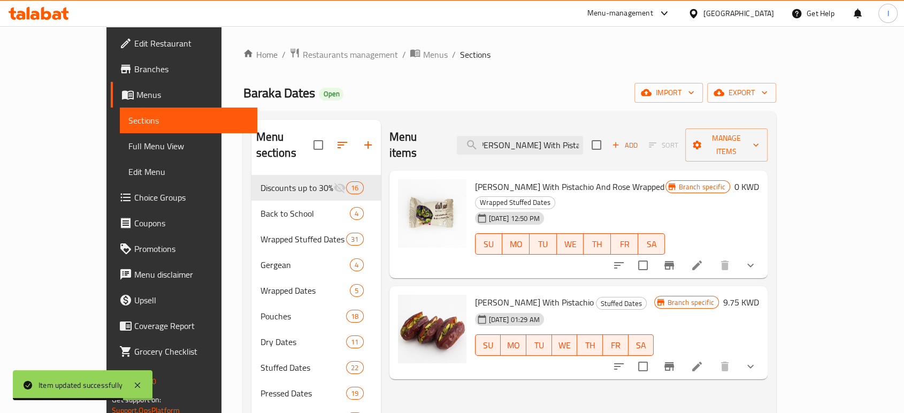
type input "[PERSON_NAME] With Pistachio"
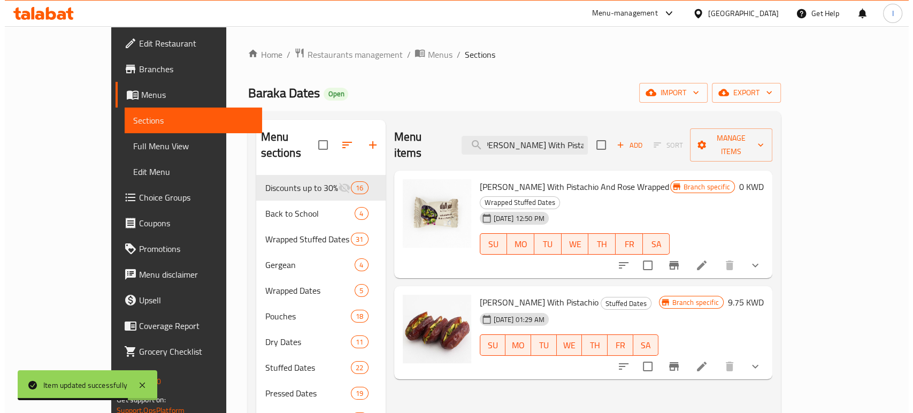
scroll to position [0, 0]
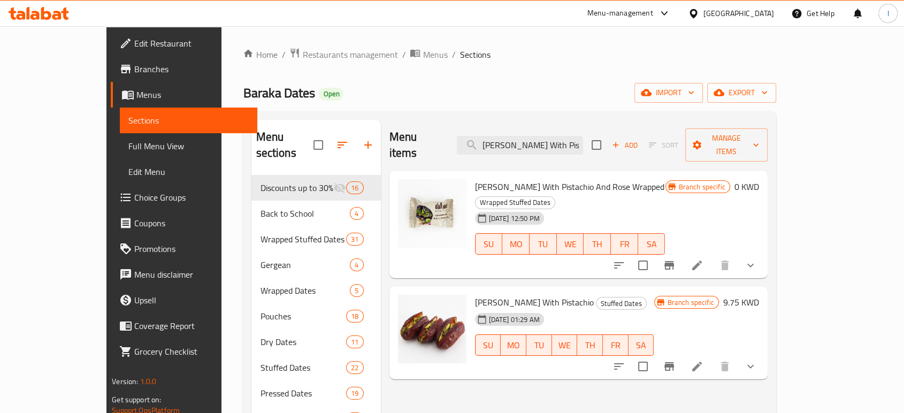
click at [704, 360] on icon at bounding box center [697, 366] width 13 height 13
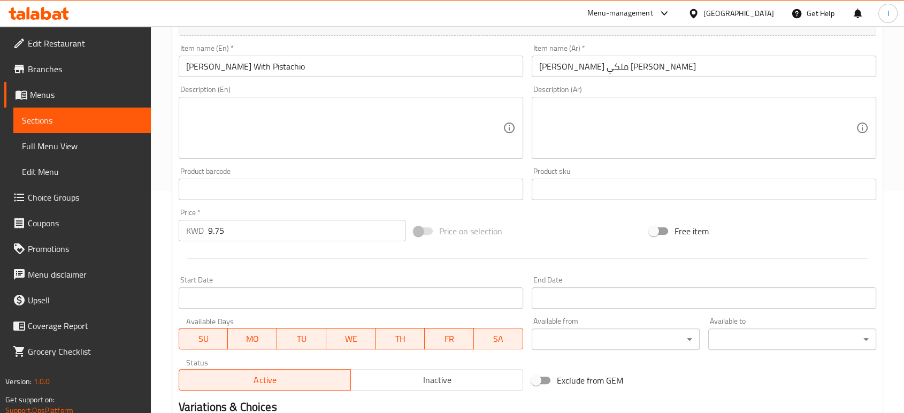
scroll to position [297, 0]
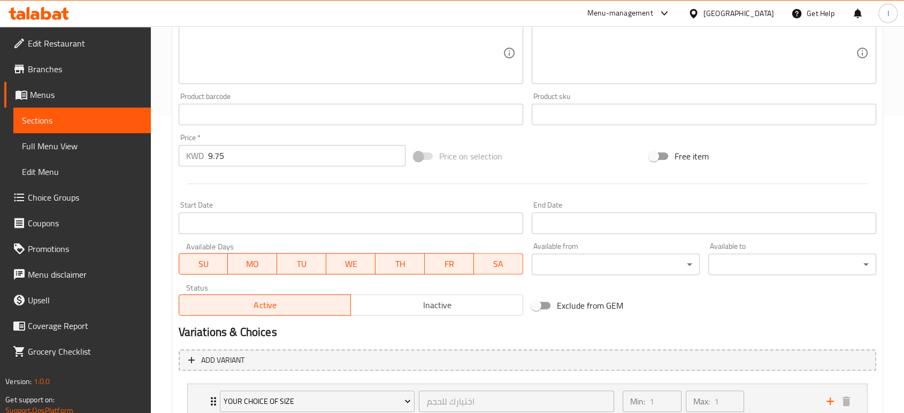
drag, startPoint x: 218, startPoint y: 152, endPoint x: -98, endPoint y: 149, distance: 316.7
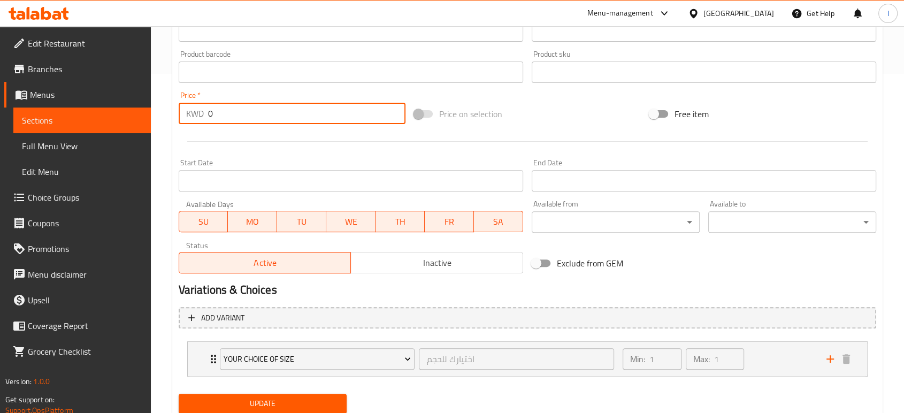
scroll to position [376, 0]
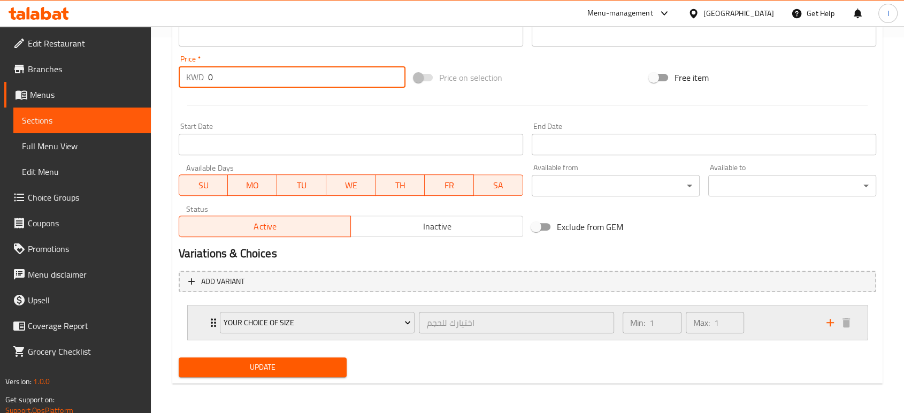
click at [210, 318] on icon "Expand" at bounding box center [213, 322] width 13 height 13
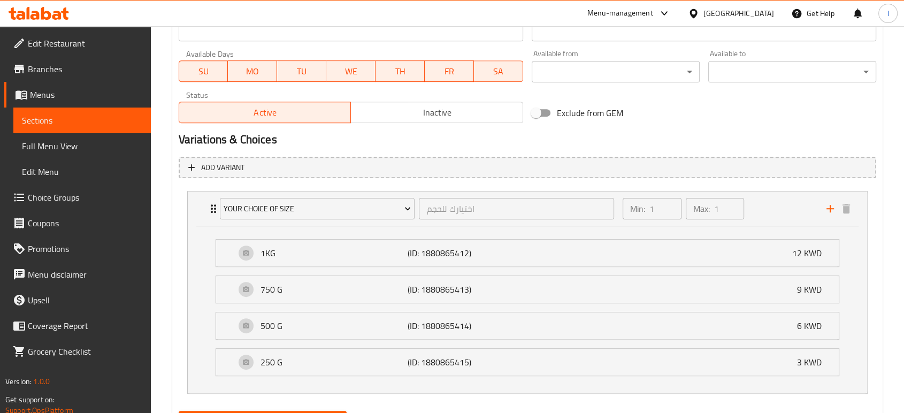
scroll to position [543, 0]
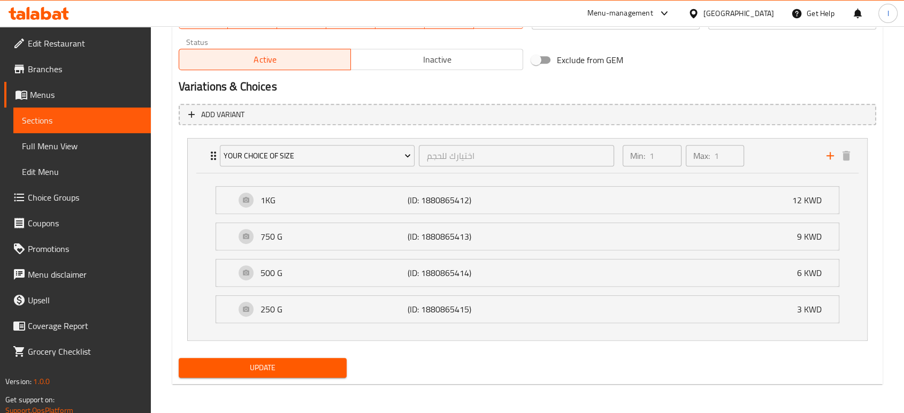
type input "0"
click at [302, 364] on span "Update" at bounding box center [262, 367] width 151 height 13
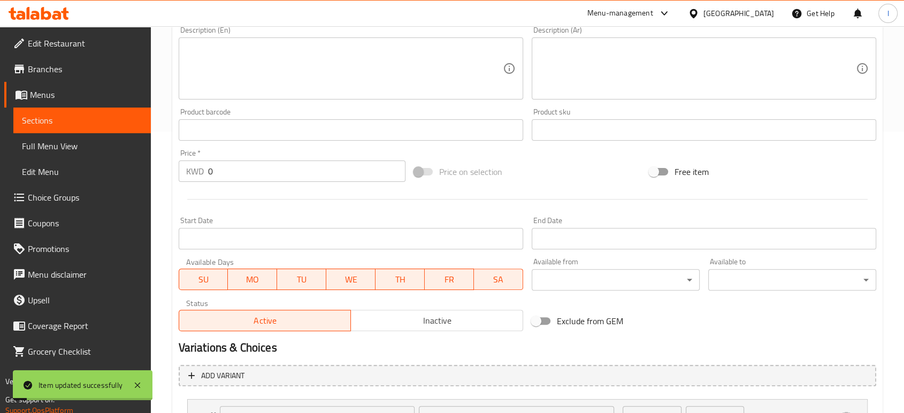
scroll to position [126, 0]
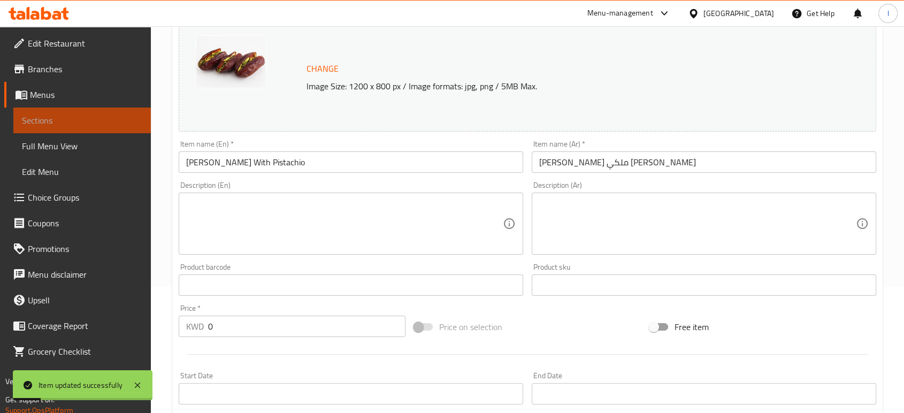
click at [43, 119] on span "Sections" at bounding box center [82, 120] width 120 height 13
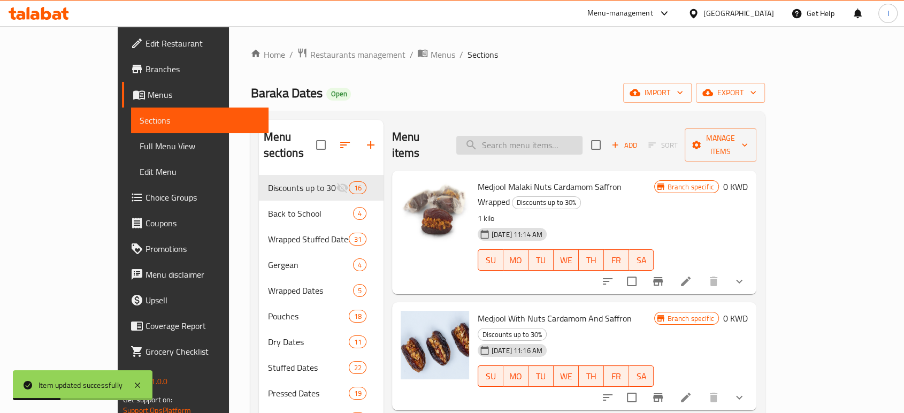
click at [536, 136] on input "search" at bounding box center [519, 145] width 126 height 19
paste input "Milk Chocolate Covered Seedless Khudri Malaki - Wrapped"
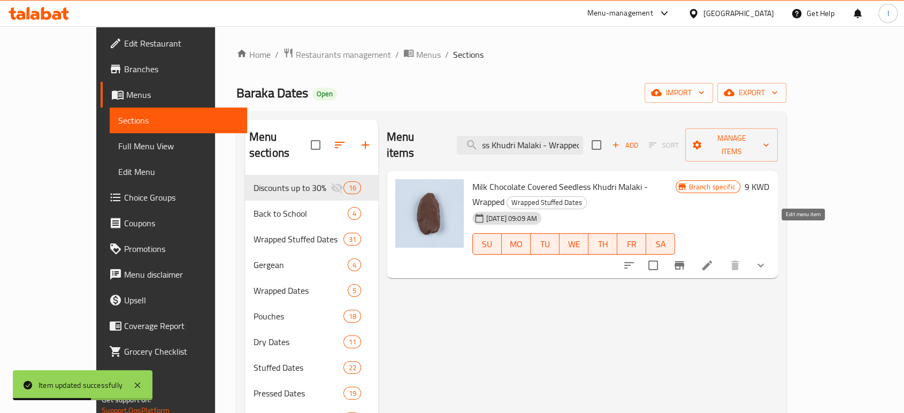
type input "Milk Chocolate Covered Seedless Khudri Malaki - Wrapped"
click at [712, 261] on icon at bounding box center [707, 266] width 10 height 10
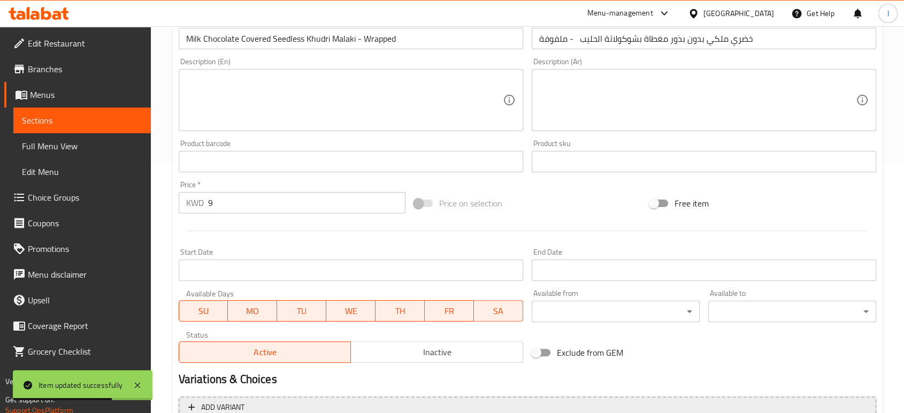
scroll to position [376, 0]
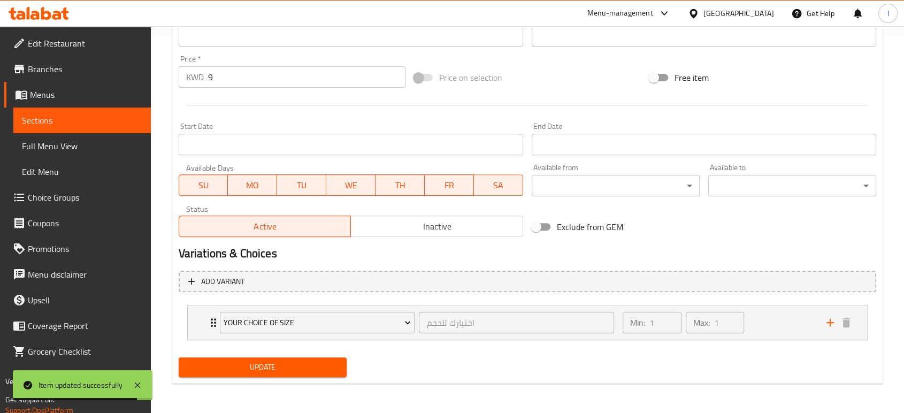
drag, startPoint x: 227, startPoint y: 83, endPoint x: 52, endPoint y: 79, distance: 174.5
click at [207, 83] on div "KWD 9 Price *" at bounding box center [292, 76] width 227 height 21
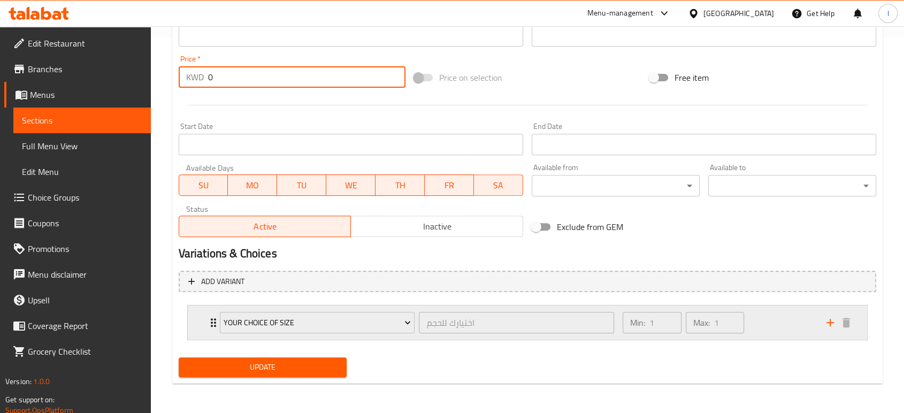
click at [215, 320] on div "Your choice Of Size اختيارك للحجم ​" at bounding box center [417, 322] width 408 height 34
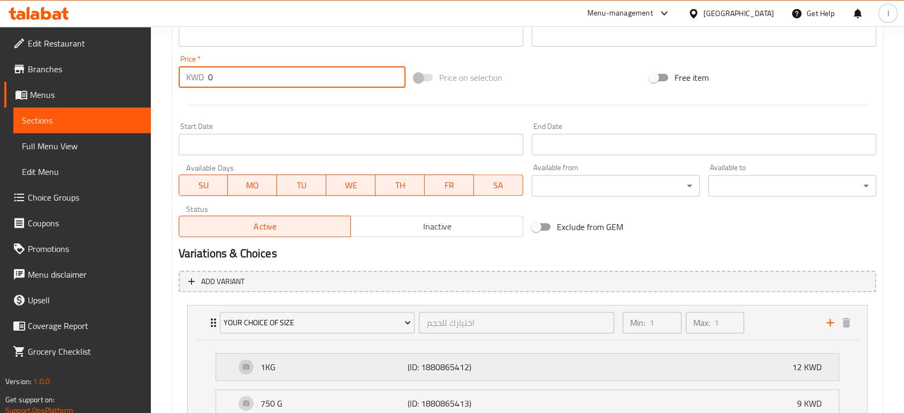
scroll to position [543, 0]
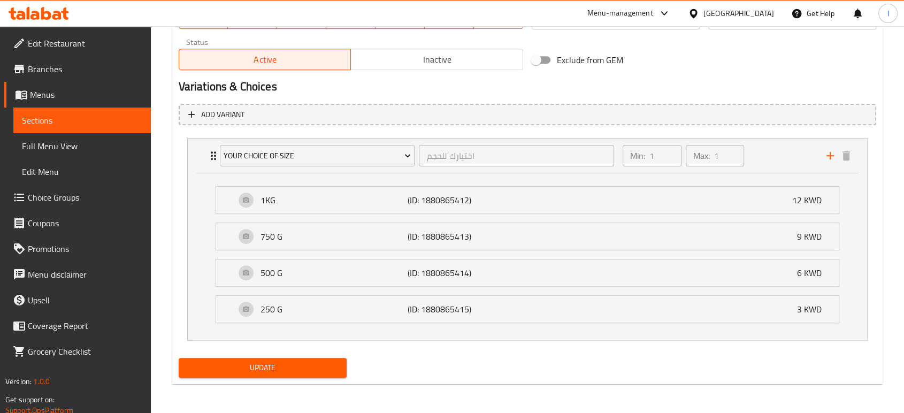
type input "0"
click at [255, 369] on span "Update" at bounding box center [262, 367] width 151 height 13
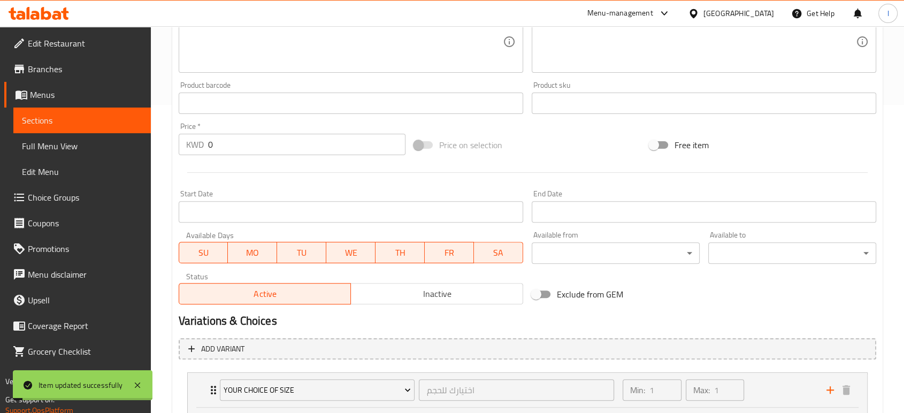
scroll to position [126, 0]
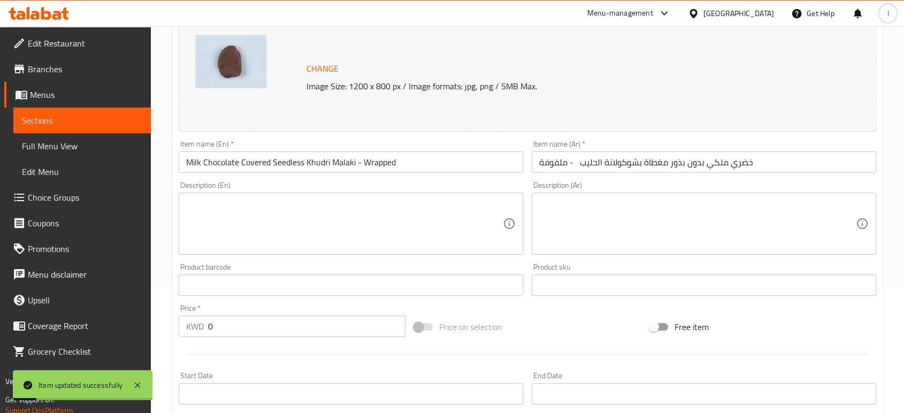
drag, startPoint x: 45, startPoint y: 118, endPoint x: 73, endPoint y: 123, distance: 28.7
click at [45, 118] on span "Sections" at bounding box center [82, 120] width 120 height 13
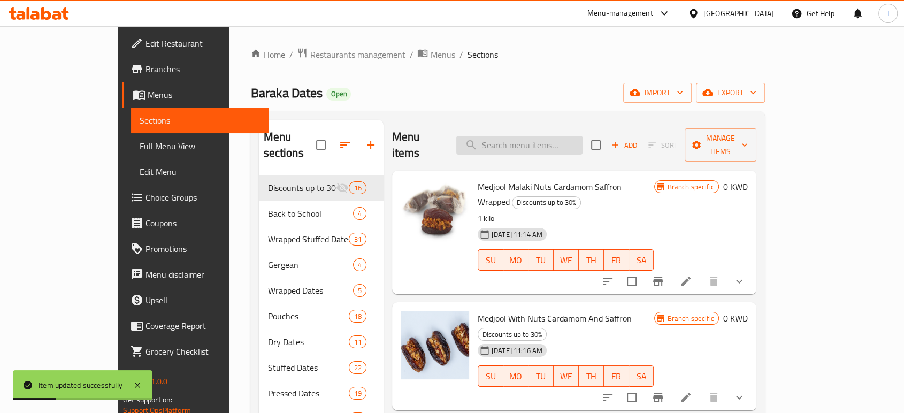
click at [537, 136] on input "search" at bounding box center [519, 145] width 126 height 19
paste input "Khudri Almond Dark Chocolate Wrapped"
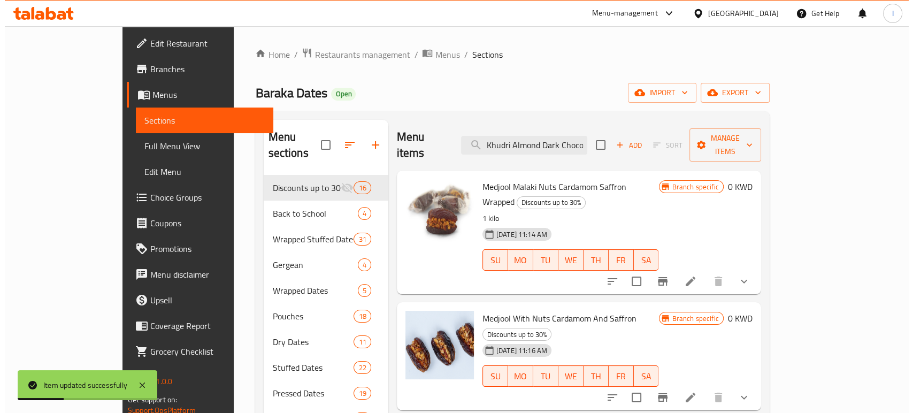
scroll to position [0, 47]
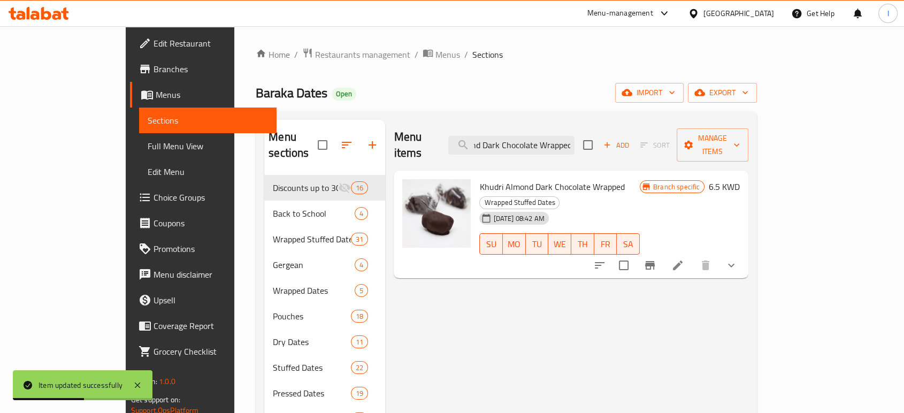
type input "Khudri Almond Dark Chocolate Wrapped"
click at [683, 261] on icon at bounding box center [678, 266] width 10 height 10
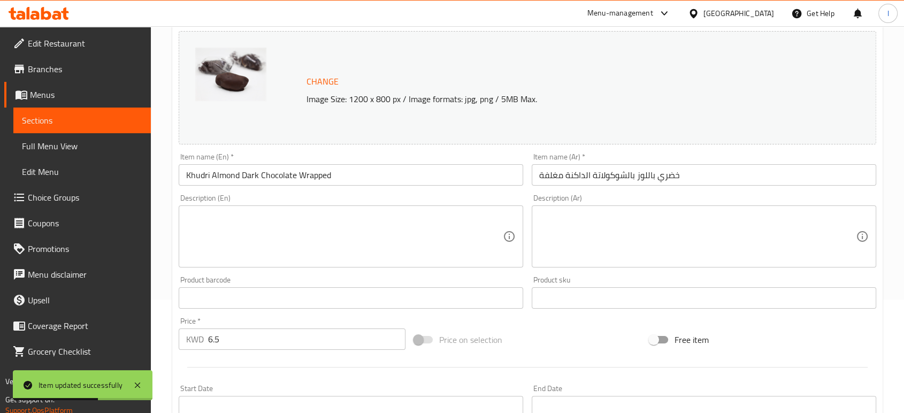
scroll to position [376, 0]
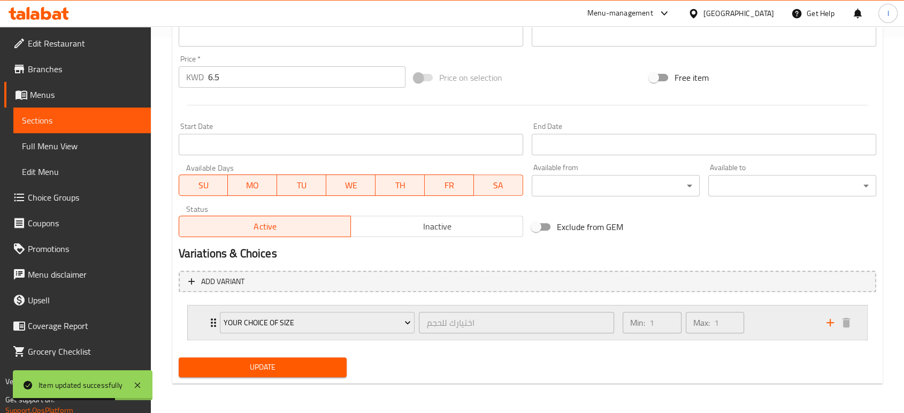
click at [211, 319] on icon "Expand" at bounding box center [213, 322] width 5 height 9
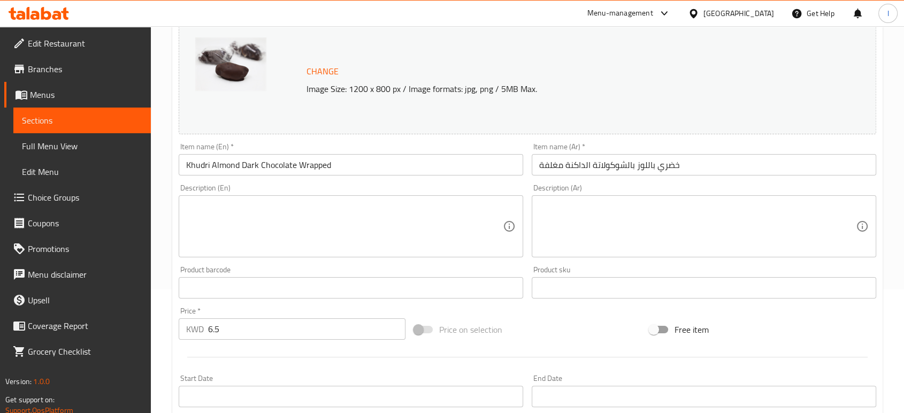
scroll to position [178, 0]
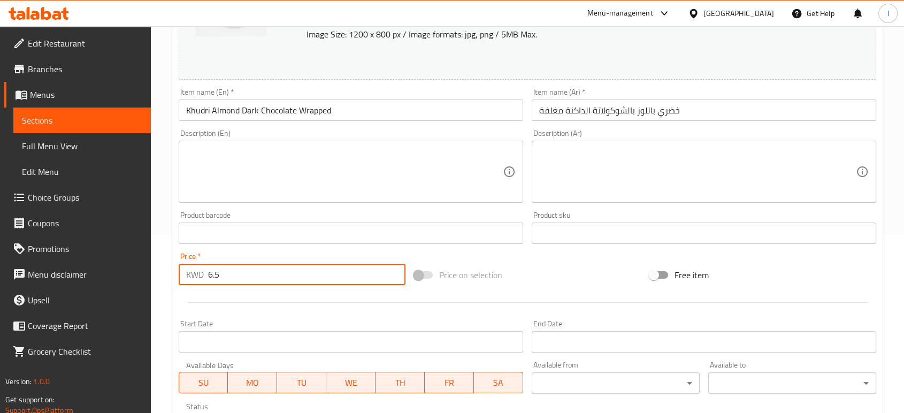
drag, startPoint x: 235, startPoint y: 272, endPoint x: 167, endPoint y: 286, distance: 68.9
click at [162, 277] on div "Home / Restaurants management / Menus / Sections / item / update Wrapped Stuffe…" at bounding box center [527, 313] width 753 height 930
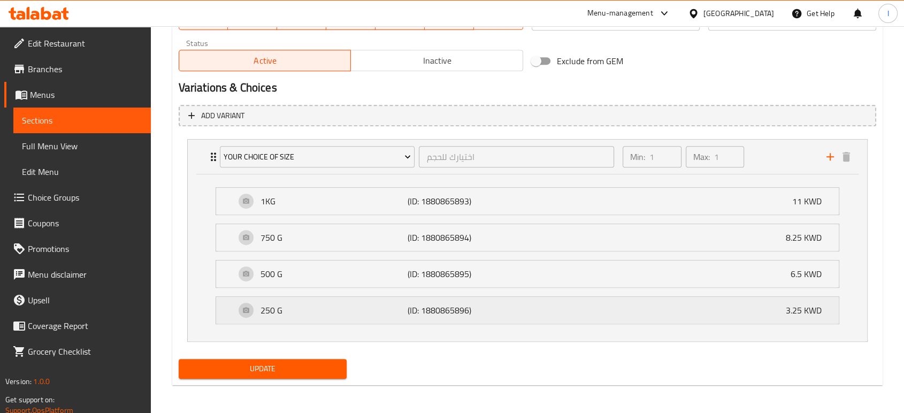
scroll to position [543, 0]
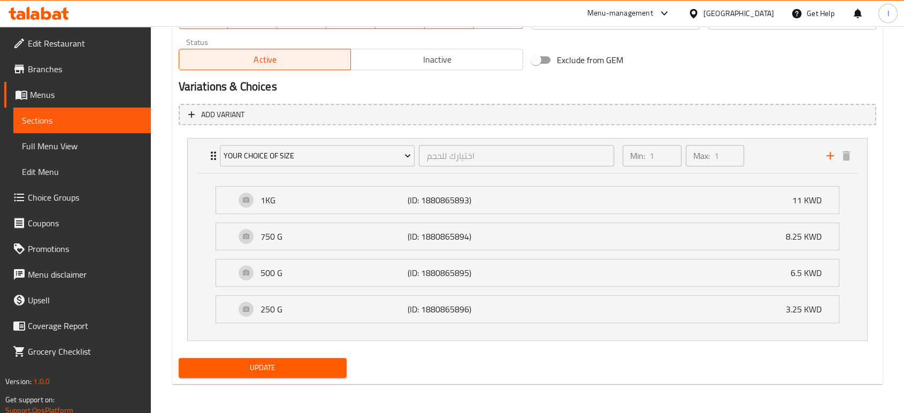
type input "0"
click at [213, 372] on span "Update" at bounding box center [262, 367] width 151 height 13
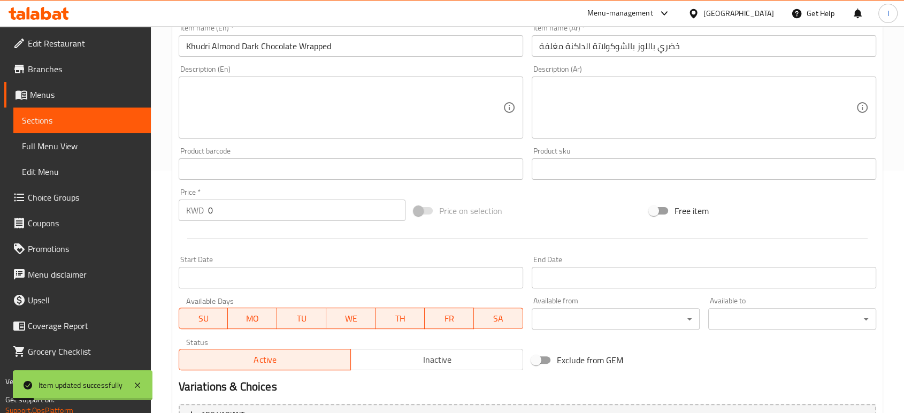
scroll to position [126, 0]
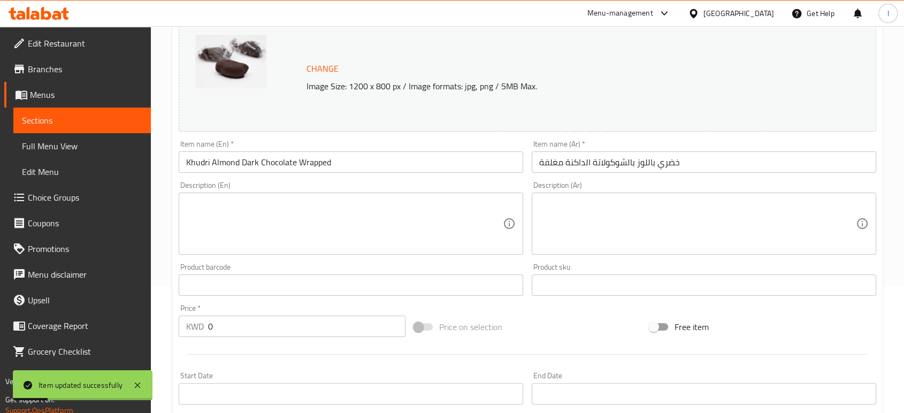
drag, startPoint x: 82, startPoint y: 120, endPoint x: 116, endPoint y: 127, distance: 33.8
click at [82, 121] on span "Sections" at bounding box center [82, 120] width 120 height 13
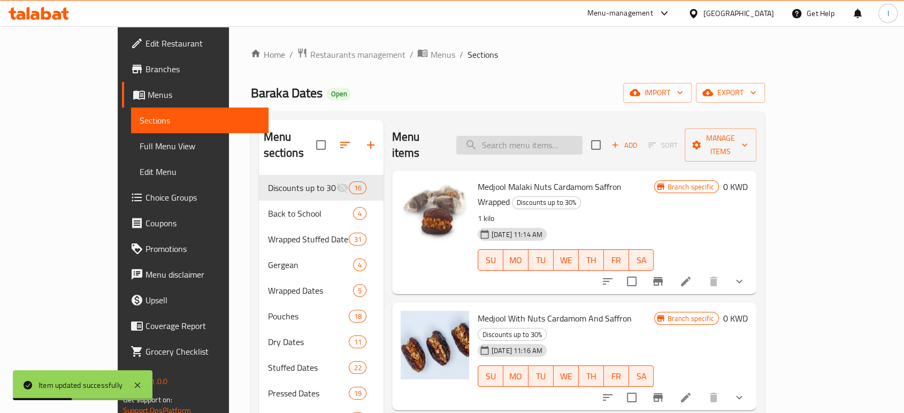
click at [554, 136] on input "search" at bounding box center [519, 145] width 126 height 19
paste input "Khudri Almond Dipped In Milk Chocolate Wrapped"
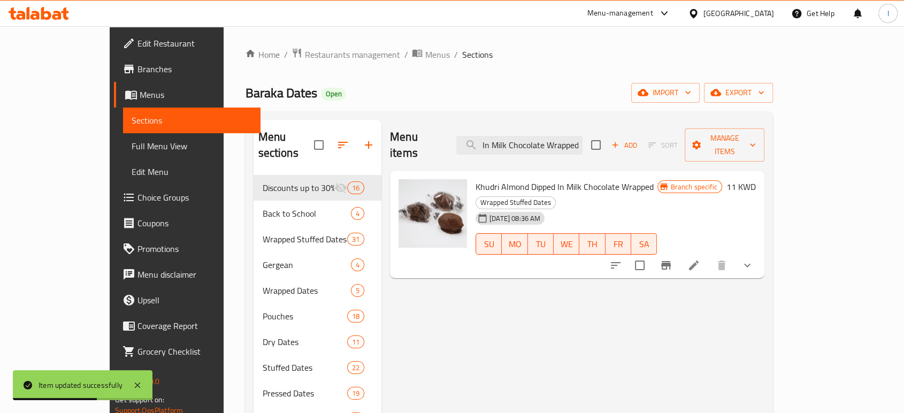
type input "Khudri Almond Dipped In Milk Chocolate Wrapped"
click at [699, 261] on icon at bounding box center [694, 266] width 10 height 10
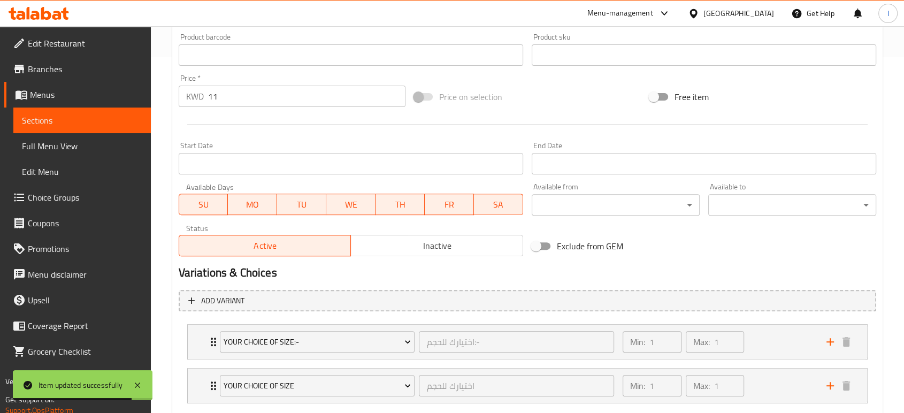
drag, startPoint x: 245, startPoint y: 93, endPoint x: 12, endPoint y: 135, distance: 236.5
click at [81, 127] on div "Edit Restaurant Branches Menus Sections Full Menu View Edit Menu Choice Groups …" at bounding box center [452, 73] width 904 height 807
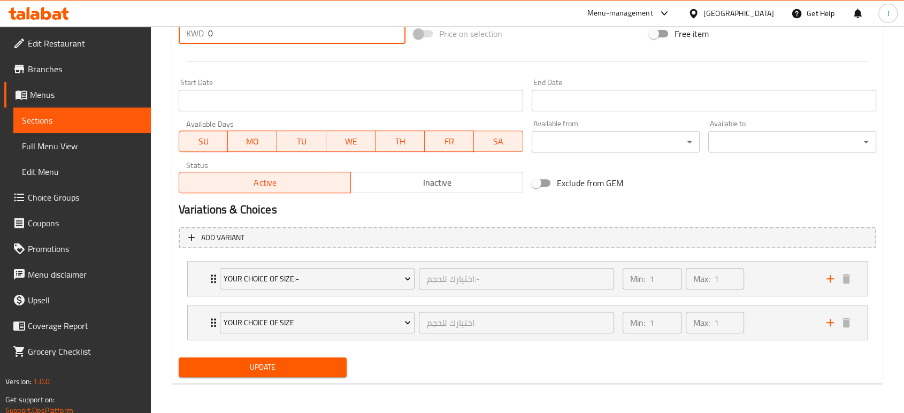
type input "0"
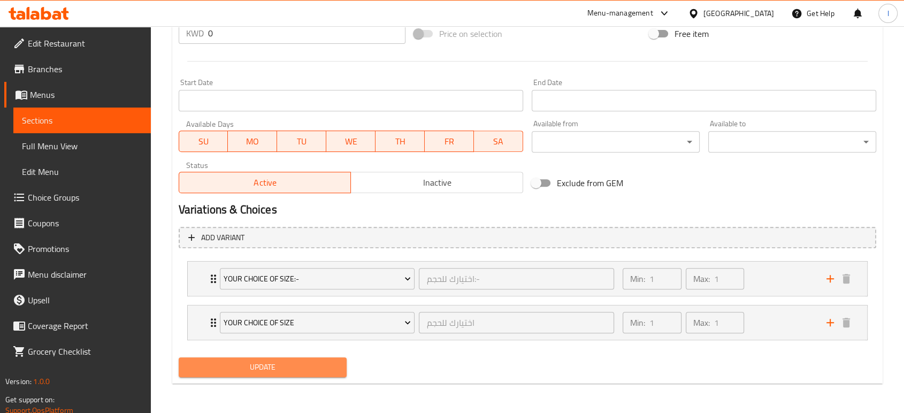
click at [241, 366] on span "Update" at bounding box center [262, 367] width 151 height 13
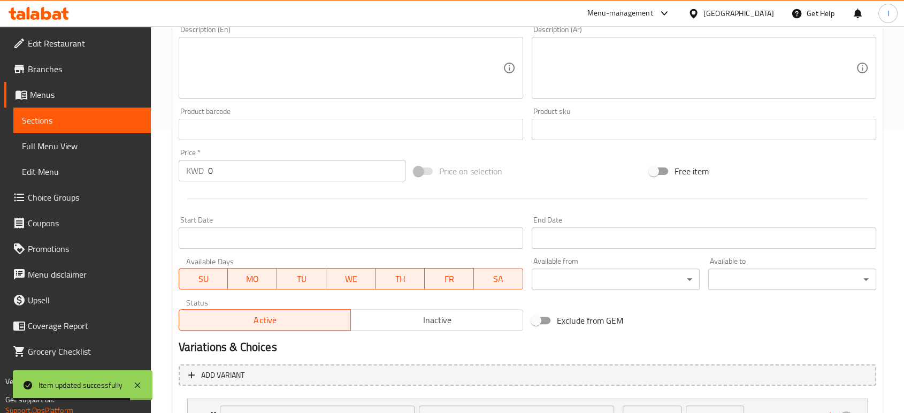
scroll to position [122, 0]
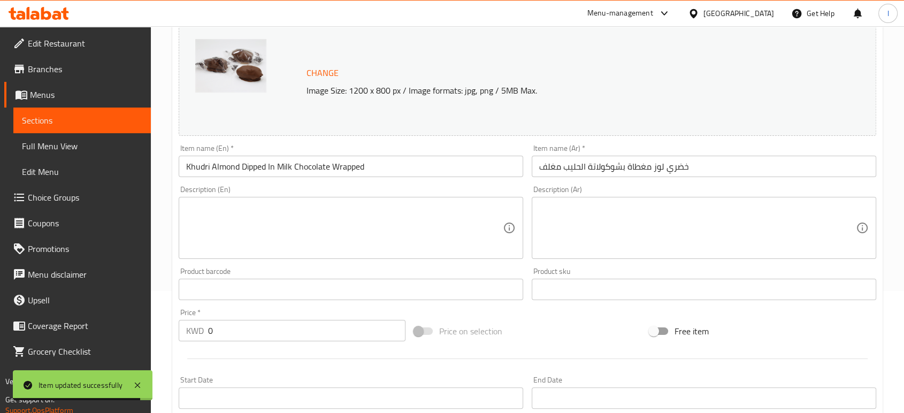
drag, startPoint x: 78, startPoint y: 120, endPoint x: 90, endPoint y: 122, distance: 12.0
click at [78, 120] on span "Sections" at bounding box center [82, 120] width 120 height 13
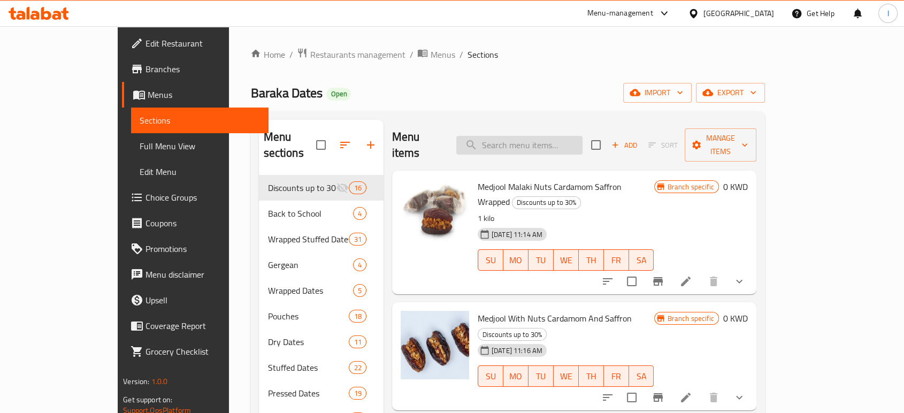
click at [541, 137] on input "search" at bounding box center [519, 145] width 126 height 19
paste input "Khudri Almond Dipped With White Chocolate Wrapped"
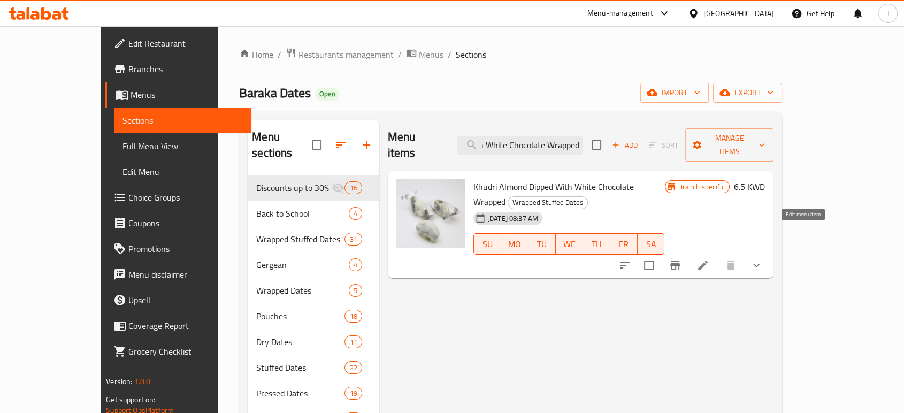
type input "Khudri Almond Dipped With White Chocolate Wrapped"
click at [709, 259] on icon at bounding box center [703, 265] width 13 height 13
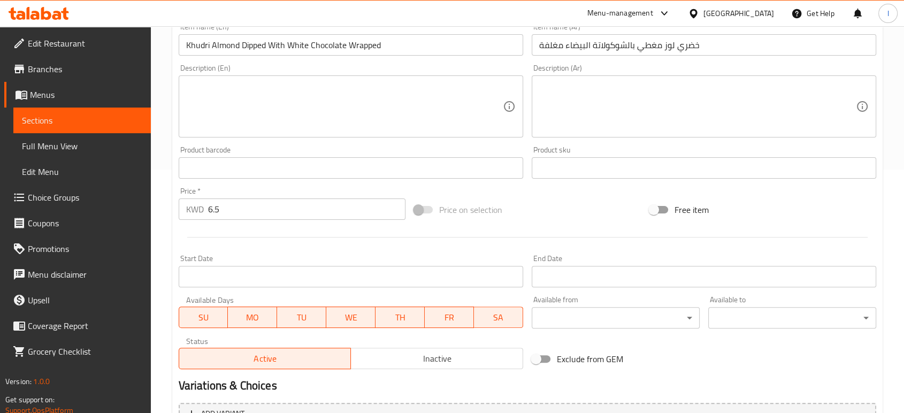
scroll to position [419, 0]
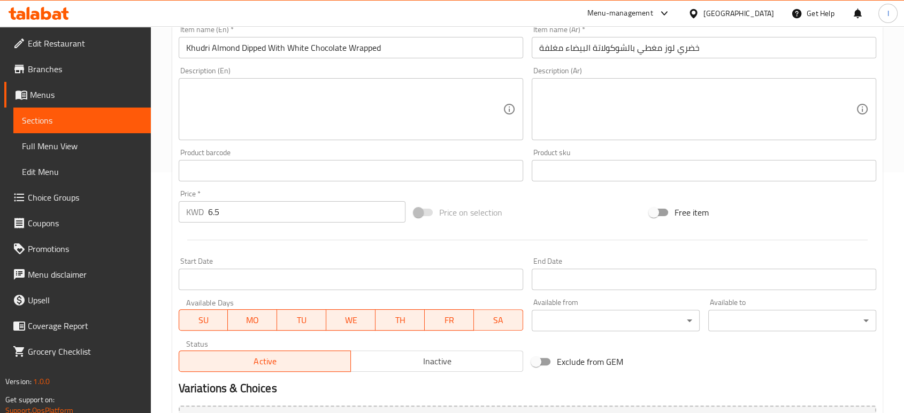
drag, startPoint x: 58, startPoint y: 198, endPoint x: 1, endPoint y: 207, distance: 57.9
click at [13, 195] on div "Edit Restaurant Branches Menus Sections Full Menu View Edit Menu Choice Groups …" at bounding box center [452, 188] width 904 height 807
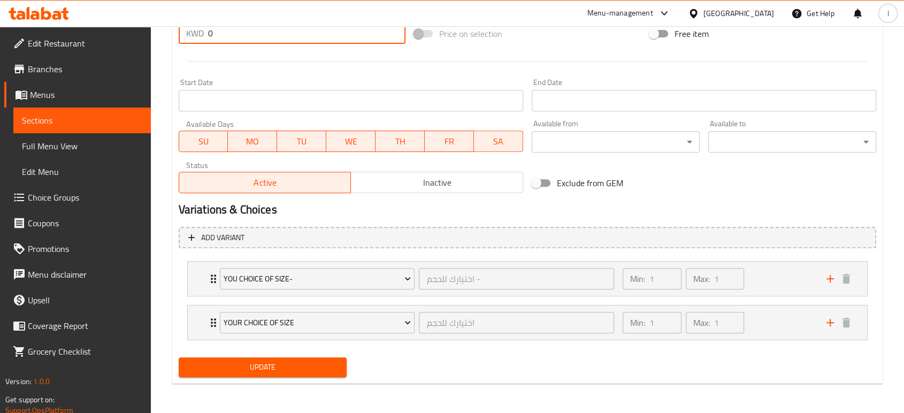
type input "0"
drag, startPoint x: 249, startPoint y: 366, endPoint x: 207, endPoint y: 347, distance: 46.9
click at [248, 366] on span "Update" at bounding box center [262, 367] width 151 height 13
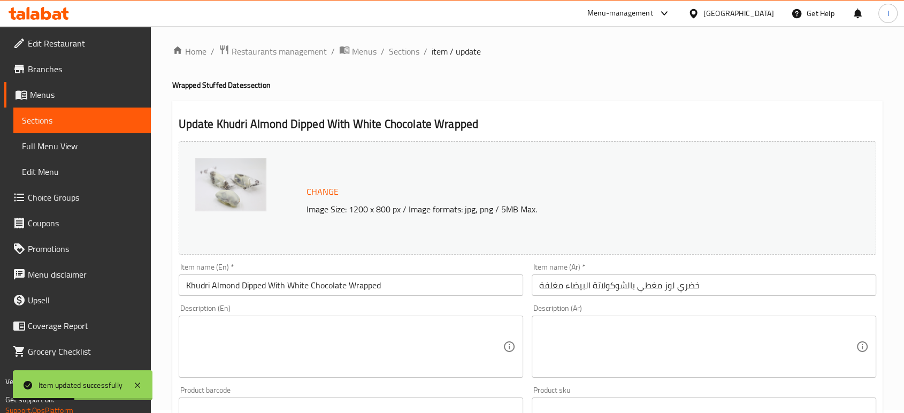
scroll to position [0, 0]
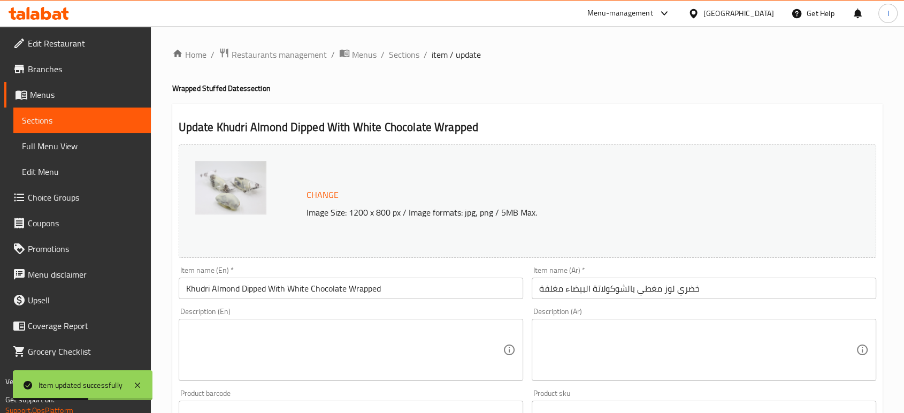
click at [58, 126] on span "Sections" at bounding box center [82, 120] width 120 height 13
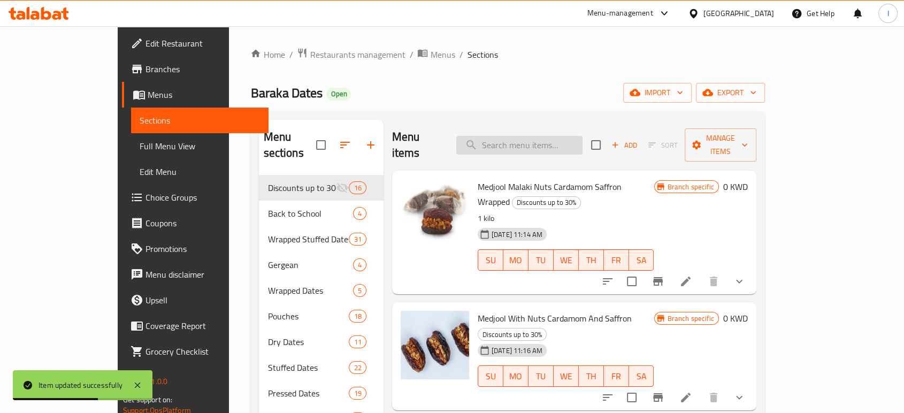
click at [552, 140] on input "search" at bounding box center [519, 145] width 126 height 19
paste input "Khudri Malaki With [PERSON_NAME]"
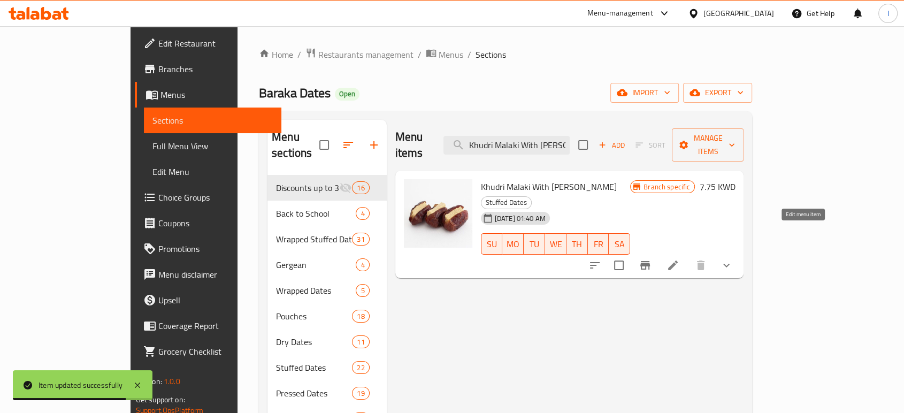
type input "Khudri Malaki With [PERSON_NAME]"
click at [679, 259] on icon at bounding box center [673, 265] width 13 height 13
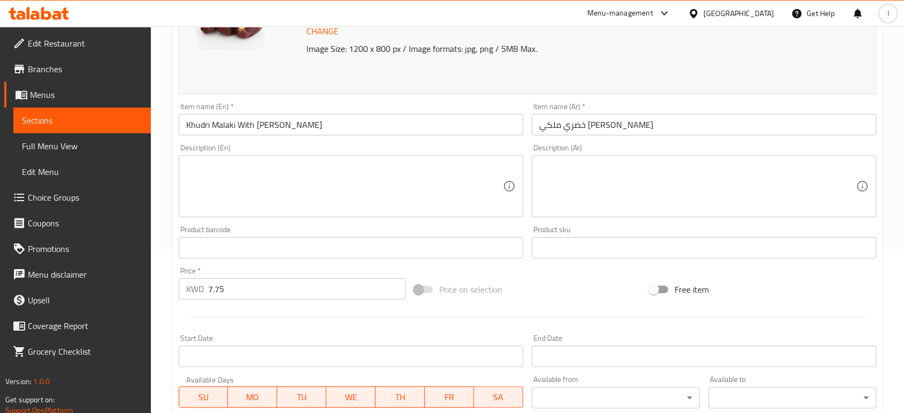
scroll to position [137, 0]
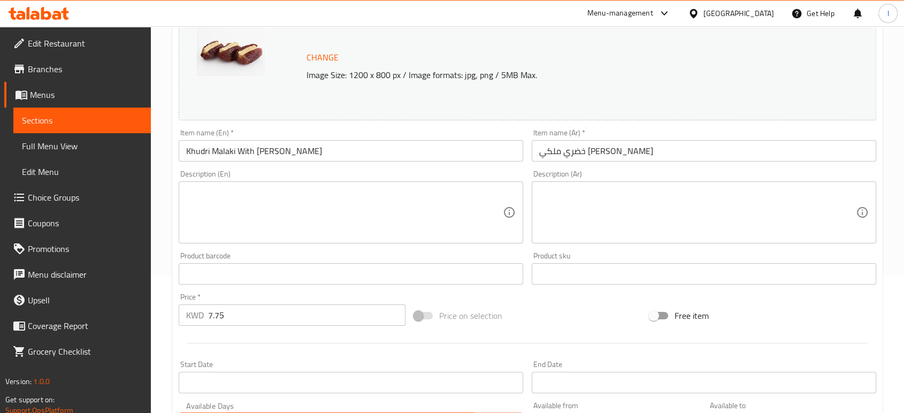
drag, startPoint x: 238, startPoint y: 317, endPoint x: -57, endPoint y: 285, distance: 296.5
click at [0, 276] on html "​ Menu-management [GEOGRAPHIC_DATA] Get Help I Edit Restaurant Branches Menus S…" at bounding box center [452, 69] width 904 height 413
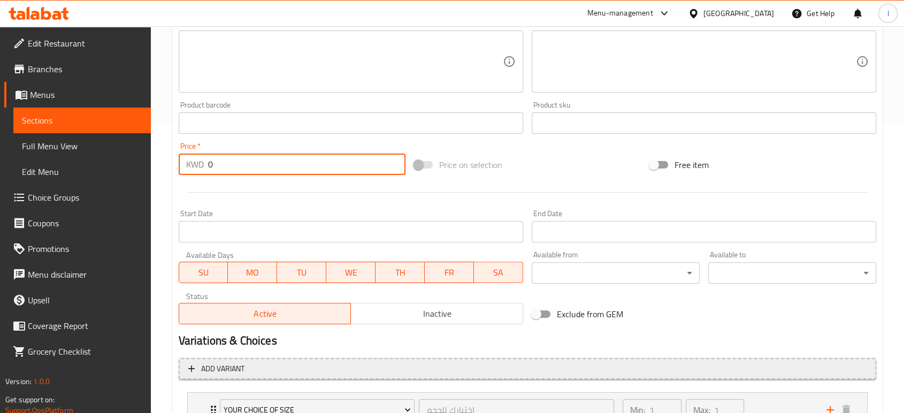
scroll to position [376, 0]
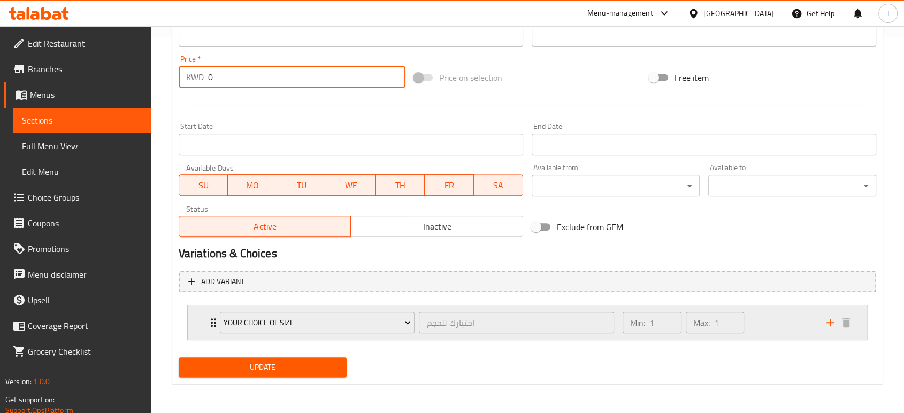
click at [212, 324] on icon "Expand" at bounding box center [213, 322] width 13 height 13
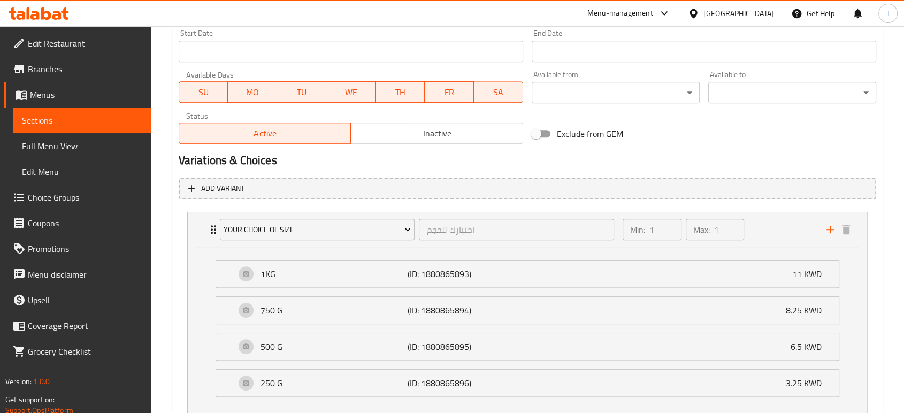
scroll to position [543, 0]
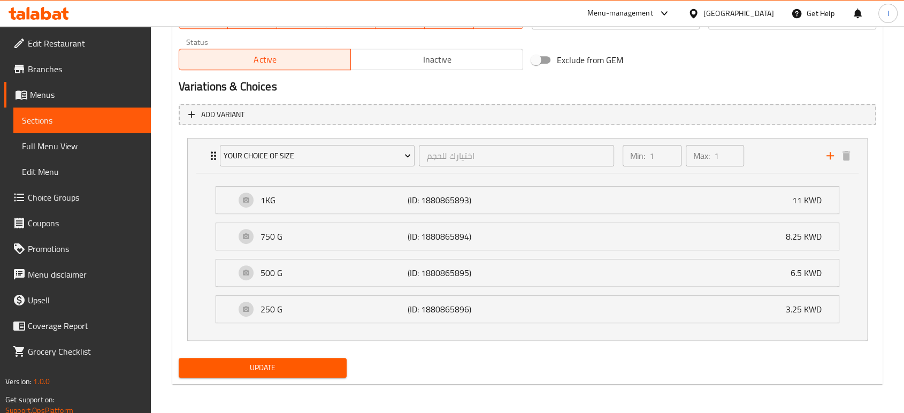
type input "0"
drag, startPoint x: 285, startPoint y: 372, endPoint x: 283, endPoint y: 379, distance: 7.3
click at [285, 372] on span "Update" at bounding box center [262, 367] width 151 height 13
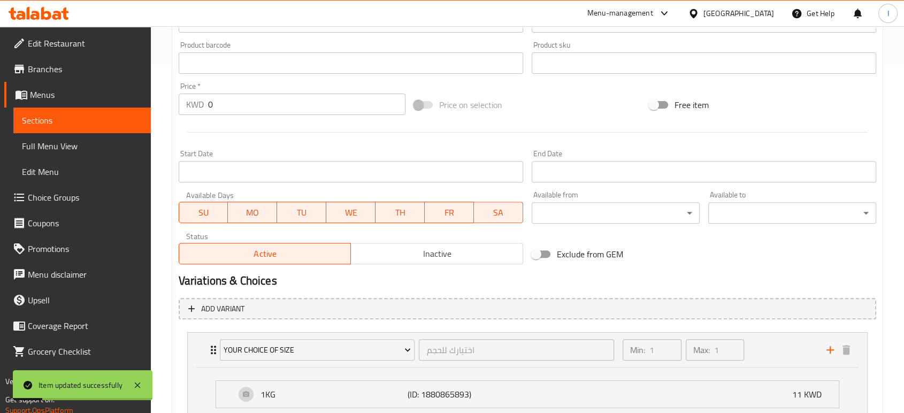
scroll to position [67, 0]
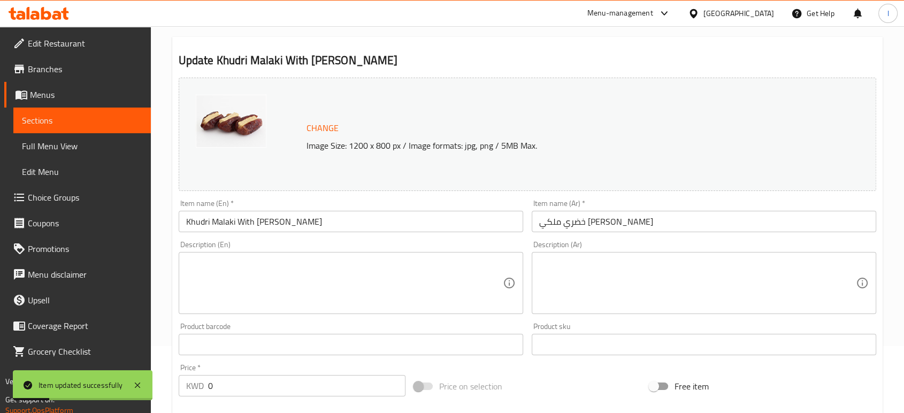
drag, startPoint x: 51, startPoint y: 119, endPoint x: 83, endPoint y: 119, distance: 32.1
click at [51, 119] on span "Sections" at bounding box center [82, 120] width 120 height 13
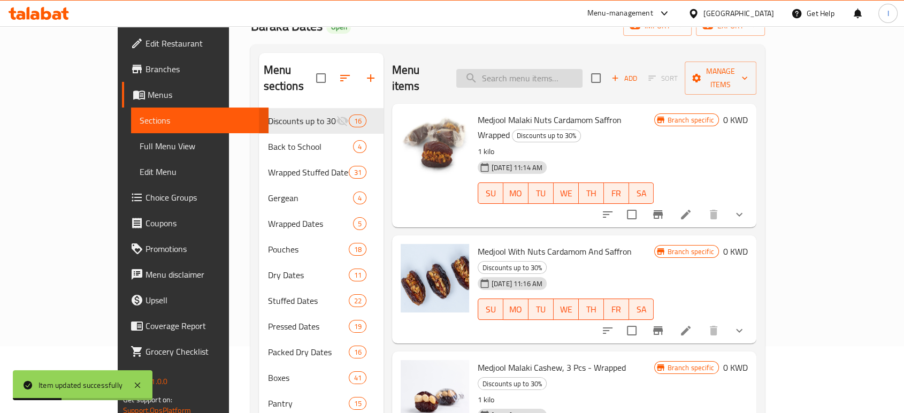
click at [561, 72] on input "search" at bounding box center [519, 78] width 126 height 19
paste input "Sukkari Rutab Stuffed With Rangena And Walnuts 1 Kg Wrapped"
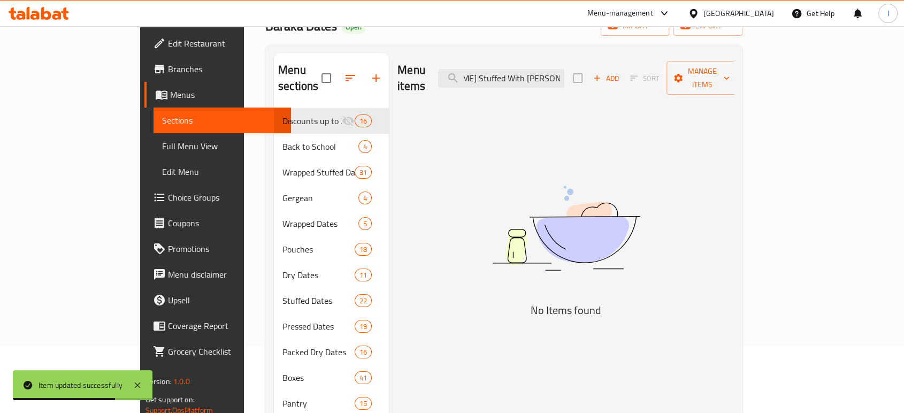
scroll to position [0, 36]
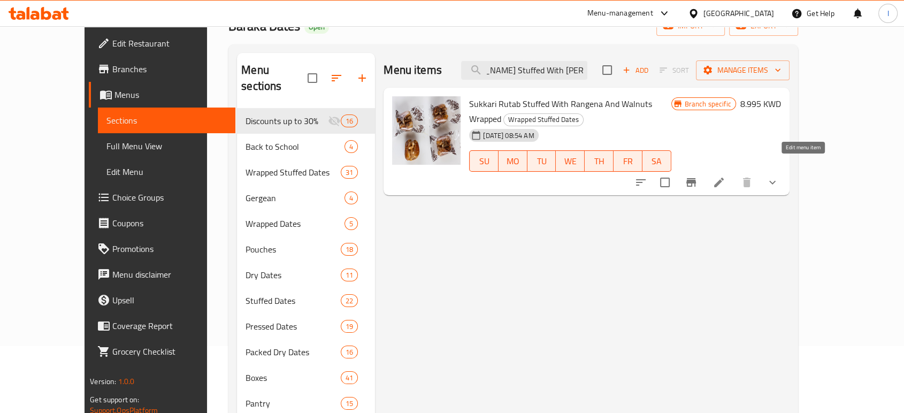
type input "[PERSON_NAME] Stuffed With [PERSON_NAME]"
click at [724, 178] on icon at bounding box center [719, 183] width 10 height 10
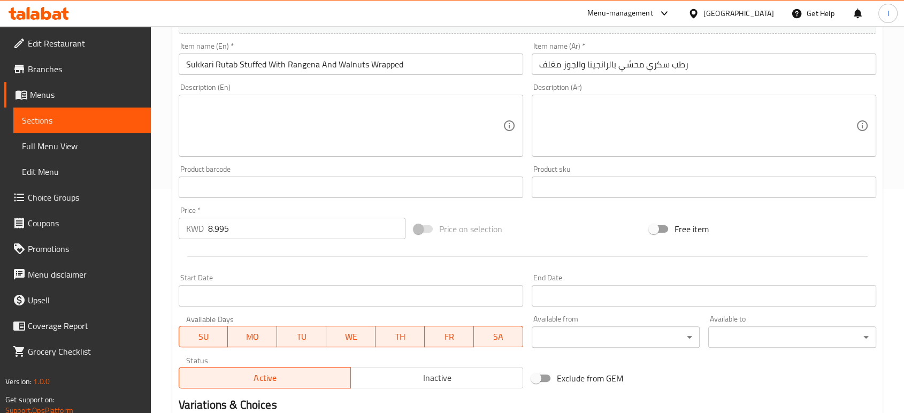
scroll to position [356, 0]
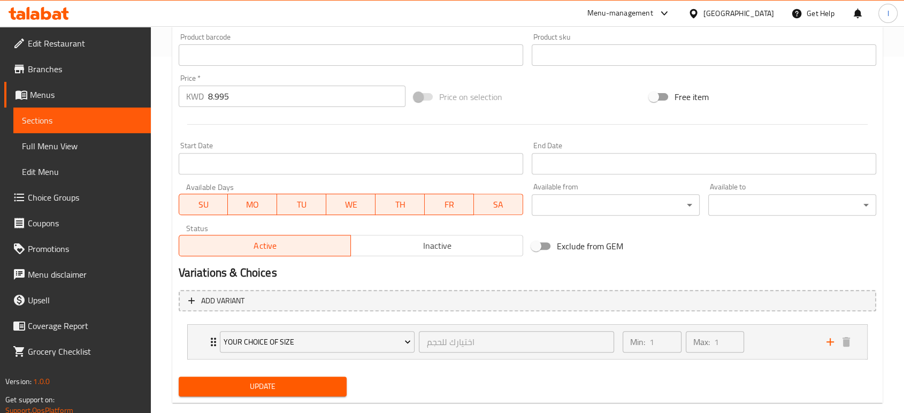
drag, startPoint x: 11, startPoint y: 155, endPoint x: -133, endPoint y: 182, distance: 146.5
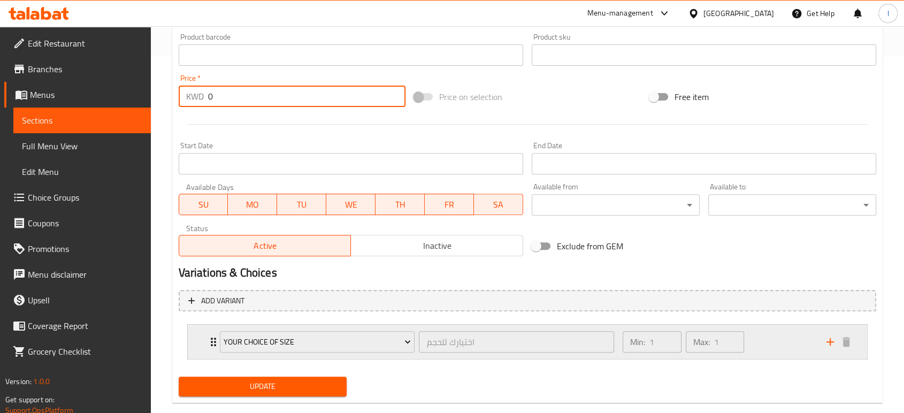
click at [211, 340] on icon "Expand" at bounding box center [213, 341] width 13 height 13
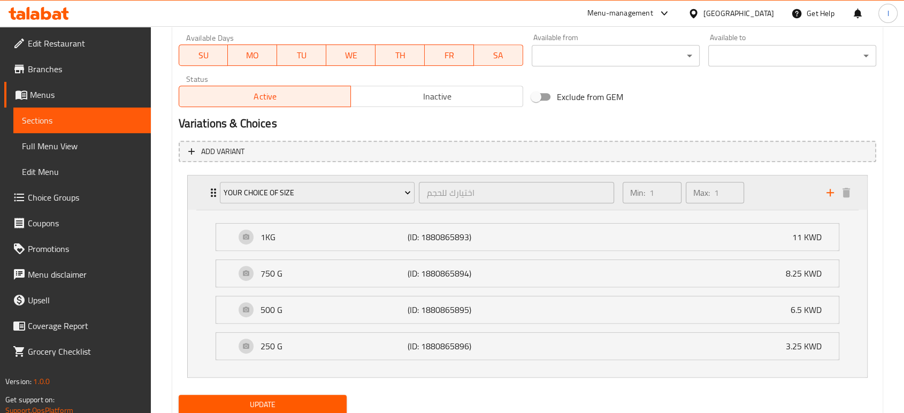
scroll to position [543, 0]
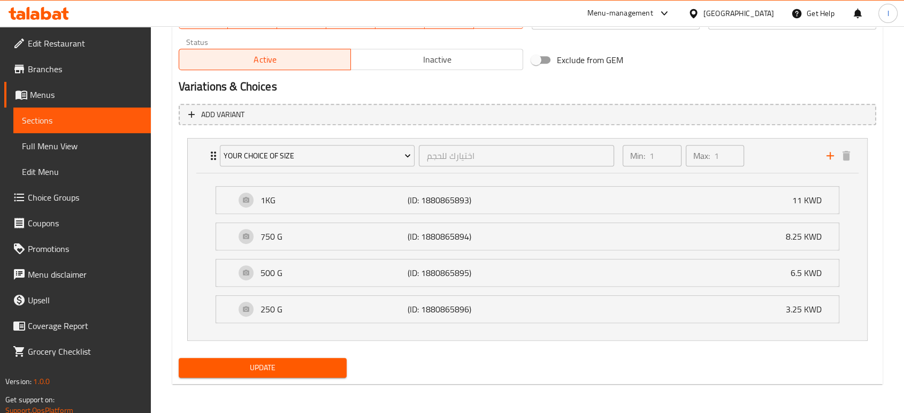
type input "0"
click at [208, 361] on span "Update" at bounding box center [262, 367] width 151 height 13
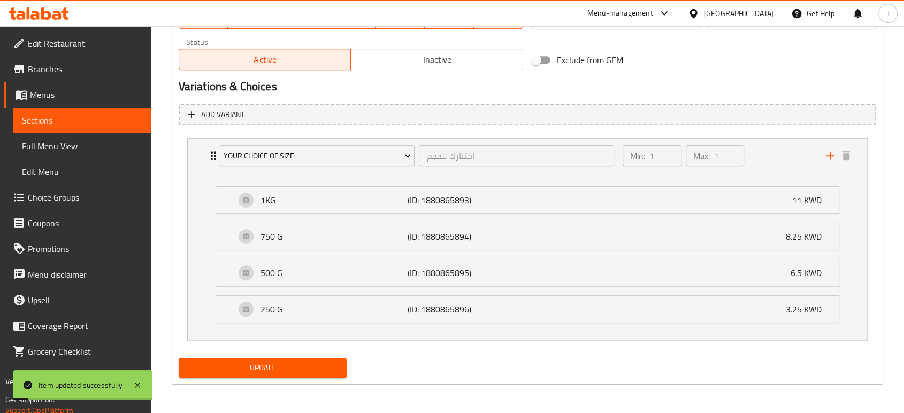
click at [55, 123] on span "Sections" at bounding box center [82, 120] width 120 height 13
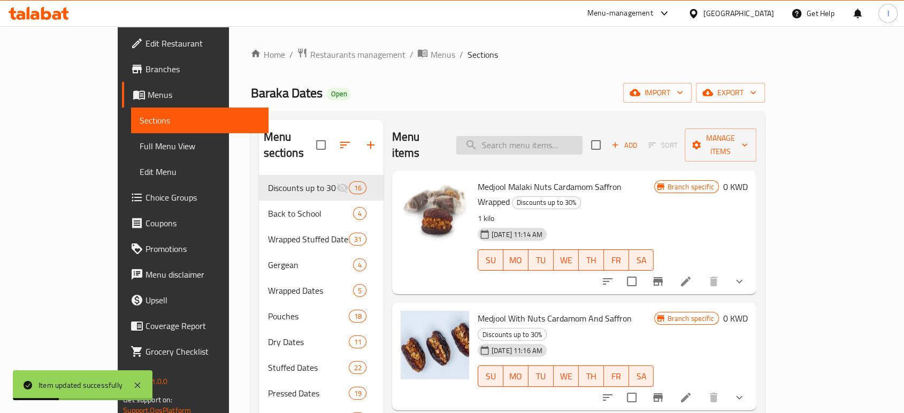
click at [568, 140] on input "search" at bounding box center [519, 145] width 126 height 19
paste input "Wrapped - Stuffed Rutab Sukkari Almond Honey Saffron 1kg"
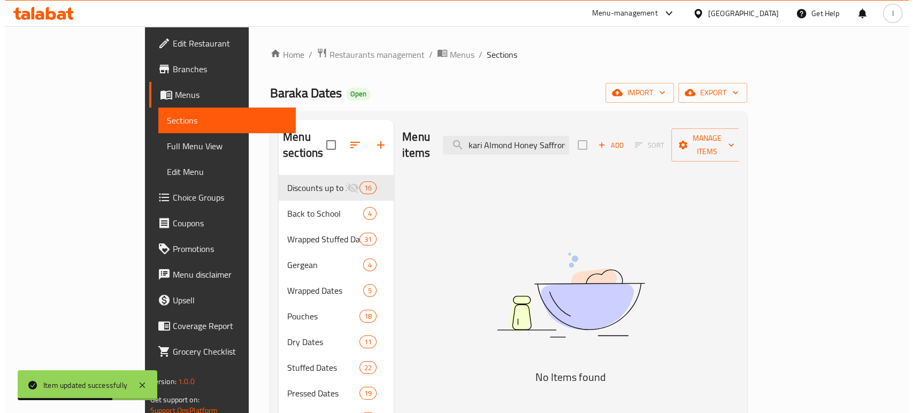
scroll to position [0, 105]
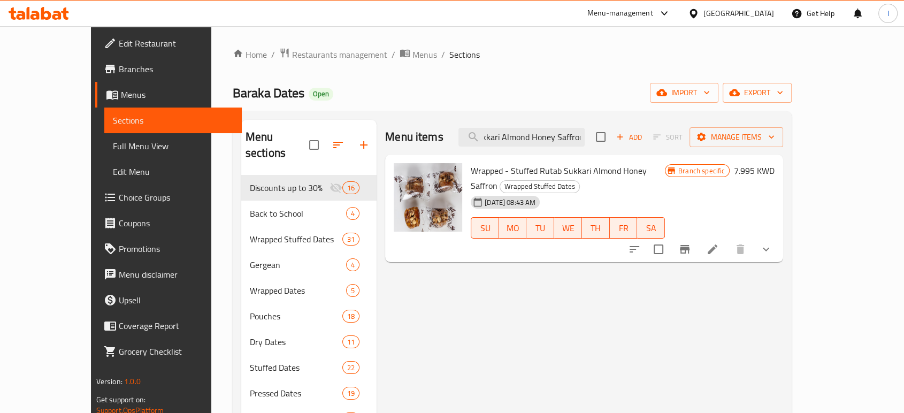
type input "Wrapped - Stuffed Rutab Sukkari Almond Honey Saffron"
click at [728, 240] on li at bounding box center [713, 249] width 30 height 19
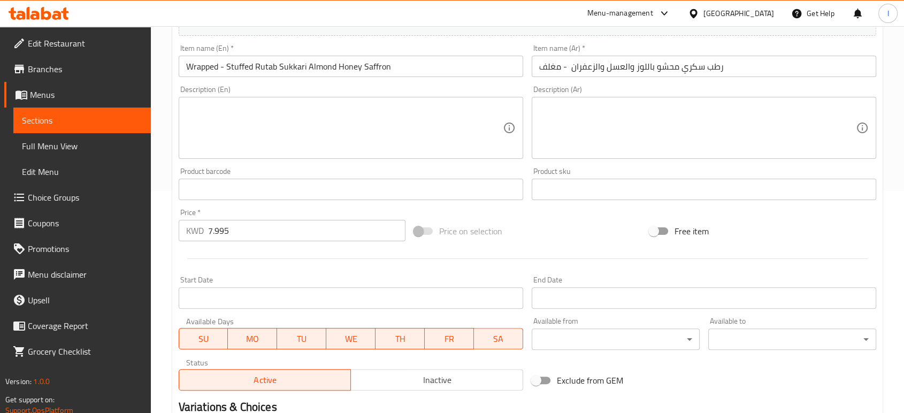
scroll to position [376, 0]
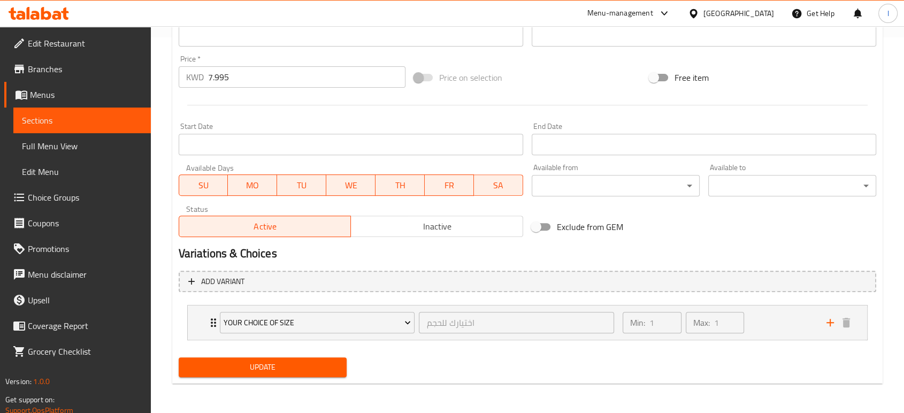
click at [23, 124] on div "Edit Restaurant Branches Menus Sections Full Menu View Edit Menu Choice Groups …" at bounding box center [452, 32] width 904 height 763
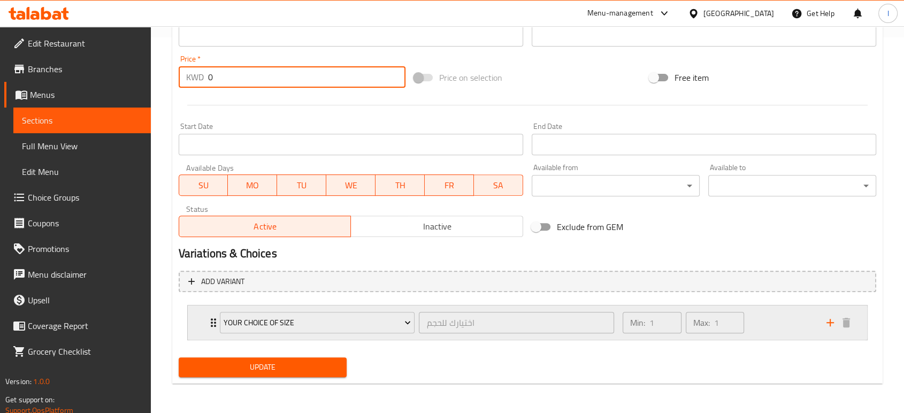
click at [207, 319] on icon "Expand" at bounding box center [213, 322] width 13 height 13
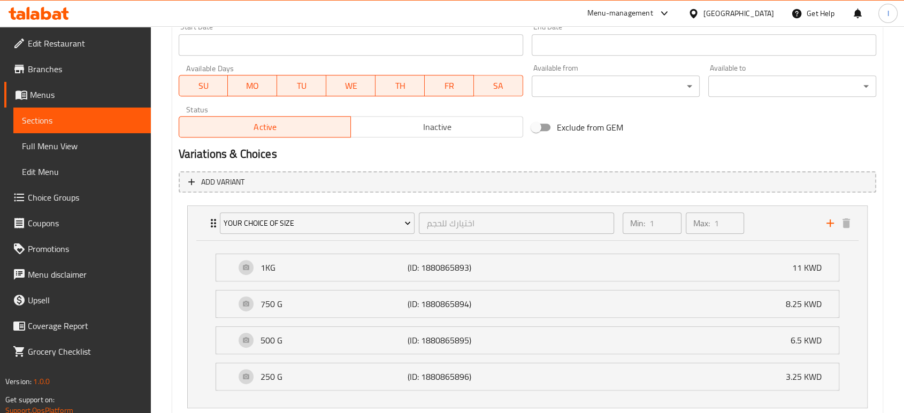
scroll to position [543, 0]
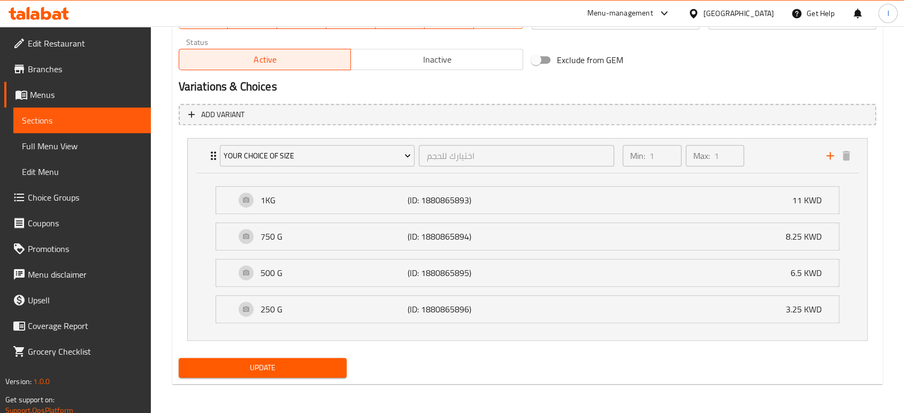
type input "0"
click at [284, 364] on span "Update" at bounding box center [262, 367] width 151 height 13
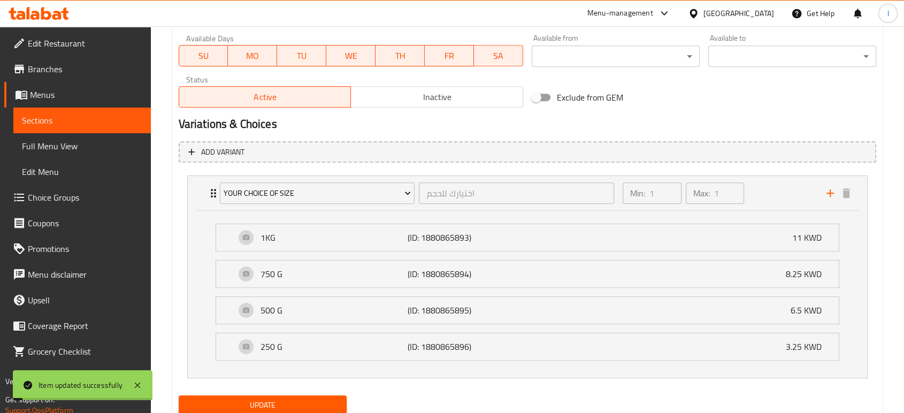
scroll to position [126, 0]
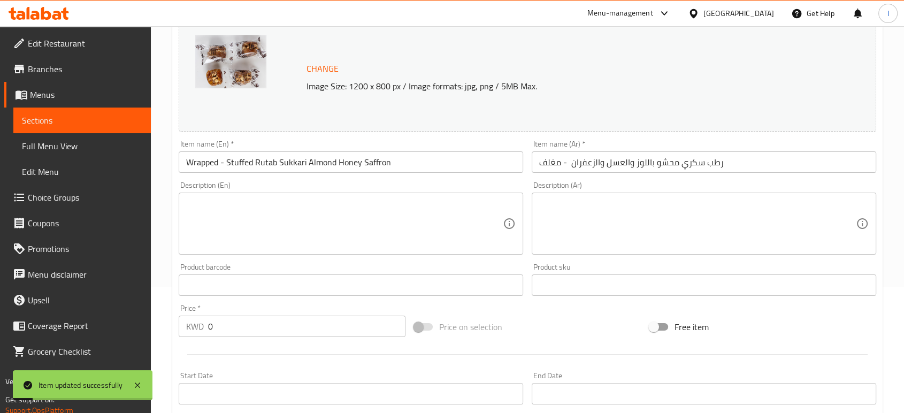
drag, startPoint x: 60, startPoint y: 117, endPoint x: 97, endPoint y: 115, distance: 36.4
click at [60, 117] on span "Sections" at bounding box center [82, 120] width 120 height 13
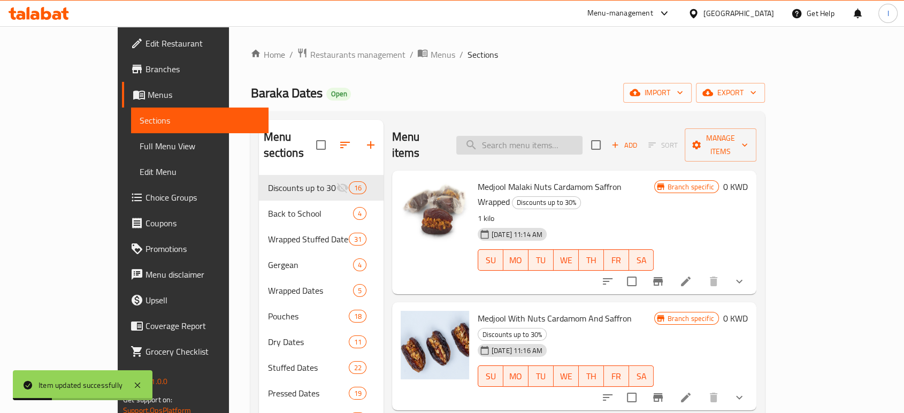
click at [537, 136] on input "search" at bounding box center [519, 145] width 126 height 19
paste input "Wrapped- Rutab Sukkari Almond Butter 1kg"
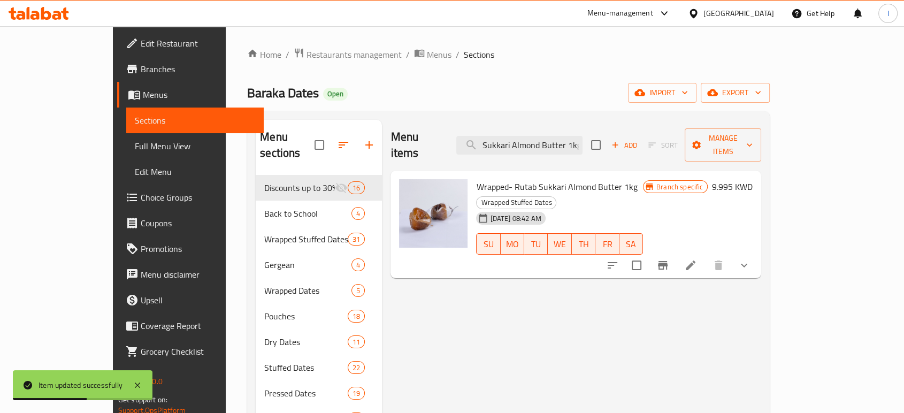
type input "Wrapped- Rutab Sukkari Almond Butter 1kg"
click at [697, 259] on icon at bounding box center [690, 265] width 13 height 13
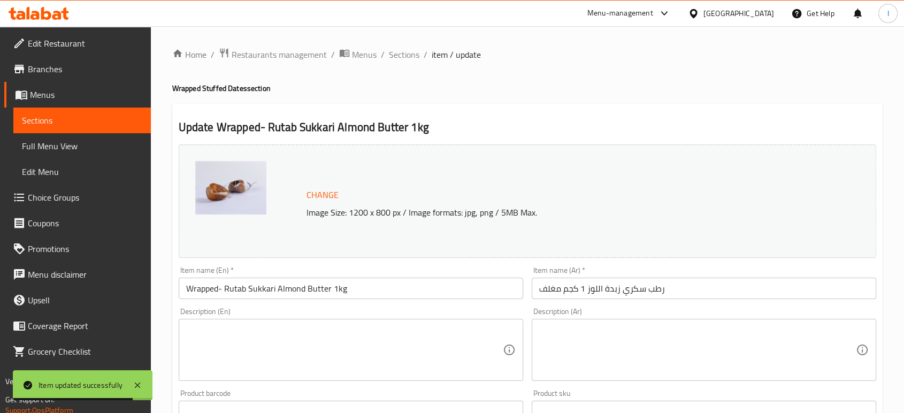
scroll to position [376, 0]
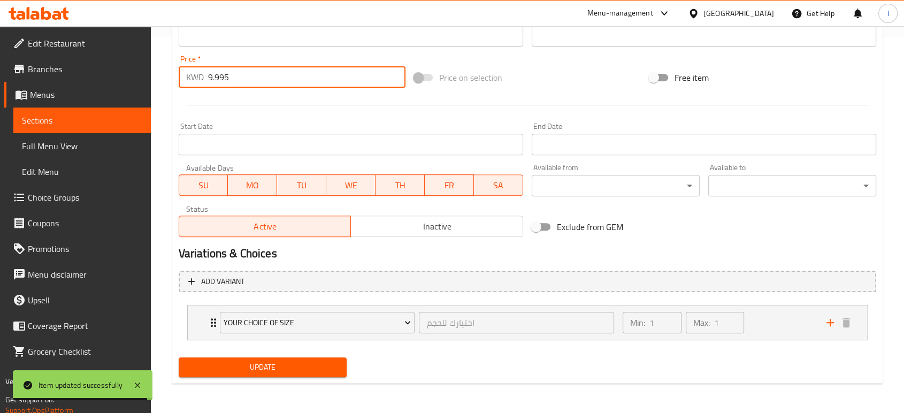
drag, startPoint x: 94, startPoint y: 97, endPoint x: -42, endPoint y: 119, distance: 138.2
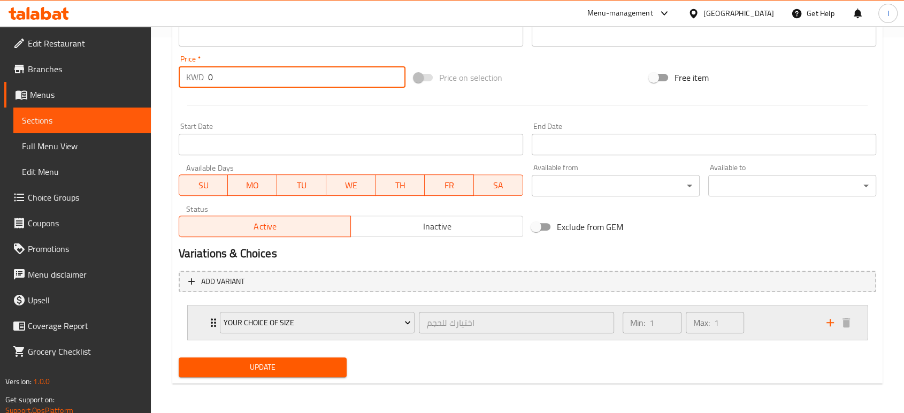
click at [209, 324] on icon "Expand" at bounding box center [213, 322] width 13 height 13
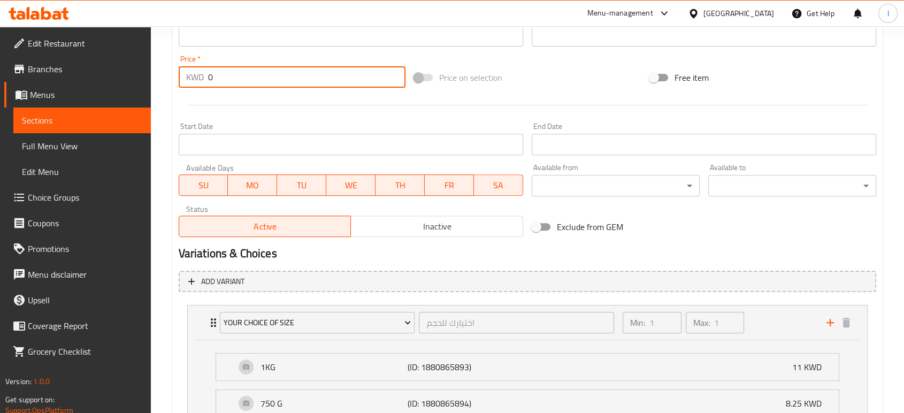
scroll to position [543, 0]
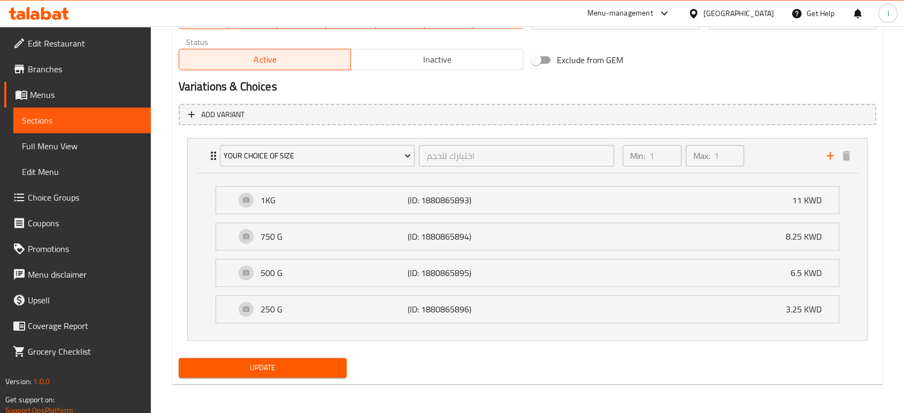
type input "0"
click at [248, 369] on span "Update" at bounding box center [262, 367] width 151 height 13
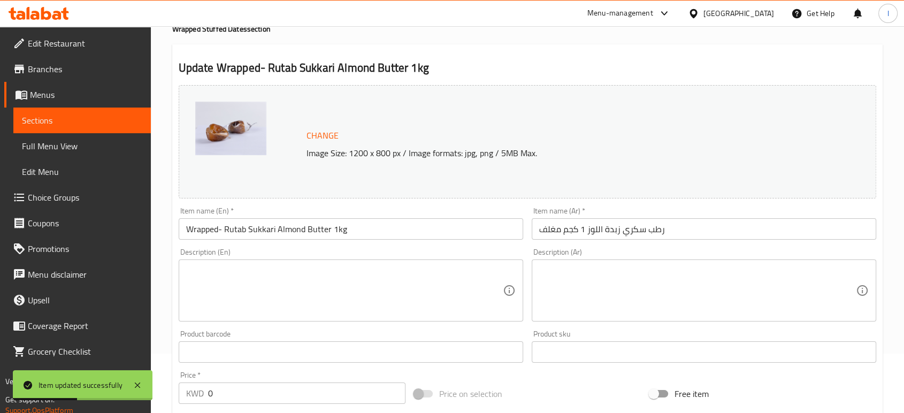
scroll to position [0, 0]
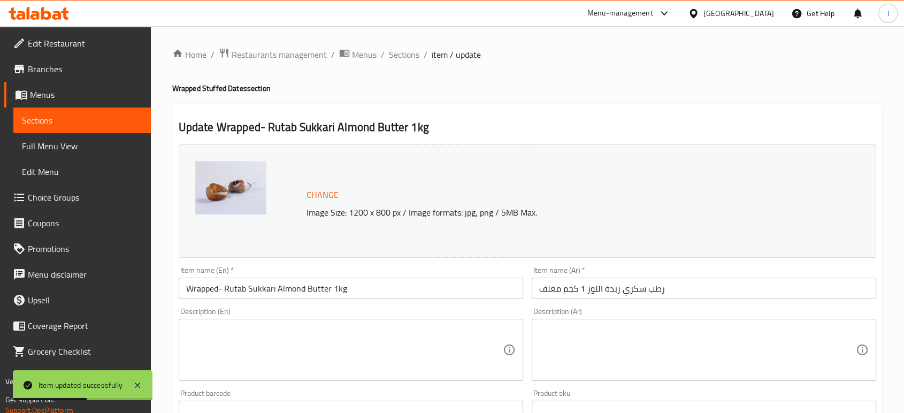
click at [44, 121] on span "Sections" at bounding box center [82, 120] width 120 height 13
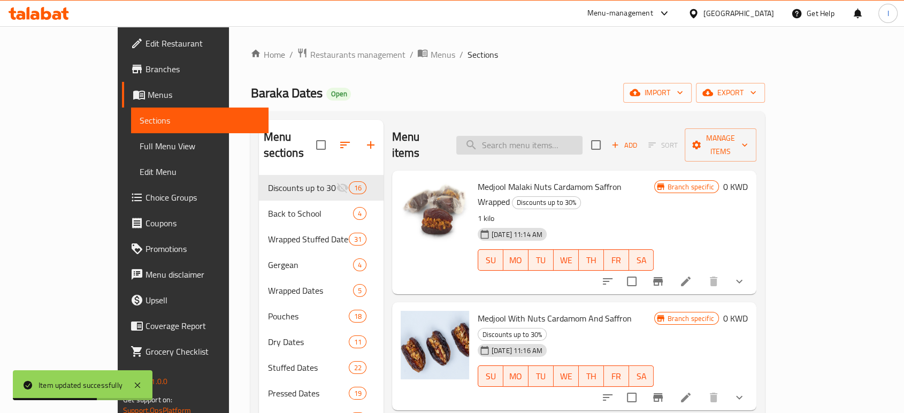
click at [535, 136] on input "search" at bounding box center [519, 145] width 126 height 19
paste input "[PERSON_NAME] With Cashew"
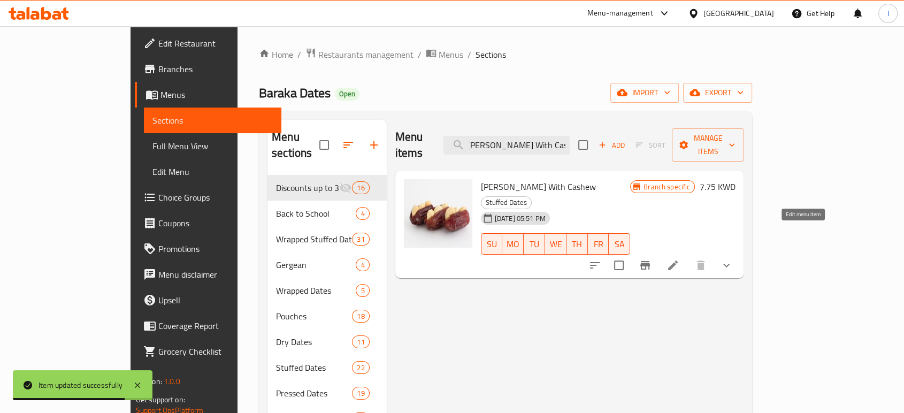
type input "[PERSON_NAME] With Cashew"
click at [679, 259] on icon at bounding box center [673, 265] width 13 height 13
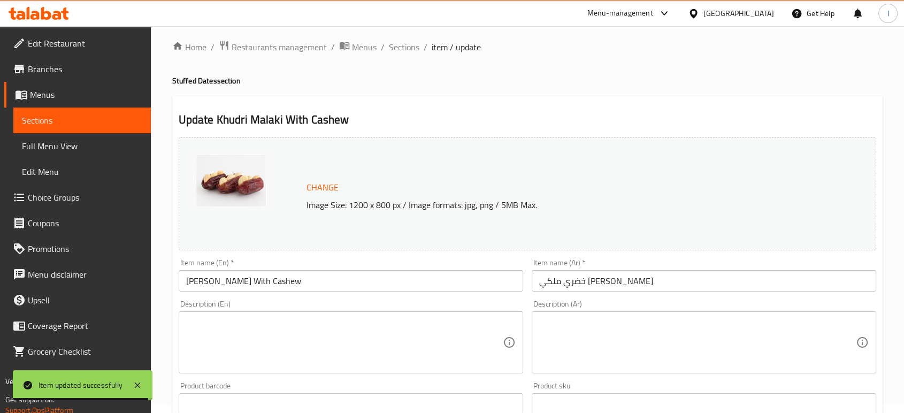
scroll to position [356, 0]
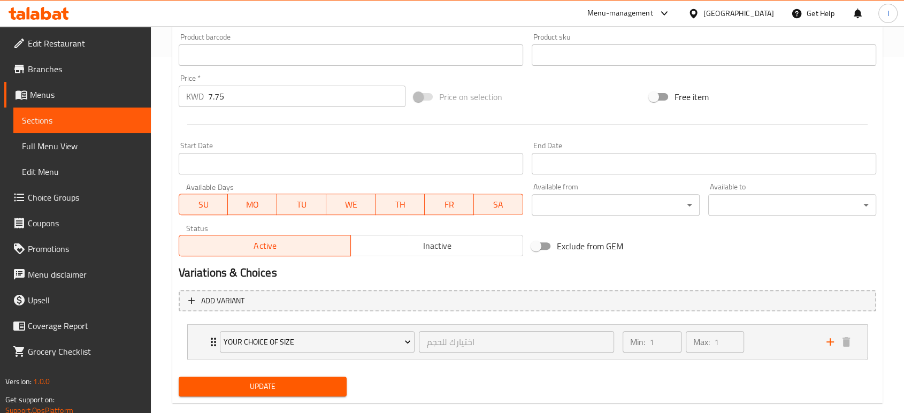
drag, startPoint x: 221, startPoint y: 99, endPoint x: 71, endPoint y: 137, distance: 155.7
click at [88, 129] on div "Edit Restaurant Branches Menus Sections Full Menu View Edit Menu Choice Groups …" at bounding box center [452, 51] width 904 height 763
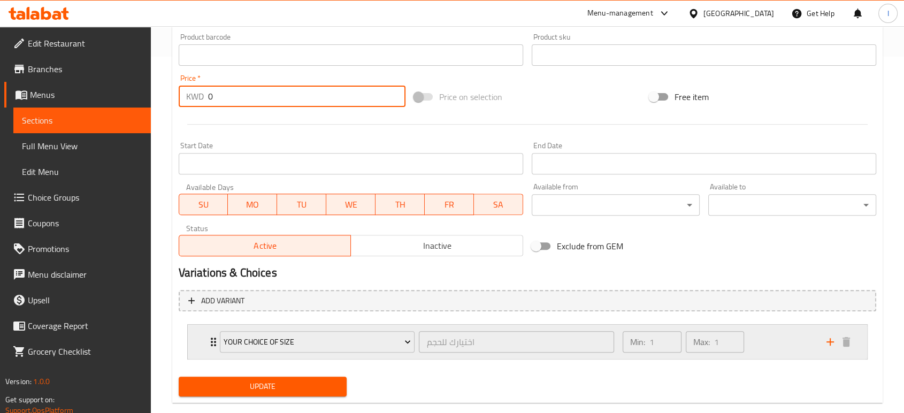
click at [211, 339] on icon "Expand" at bounding box center [213, 342] width 5 height 9
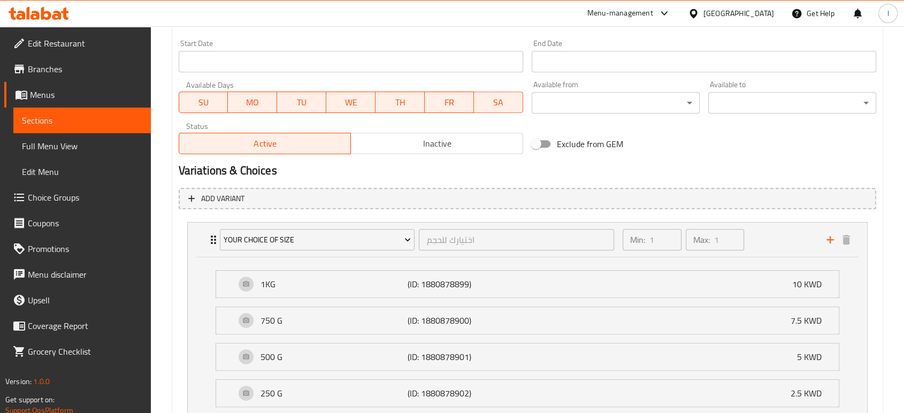
scroll to position [543, 0]
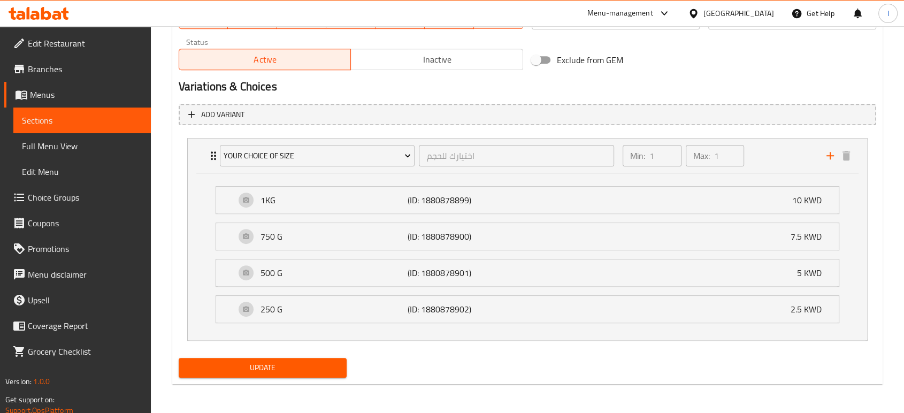
type input "0"
click at [269, 364] on span "Update" at bounding box center [262, 367] width 151 height 13
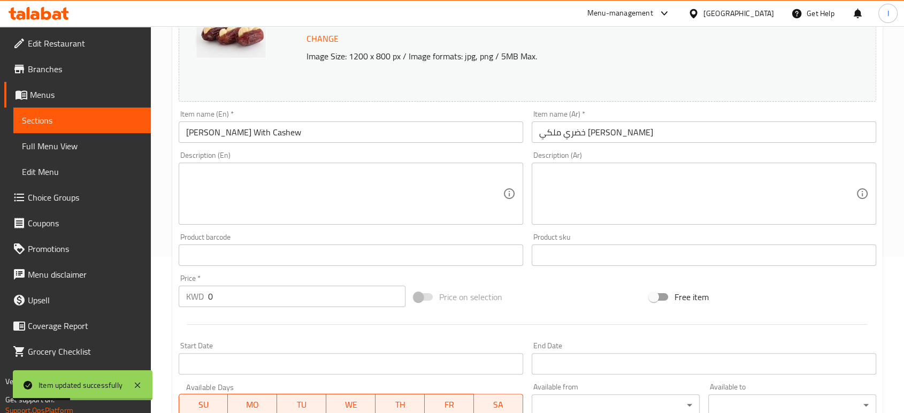
scroll to position [7, 0]
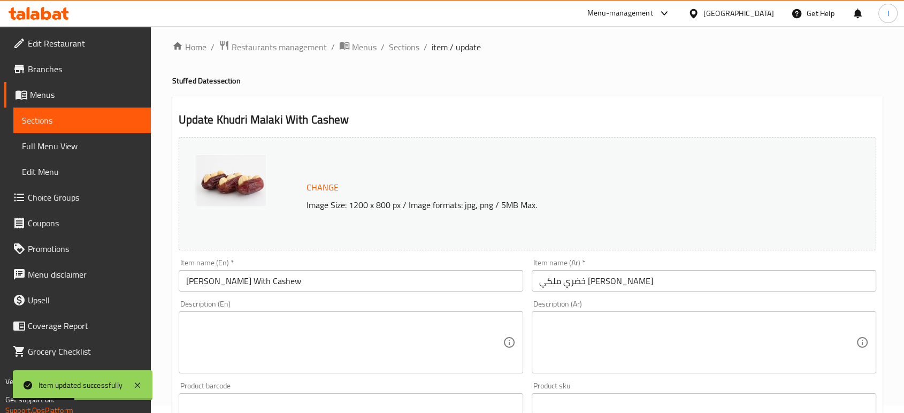
drag, startPoint x: 42, startPoint y: 120, endPoint x: 133, endPoint y: 117, distance: 90.5
click at [42, 120] on span "Sections" at bounding box center [82, 120] width 120 height 13
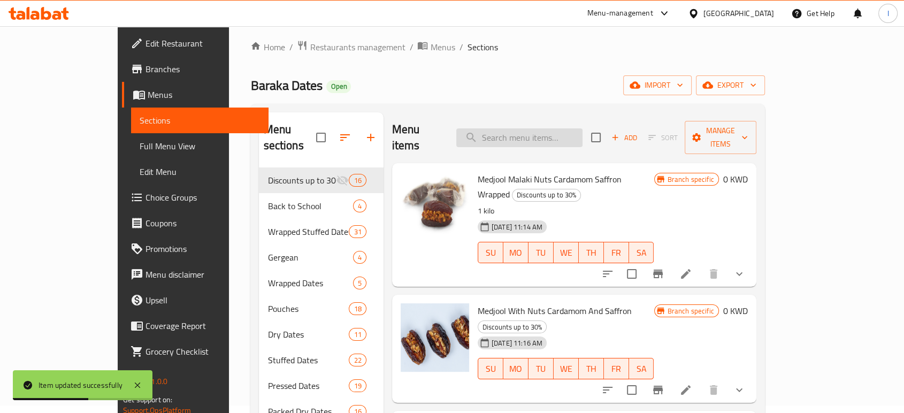
click at [523, 131] on input "search" at bounding box center [519, 137] width 126 height 19
paste input "Khudri Malaki With Hazelnut"
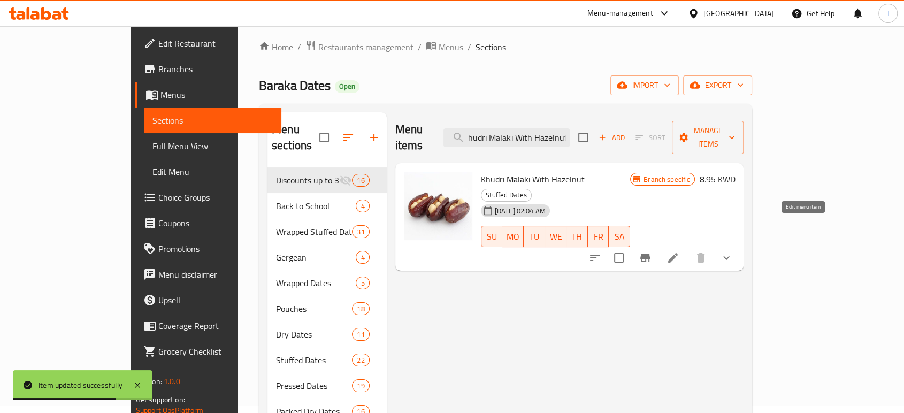
type input "Khudri Malaki With Hazelnut"
click at [679, 251] on icon at bounding box center [673, 257] width 13 height 13
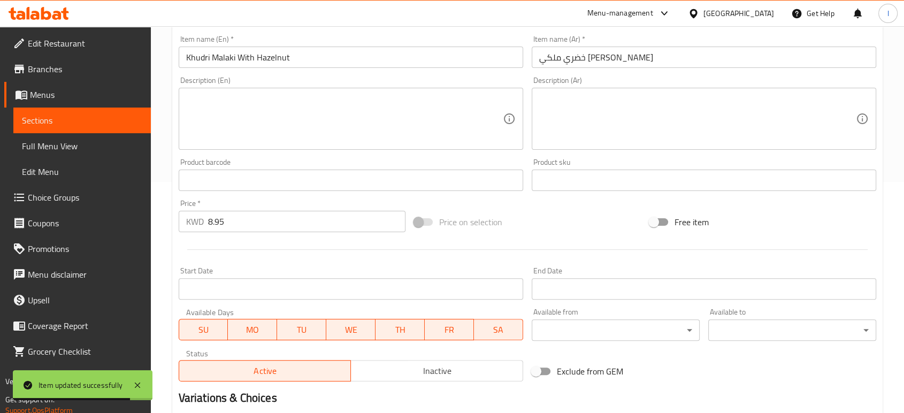
scroll to position [376, 0]
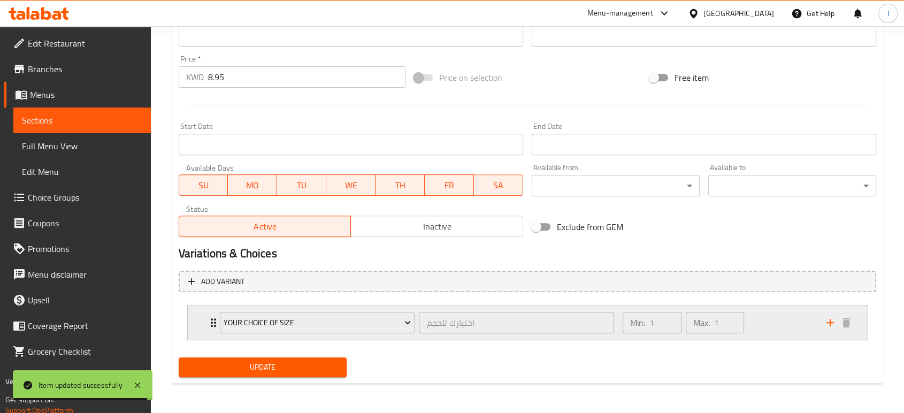
click at [210, 320] on icon "Expand" at bounding box center [213, 322] width 13 height 13
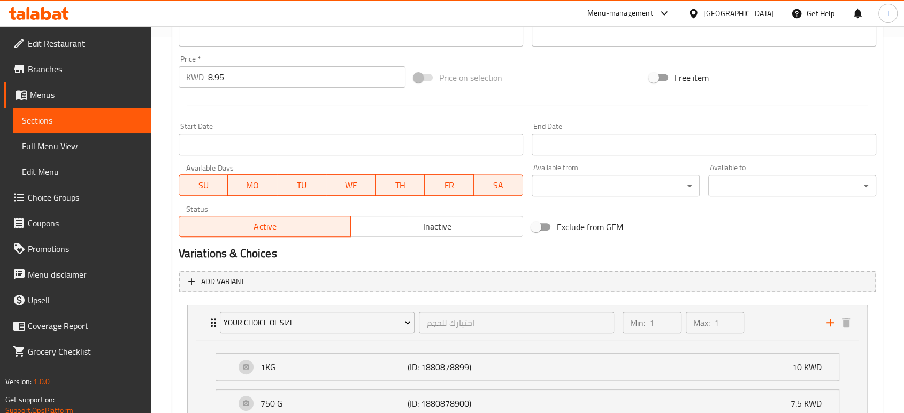
scroll to position [316, 0]
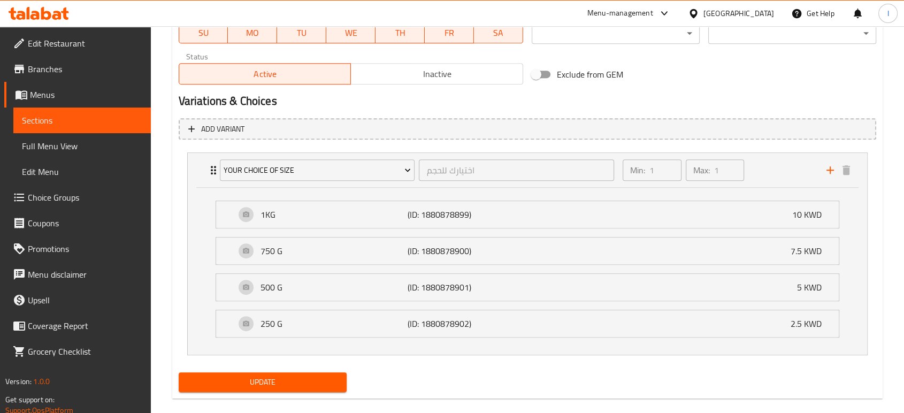
scroll to position [543, 0]
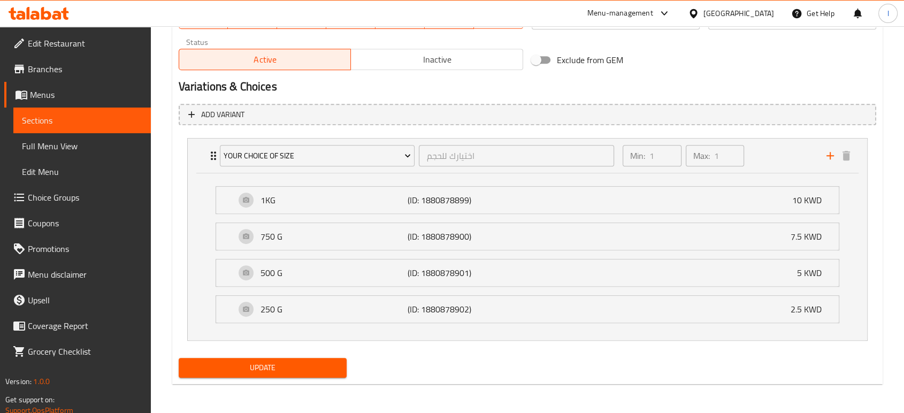
type input "0"
click at [212, 362] on span "Update" at bounding box center [262, 367] width 151 height 13
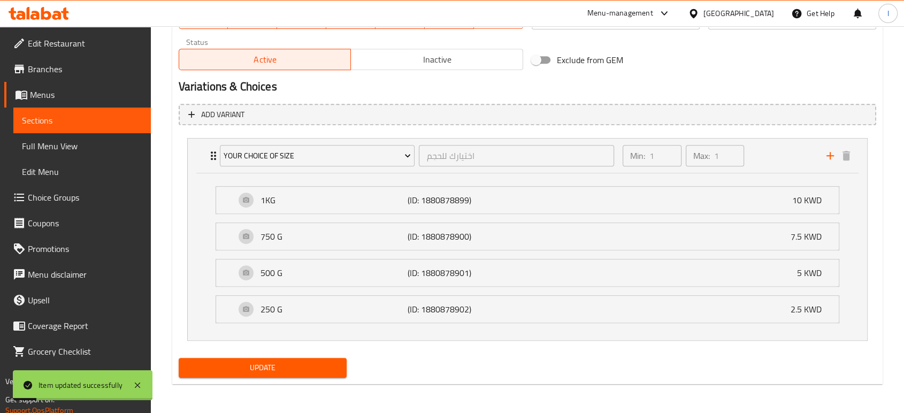
click at [63, 124] on span "Sections" at bounding box center [82, 120] width 120 height 13
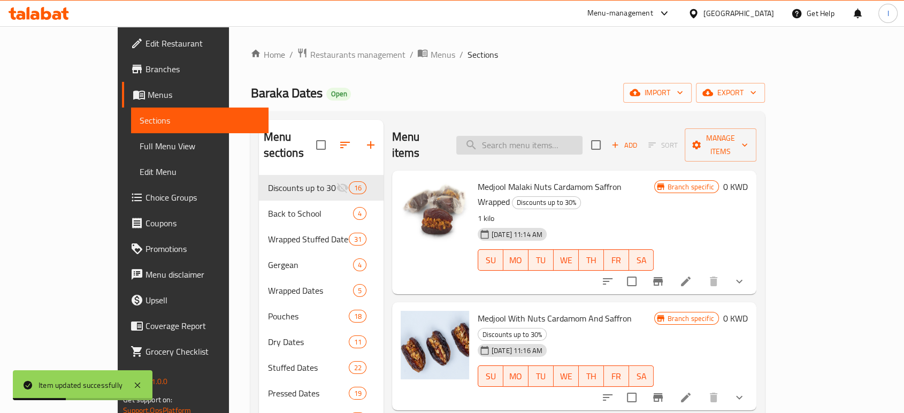
click at [562, 136] on input "search" at bounding box center [519, 145] width 126 height 19
paste input "[PERSON_NAME] With Pecan"
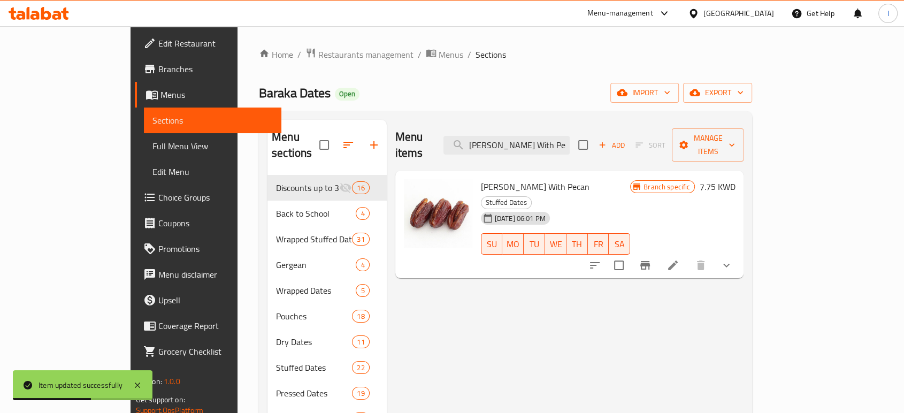
type input "[PERSON_NAME] With Pecan"
click at [679, 259] on icon at bounding box center [673, 265] width 13 height 13
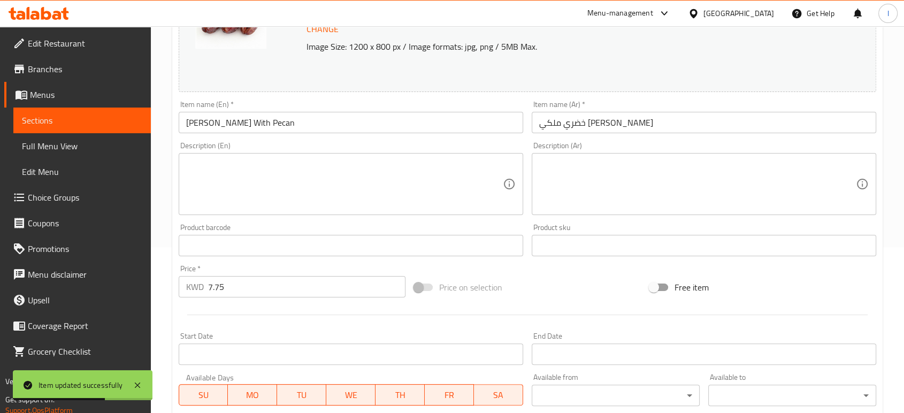
scroll to position [376, 0]
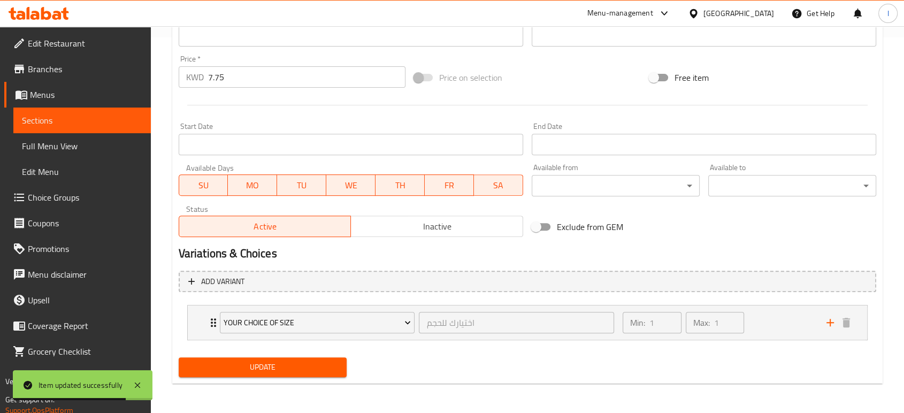
drag, startPoint x: 248, startPoint y: 75, endPoint x: 26, endPoint y: 103, distance: 223.8
click at [26, 103] on div "Edit Restaurant Branches Menus Sections Full Menu View Edit Menu Choice Groups …" at bounding box center [452, 32] width 904 height 763
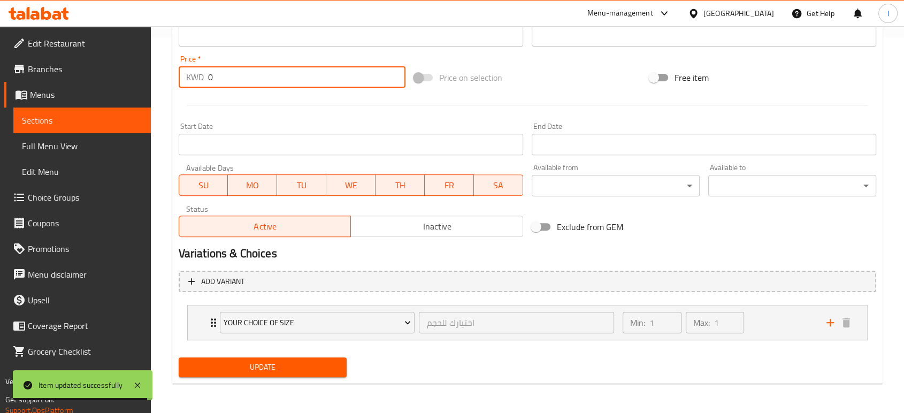
type input "0"
click at [278, 373] on span "Update" at bounding box center [262, 367] width 151 height 13
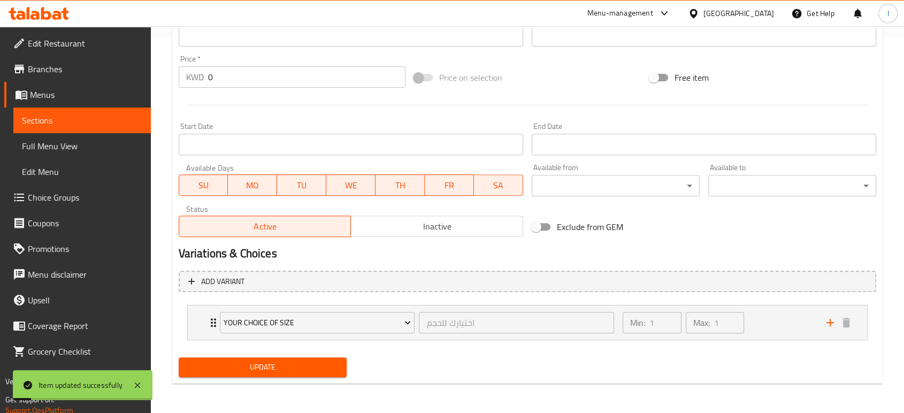
click at [79, 117] on span "Sections" at bounding box center [82, 120] width 120 height 13
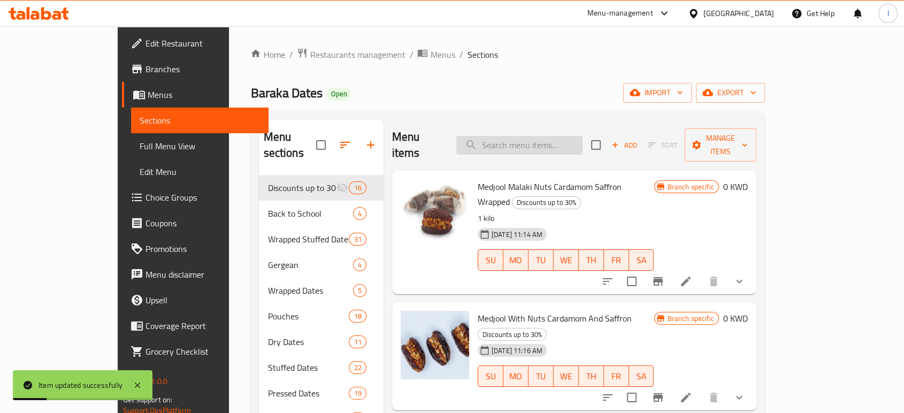
click at [526, 137] on input "search" at bounding box center [519, 145] width 126 height 19
paste input "Seggai Malaki With Cashew"
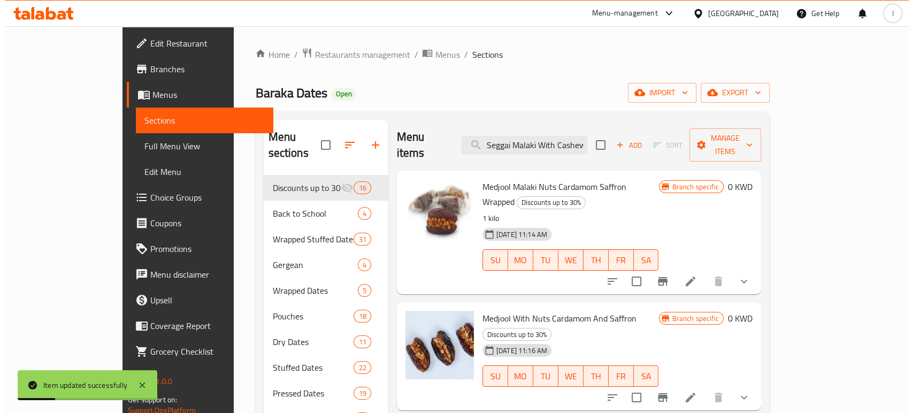
scroll to position [0, 2]
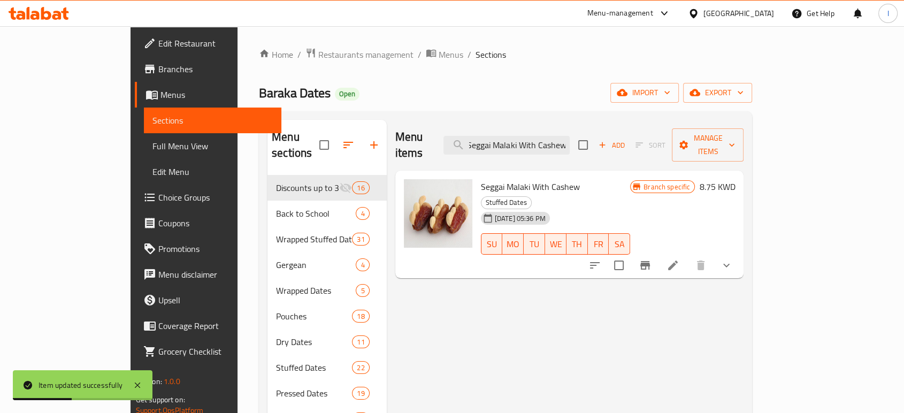
type input "Seggai Malaki With Cashew"
click at [679, 259] on icon at bounding box center [673, 265] width 13 height 13
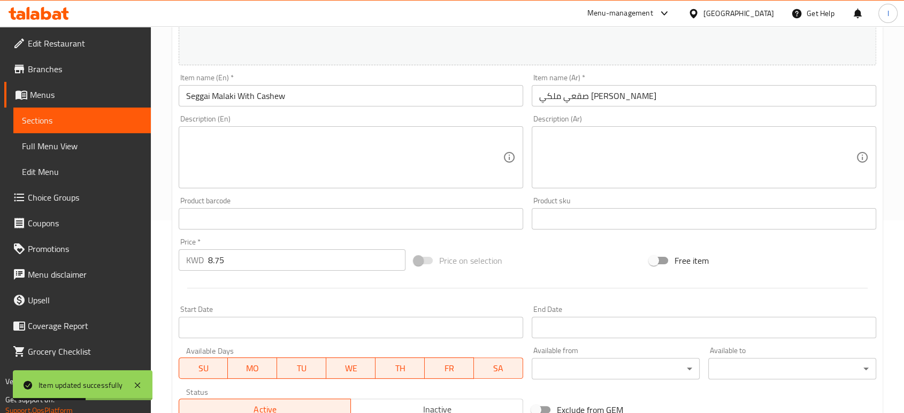
scroll to position [376, 0]
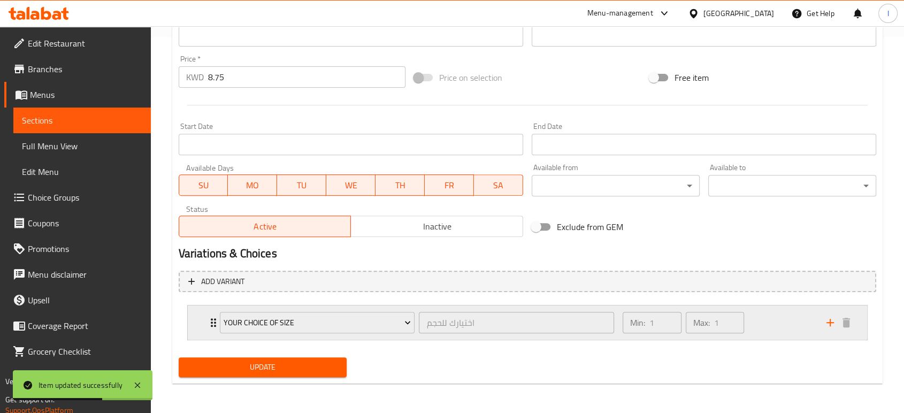
click at [207, 321] on icon "Expand" at bounding box center [213, 322] width 13 height 13
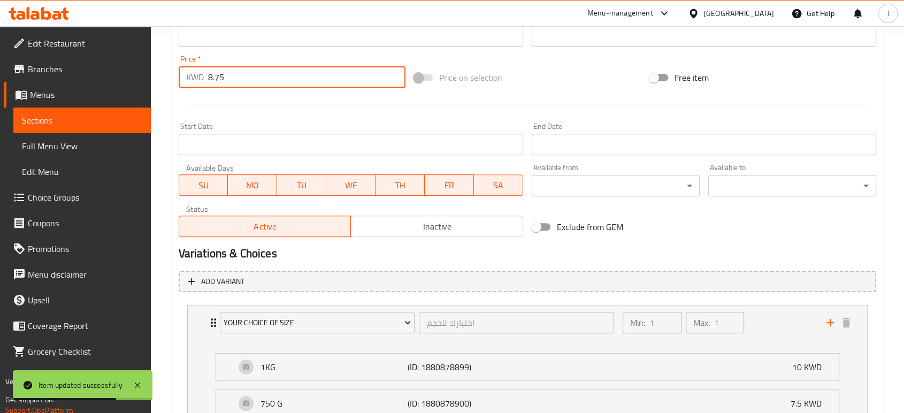
drag, startPoint x: 258, startPoint y: 76, endPoint x: 5, endPoint y: 102, distance: 254.4
click at [127, 88] on div "Edit Restaurant Branches Menus Sections Full Menu View Edit Menu Choice Groups …" at bounding box center [452, 116] width 904 height 930
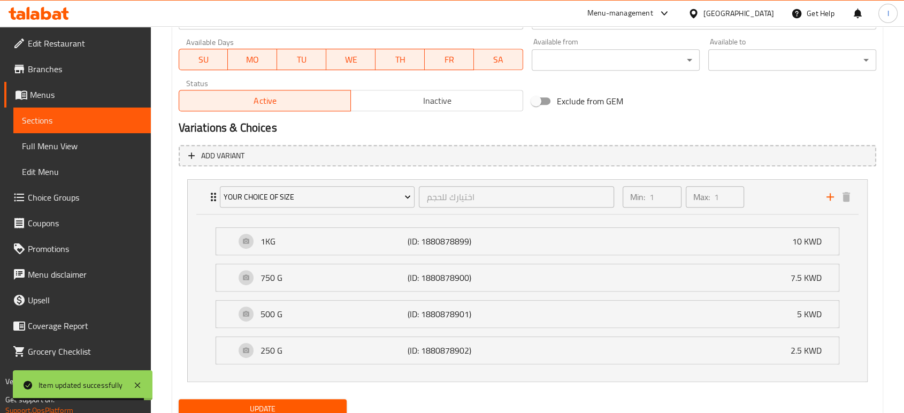
scroll to position [543, 0]
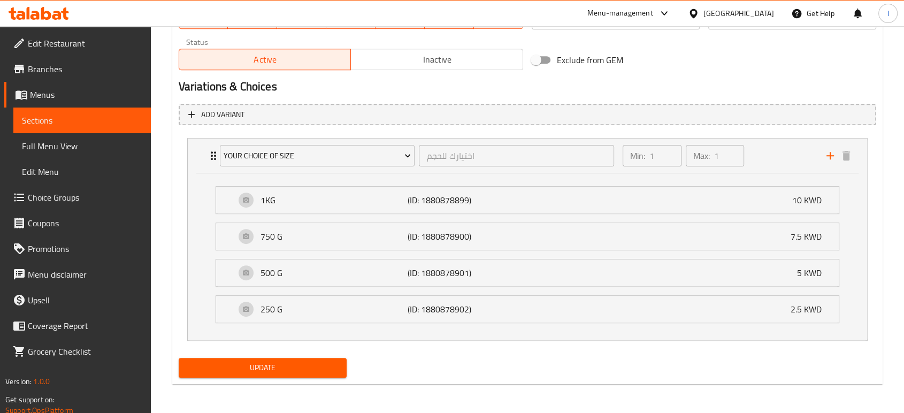
type input "0"
click at [258, 372] on span "Update" at bounding box center [262, 367] width 151 height 13
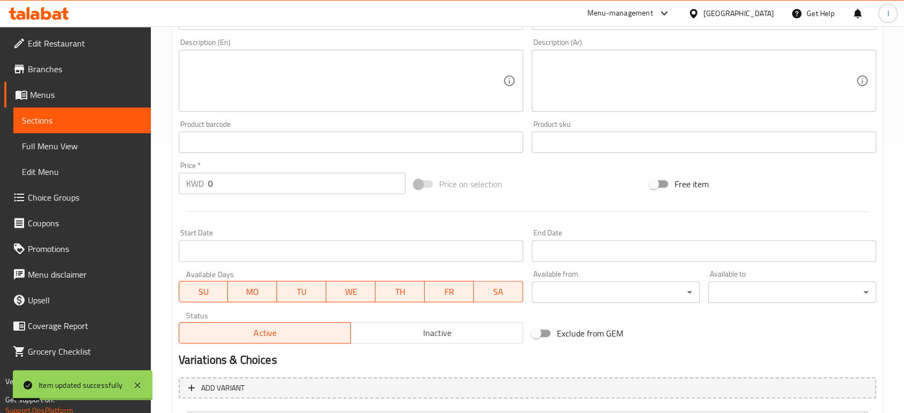
scroll to position [67, 0]
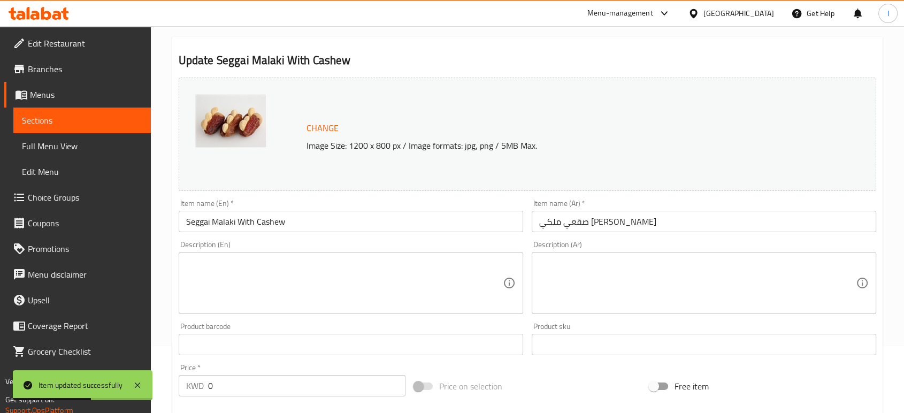
click at [90, 120] on span "Sections" at bounding box center [82, 120] width 120 height 13
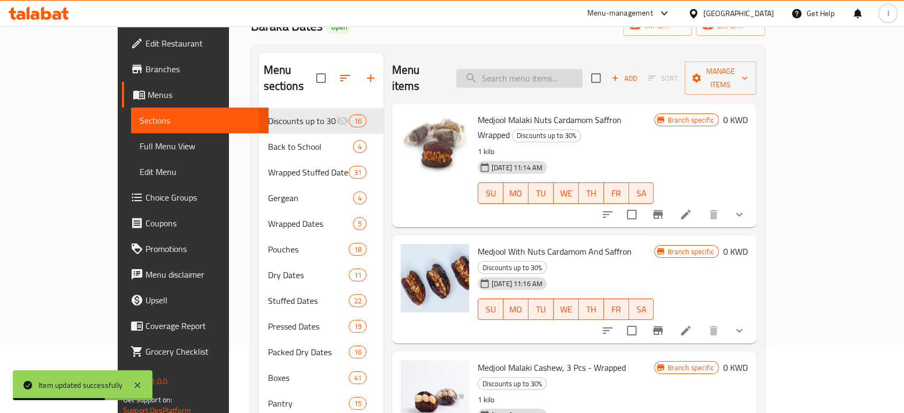
click at [580, 69] on input "search" at bounding box center [519, 78] width 126 height 19
paste input "[PERSON_NAME] With Almond Wrapped"
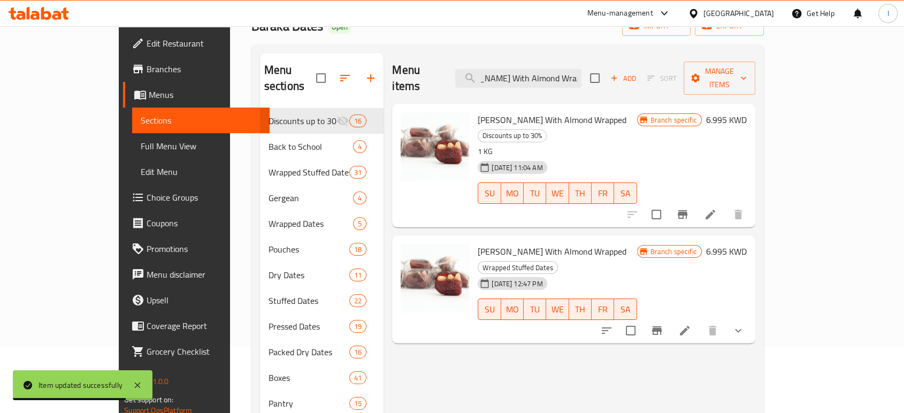
type input "[PERSON_NAME] With Almond Wrapped"
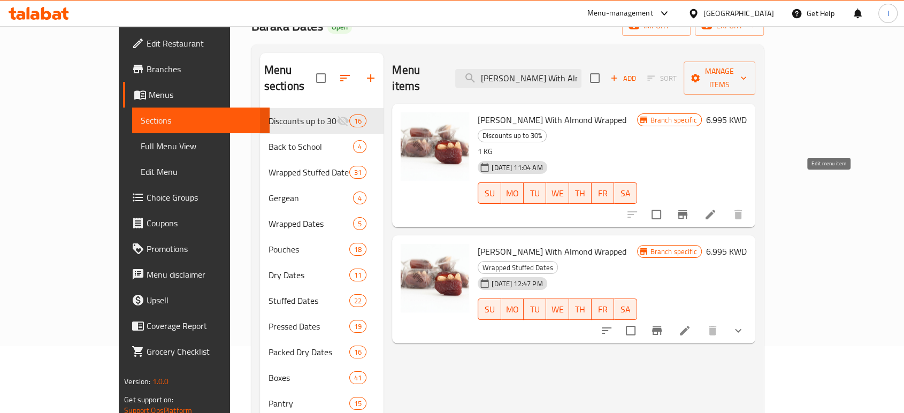
click at [715, 210] on icon at bounding box center [711, 215] width 10 height 10
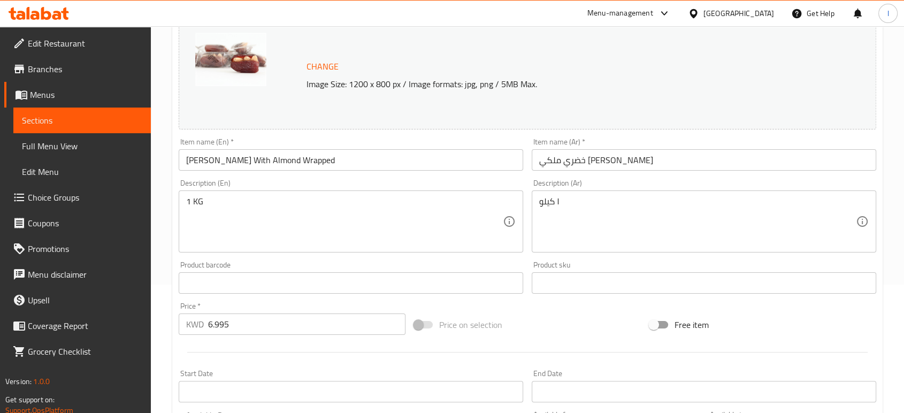
scroll to position [1, 0]
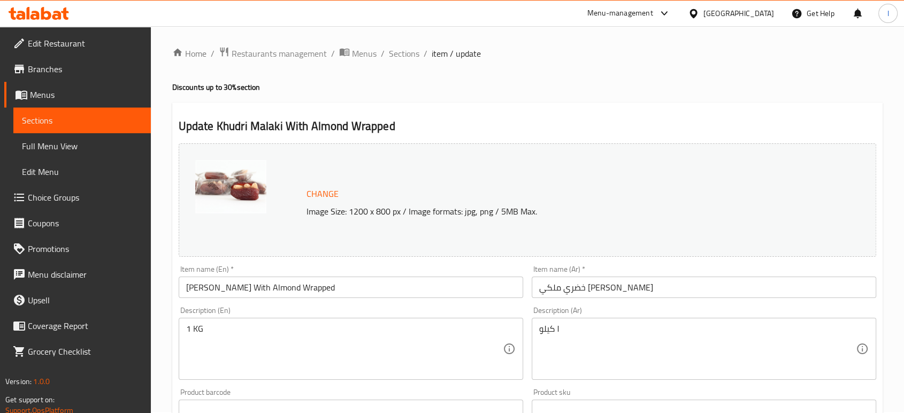
click at [105, 117] on span "Sections" at bounding box center [82, 120] width 120 height 13
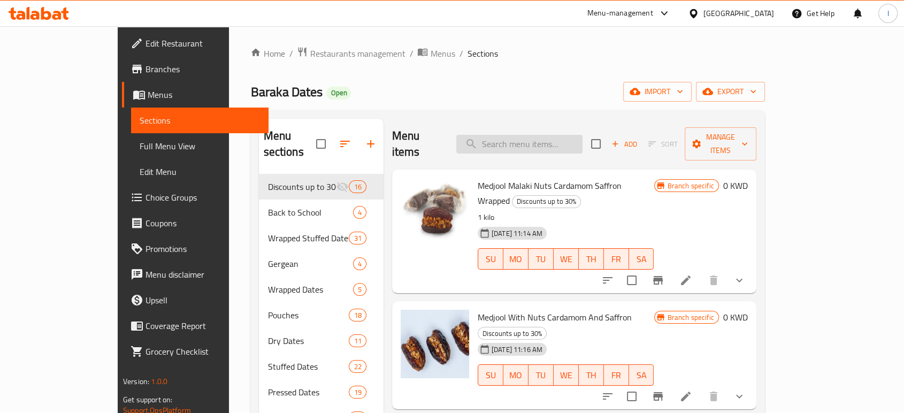
click at [534, 135] on input "search" at bounding box center [519, 144] width 126 height 19
paste input "[PERSON_NAME] With Almond Wrapped"
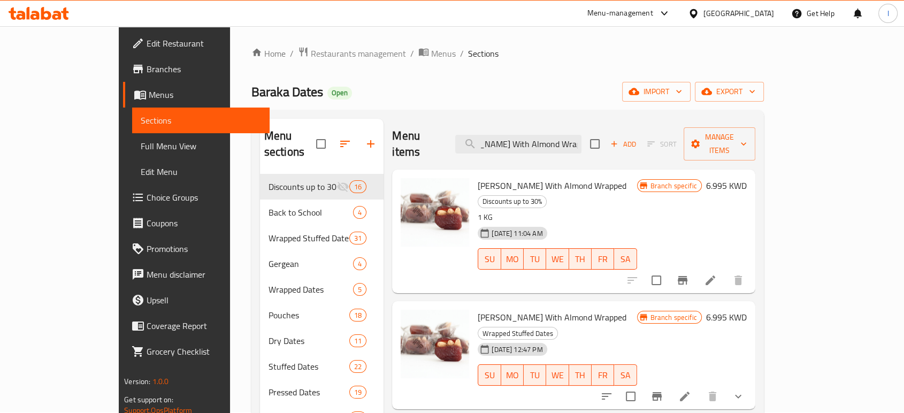
type input "[PERSON_NAME] With Almond Wrapped"
click at [691, 390] on icon at bounding box center [684, 396] width 13 height 13
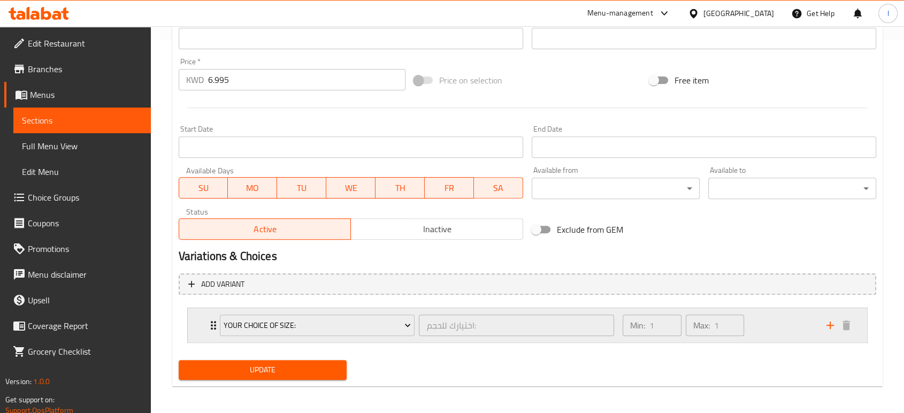
scroll to position [376, 0]
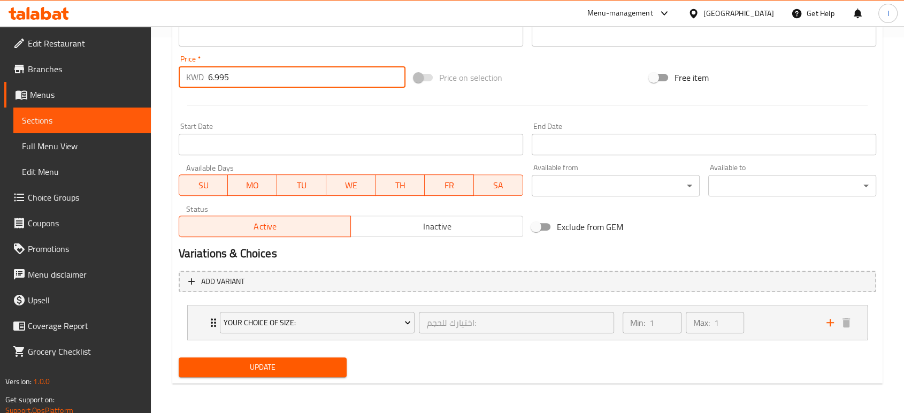
drag, startPoint x: 239, startPoint y: 78, endPoint x: 154, endPoint y: 81, distance: 85.2
click at [159, 81] on div "Home / Restaurants management / Menus / Sections / item / update Wrapped Stuffe…" at bounding box center [527, 32] width 753 height 763
type input "0"
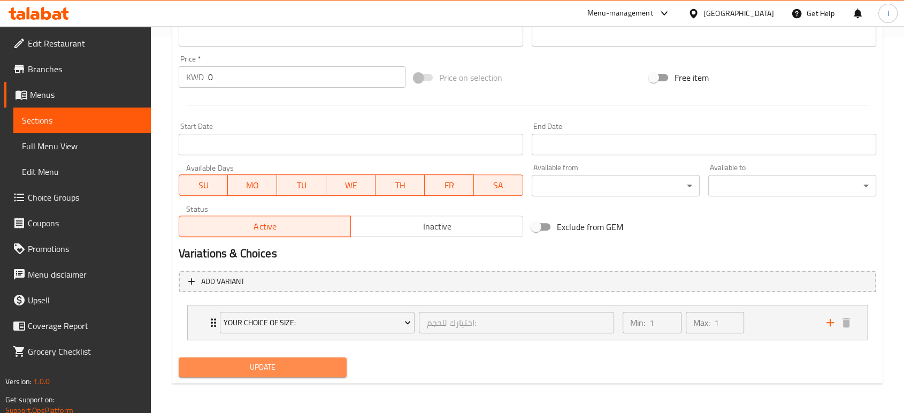
click at [303, 368] on span "Update" at bounding box center [262, 367] width 151 height 13
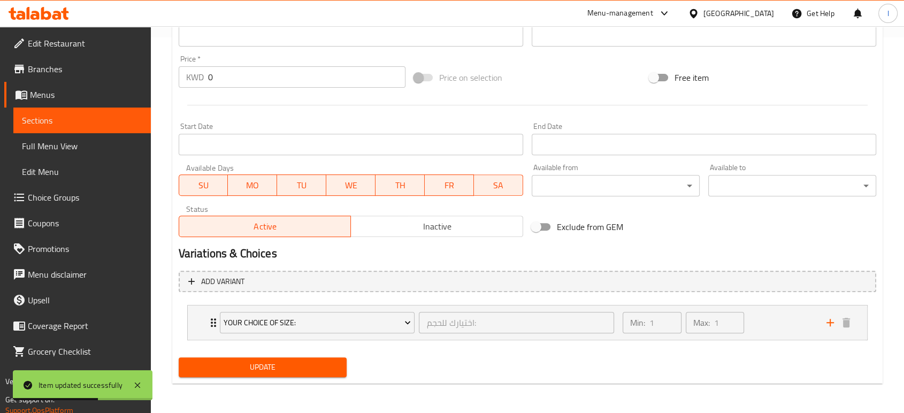
drag, startPoint x: 44, startPoint y: 121, endPoint x: 140, endPoint y: 108, distance: 96.2
click at [44, 120] on span "Sections" at bounding box center [82, 120] width 120 height 13
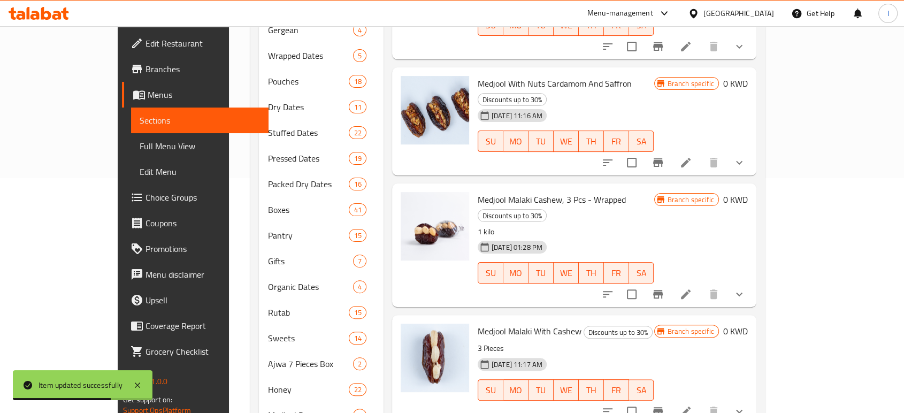
scroll to position [19, 0]
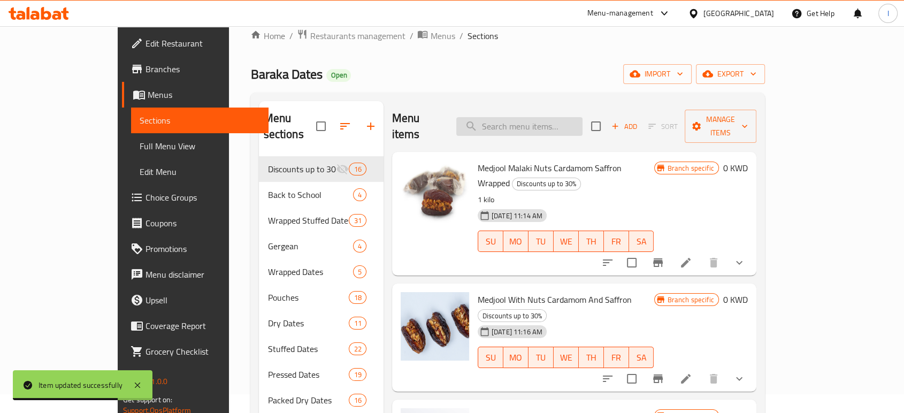
click at [538, 124] on input "search" at bounding box center [519, 126] width 126 height 19
paste input "Khudri Malaki With Walnut Wrapped"
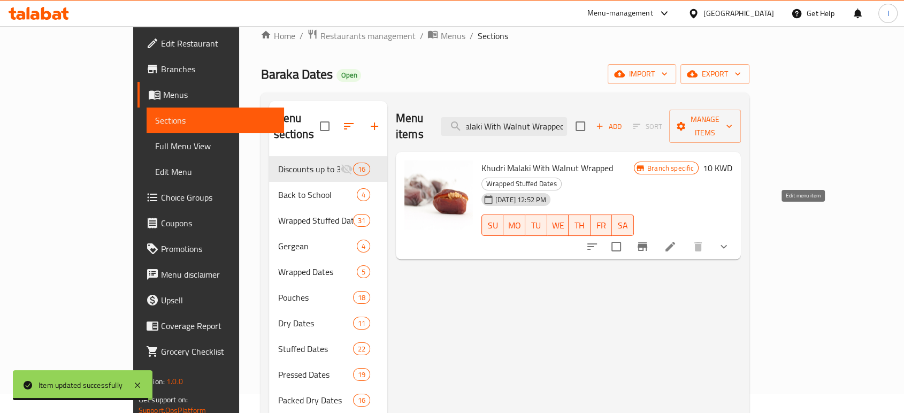
type input "Khudri Malaki With Walnut Wrapped"
click at [677, 240] on icon at bounding box center [670, 246] width 13 height 13
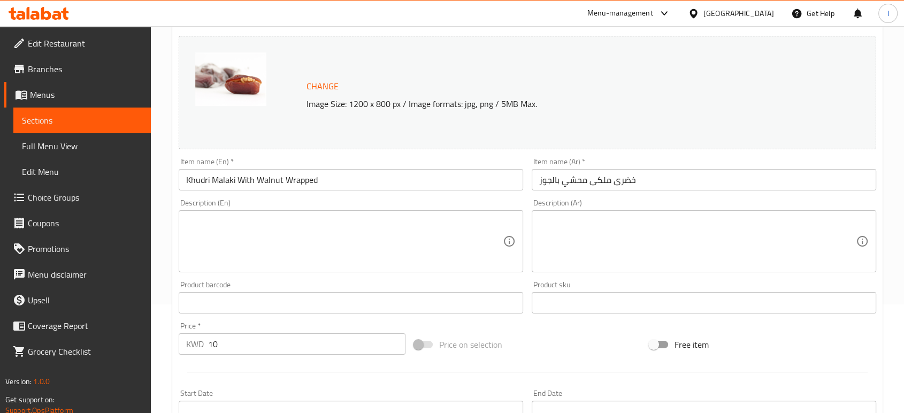
scroll to position [238, 0]
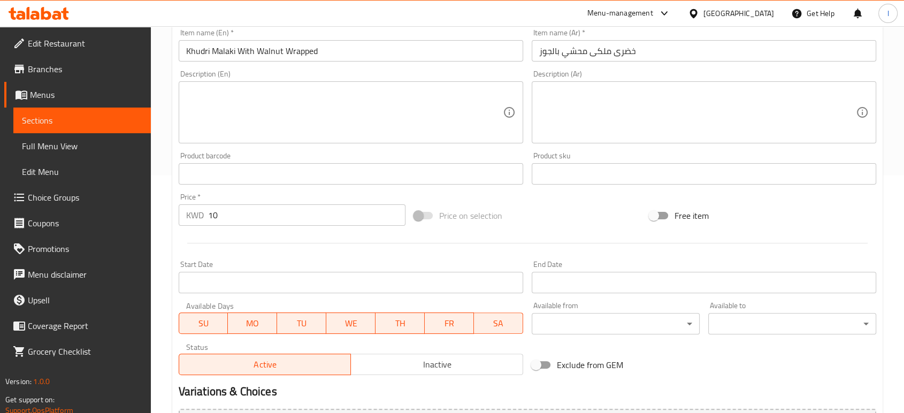
drag, startPoint x: 248, startPoint y: 221, endPoint x: 13, endPoint y: 201, distance: 235.8
click at [60, 187] on div "Edit Restaurant Branches Menus Sections Full Menu View Edit Menu Choice Groups …" at bounding box center [452, 170] width 904 height 763
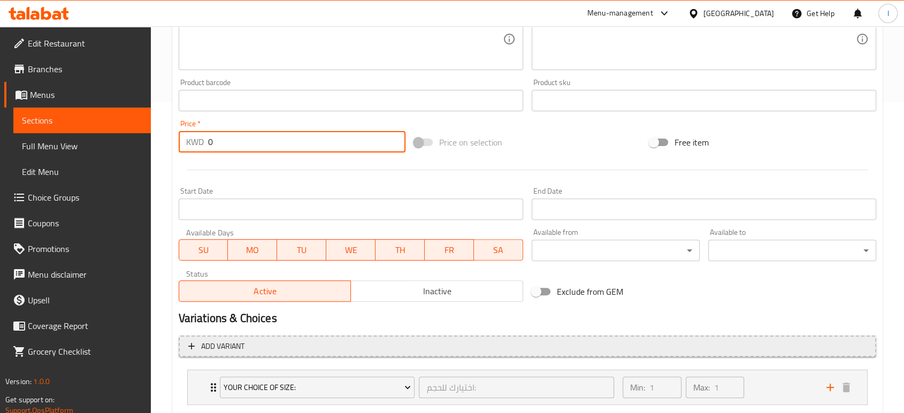
scroll to position [376, 0]
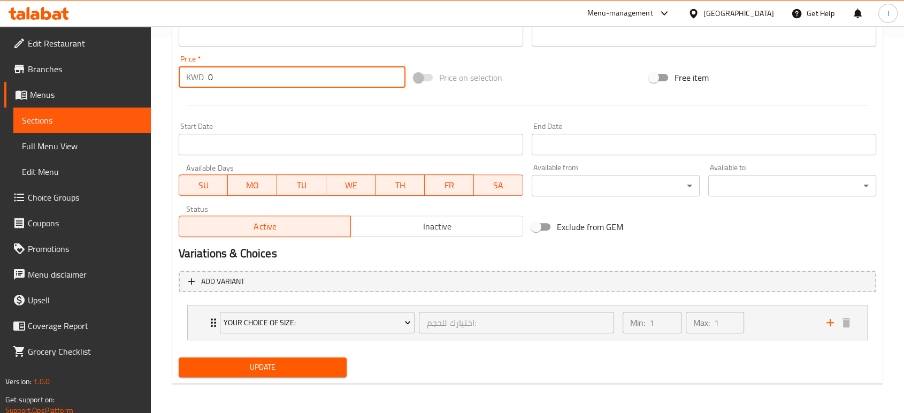
type input "0"
click at [292, 363] on span "Update" at bounding box center [262, 367] width 151 height 13
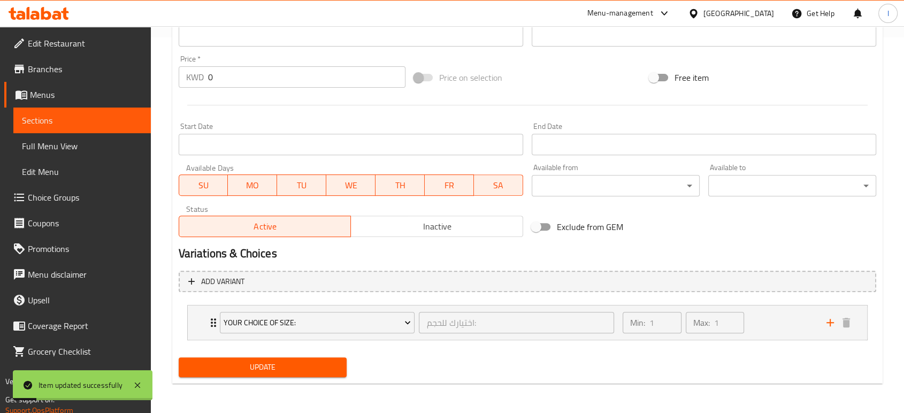
click at [92, 119] on span "Sections" at bounding box center [82, 120] width 120 height 13
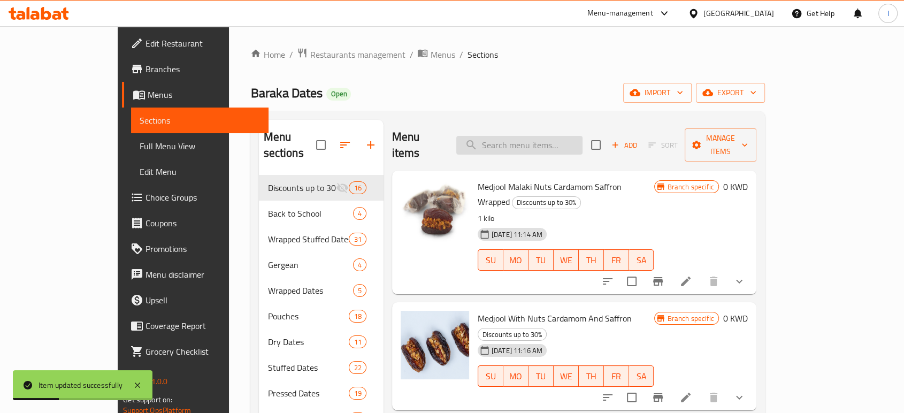
click at [522, 143] on input "search" at bounding box center [519, 145] width 126 height 19
paste input "Medjool Super Jumbo Premium"
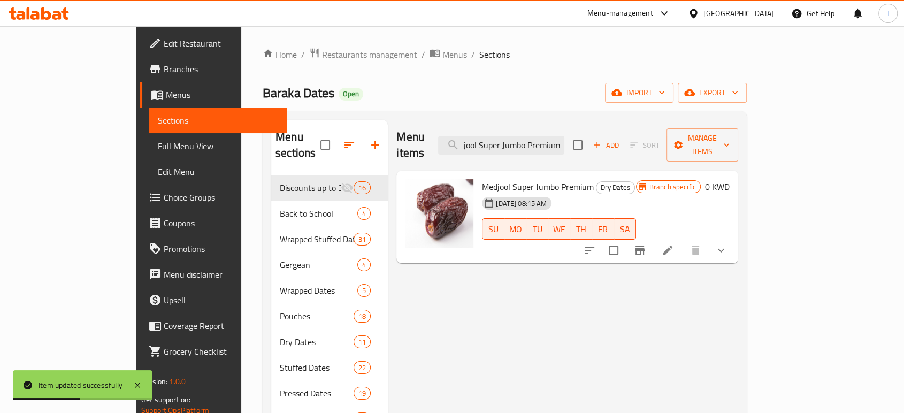
type input "Medjool Super Jumbo Premium"
click at [734, 238] on div at bounding box center [655, 251] width 157 height 26
click at [674, 244] on icon at bounding box center [667, 250] width 13 height 13
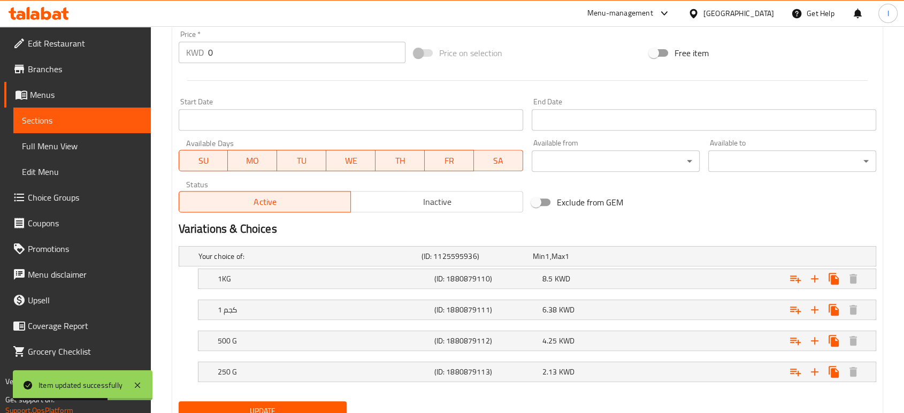
scroll to position [416, 0]
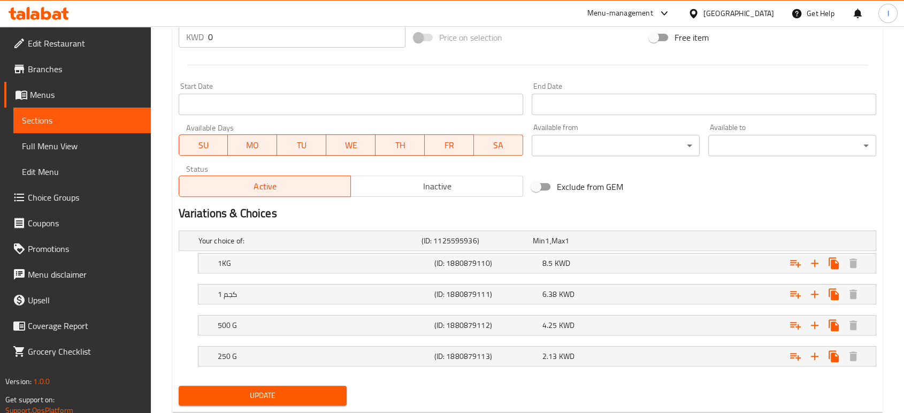
click at [43, 119] on span "Sections" at bounding box center [82, 120] width 120 height 13
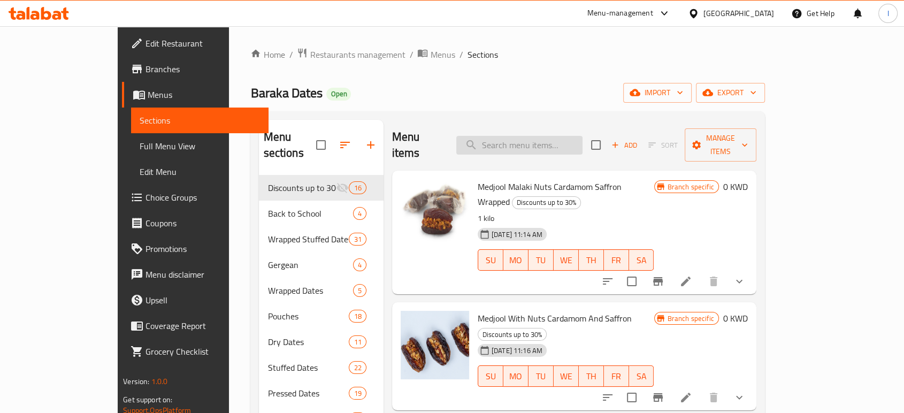
click at [529, 136] on input "search" at bounding box center [519, 145] width 126 height 19
paste input "Mix Rangina - Wrapped"
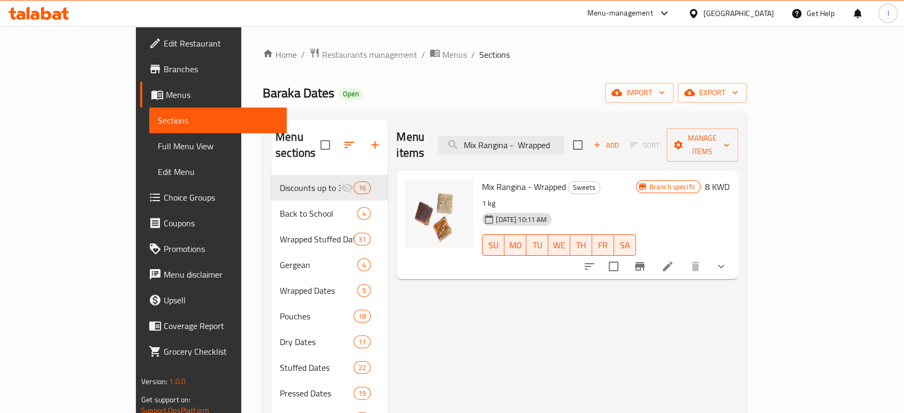
type input "Mix Rangina - Wrapped"
click at [674, 260] on icon at bounding box center [667, 266] width 13 height 13
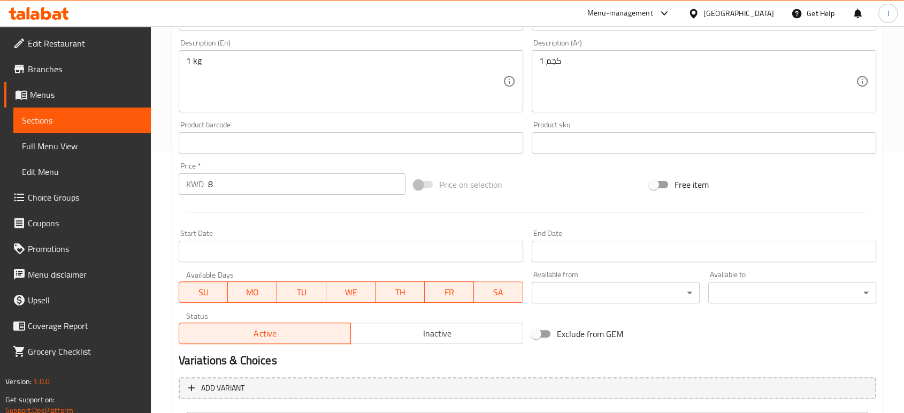
scroll to position [368, 0]
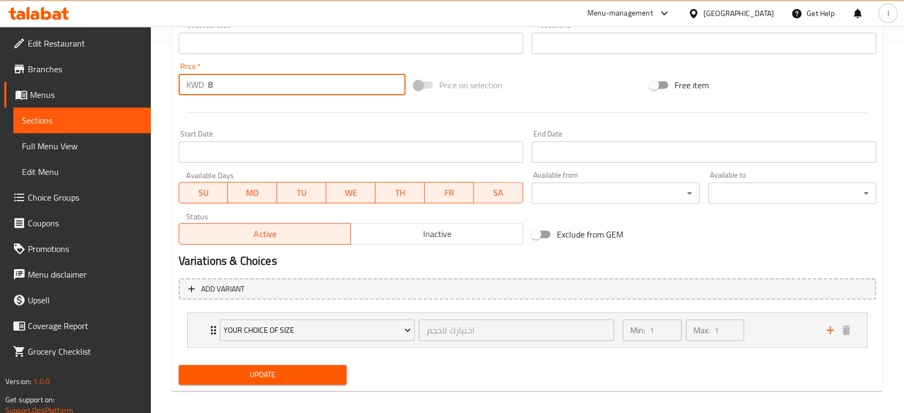
drag, startPoint x: 222, startPoint y: 80, endPoint x: 87, endPoint y: 103, distance: 136.9
click at [124, 94] on div "Edit Restaurant Branches Menus Sections Full Menu View Edit Menu Choice Groups …" at bounding box center [452, 39] width 904 height 763
type input "0"
click at [219, 373] on span "Update" at bounding box center [262, 374] width 151 height 13
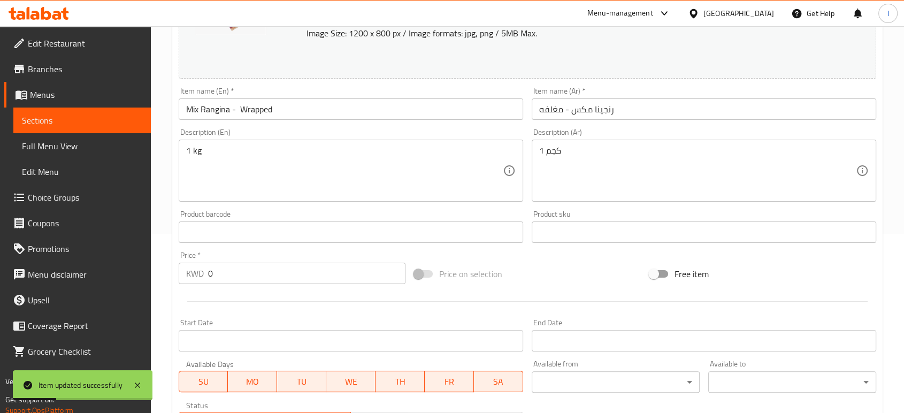
scroll to position [12, 0]
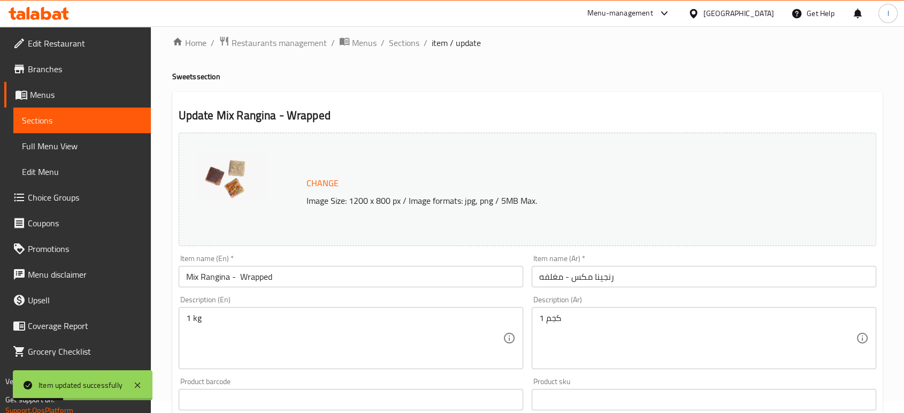
drag, startPoint x: 53, startPoint y: 114, endPoint x: 96, endPoint y: 116, distance: 43.3
click at [53, 114] on span "Sections" at bounding box center [82, 120] width 120 height 13
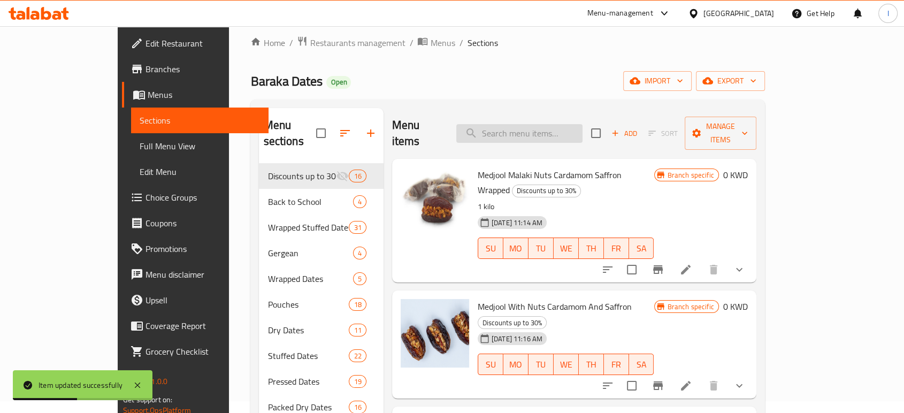
click at [521, 125] on input "search" at bounding box center [519, 133] width 126 height 19
paste input "[PERSON_NAME] With [PERSON_NAME]"
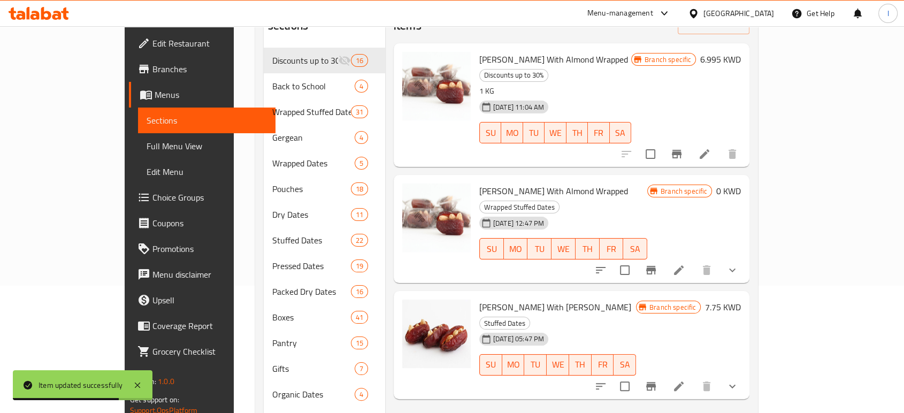
scroll to position [71, 0]
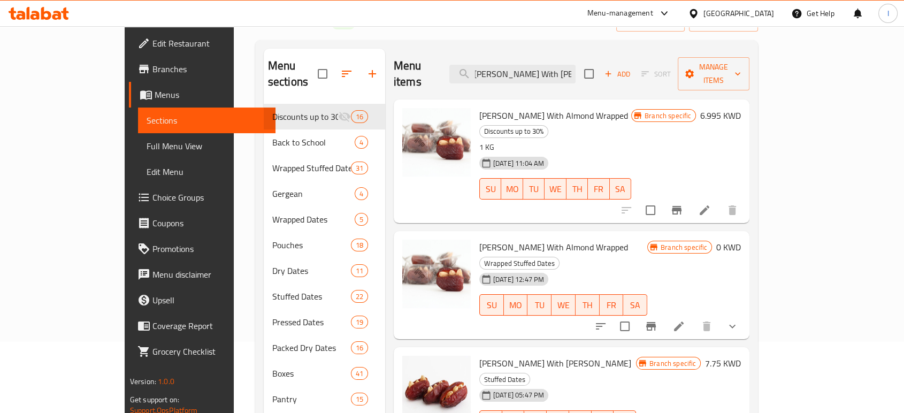
type input "[PERSON_NAME] With [PERSON_NAME]"
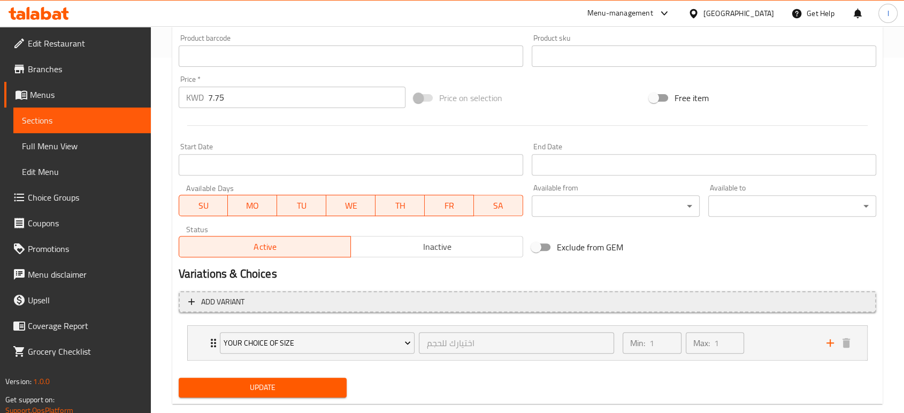
scroll to position [356, 0]
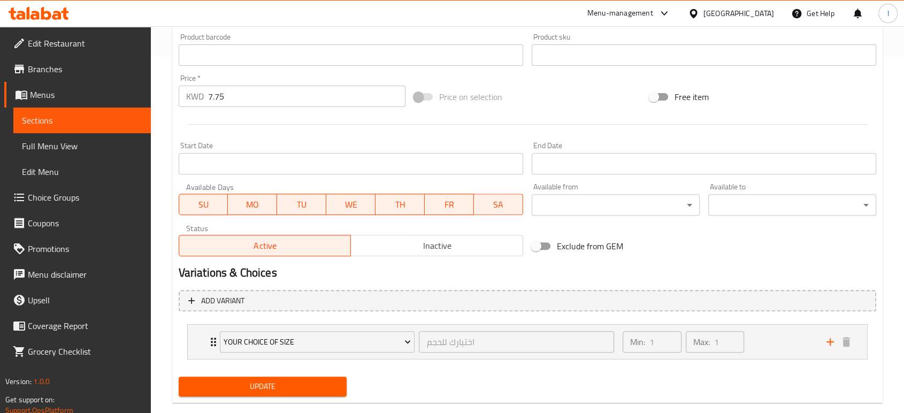
drag, startPoint x: 230, startPoint y: 90, endPoint x: 64, endPoint y: 128, distance: 169.6
click at [80, 110] on div "Edit Restaurant Branches Menus Sections Full Menu View Edit Menu Choice Groups …" at bounding box center [452, 51] width 904 height 763
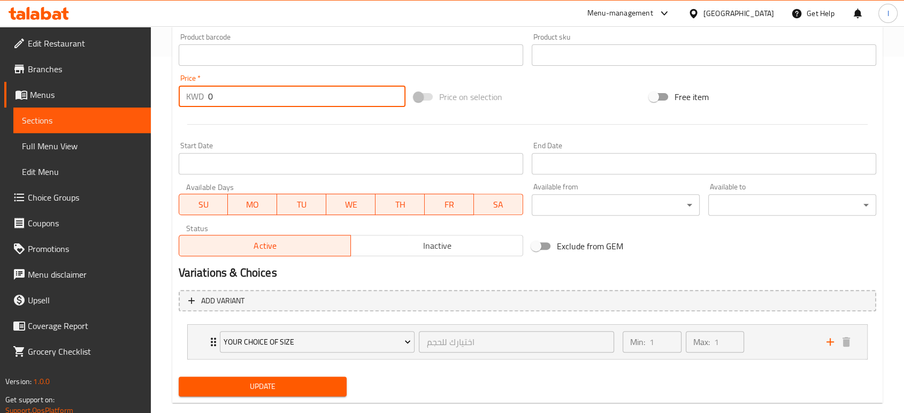
type input "0"
click at [257, 383] on span "Update" at bounding box center [262, 386] width 151 height 13
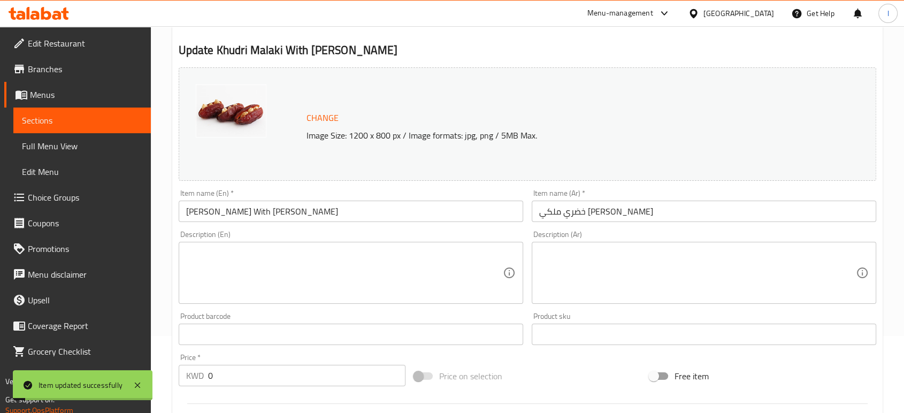
scroll to position [0, 0]
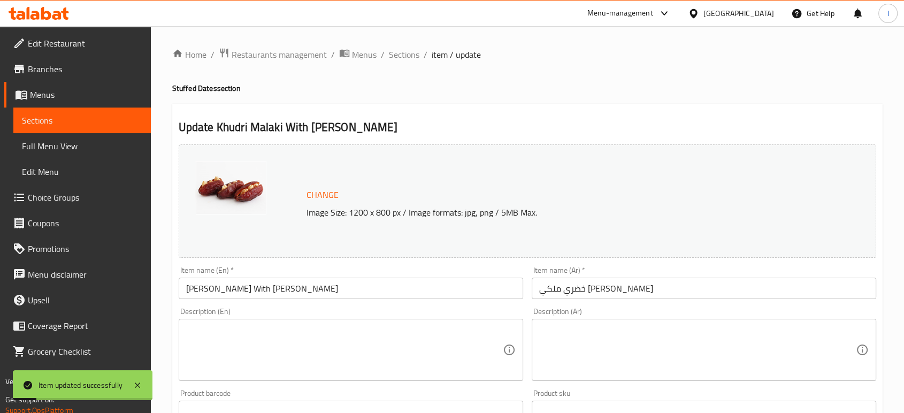
drag, startPoint x: 91, startPoint y: 115, endPoint x: 287, endPoint y: 110, distance: 195.9
click at [91, 115] on span "Sections" at bounding box center [82, 120] width 120 height 13
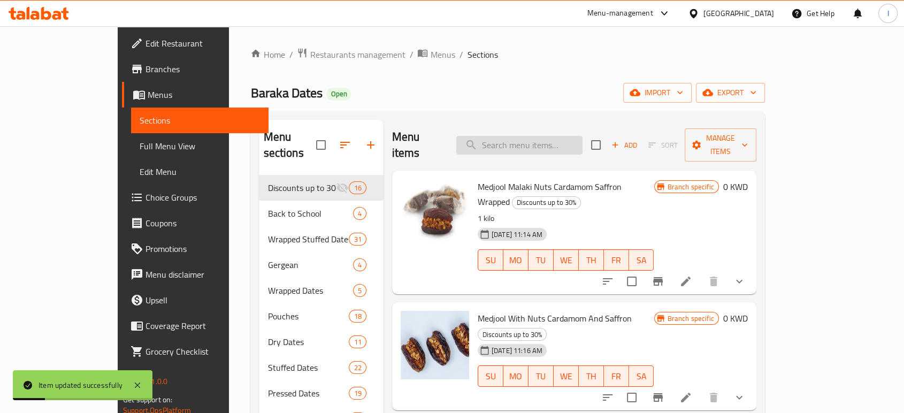
click at [549, 140] on input "search" at bounding box center [519, 145] width 126 height 19
paste input "Medjool Jumbo Premium"
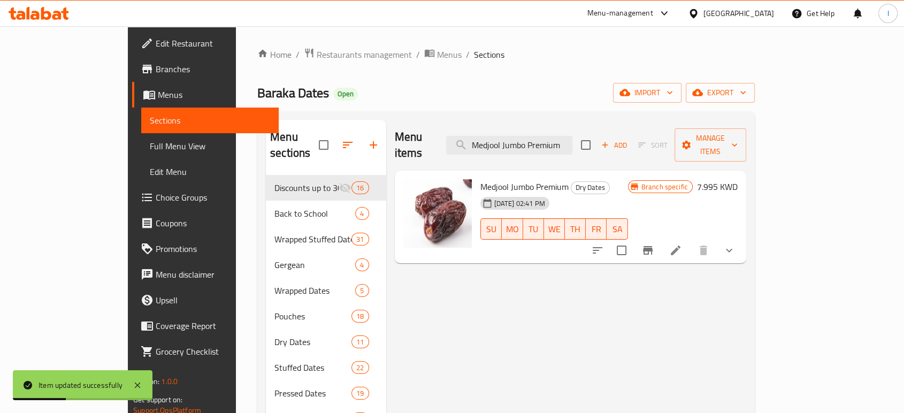
type input "Medjool Jumbo Premium"
click at [682, 244] on icon at bounding box center [675, 250] width 13 height 13
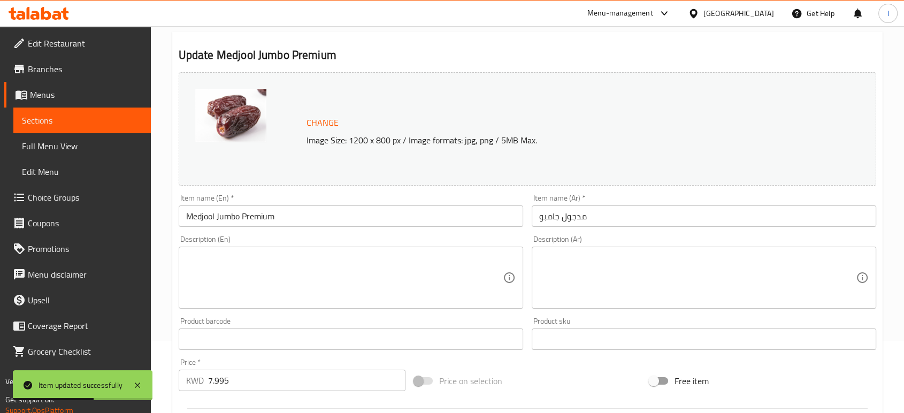
scroll to position [119, 0]
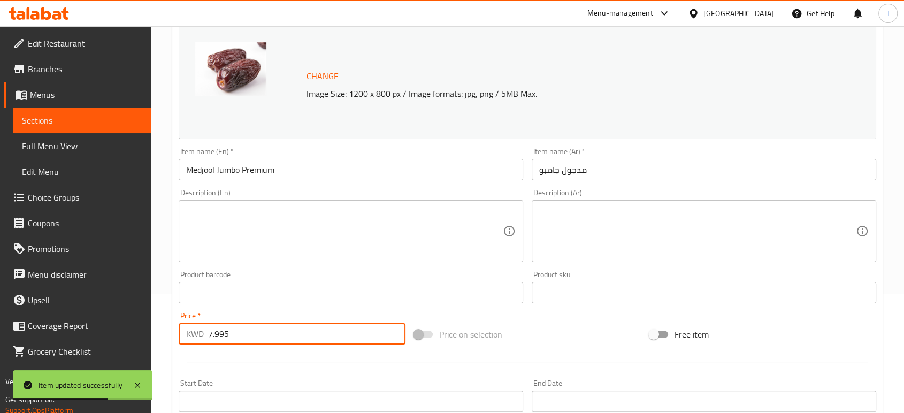
drag, startPoint x: 240, startPoint y: 329, endPoint x: -43, endPoint y: 304, distance: 283.6
click at [0, 294] on html "Item updated successfully ​ Menu-management [GEOGRAPHIC_DATA] Get Help I Edit R…" at bounding box center [452, 87] width 904 height 413
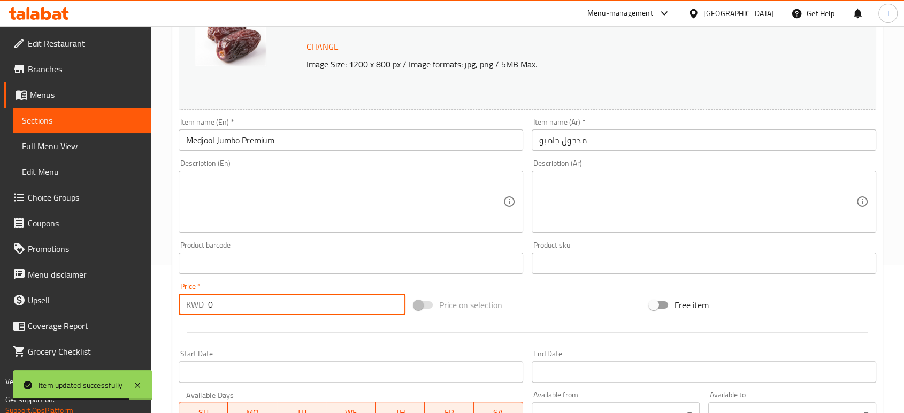
scroll to position [376, 0]
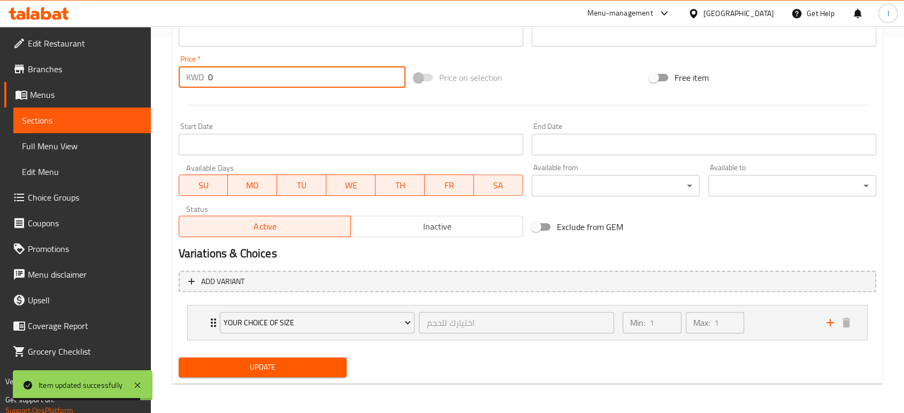
type input "0"
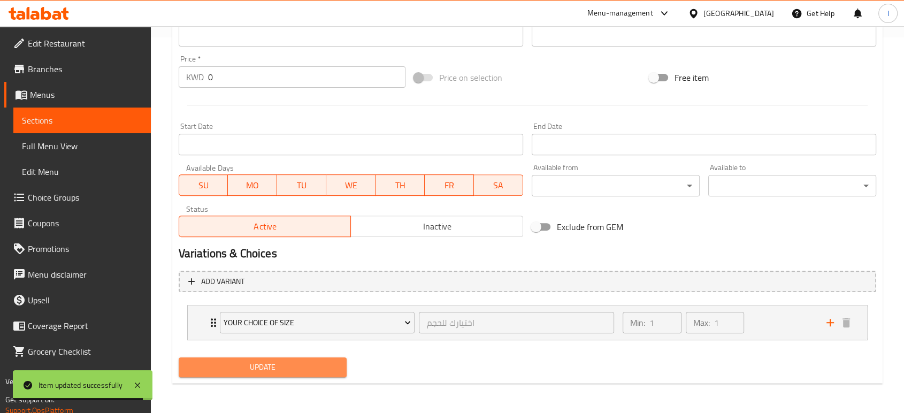
click at [300, 371] on span "Update" at bounding box center [262, 367] width 151 height 13
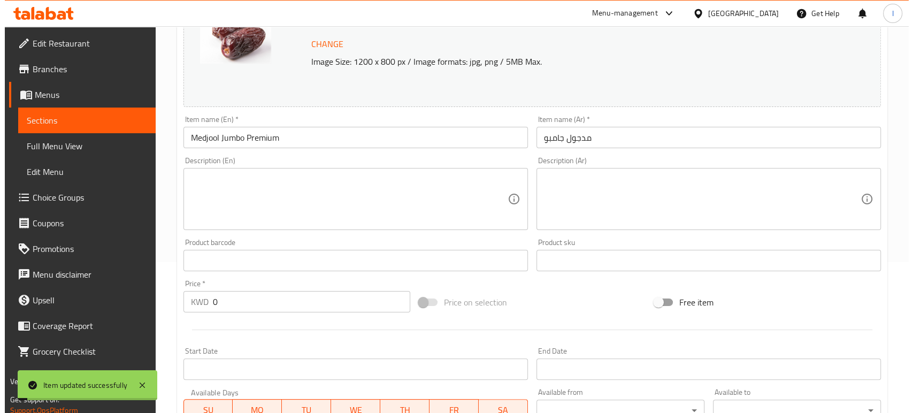
scroll to position [0, 0]
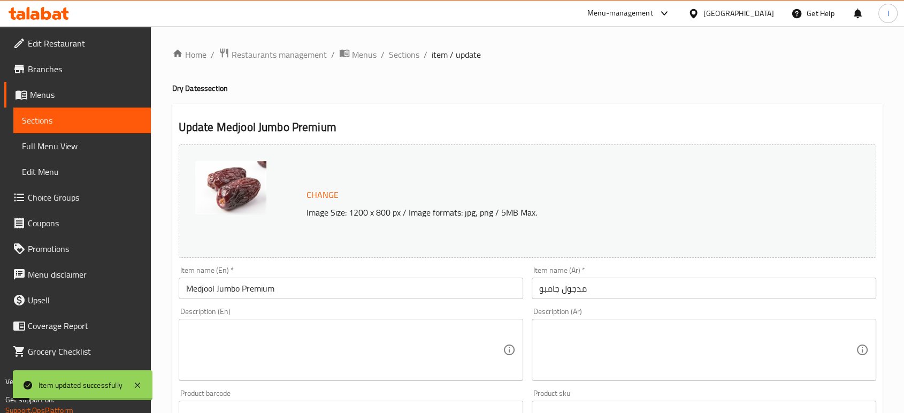
click at [32, 119] on span "Sections" at bounding box center [82, 120] width 120 height 13
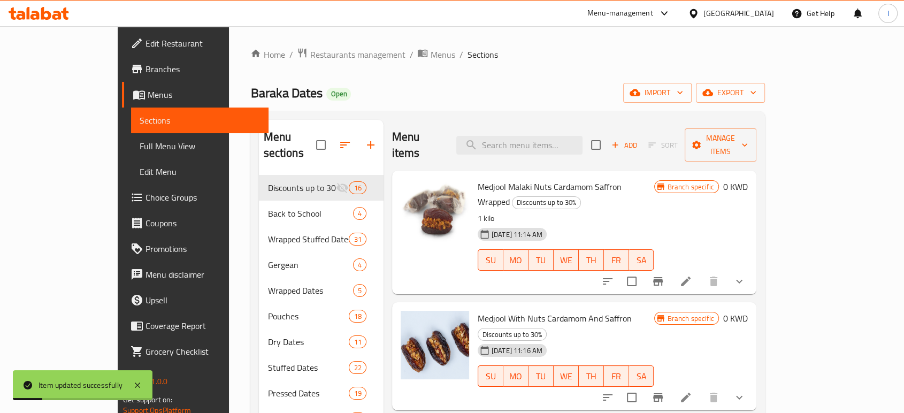
drag, startPoint x: 518, startPoint y: 139, endPoint x: 503, endPoint y: 155, distance: 22.0
click at [518, 139] on input "search" at bounding box center [519, 145] width 126 height 19
paste input "[PERSON_NAME]"
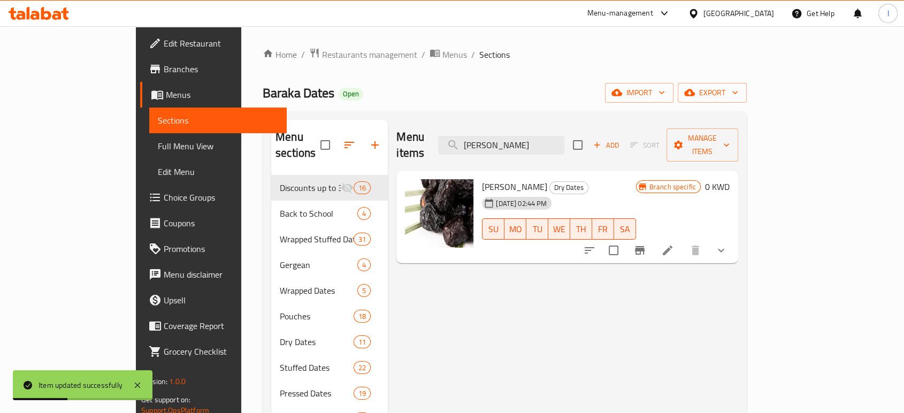
type input "[PERSON_NAME]"
click at [674, 244] on icon at bounding box center [667, 250] width 13 height 13
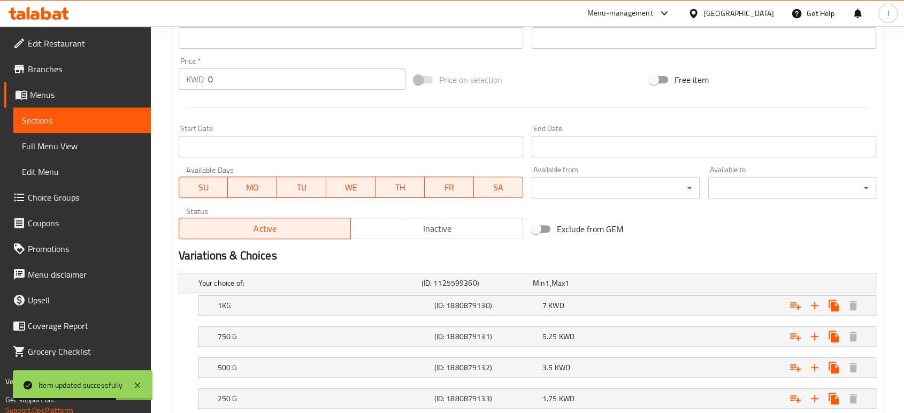
scroll to position [444, 0]
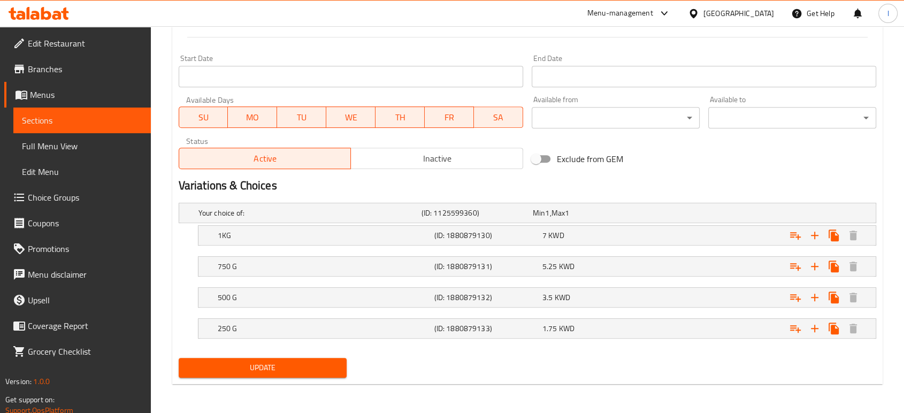
click at [58, 119] on span "Sections" at bounding box center [82, 120] width 120 height 13
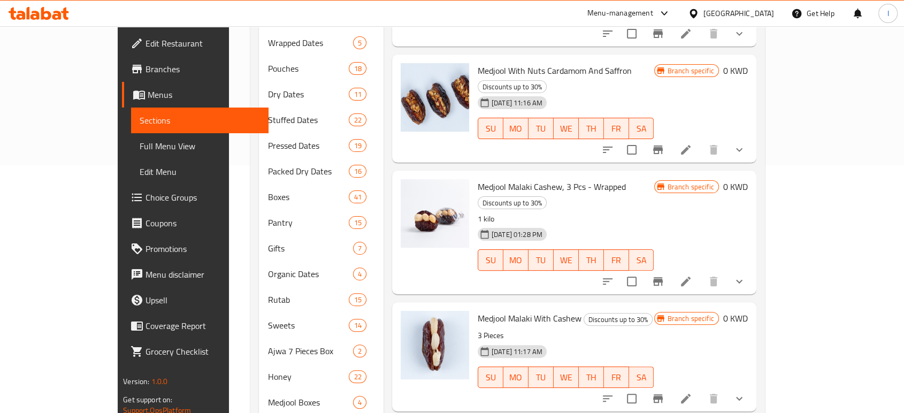
scroll to position [27, 0]
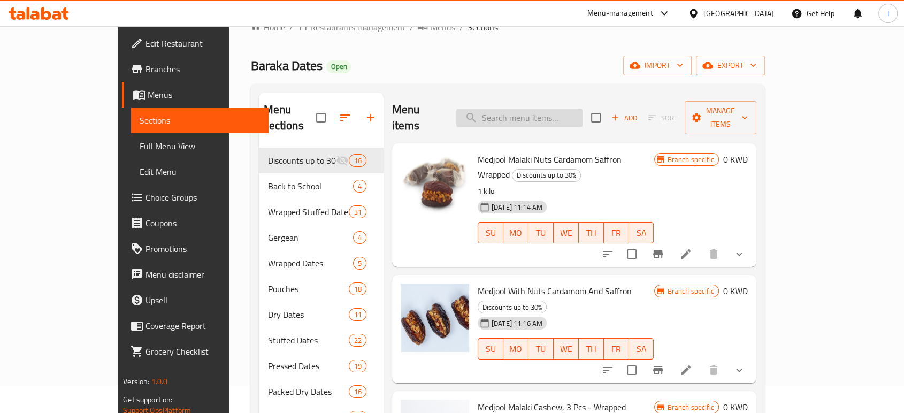
click at [524, 114] on input "search" at bounding box center [519, 118] width 126 height 19
paste input "Medjool Large Premium"
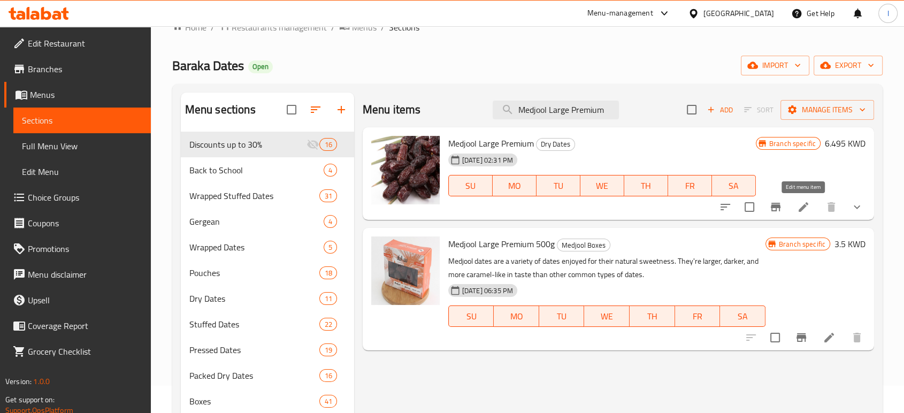
type input "Medjool Large Premium"
click at [806, 207] on icon at bounding box center [803, 207] width 13 height 13
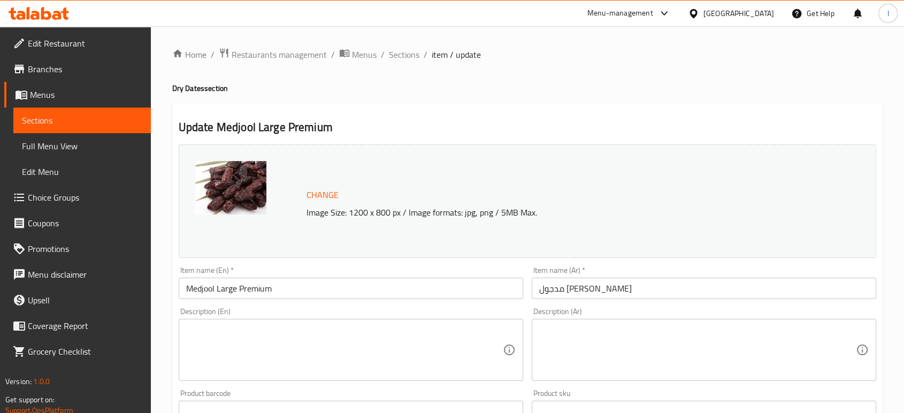
scroll to position [119, 0]
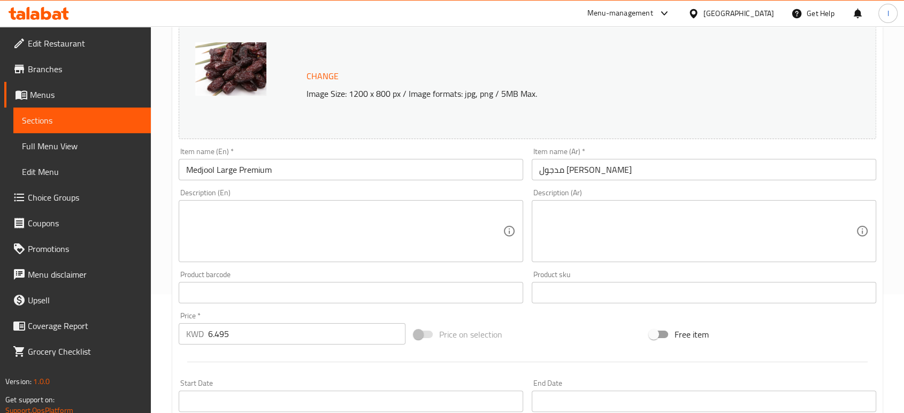
drag, startPoint x: 193, startPoint y: 335, endPoint x: 165, endPoint y: 337, distance: 27.9
click at [187, 333] on div "KWD 6.495 Price *" at bounding box center [292, 333] width 227 height 21
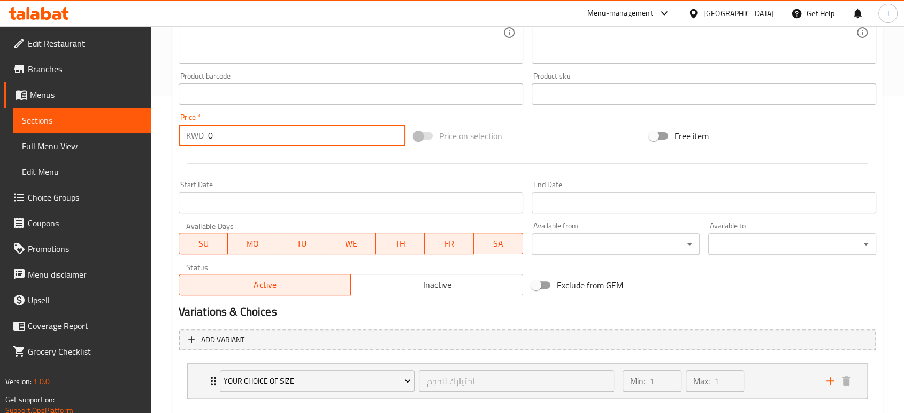
scroll to position [376, 0]
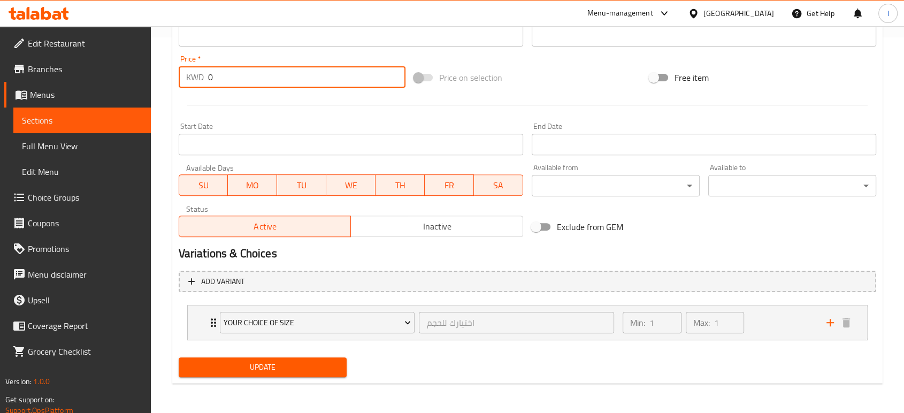
type input "0"
click at [208, 371] on span "Update" at bounding box center [262, 367] width 151 height 13
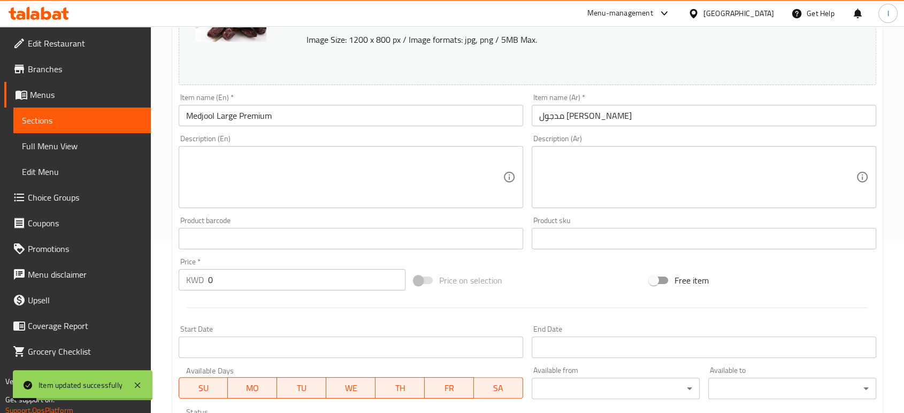
scroll to position [19, 0]
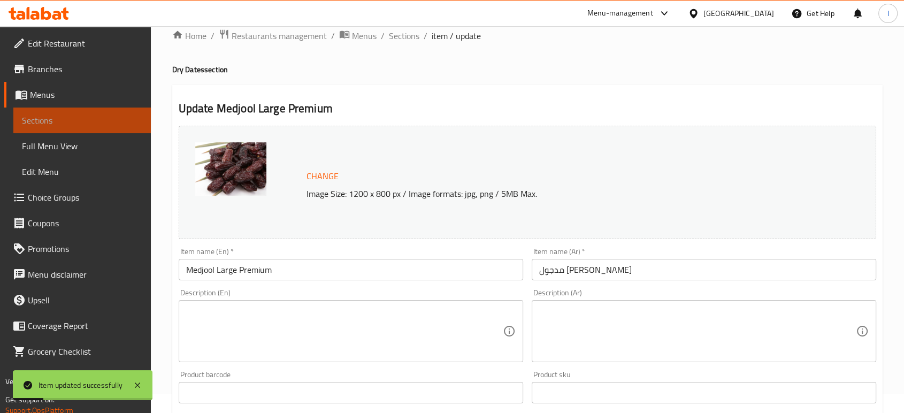
drag, startPoint x: 72, startPoint y: 117, endPoint x: 279, endPoint y: 91, distance: 208.6
click at [72, 117] on span "Sections" at bounding box center [82, 120] width 120 height 13
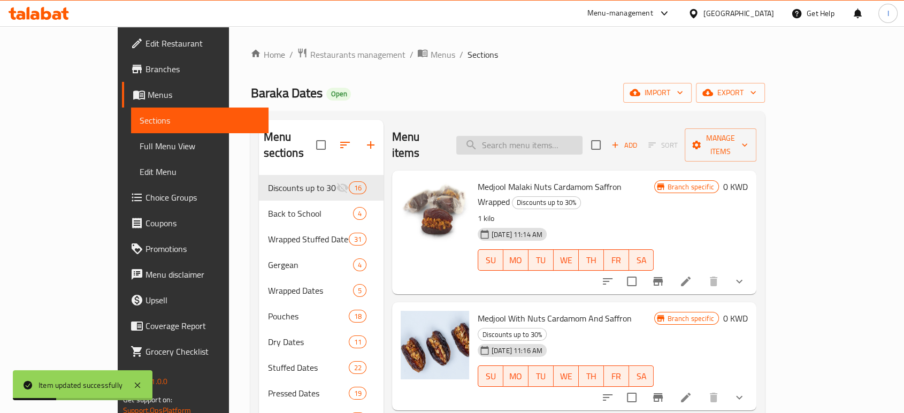
drag, startPoint x: 539, startPoint y: 137, endPoint x: 536, endPoint y: 145, distance: 8.6
click at [538, 137] on input "search" at bounding box center [519, 145] width 126 height 19
paste input "Medjool Malaki - Wrapped"
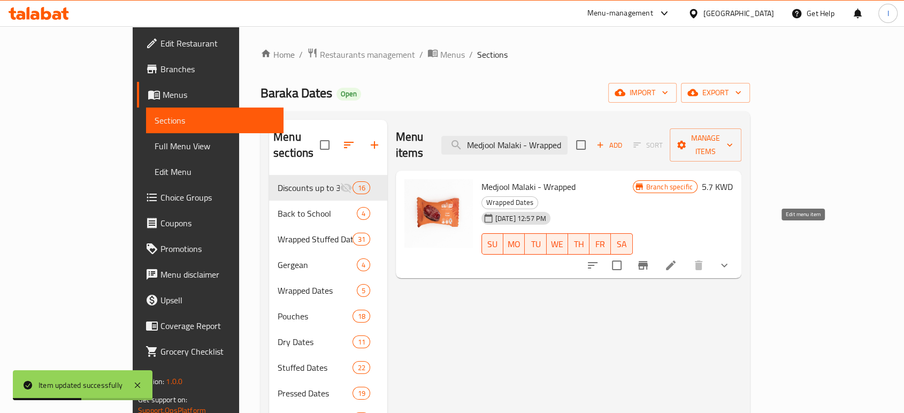
type input "Medjool Malaki - Wrapped"
click at [676, 261] on icon at bounding box center [671, 266] width 10 height 10
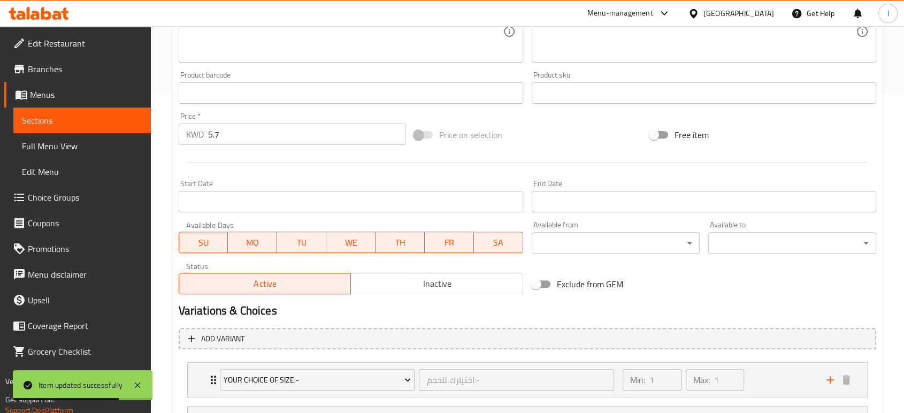
scroll to position [174, 0]
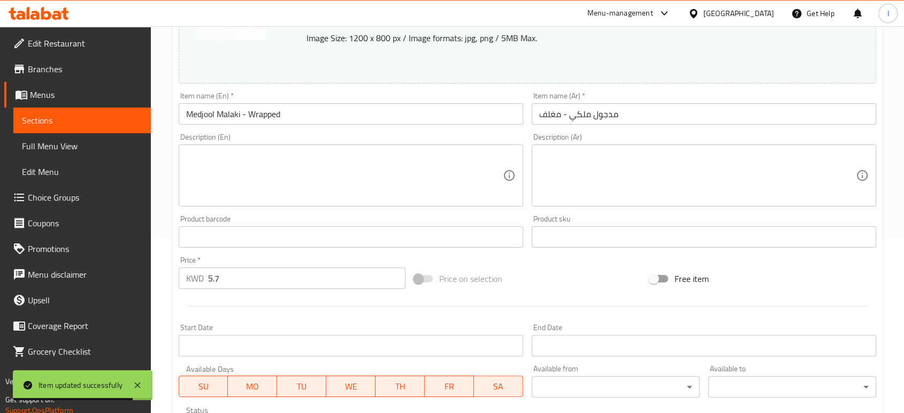
drag, startPoint x: 231, startPoint y: 281, endPoint x: 78, endPoint y: 287, distance: 153.7
click at [150, 284] on div "Edit Restaurant Branches Menus Sections Full Menu View Edit Menu Choice Groups …" at bounding box center [452, 255] width 904 height 807
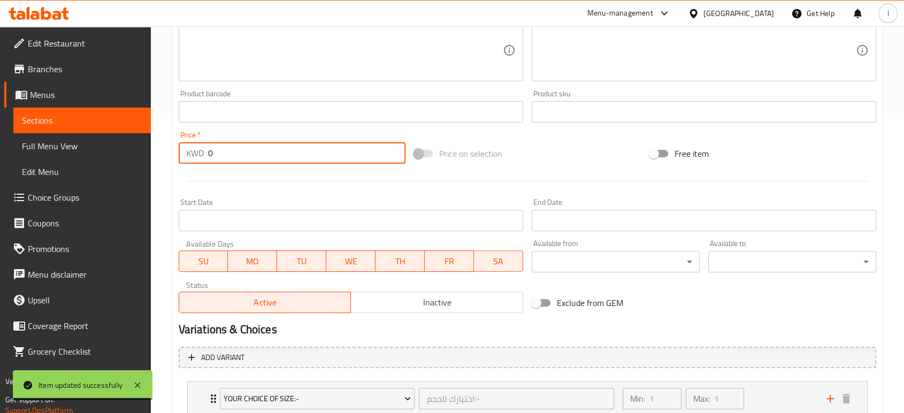
scroll to position [419, 0]
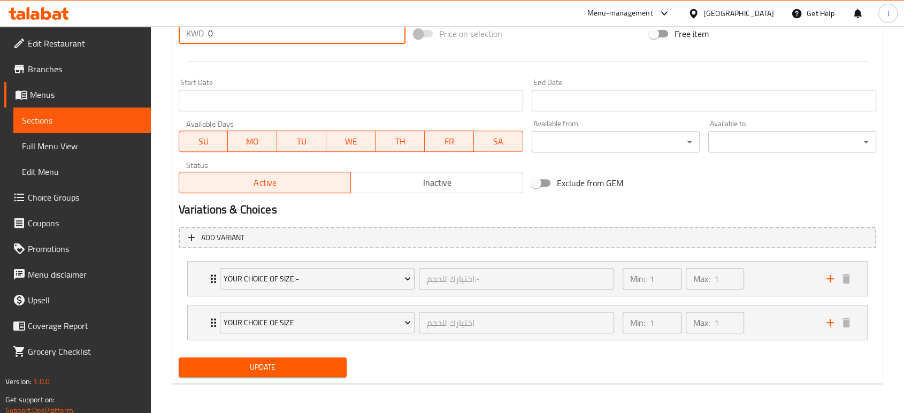
type input "0"
click at [257, 368] on span "Update" at bounding box center [262, 367] width 151 height 13
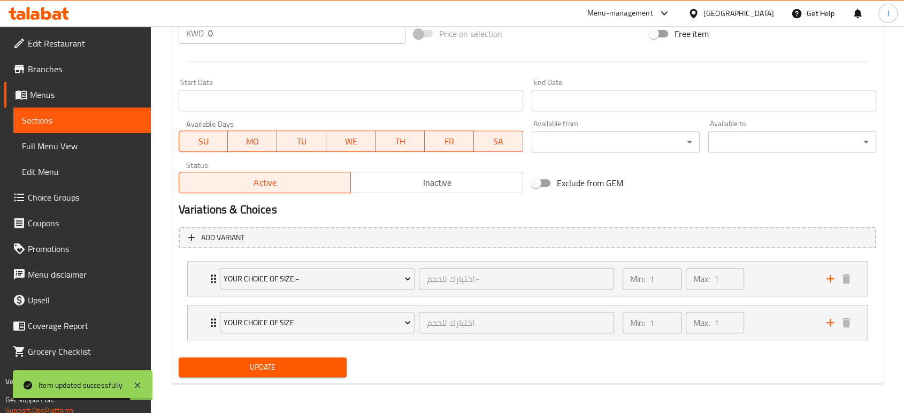
drag, startPoint x: 51, startPoint y: 125, endPoint x: 16, endPoint y: 137, distance: 37.4
click at [51, 125] on span "Sections" at bounding box center [82, 120] width 120 height 13
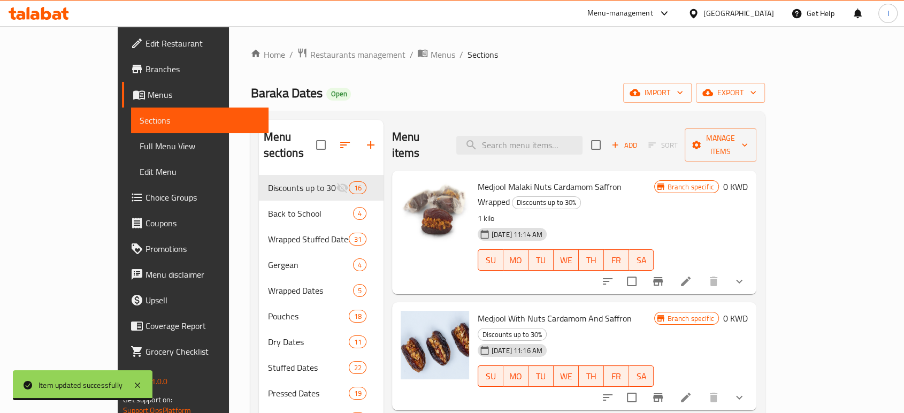
click at [525, 147] on div "Menu items Add Sort Manage items" at bounding box center [574, 145] width 364 height 51
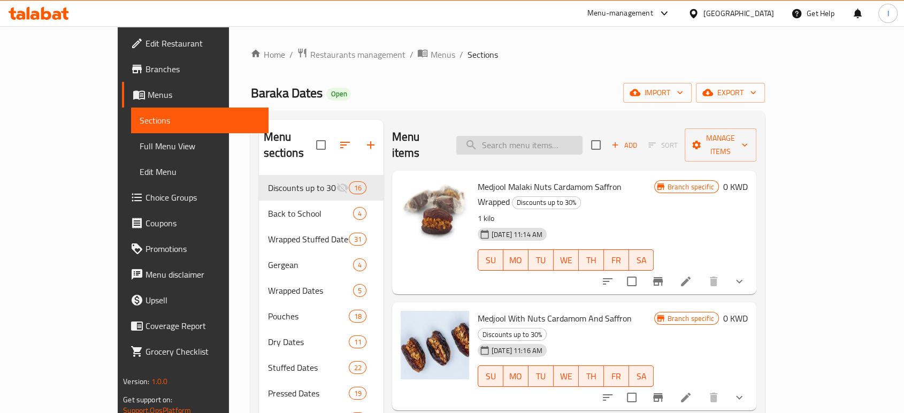
click at [525, 139] on input "search" at bounding box center [519, 145] width 126 height 19
paste input "Coffee - Turkish Malaki"
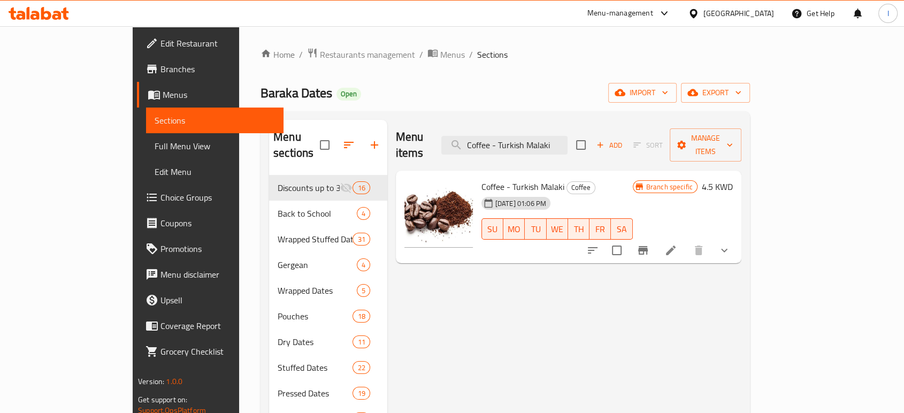
type input "Coffee - Turkish Malaki"
click at [677, 244] on icon at bounding box center [670, 250] width 13 height 13
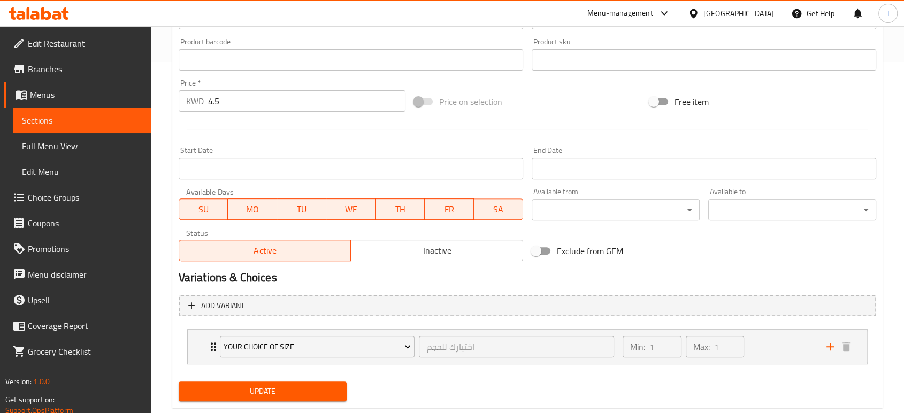
scroll to position [376, 0]
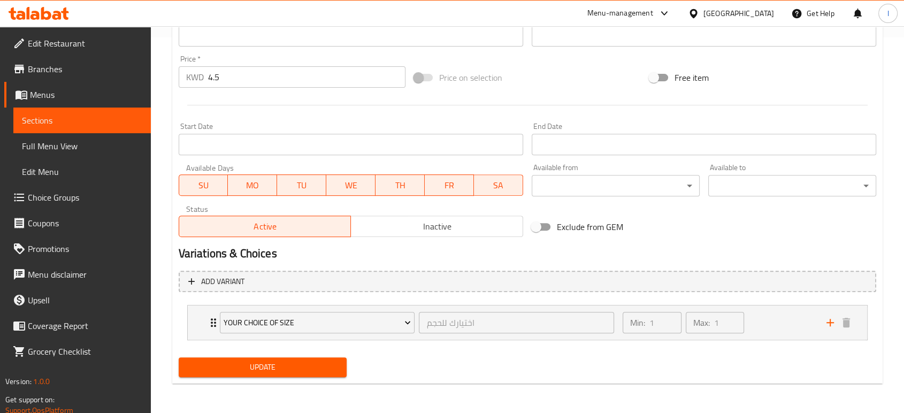
drag, startPoint x: 293, startPoint y: 74, endPoint x: -11, endPoint y: 105, distance: 305.4
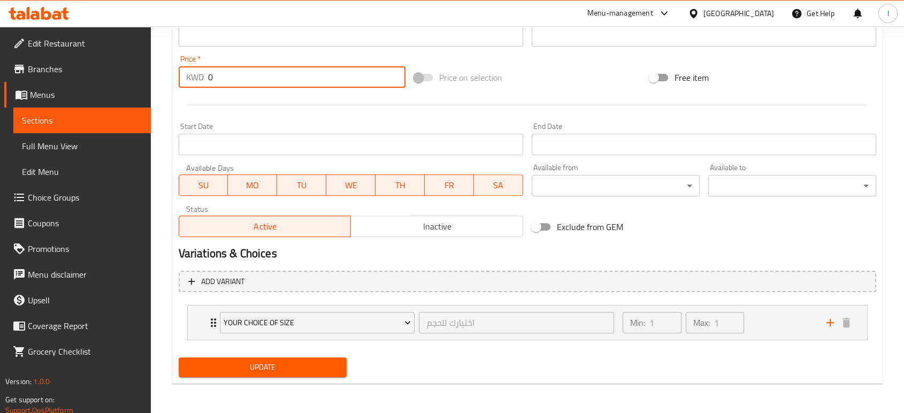
type input "0"
click at [210, 371] on span "Update" at bounding box center [262, 367] width 151 height 13
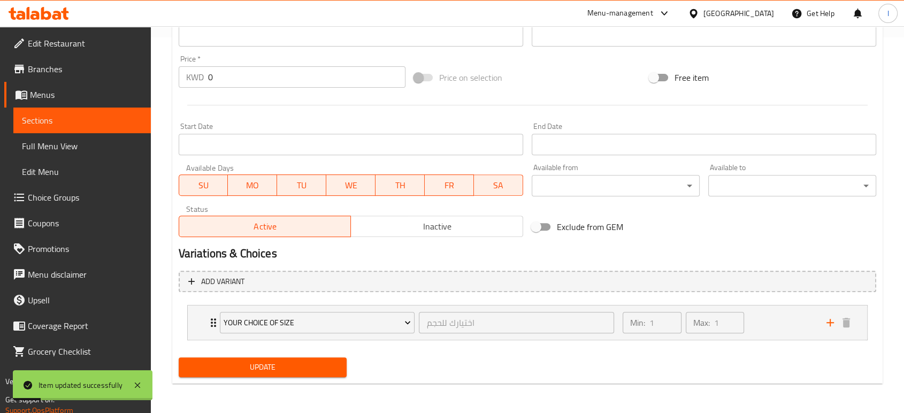
click at [47, 117] on span "Sections" at bounding box center [82, 120] width 120 height 13
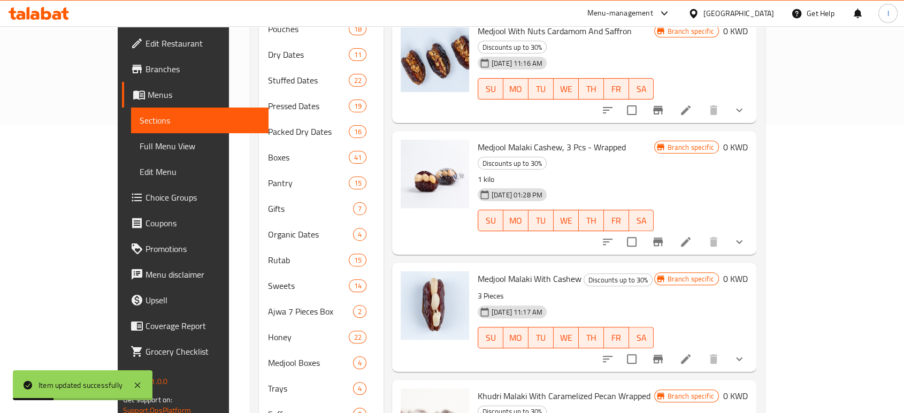
scroll to position [19, 0]
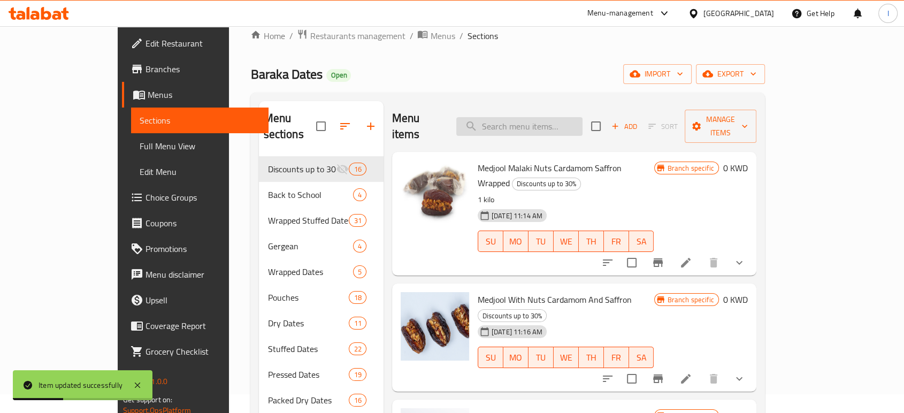
click at [535, 123] on input "search" at bounding box center [519, 126] width 126 height 19
paste input "Coffee- Arabic Dewan"
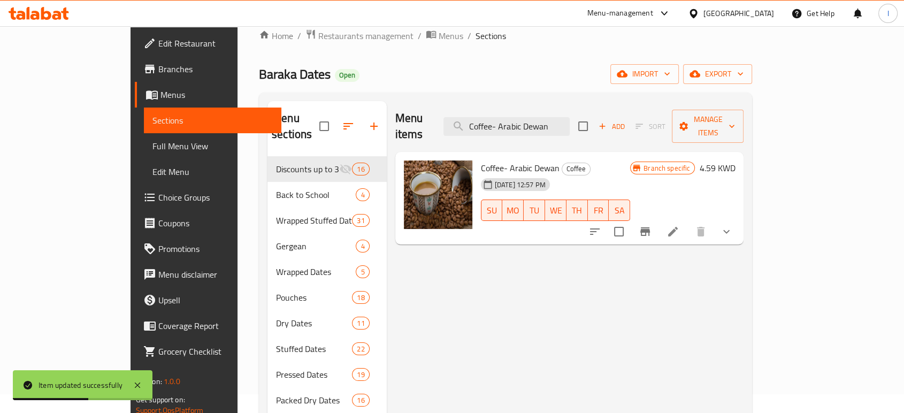
type input "Coffee- Arabic Dewan"
click at [679, 225] on icon at bounding box center [673, 231] width 13 height 13
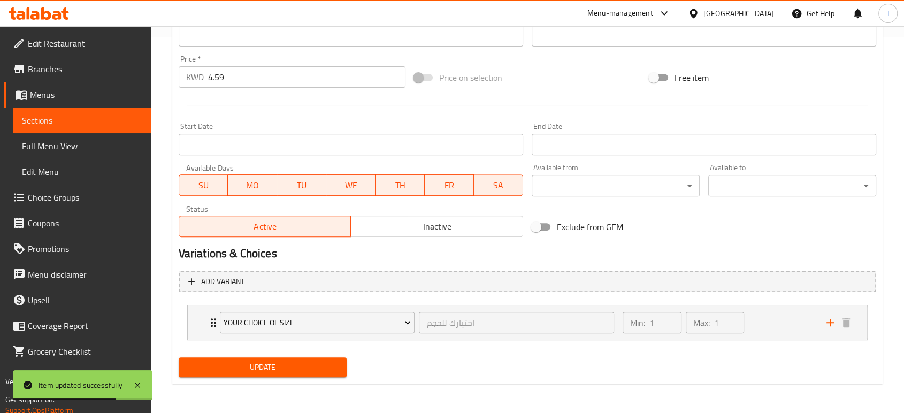
scroll to position [78, 0]
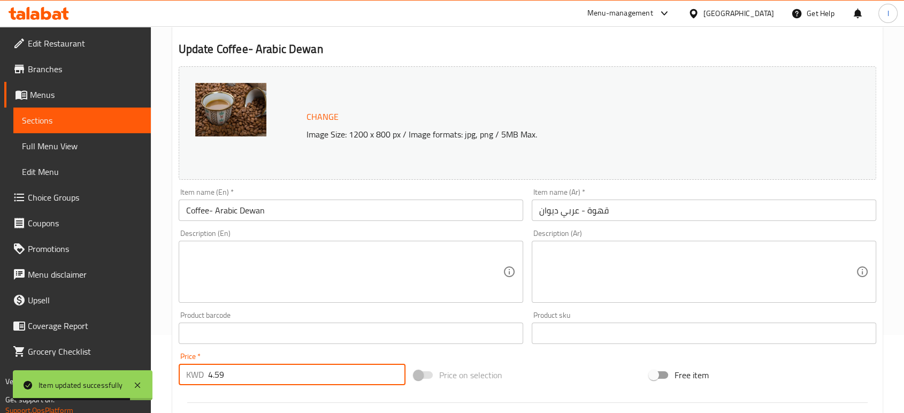
drag, startPoint x: 219, startPoint y: 380, endPoint x: 216, endPoint y: 345, distance: 34.9
click at [166, 376] on div "Home / Restaurants management / Menus / Sections / item / update Coffee section…" at bounding box center [527, 329] width 753 height 763
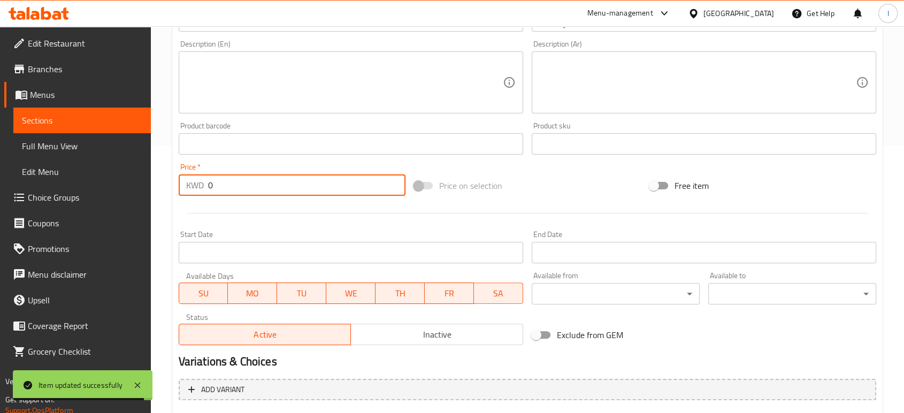
scroll to position [376, 0]
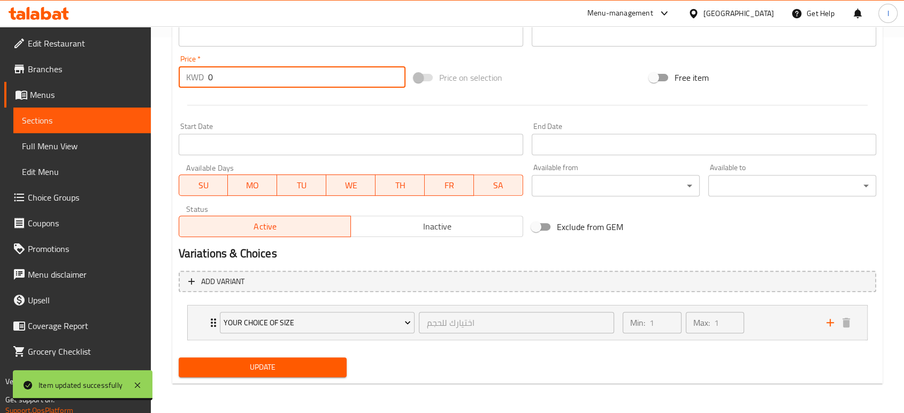
type input "0"
click at [201, 373] on span "Update" at bounding box center [262, 367] width 151 height 13
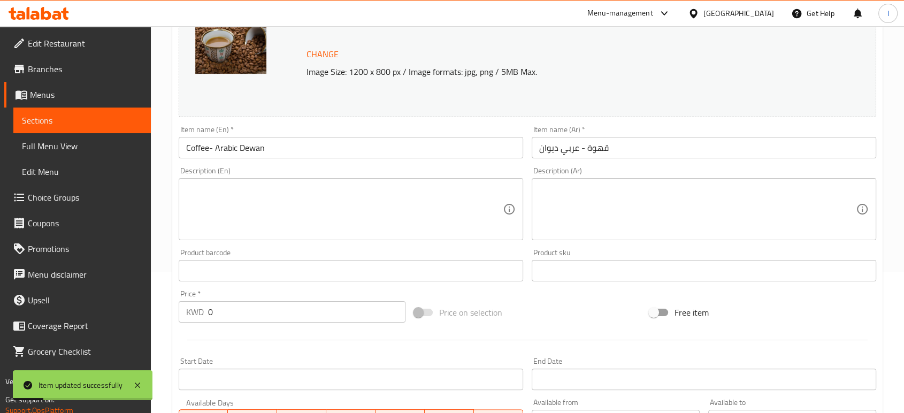
scroll to position [0, 0]
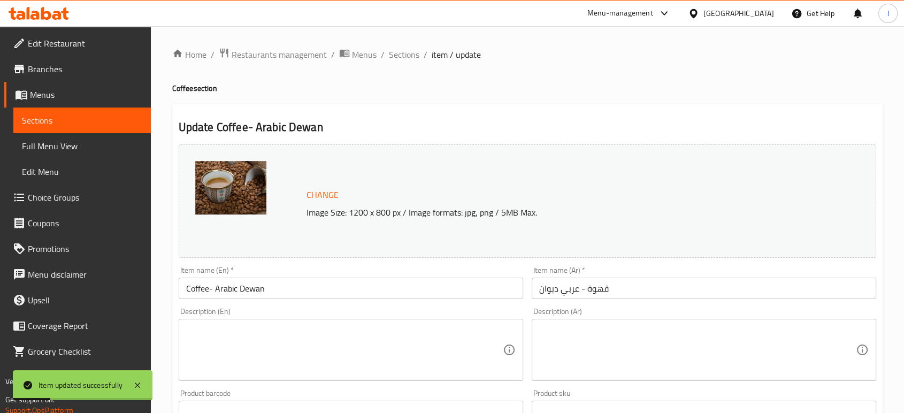
drag, startPoint x: 86, startPoint y: 113, endPoint x: 263, endPoint y: 108, distance: 177.2
click at [86, 114] on span "Sections" at bounding box center [82, 120] width 120 height 13
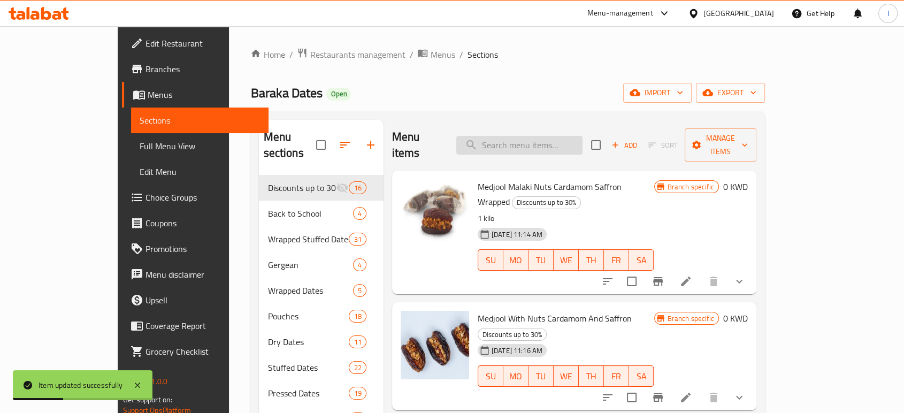
click at [560, 137] on input "search" at bounding box center [519, 145] width 126 height 19
paste input "Mebroom Fakher"
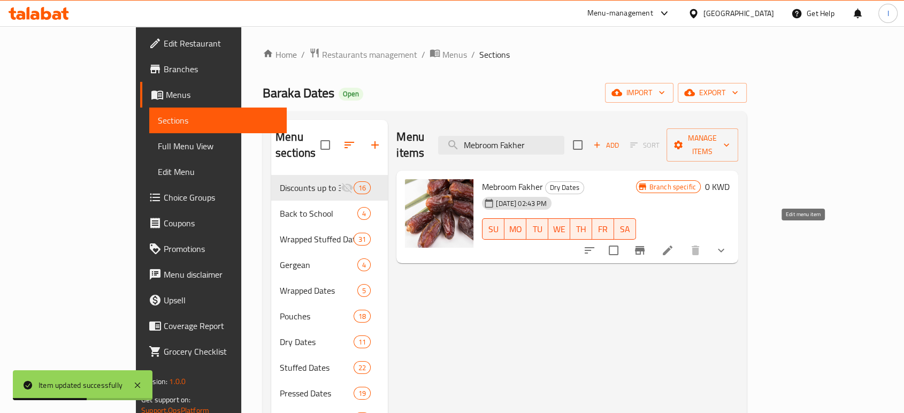
type input "Mebroom Fakher"
click at [674, 244] on icon at bounding box center [667, 250] width 13 height 13
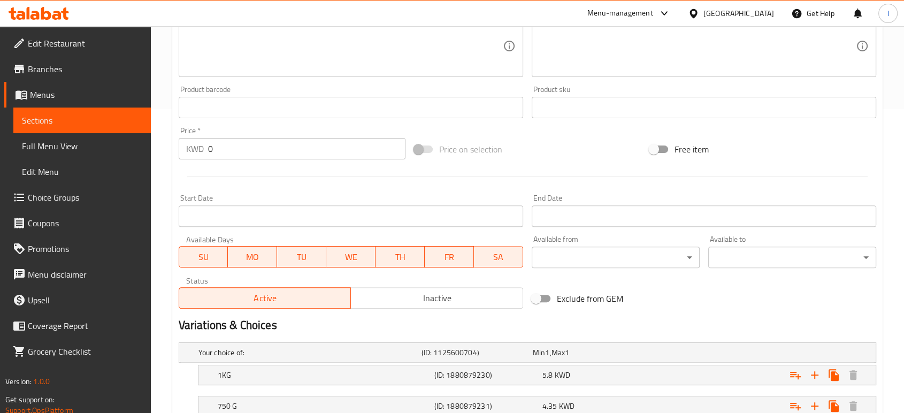
scroll to position [325, 0]
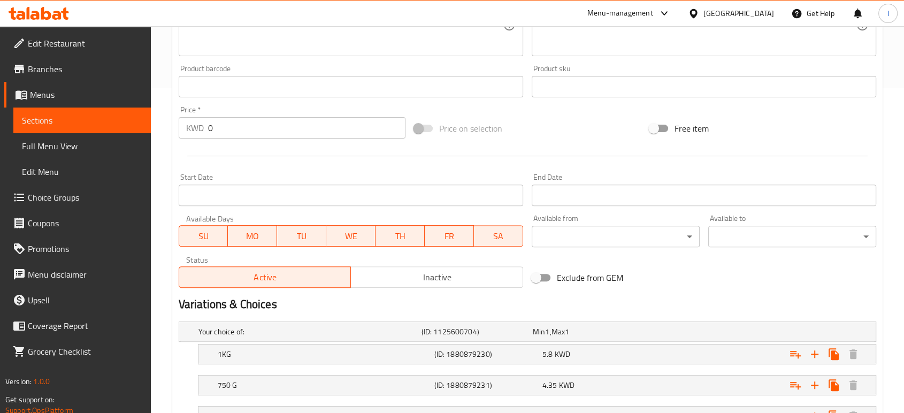
click at [43, 116] on span "Sections" at bounding box center [82, 120] width 120 height 13
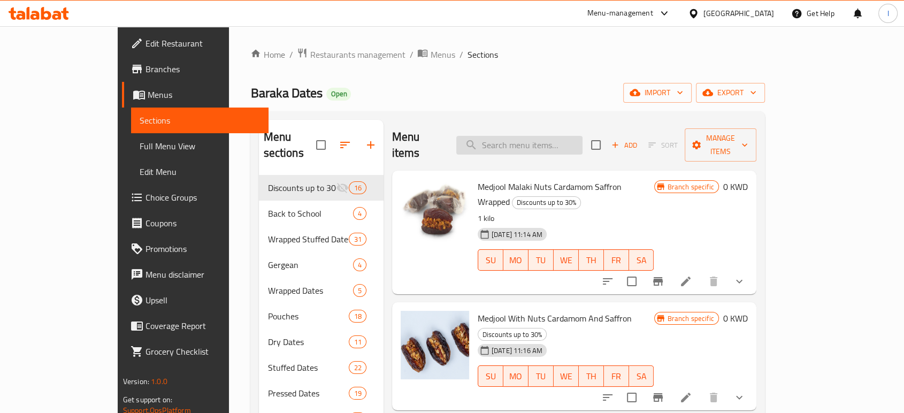
click at [526, 136] on input "search" at bounding box center [519, 145] width 126 height 19
paste input "Ajwa Al [PERSON_NAME] - Wrapped"
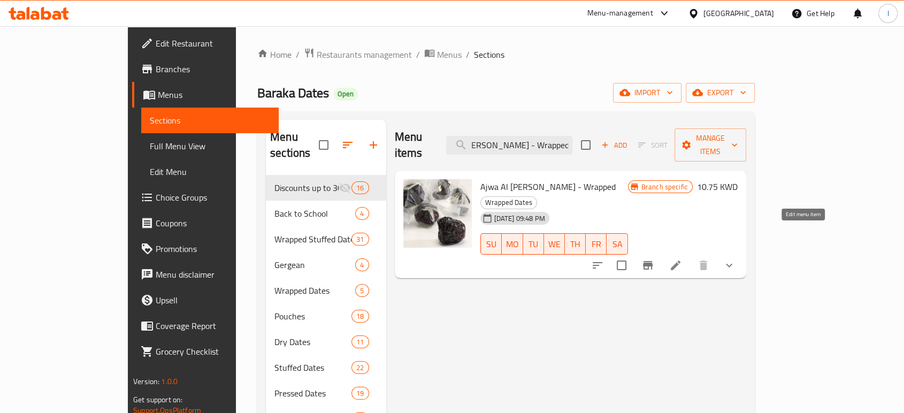
type input "Ajwa Al [PERSON_NAME] - Wrapped"
click at [682, 259] on icon at bounding box center [675, 265] width 13 height 13
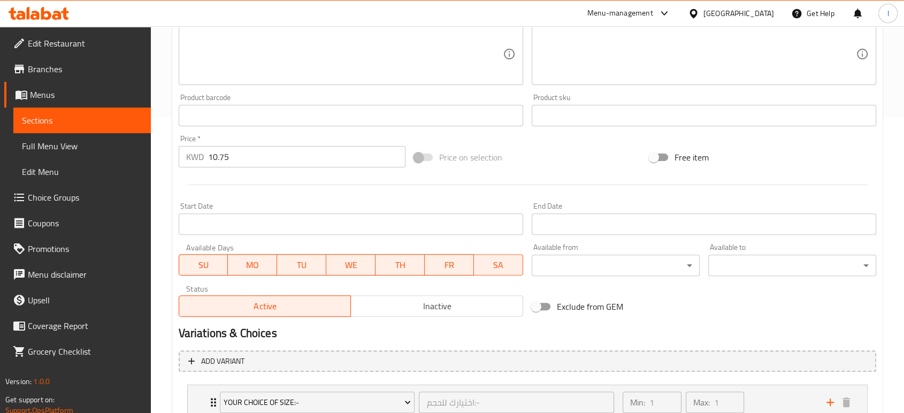
scroll to position [297, 0]
drag, startPoint x: 243, startPoint y: 155, endPoint x: 36, endPoint y: 159, distance: 207.1
click at [36, 159] on div "Edit Restaurant Branches Menus Sections Full Menu View Edit Menu Choice Groups …" at bounding box center [452, 132] width 904 height 807
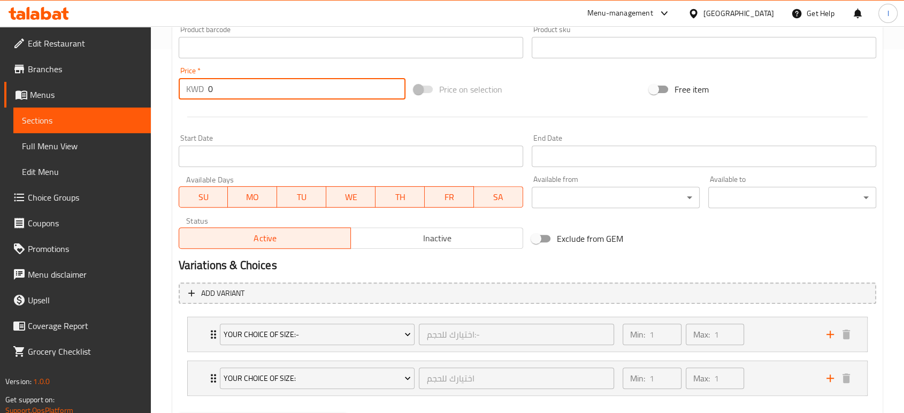
scroll to position [419, 0]
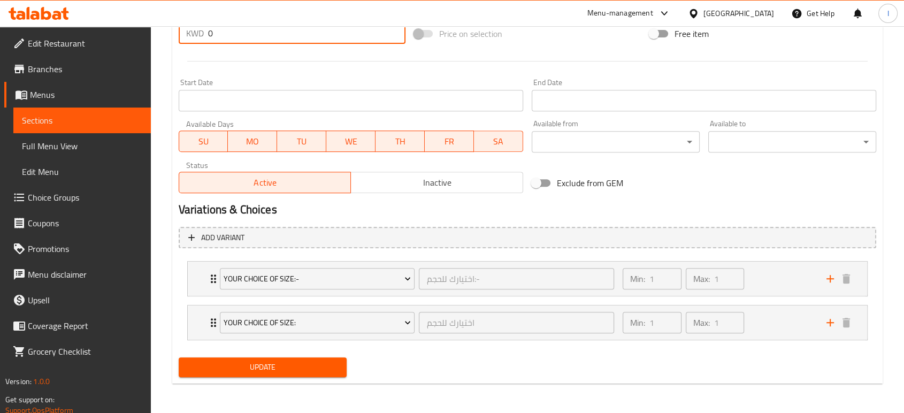
type input "0"
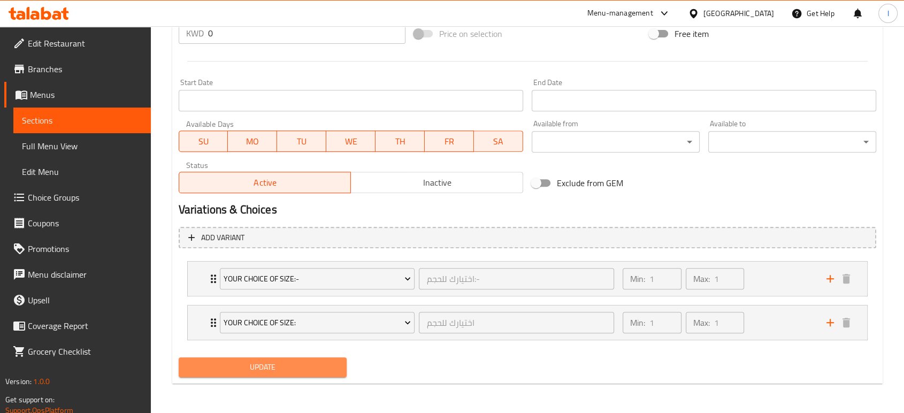
click at [261, 372] on span "Update" at bounding box center [262, 367] width 151 height 13
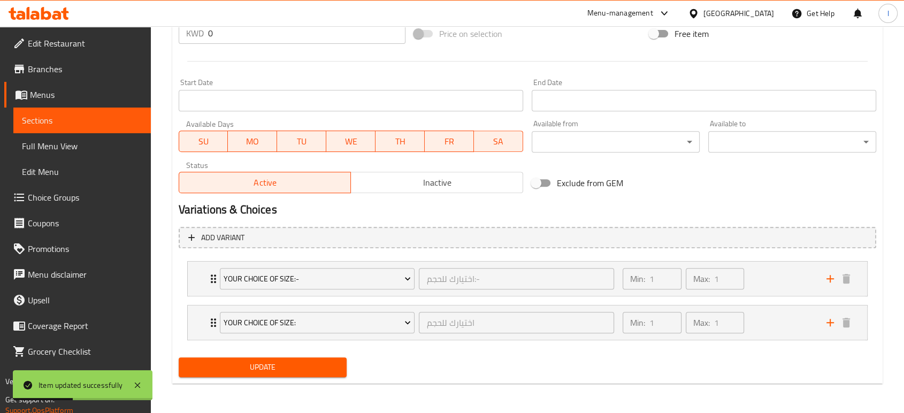
click at [44, 117] on span "Sections" at bounding box center [82, 120] width 120 height 13
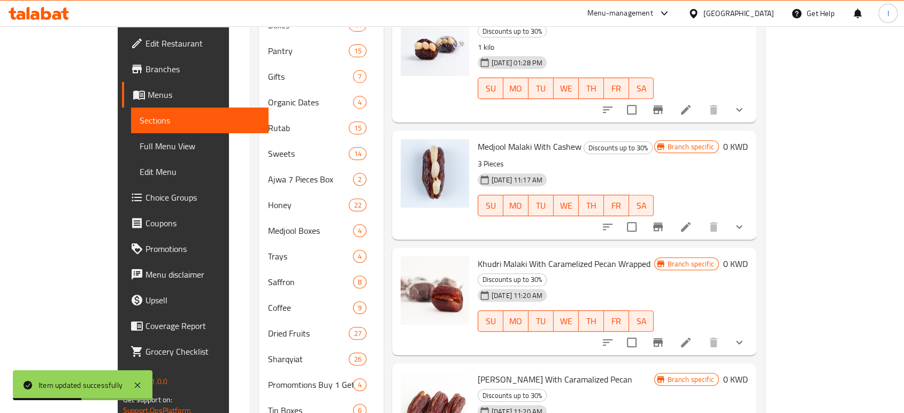
scroll to position [3, 0]
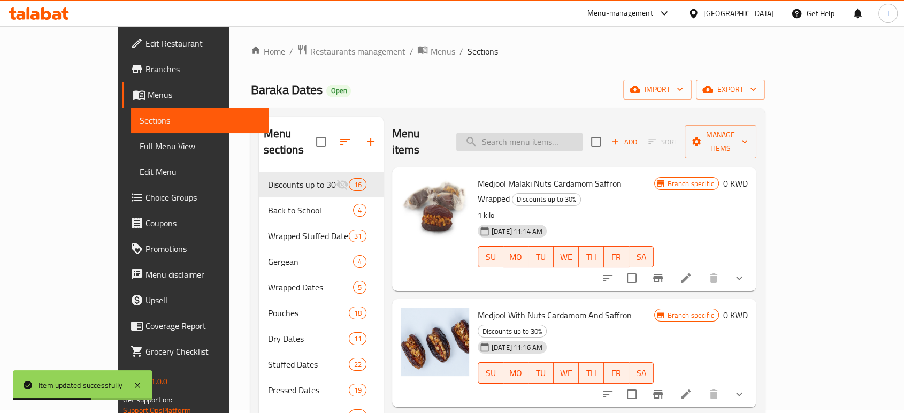
click at [545, 133] on input "search" at bounding box center [519, 142] width 126 height 19
paste input "Medjool Malaki Premium"
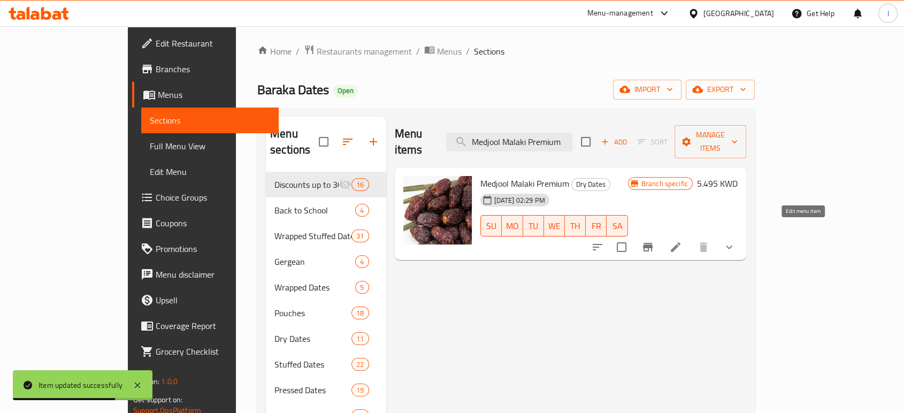
type input "Medjool Malaki Premium"
click at [682, 241] on icon at bounding box center [675, 247] width 13 height 13
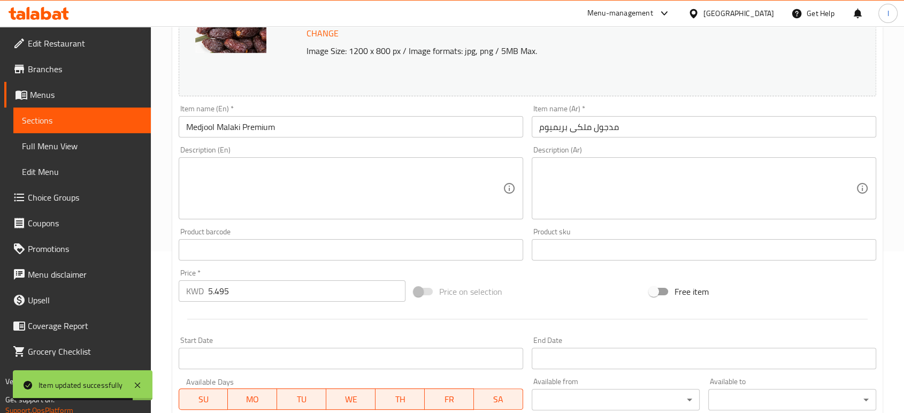
scroll to position [376, 0]
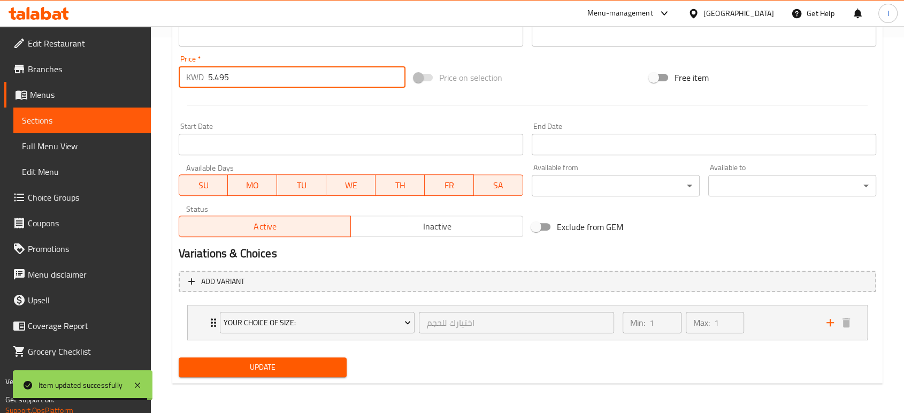
drag, startPoint x: 158, startPoint y: 82, endPoint x: 105, endPoint y: 82, distance: 53.0
click at [110, 82] on div "Edit Restaurant Branches Menus Sections Full Menu View Edit Menu Choice Groups …" at bounding box center [452, 32] width 904 height 763
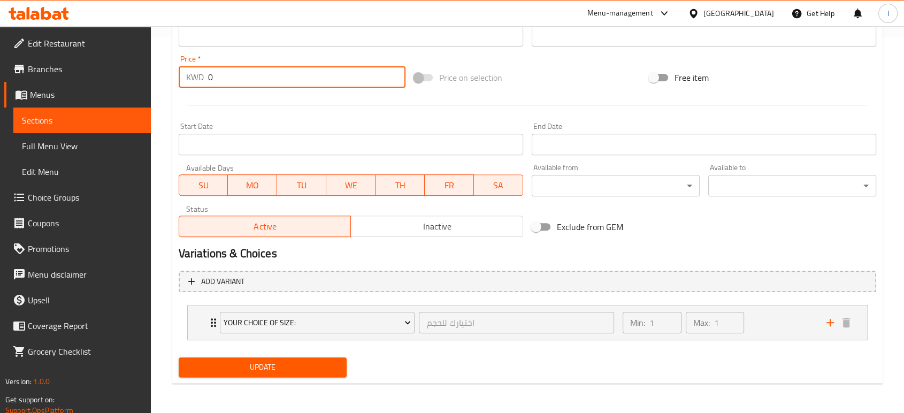
type input "0"
drag, startPoint x: 295, startPoint y: 376, endPoint x: 256, endPoint y: 383, distance: 40.1
click at [295, 376] on button "Update" at bounding box center [263, 367] width 168 height 20
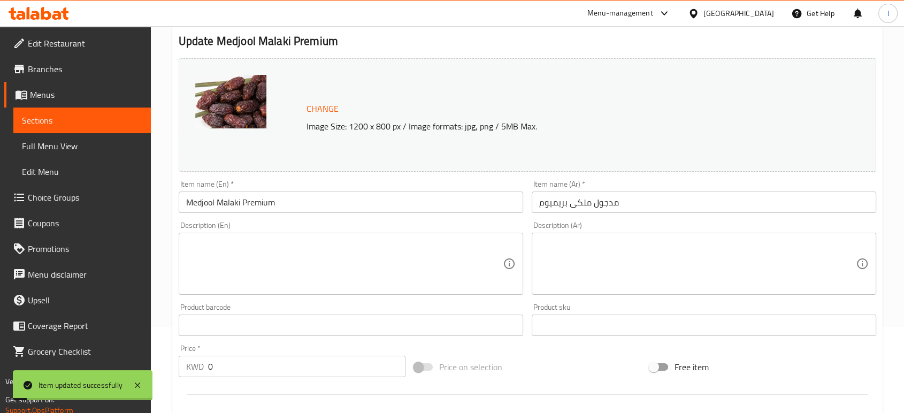
scroll to position [0, 0]
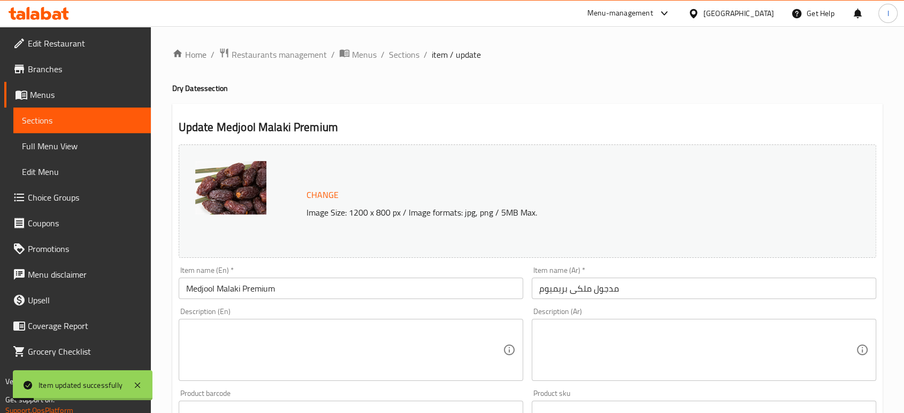
drag, startPoint x: 58, startPoint y: 119, endPoint x: 116, endPoint y: 115, distance: 57.9
click at [58, 119] on span "Sections" at bounding box center [82, 120] width 120 height 13
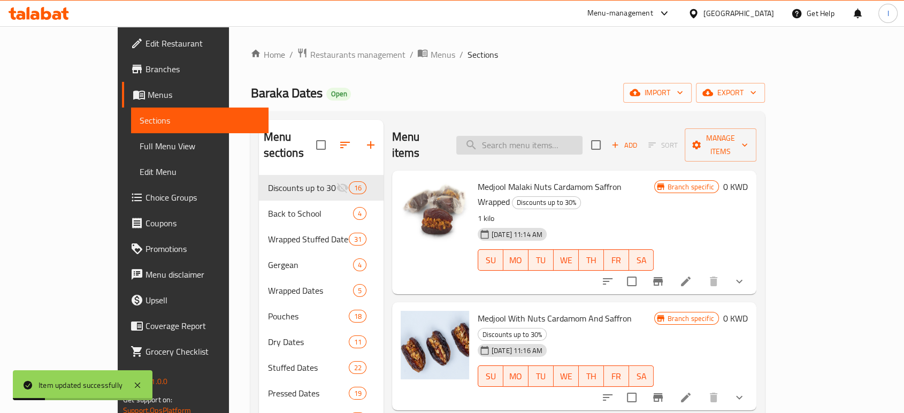
click at [552, 138] on input "search" at bounding box center [519, 145] width 126 height 19
paste input "Turkish Coffee - Extra"
type input "Turkish Coffee - Extra"
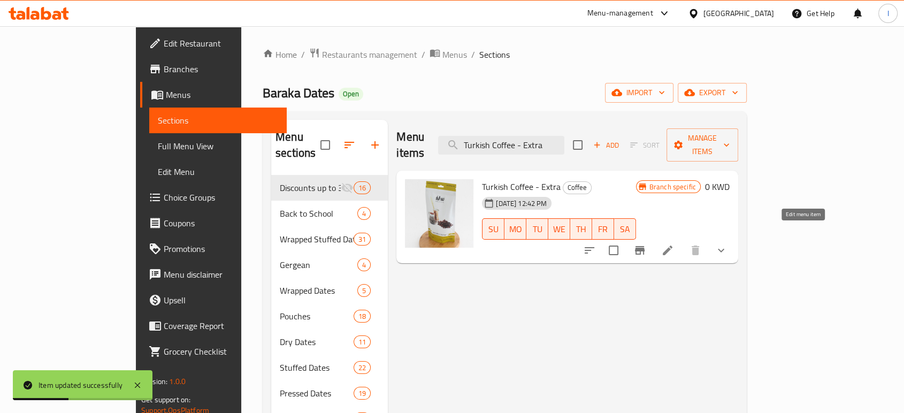
click at [674, 244] on icon at bounding box center [667, 250] width 13 height 13
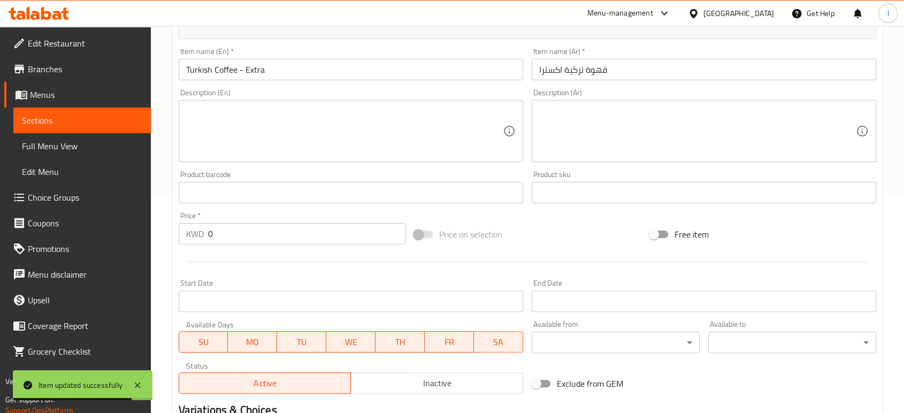
scroll to position [27, 0]
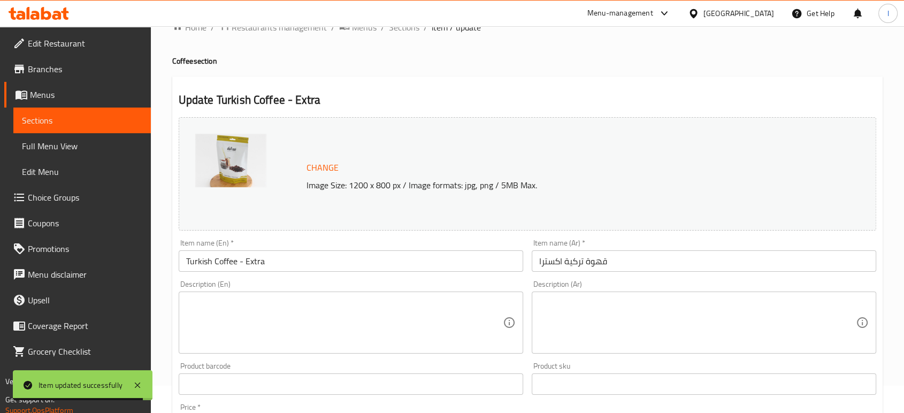
click at [90, 116] on span "Sections" at bounding box center [82, 120] width 120 height 13
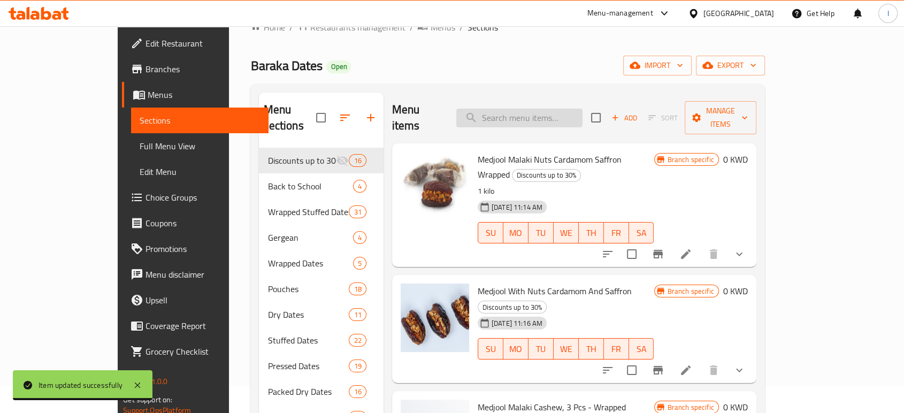
click at [561, 109] on input "search" at bounding box center [519, 118] width 126 height 19
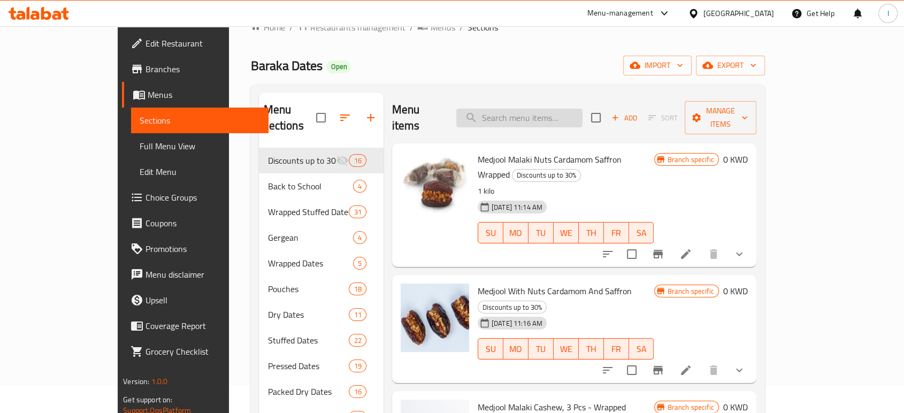
paste input "Arabic Coffee Fakhera"
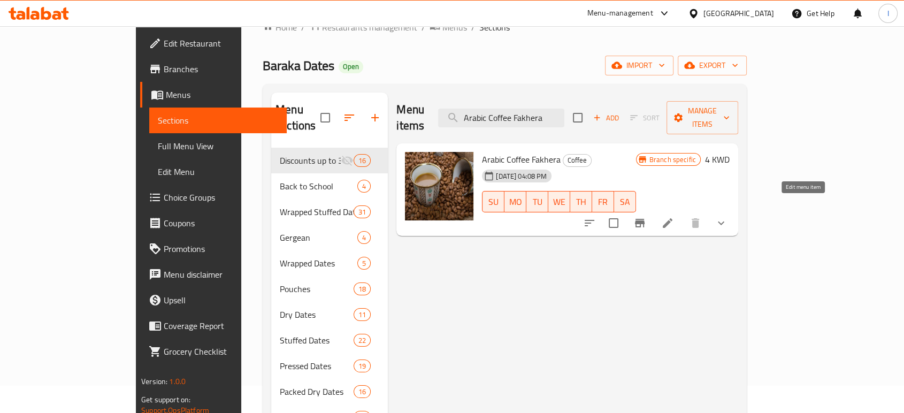
type input "Arabic Coffee Fakhera"
click at [673, 218] on icon at bounding box center [668, 223] width 10 height 10
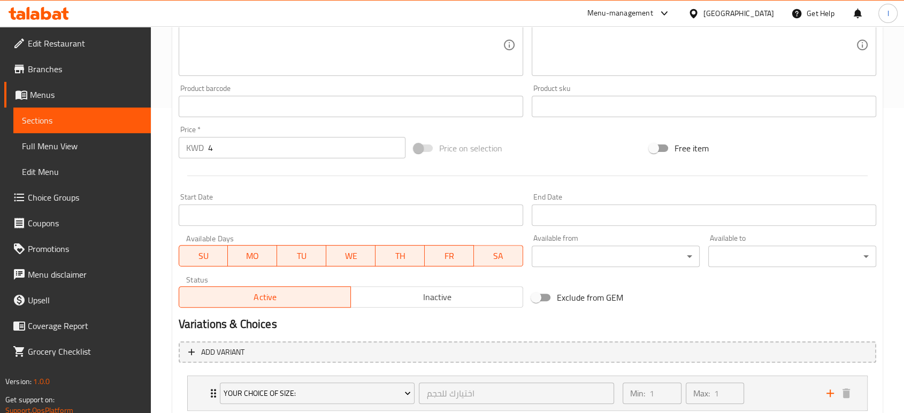
scroll to position [197, 0]
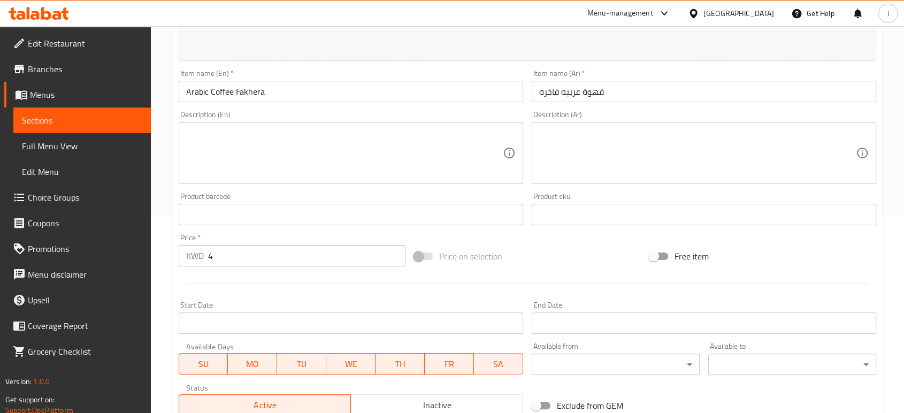
drag, startPoint x: 231, startPoint y: 259, endPoint x: 123, endPoint y: 268, distance: 108.9
click at [130, 268] on div "Edit Restaurant Branches Menus Sections Full Menu View Edit Menu Choice Groups …" at bounding box center [452, 210] width 904 height 763
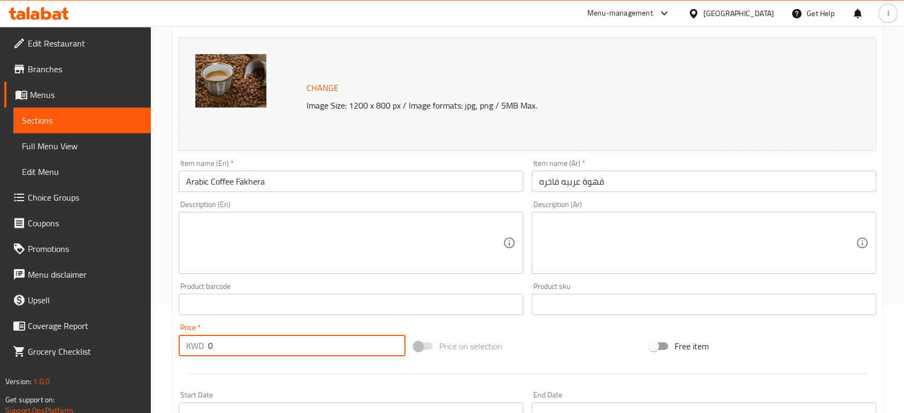
scroll to position [376, 0]
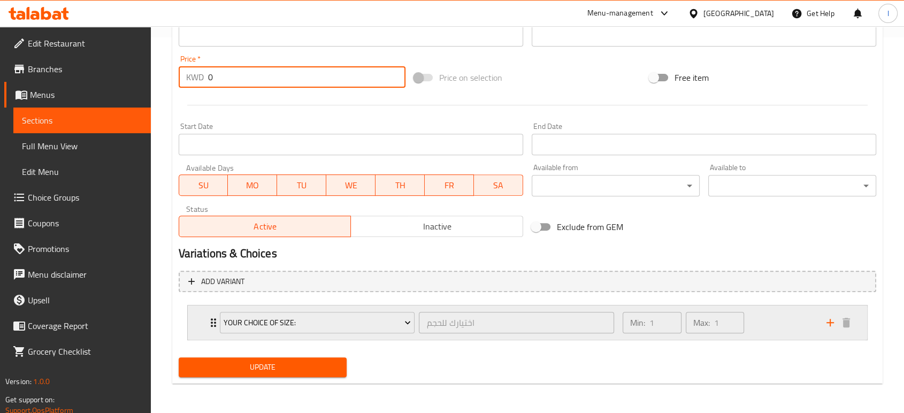
click at [215, 323] on div "your Choice of size: اختيارك للحجم ​" at bounding box center [417, 322] width 408 height 34
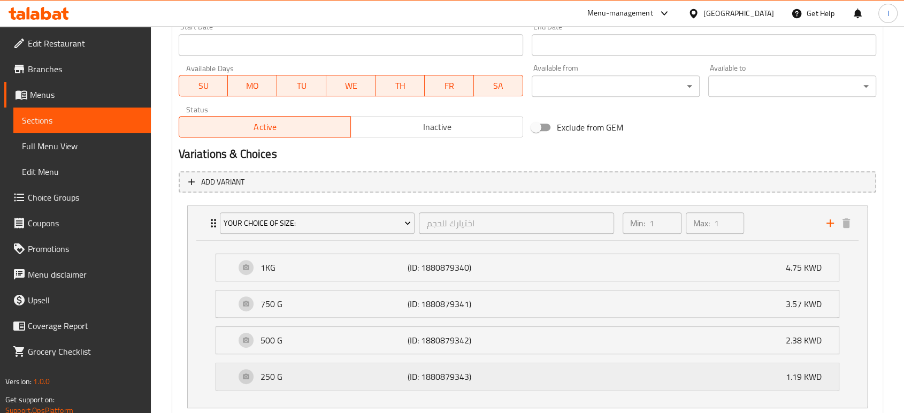
scroll to position [543, 0]
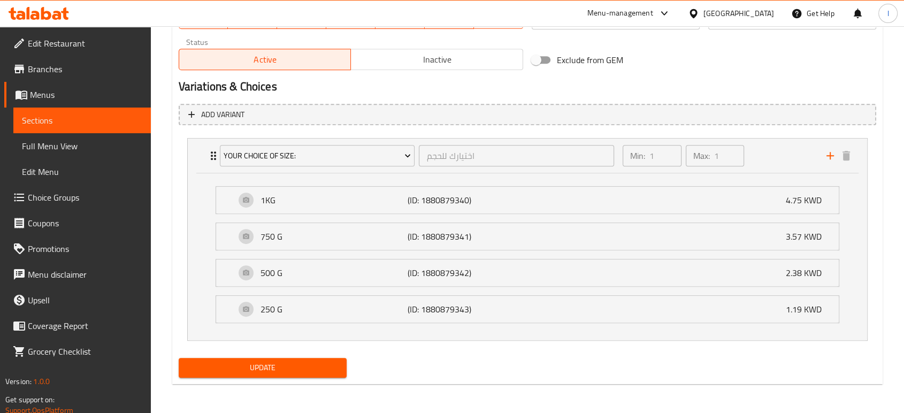
type input "0"
click at [213, 367] on span "Update" at bounding box center [262, 367] width 151 height 13
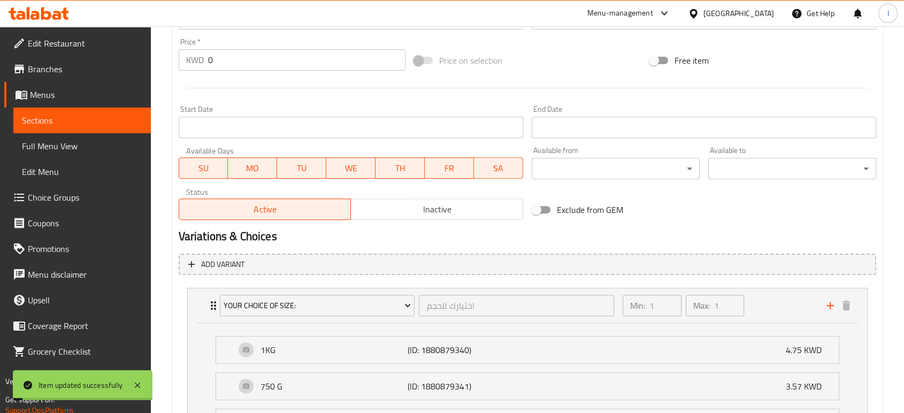
scroll to position [67, 0]
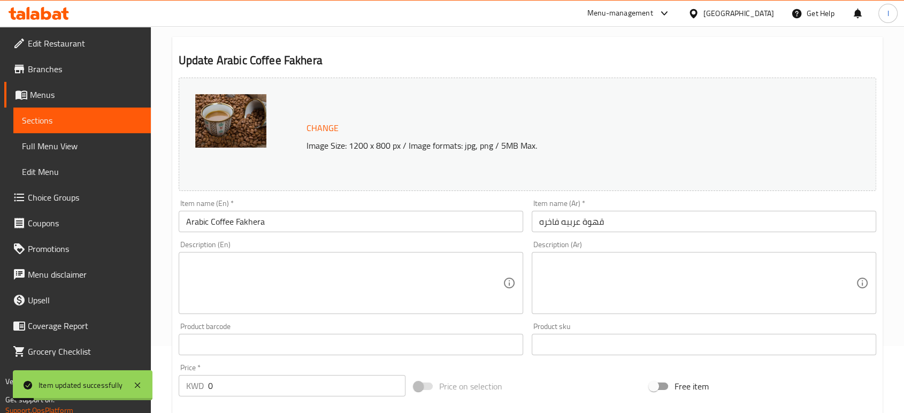
click at [57, 121] on span "Sections" at bounding box center [82, 120] width 120 height 13
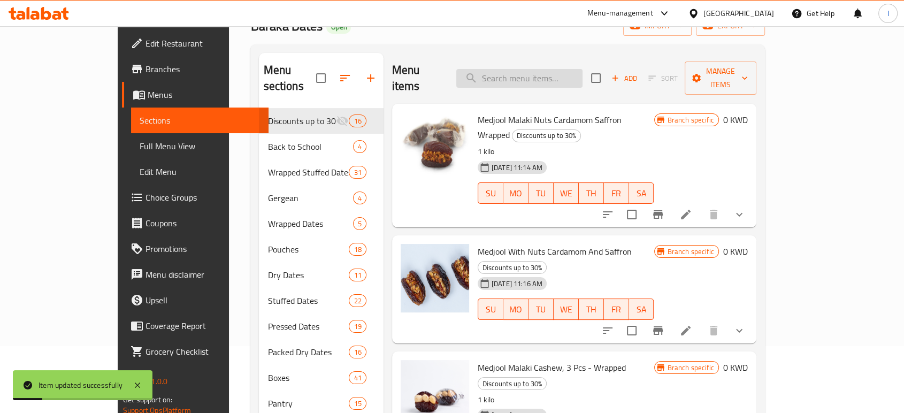
click at [538, 71] on input "search" at bounding box center [519, 78] width 126 height 19
paste input "Coffee - French"
type input "Coffee - French"
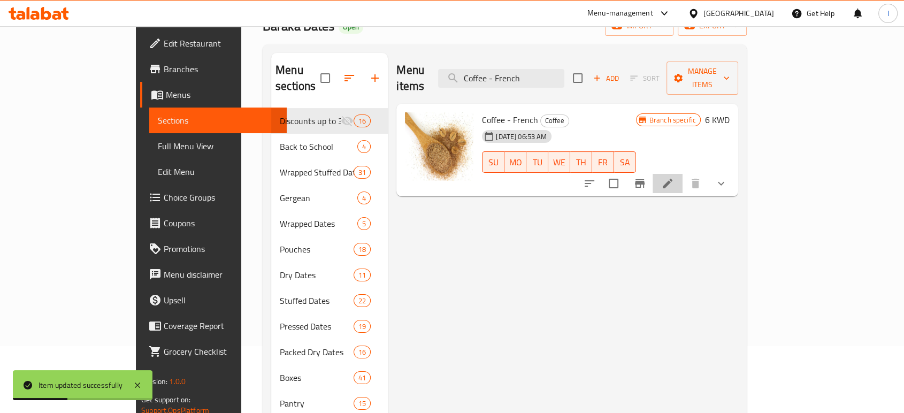
click at [683, 174] on li at bounding box center [668, 183] width 30 height 19
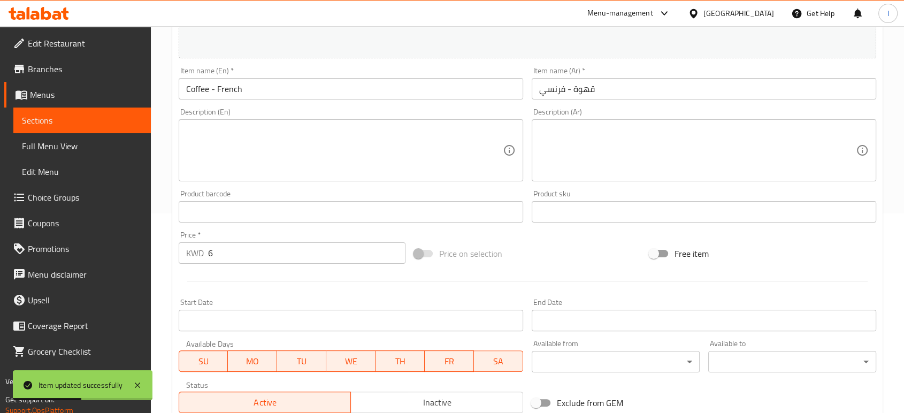
scroll to position [376, 0]
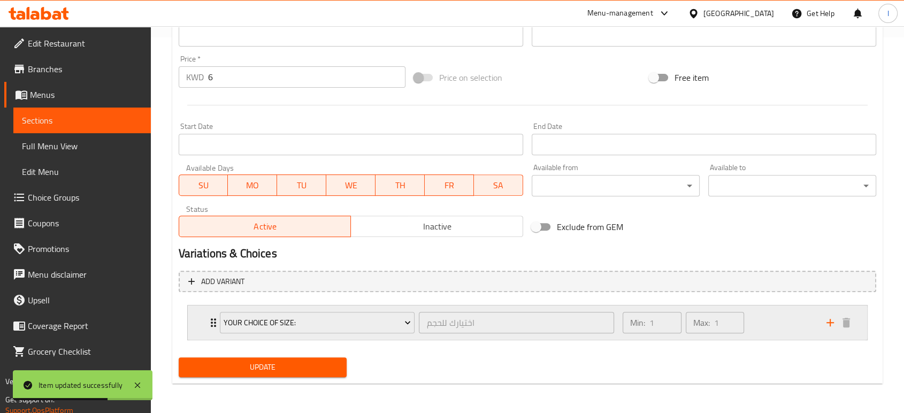
click at [213, 319] on div "your Choice of size: اختيارك للحجم ​" at bounding box center [417, 322] width 408 height 34
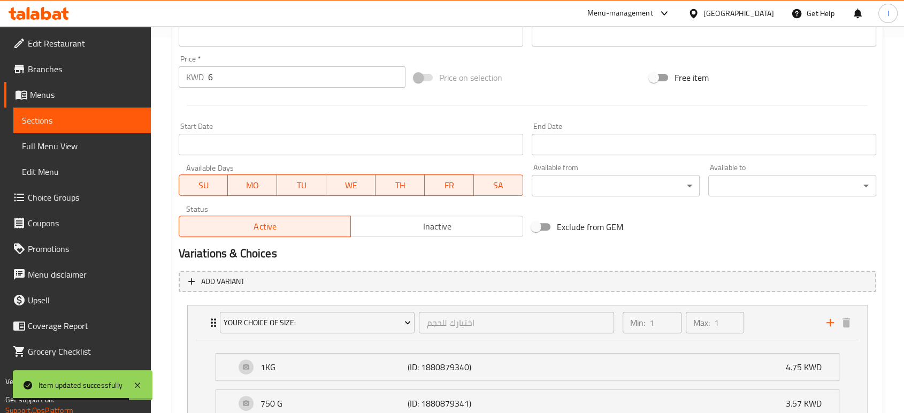
drag, startPoint x: 249, startPoint y: 82, endPoint x: 116, endPoint y: 90, distance: 133.0
click at [174, 79] on div "Price   * KWD 6 Price *" at bounding box center [291, 71] width 235 height 41
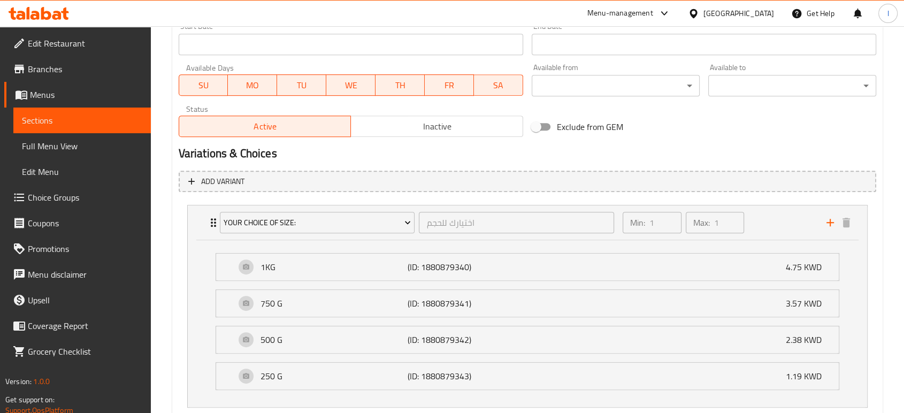
scroll to position [543, 0]
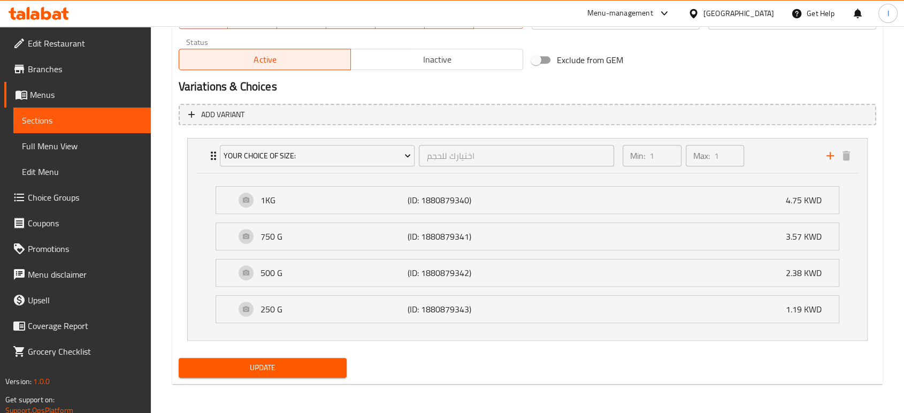
type input "0"
click at [242, 363] on span "Update" at bounding box center [262, 367] width 151 height 13
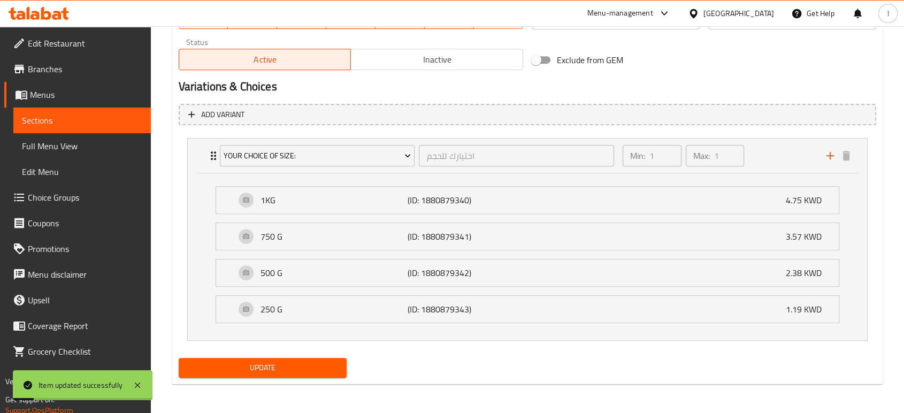
click at [90, 124] on span "Sections" at bounding box center [82, 120] width 120 height 13
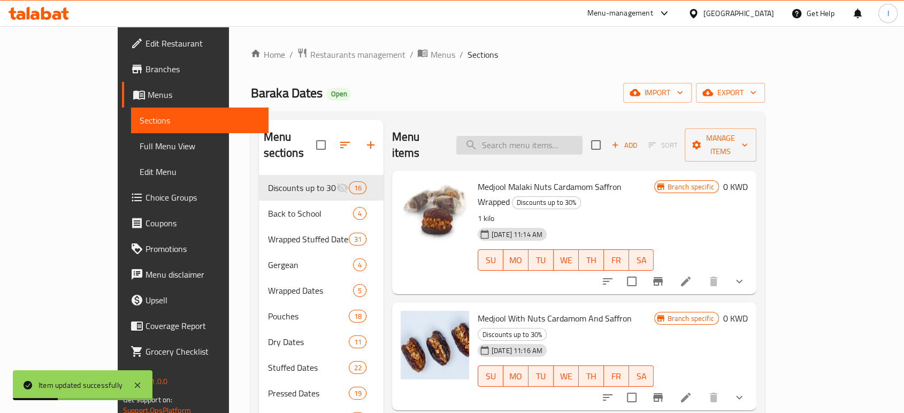
click at [531, 140] on input "search" at bounding box center [519, 145] width 126 height 19
paste input "Turkish Coffee Fakhera"
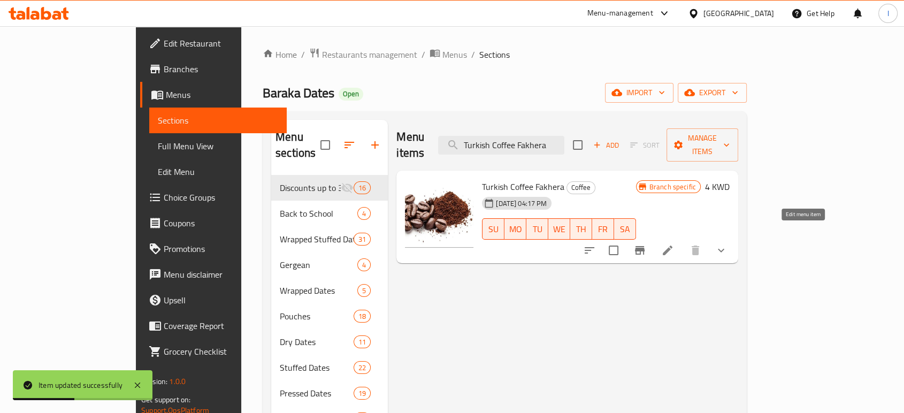
type input "Turkish Coffee Fakhera"
click at [673, 246] on icon at bounding box center [668, 251] width 10 height 10
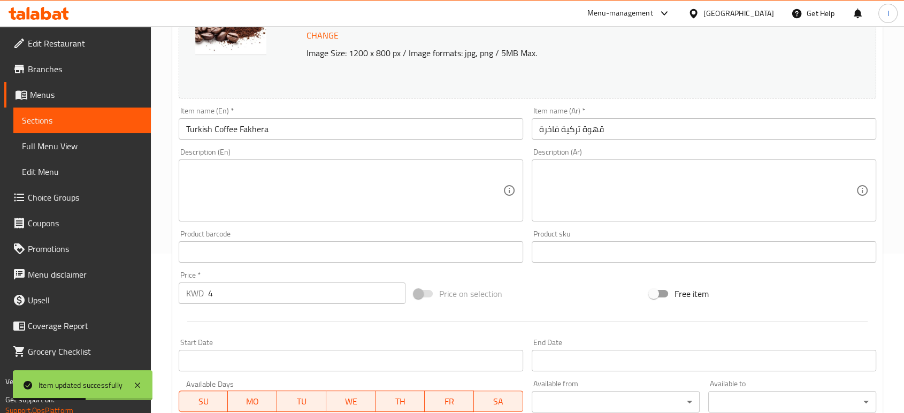
scroll to position [376, 0]
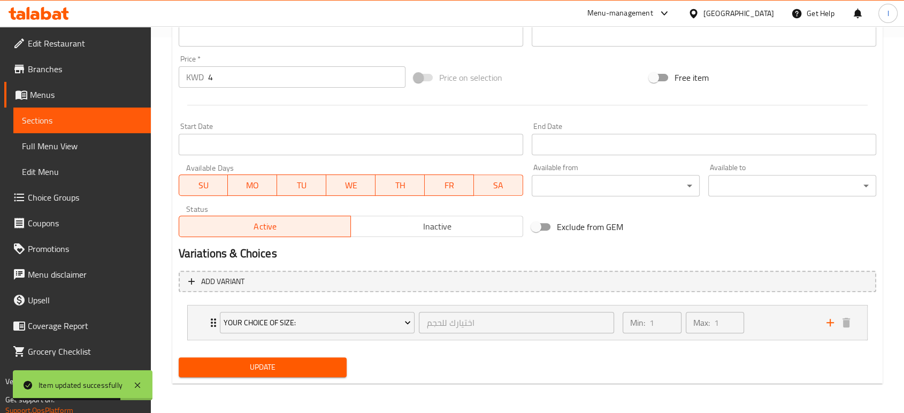
click at [135, 90] on div "Edit Restaurant Branches Menus Sections Full Menu View Edit Menu Choice Groups …" at bounding box center [452, 32] width 904 height 763
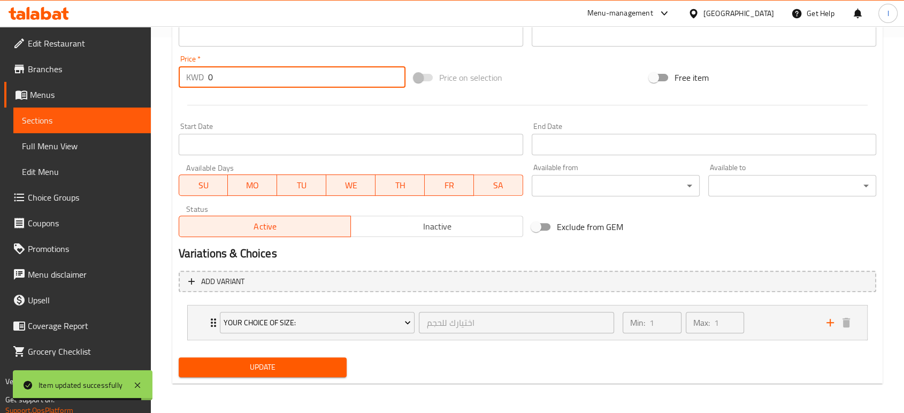
type input "0"
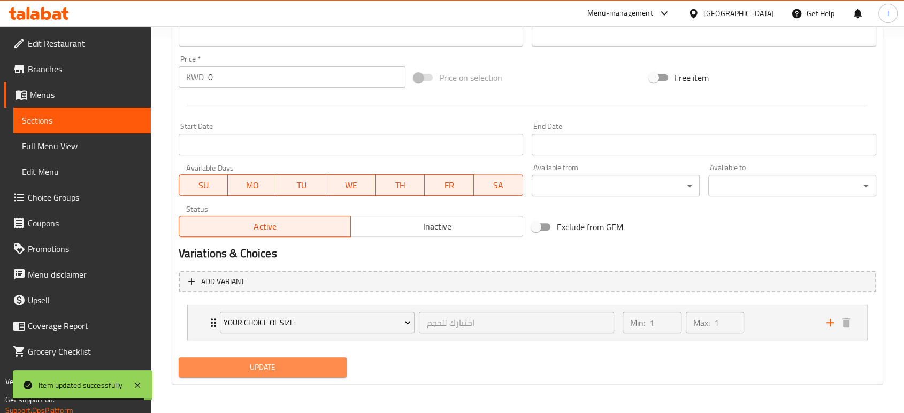
click at [284, 375] on button "Update" at bounding box center [263, 367] width 168 height 20
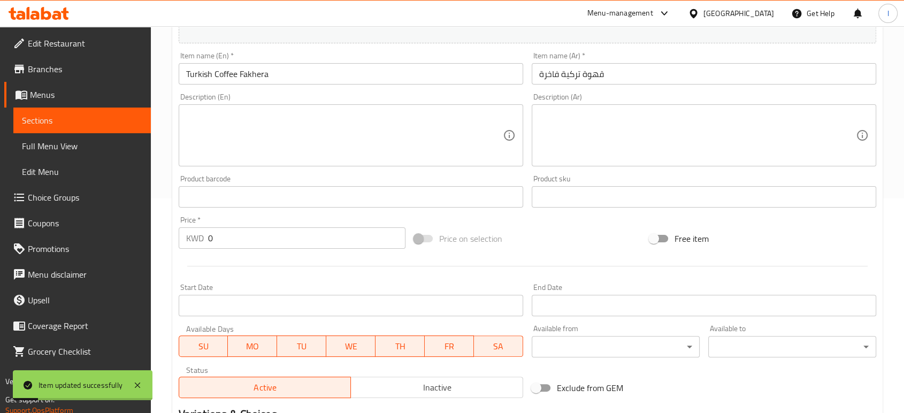
scroll to position [0, 0]
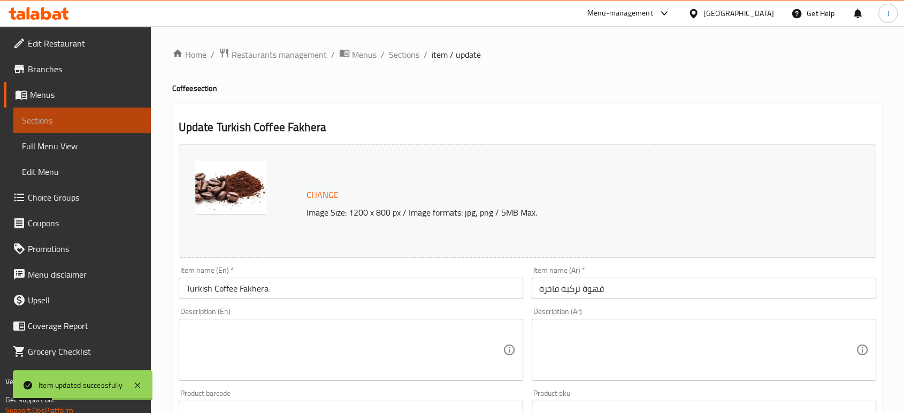
click at [42, 123] on span "Sections" at bounding box center [82, 120] width 120 height 13
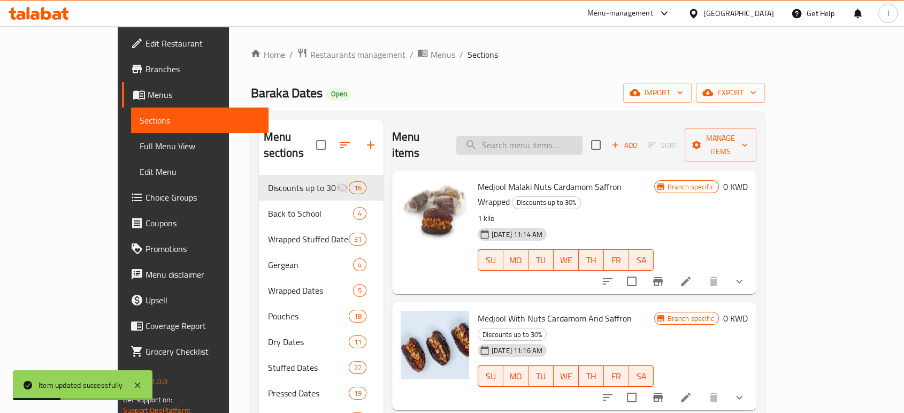
click at [528, 136] on input "search" at bounding box center [519, 145] width 126 height 19
paste input "Saggai Malaki - Wrapped"
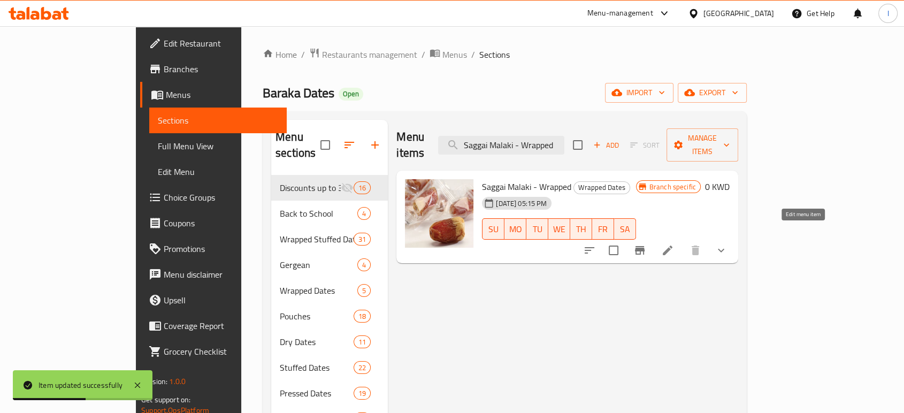
type input "Saggai Malaki - Wrapped"
click at [673, 246] on icon at bounding box center [668, 251] width 10 height 10
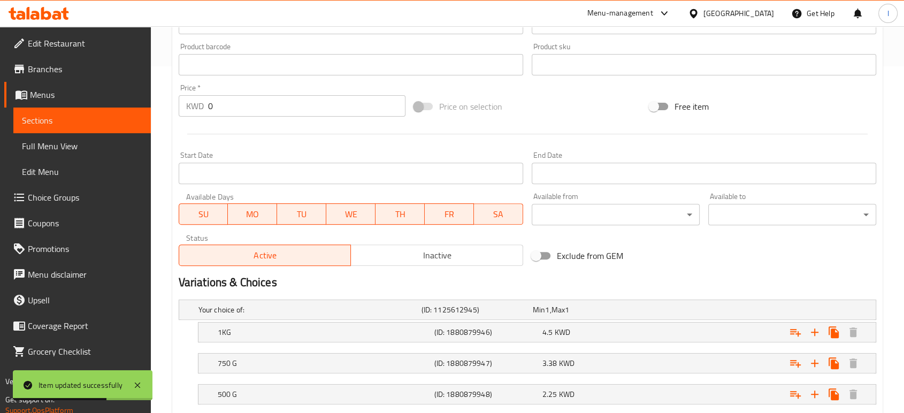
scroll to position [356, 0]
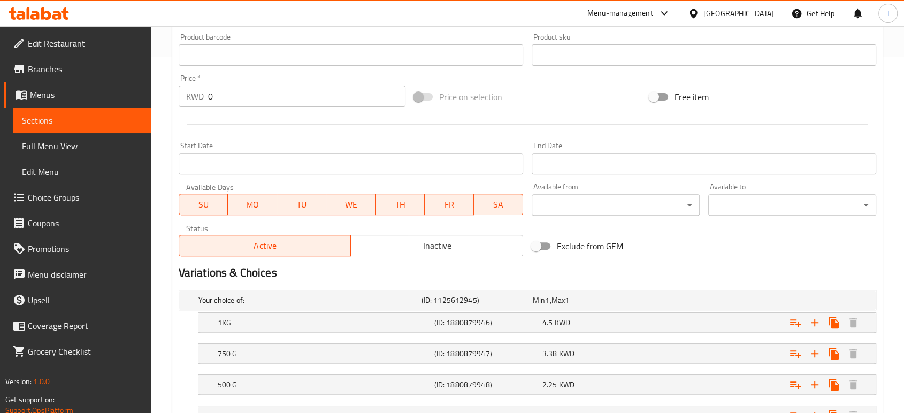
click at [67, 120] on span "Sections" at bounding box center [82, 120] width 120 height 13
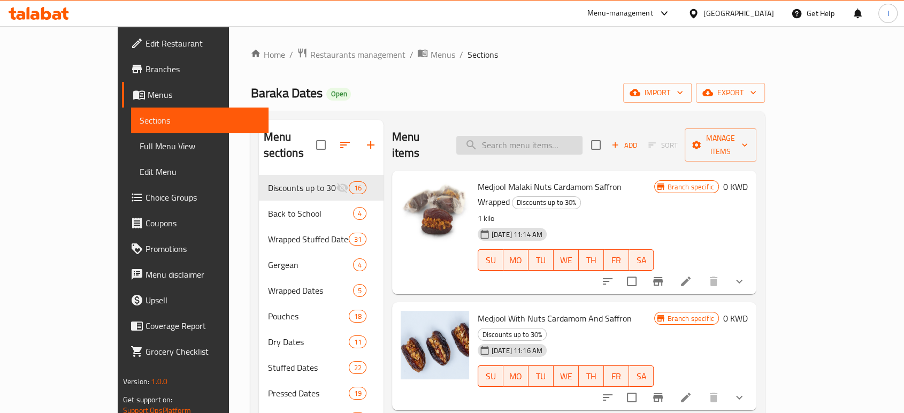
click at [533, 142] on input "search" at bounding box center [519, 145] width 126 height 19
paste input "Safawi Al [PERSON_NAME]"
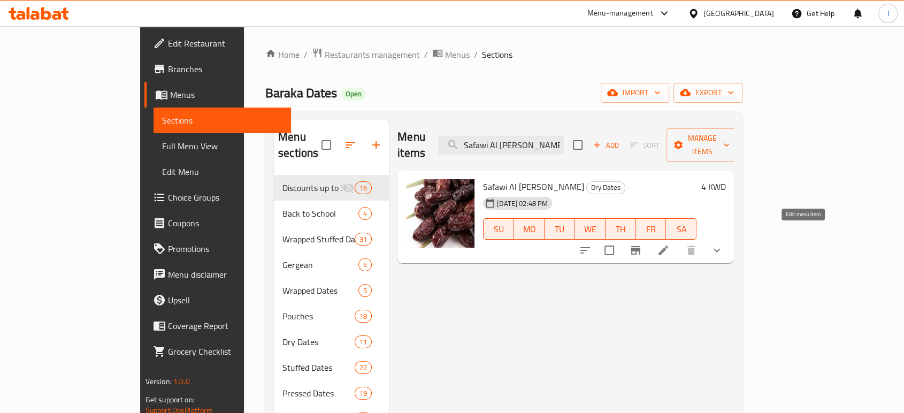
type input "Safawi Al [PERSON_NAME]"
click at [670, 244] on icon at bounding box center [663, 250] width 13 height 13
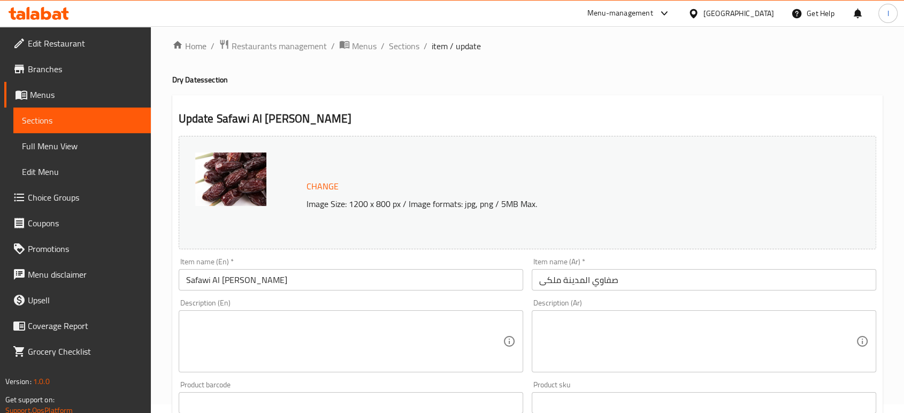
scroll to position [376, 0]
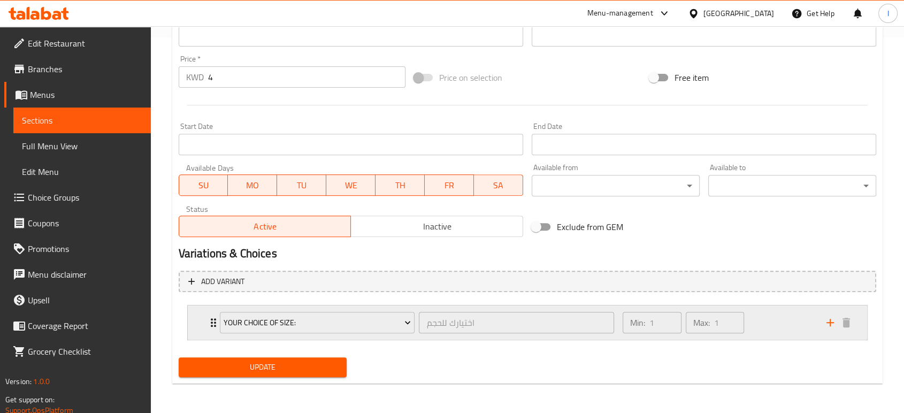
click at [210, 320] on icon "Expand" at bounding box center [213, 322] width 13 height 13
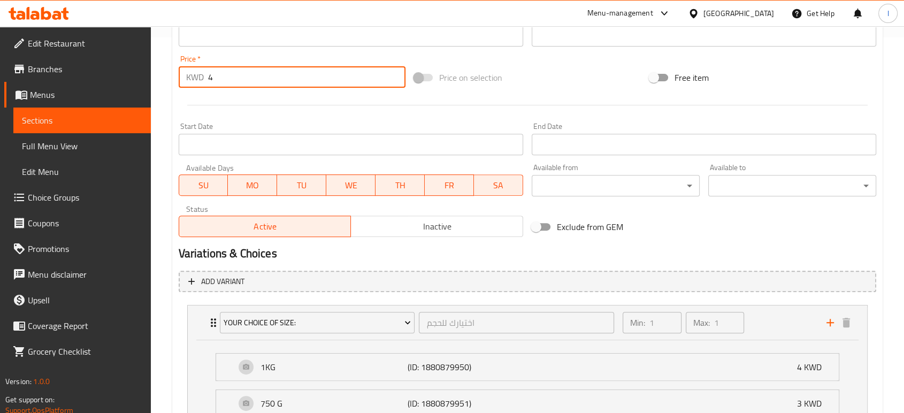
drag, startPoint x: 217, startPoint y: 80, endPoint x: 2, endPoint y: 88, distance: 215.2
click at [2, 88] on div "Edit Restaurant Branches Menus Sections Full Menu View Edit Menu Choice Groups …" at bounding box center [452, 116] width 904 height 930
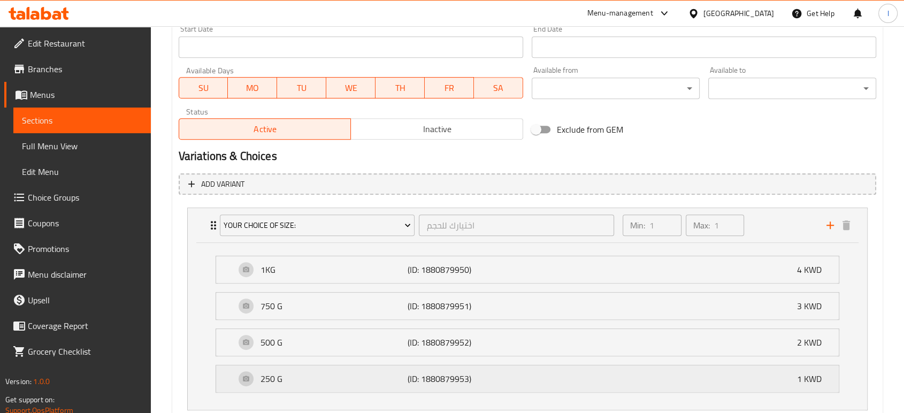
scroll to position [543, 0]
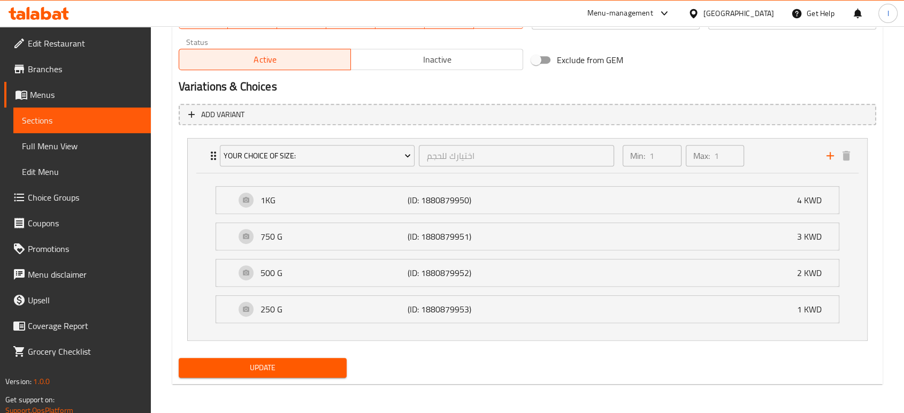
type input "0"
drag, startPoint x: 260, startPoint y: 364, endPoint x: 209, endPoint y: 363, distance: 50.9
click at [259, 364] on span "Update" at bounding box center [262, 367] width 151 height 13
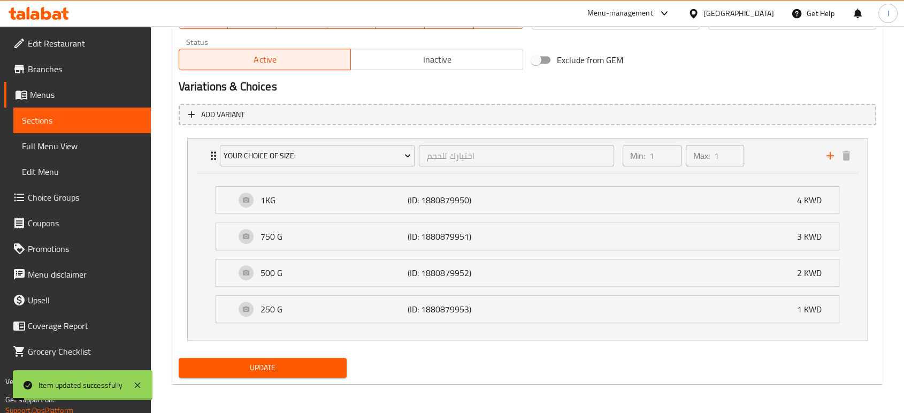
click at [68, 123] on span "Sections" at bounding box center [82, 120] width 120 height 13
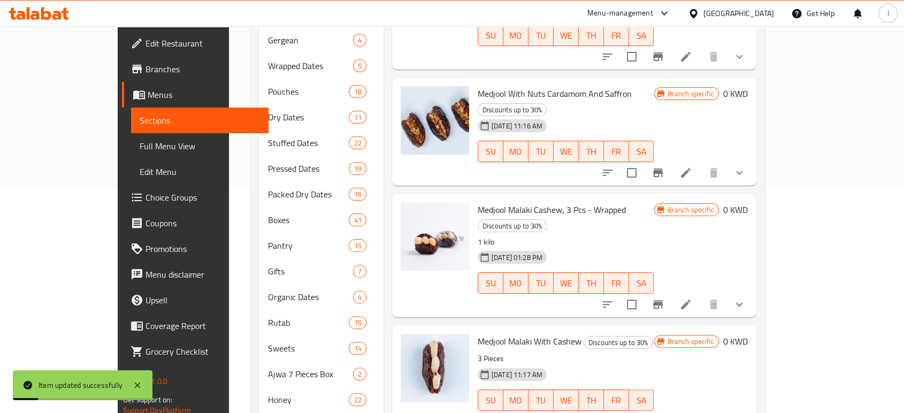
scroll to position [57, 0]
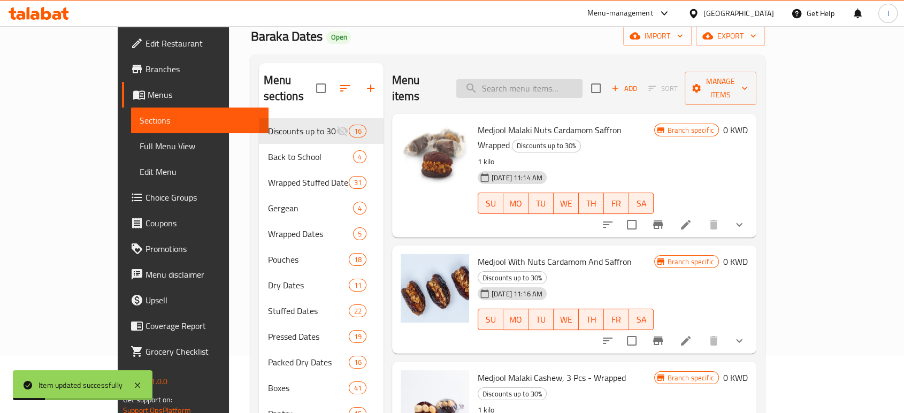
click at [541, 79] on input "search" at bounding box center [519, 88] width 126 height 19
paste input "[PERSON_NAME] - Wrapped"
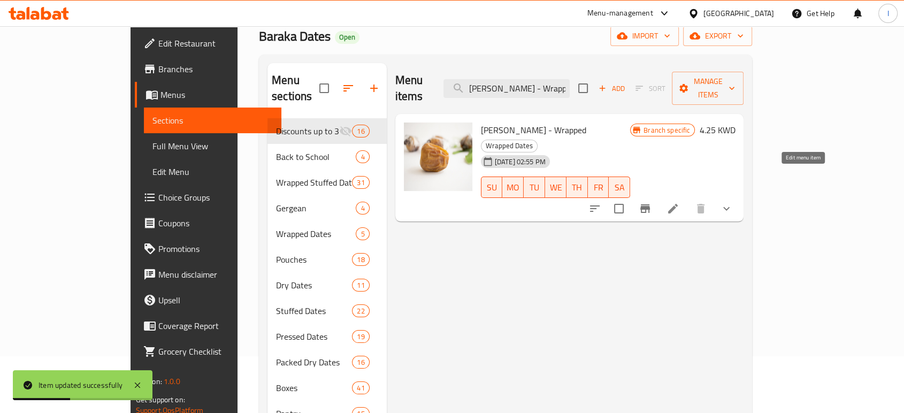
type input "[PERSON_NAME] - Wrapped"
click at [678, 204] on icon at bounding box center [673, 209] width 10 height 10
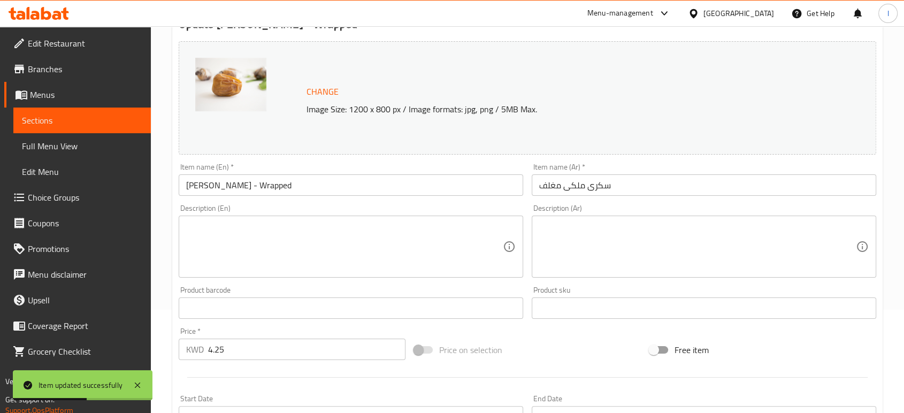
scroll to position [178, 0]
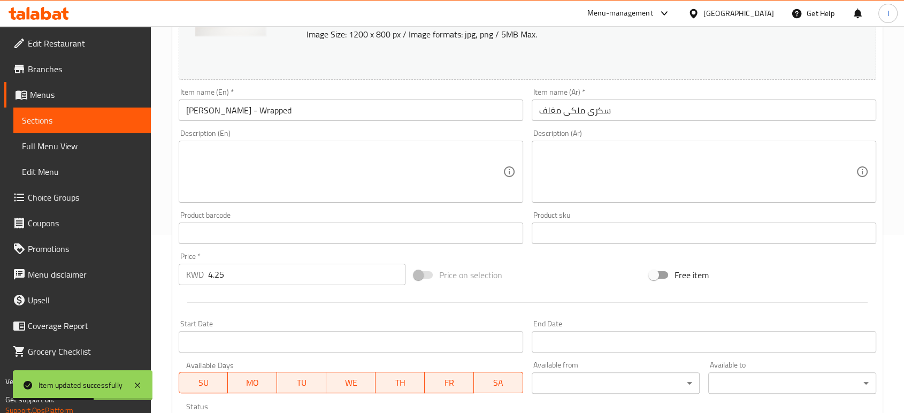
drag, startPoint x: 248, startPoint y: 274, endPoint x: -118, endPoint y: 249, distance: 367.3
click at [0, 235] on html "Item updated successfully ​ Menu-management [GEOGRAPHIC_DATA] Get Help I Edit R…" at bounding box center [452, 28] width 904 height 413
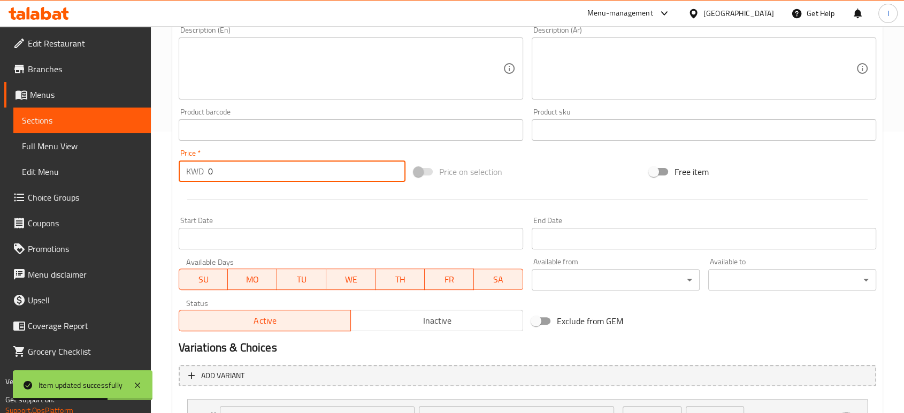
scroll to position [376, 0]
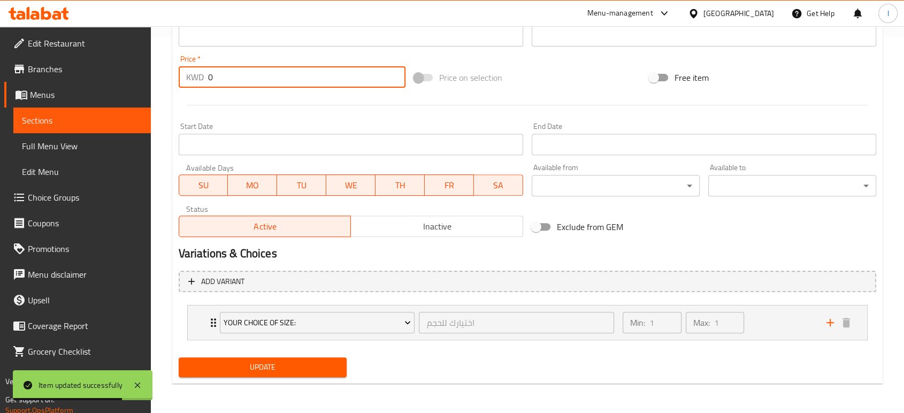
type input "0"
click at [214, 363] on span "Update" at bounding box center [262, 367] width 151 height 13
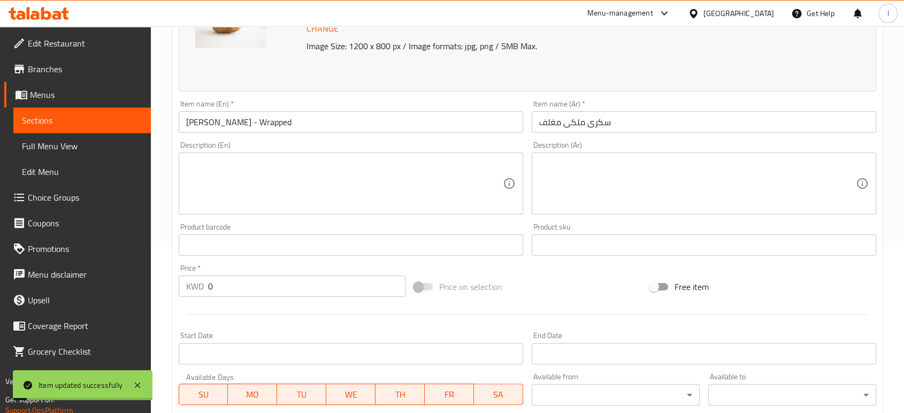
scroll to position [0, 0]
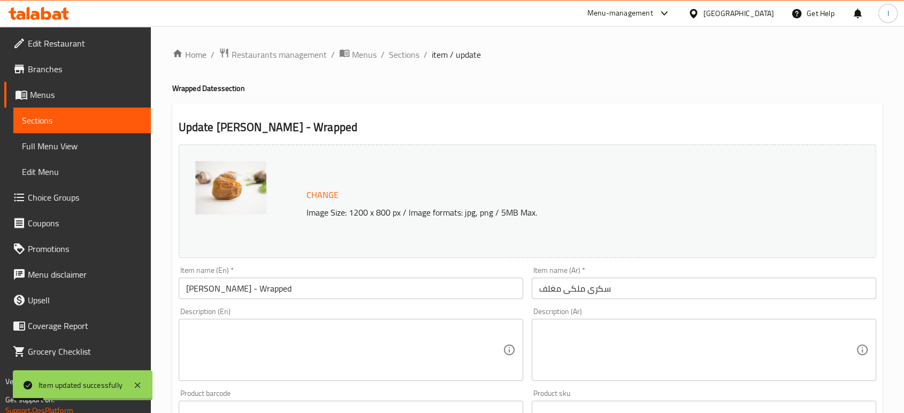
drag, startPoint x: 62, startPoint y: 127, endPoint x: 103, endPoint y: 128, distance: 40.7
click at [62, 127] on link "Sections" at bounding box center [81, 121] width 137 height 26
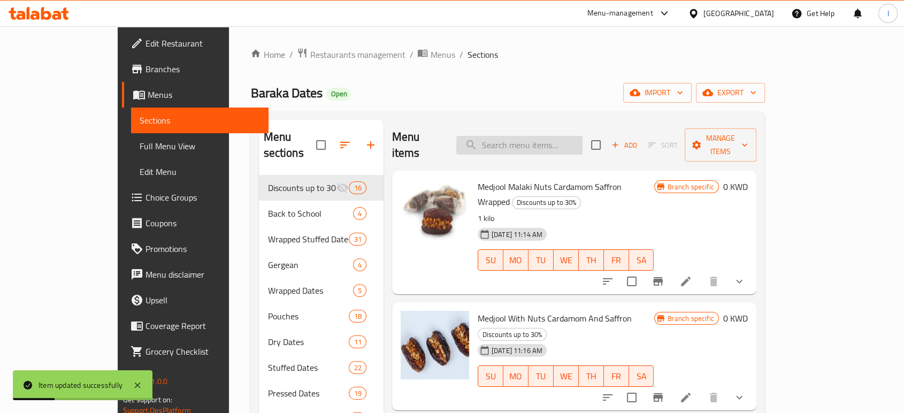
click at [548, 137] on input "search" at bounding box center [519, 145] width 126 height 19
paste input "[PERSON_NAME] - Wrapped"
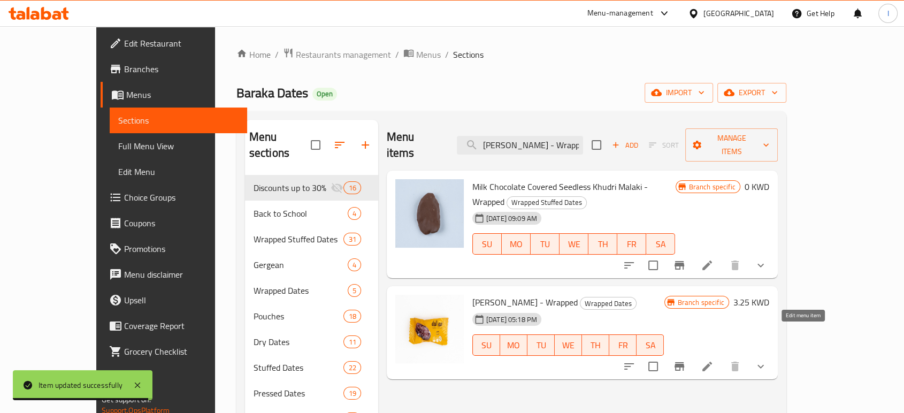
type input "[PERSON_NAME] - Wrapped"
click at [714, 360] on icon at bounding box center [707, 366] width 13 height 13
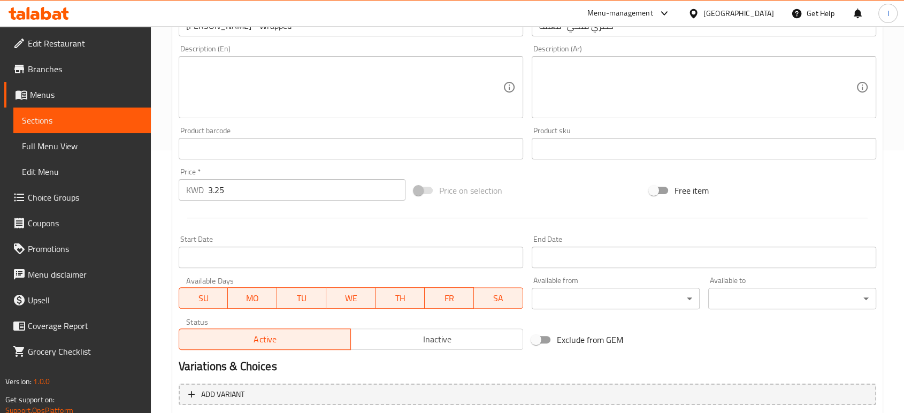
scroll to position [356, 0]
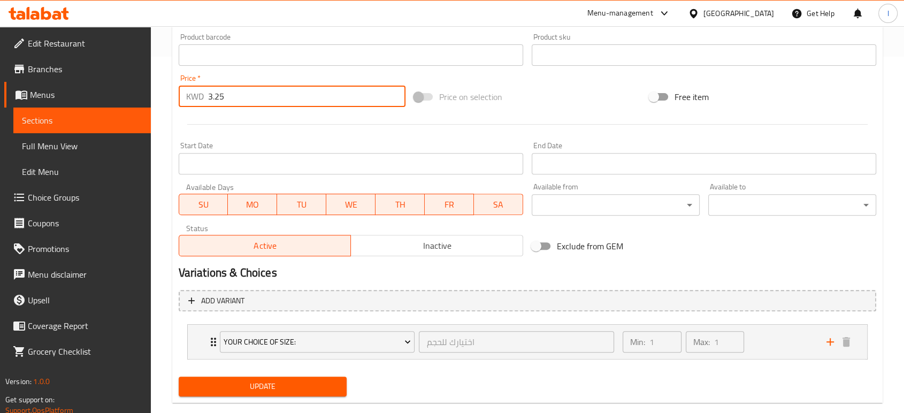
drag, startPoint x: 232, startPoint y: 93, endPoint x: 10, endPoint y: 98, distance: 222.1
click at [34, 101] on div "Edit Restaurant Branches Menus Sections Full Menu View Edit Menu Choice Groups …" at bounding box center [452, 51] width 904 height 763
type input "0"
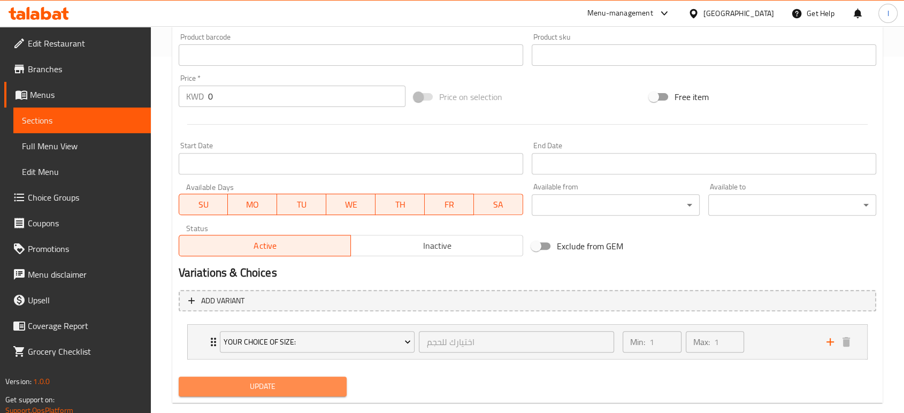
click at [207, 384] on span "Update" at bounding box center [262, 386] width 151 height 13
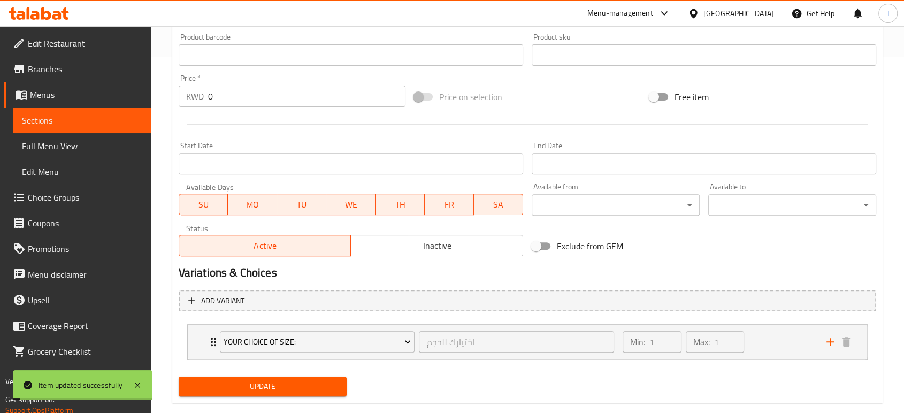
click at [58, 117] on span "Sections" at bounding box center [82, 120] width 120 height 13
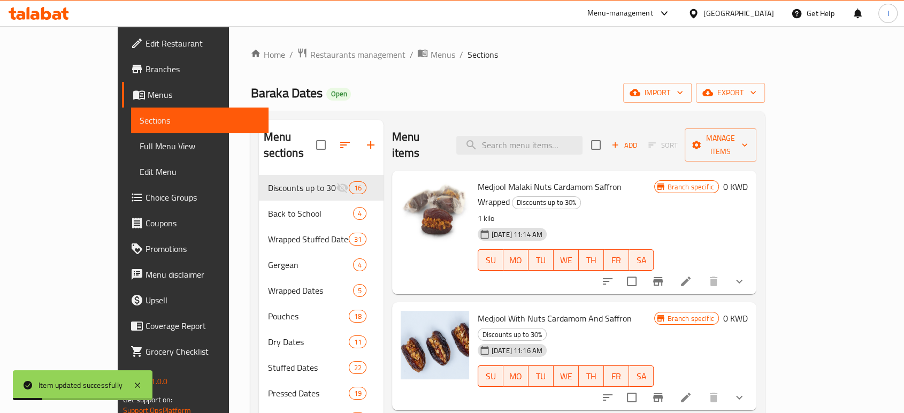
click at [525, 127] on div "Menu items Add Sort Manage items" at bounding box center [574, 145] width 364 height 51
click at [528, 136] on input "search" at bounding box center [519, 145] width 126 height 19
paste input "[PERSON_NAME]"
type input "[PERSON_NAME]"
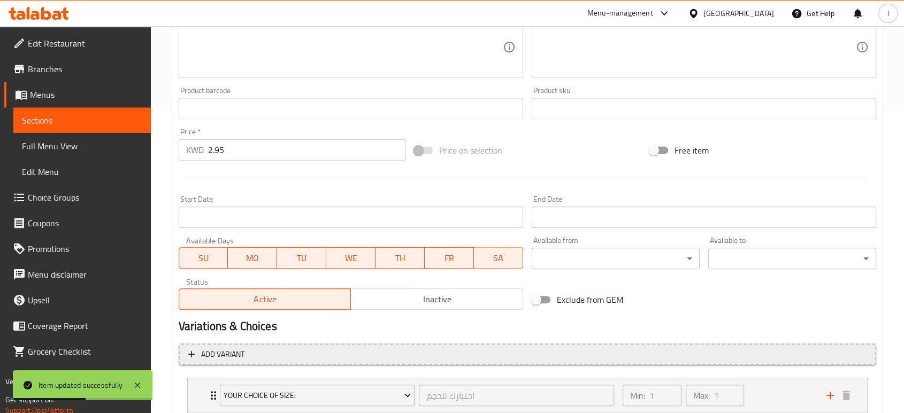
scroll to position [376, 0]
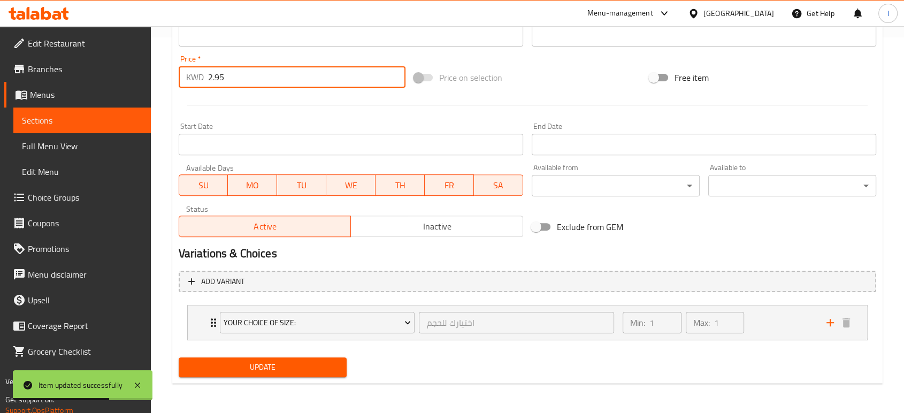
drag, startPoint x: 231, startPoint y: 85, endPoint x: 48, endPoint y: 108, distance: 184.9
click at [100, 84] on div "Edit Restaurant Branches Menus Sections Full Menu View Edit Menu Choice Groups …" at bounding box center [452, 32] width 904 height 763
type input "0"
click at [277, 365] on span "Update" at bounding box center [262, 367] width 151 height 13
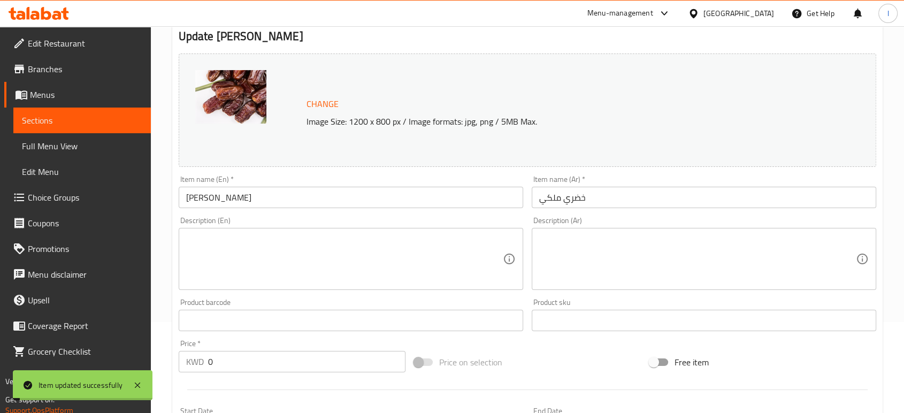
scroll to position [0, 0]
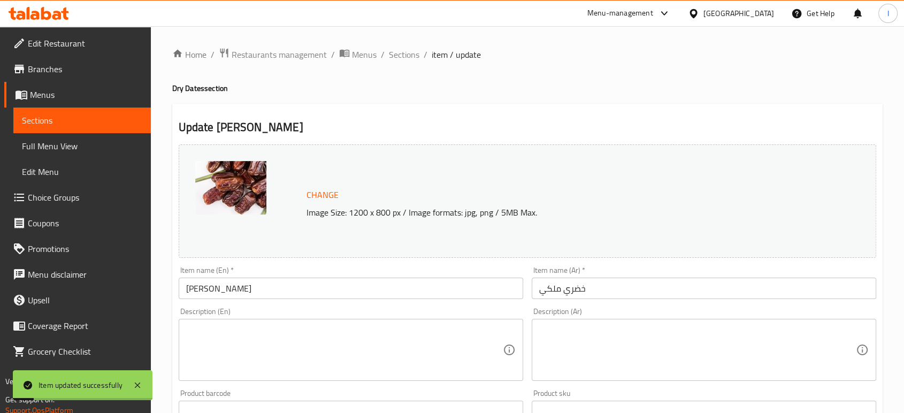
drag, startPoint x: 54, startPoint y: 118, endPoint x: 55, endPoint y: 143, distance: 25.2
click at [54, 118] on span "Sections" at bounding box center [82, 120] width 120 height 13
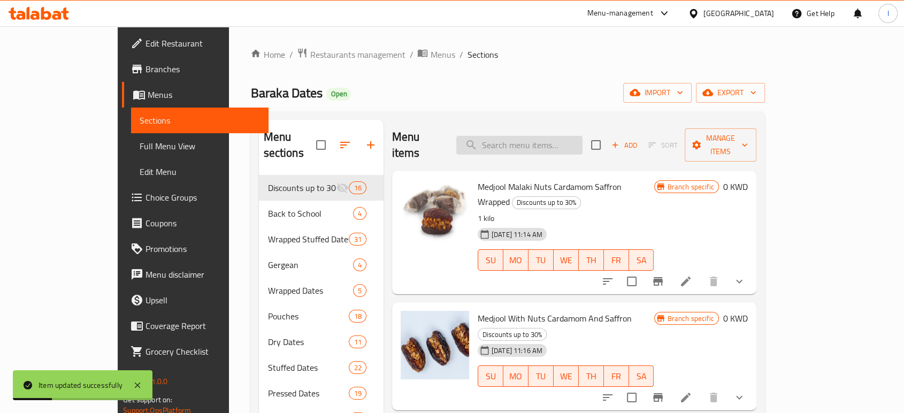
click at [537, 137] on input "search" at bounding box center [519, 145] width 126 height 19
paste input "Saggai Malaki"
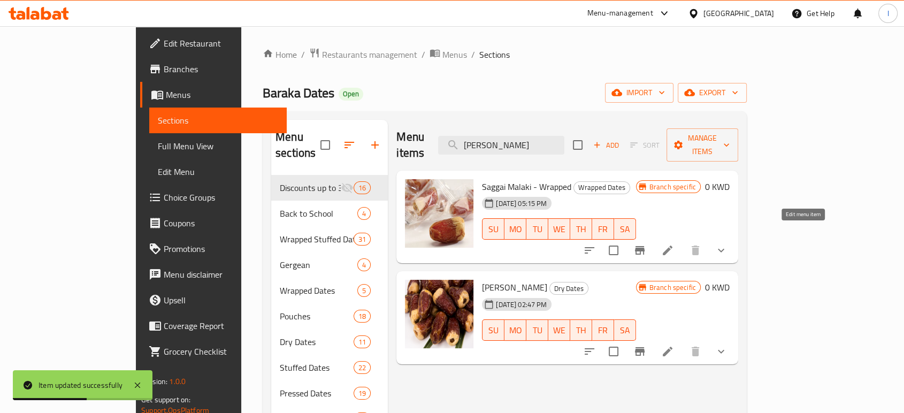
type input "Saggai Malaki"
click at [674, 244] on icon at bounding box center [667, 250] width 13 height 13
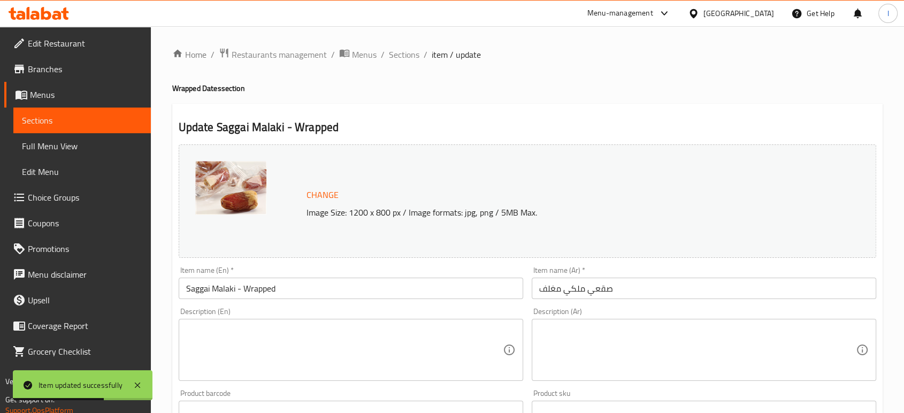
click at [59, 116] on span "Sections" at bounding box center [82, 120] width 120 height 13
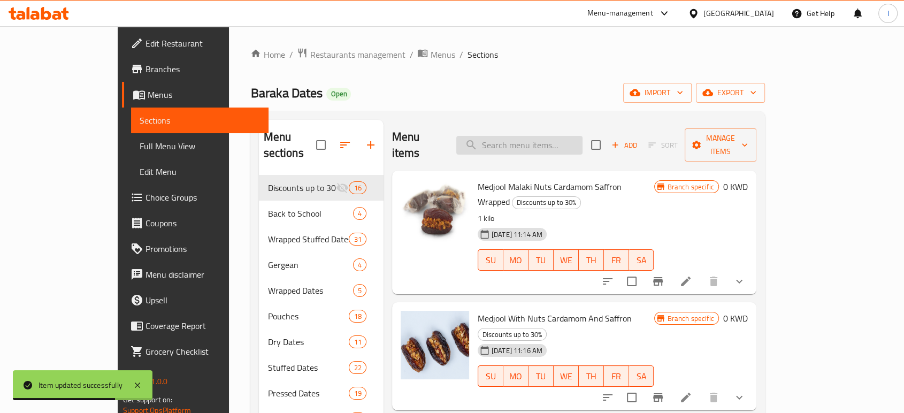
drag, startPoint x: 566, startPoint y: 132, endPoint x: 564, endPoint y: 144, distance: 12.4
click at [565, 136] on input "search" at bounding box center [519, 145] width 126 height 19
paste input "Saggai Malaki"
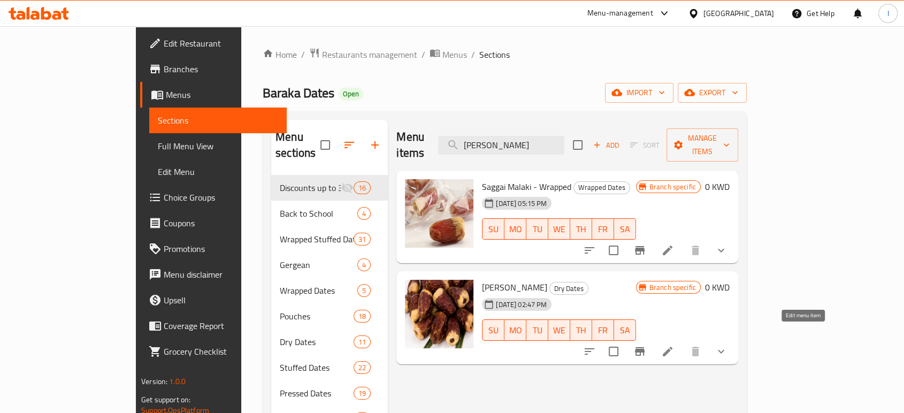
type input "Saggai Malaki"
click at [674, 345] on icon at bounding box center [667, 351] width 13 height 13
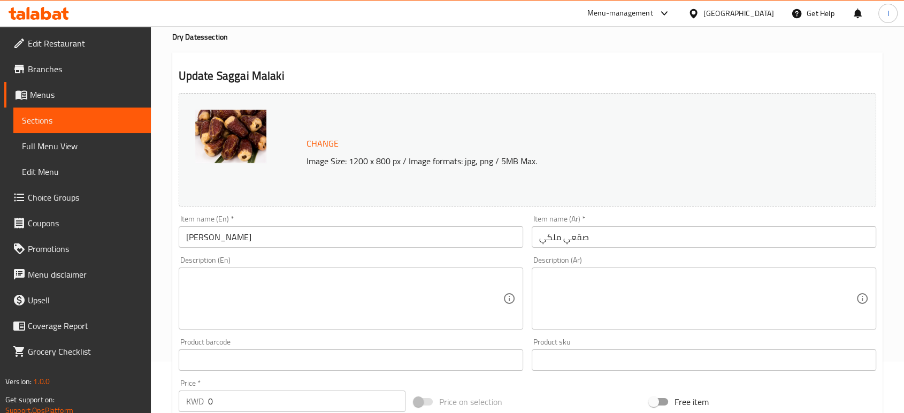
scroll to position [178, 0]
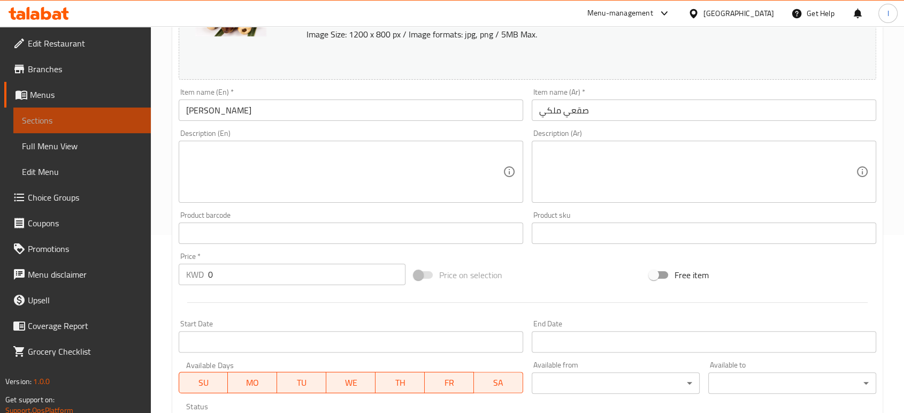
click at [43, 121] on span "Sections" at bounding box center [82, 120] width 120 height 13
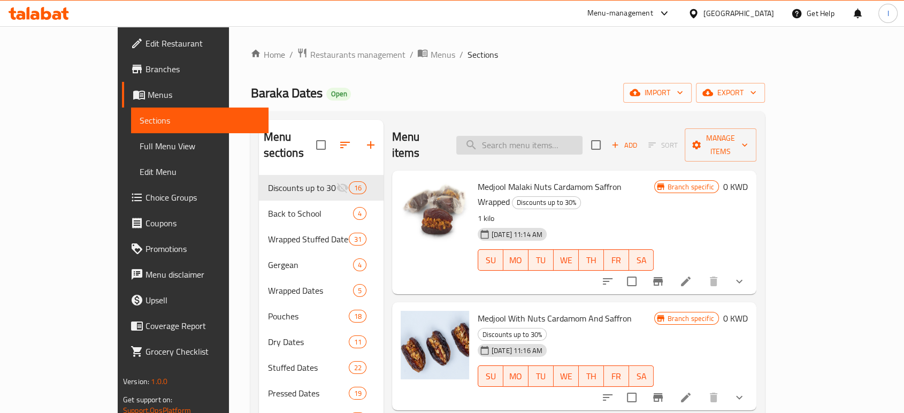
click at [531, 136] on input "search" at bounding box center [519, 145] width 126 height 19
paste input "Sukkari Malaki"
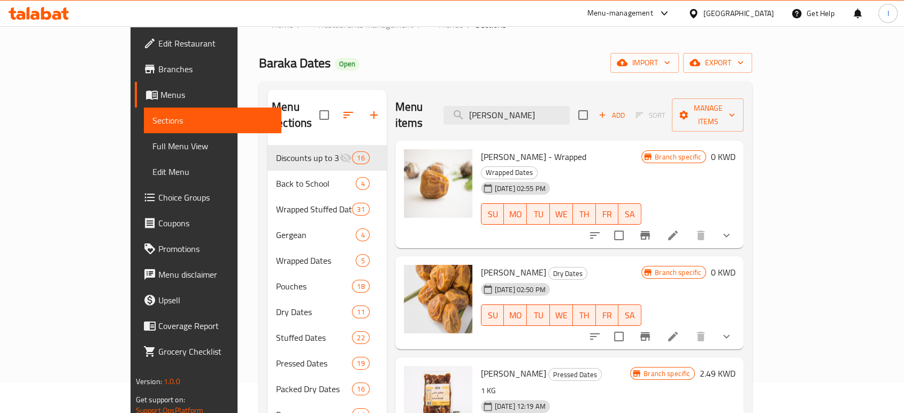
scroll to position [59, 0]
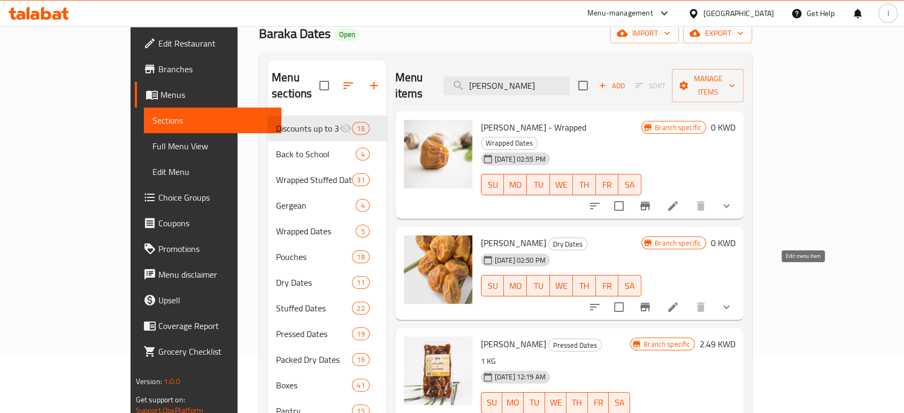
type input "Sukkari Malaki"
click at [679, 301] on icon at bounding box center [673, 307] width 13 height 13
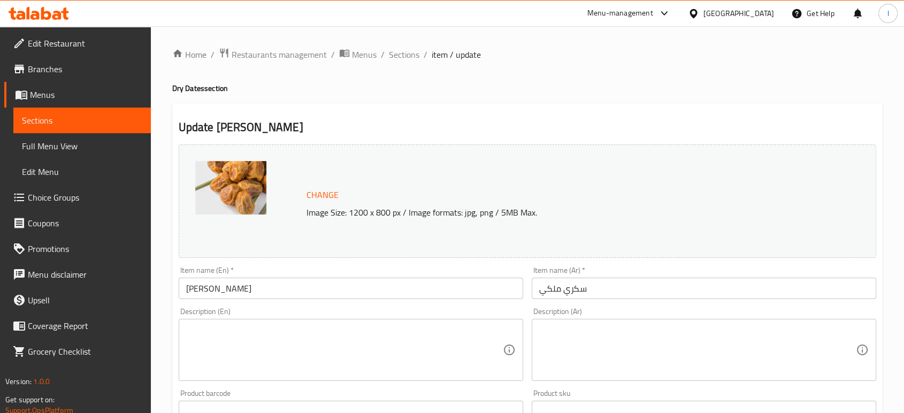
scroll to position [416, 0]
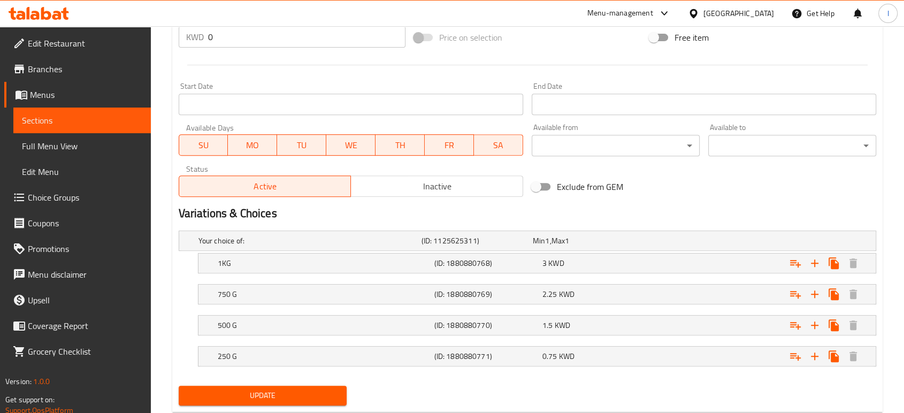
click at [66, 117] on span "Sections" at bounding box center [82, 120] width 120 height 13
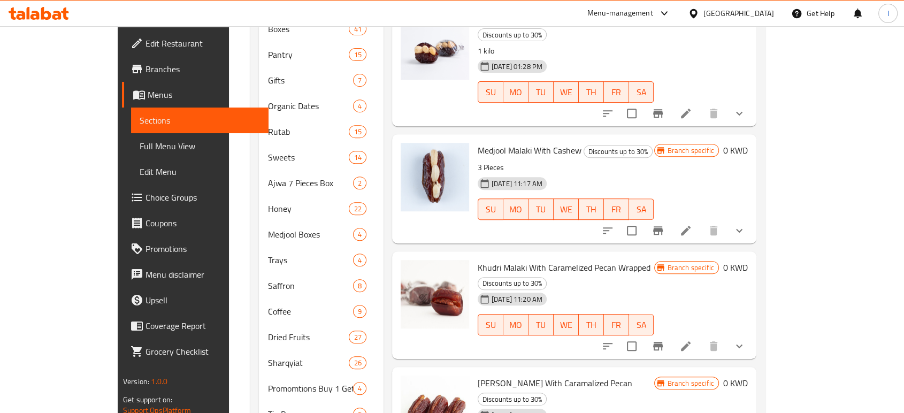
scroll to position [59, 0]
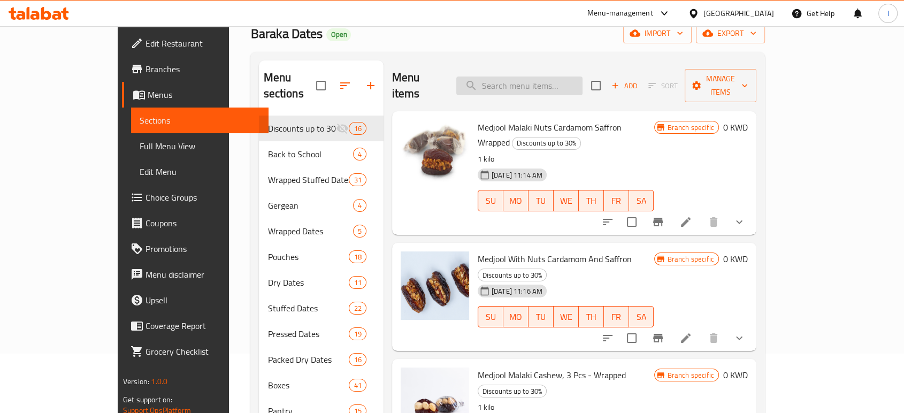
click at [524, 77] on input "search" at bounding box center [519, 86] width 126 height 19
paste input "Khudri Mumtaz"
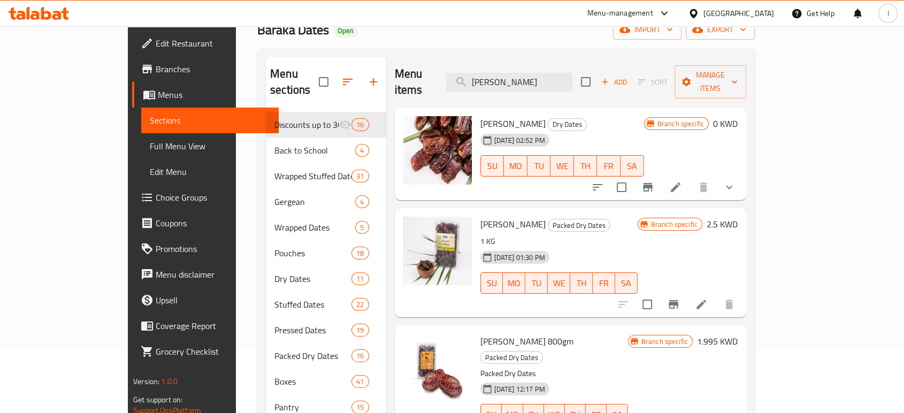
scroll to position [0, 0]
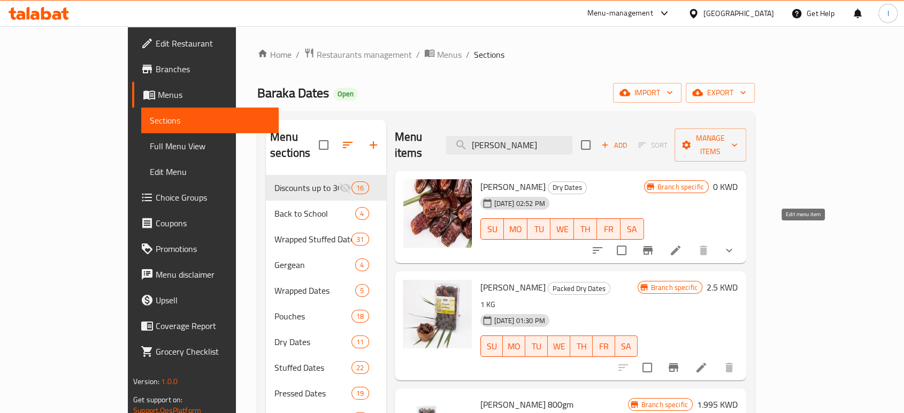
type input "Khudri Mumtaz"
click at [681, 246] on icon at bounding box center [676, 251] width 10 height 10
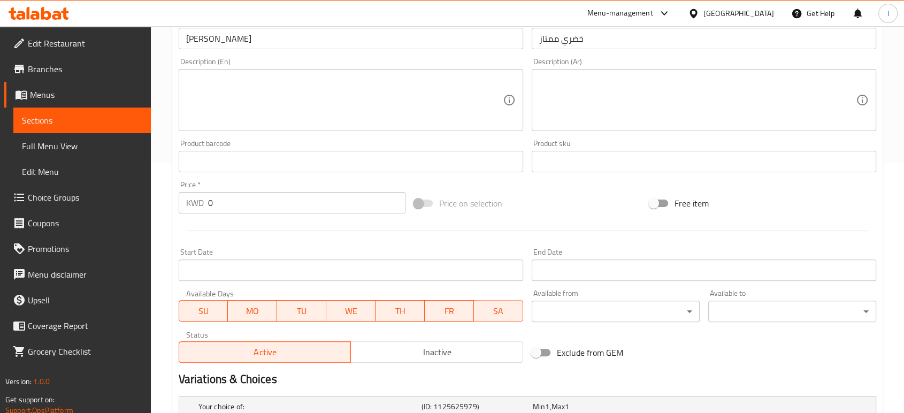
scroll to position [87, 0]
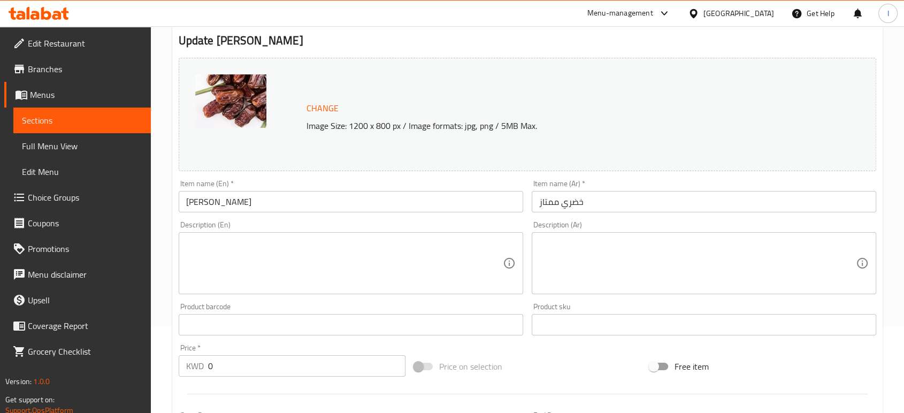
click at [653, 13] on div "Menu-management" at bounding box center [620, 13] width 66 height 13
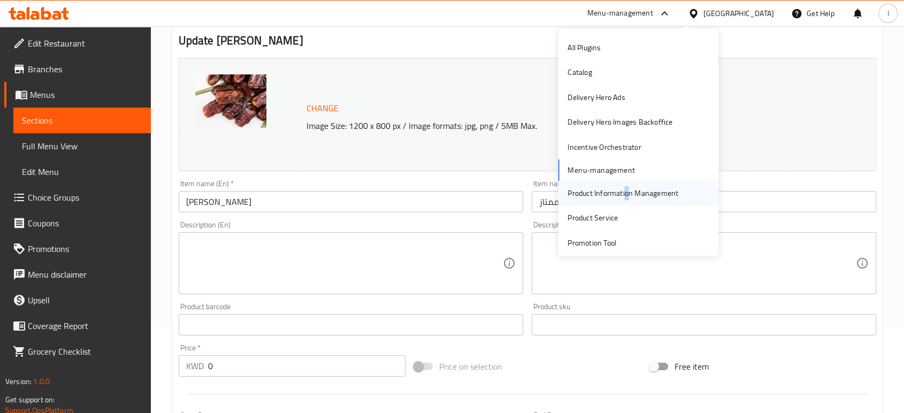
click at [618, 193] on div "Product Information Management" at bounding box center [623, 193] width 111 height 12
